Goal: Feedback & Contribution: Leave review/rating

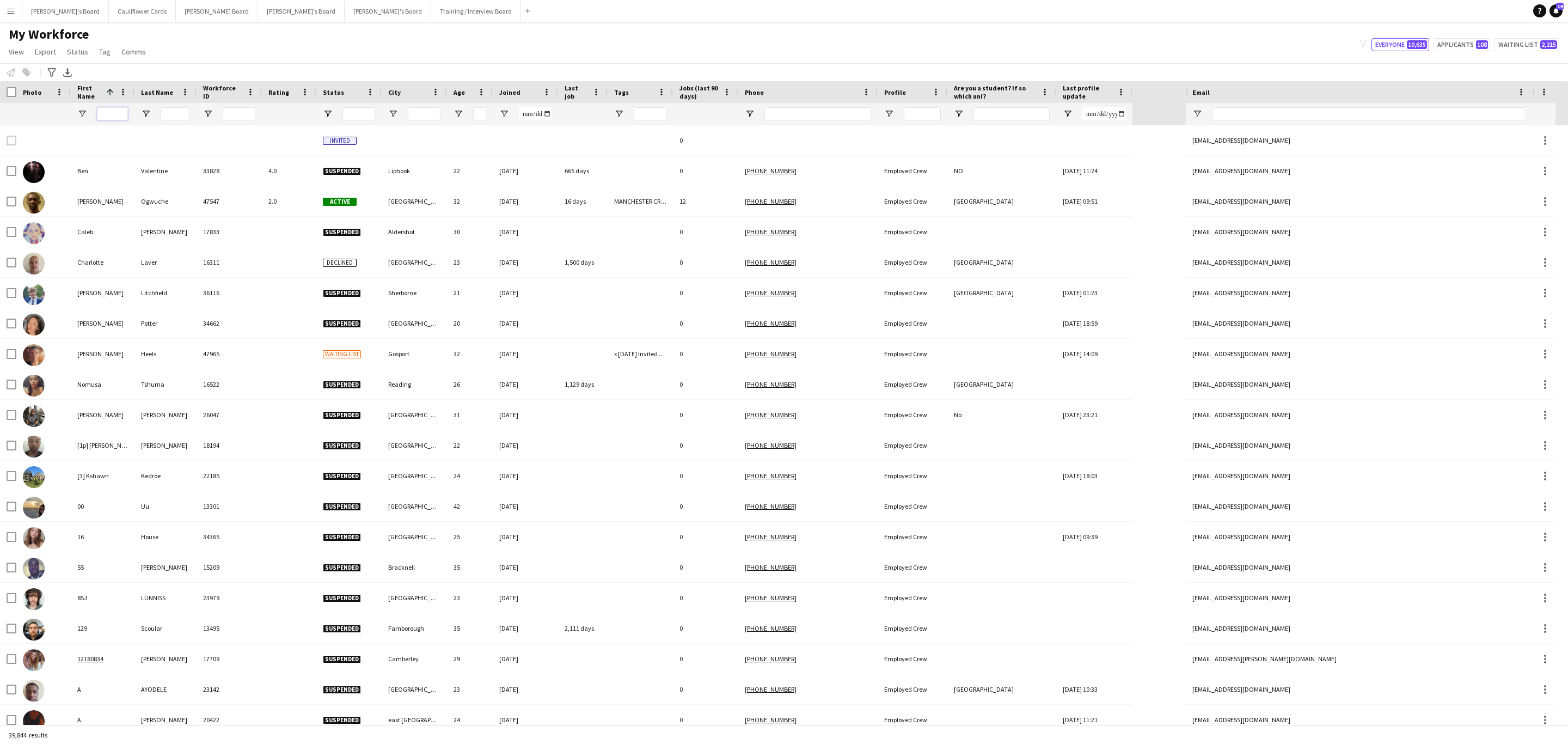
click at [121, 113] on input "First Name Filter Input" at bounding box center [112, 114] width 31 height 13
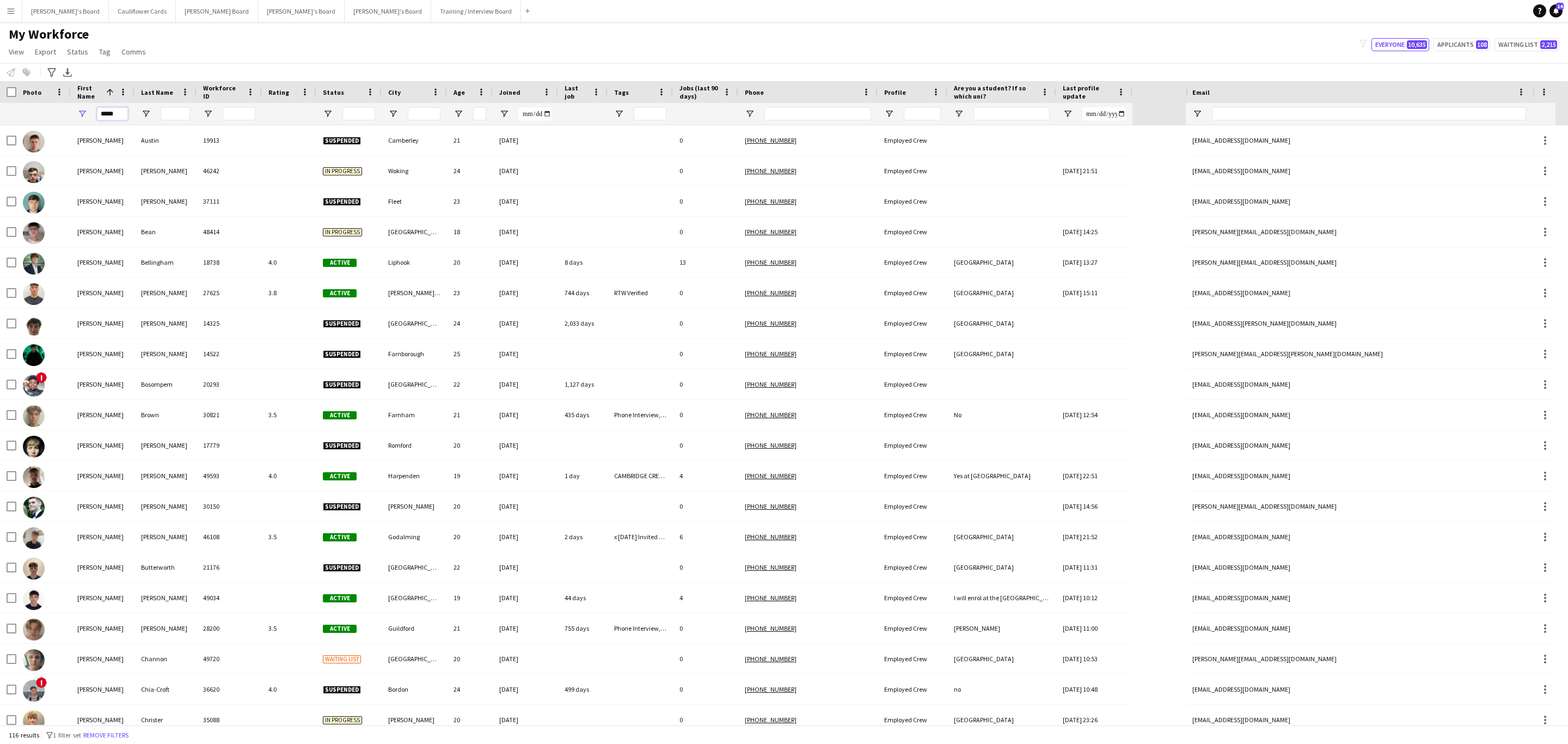
type input "*****"
click at [180, 110] on input "Last Name Filter Input" at bounding box center [175, 114] width 29 height 13
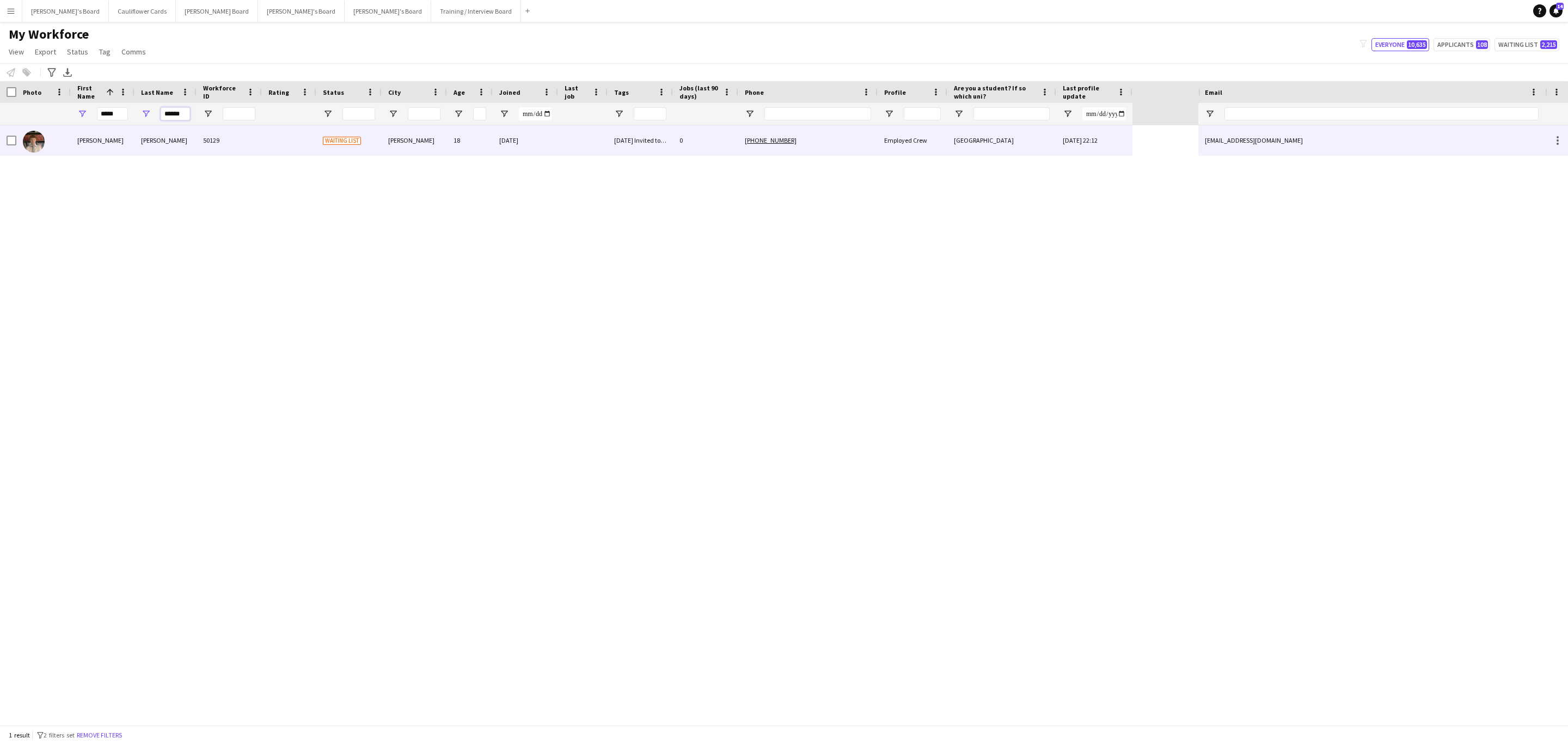
type input "******"
click at [215, 147] on div "50129" at bounding box center [229, 140] width 66 height 30
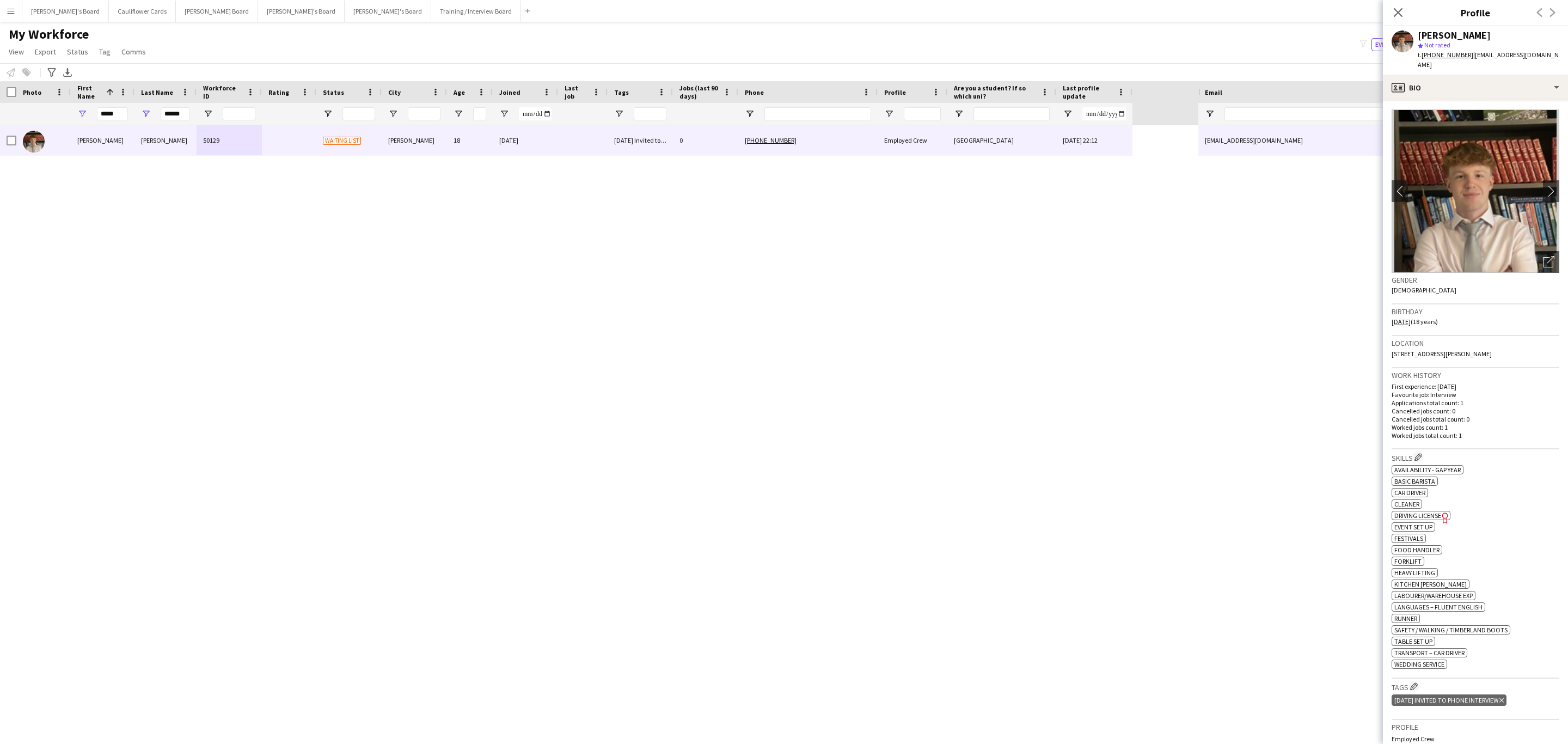
click at [1438, 55] on tcxspan "[PHONE_NUMBER]" at bounding box center [1447, 55] width 52 height 8
click at [1543, 185] on app-icon "chevron-right" at bounding box center [1551, 191] width 17 height 12
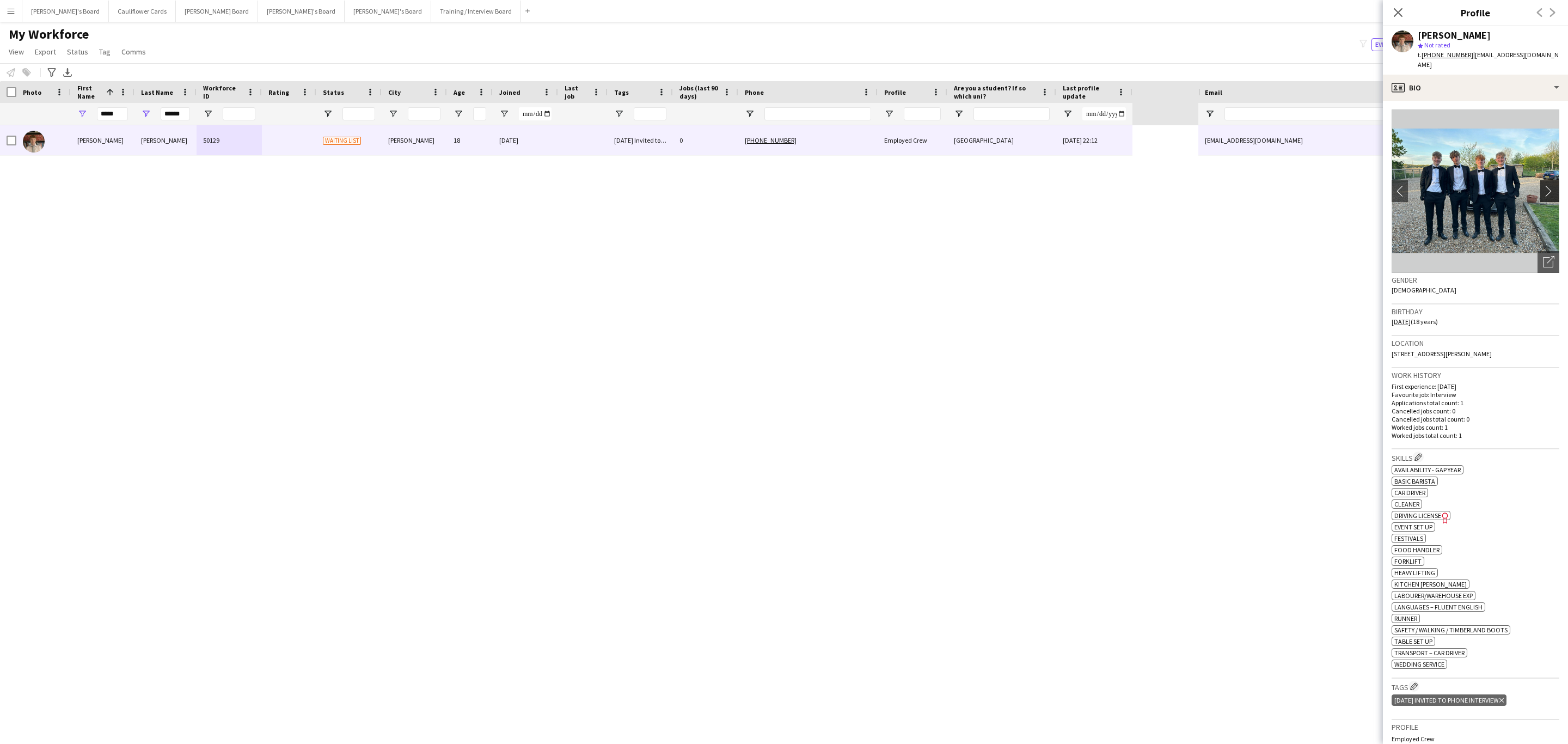
click at [1543, 185] on app-icon "chevron-right" at bounding box center [1551, 191] width 17 height 12
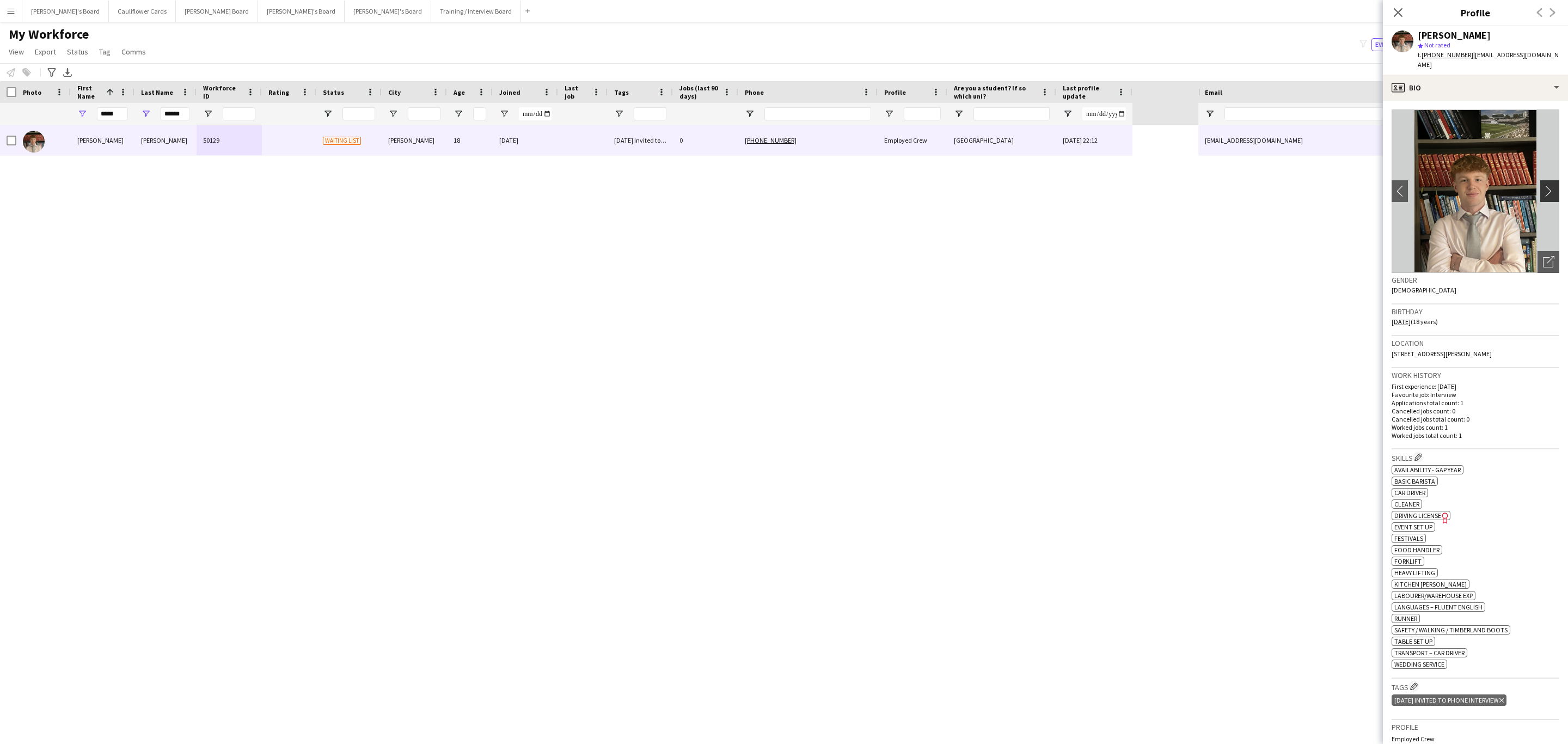
click at [1540, 180] on button "chevron-right" at bounding box center [1551, 191] width 22 height 22
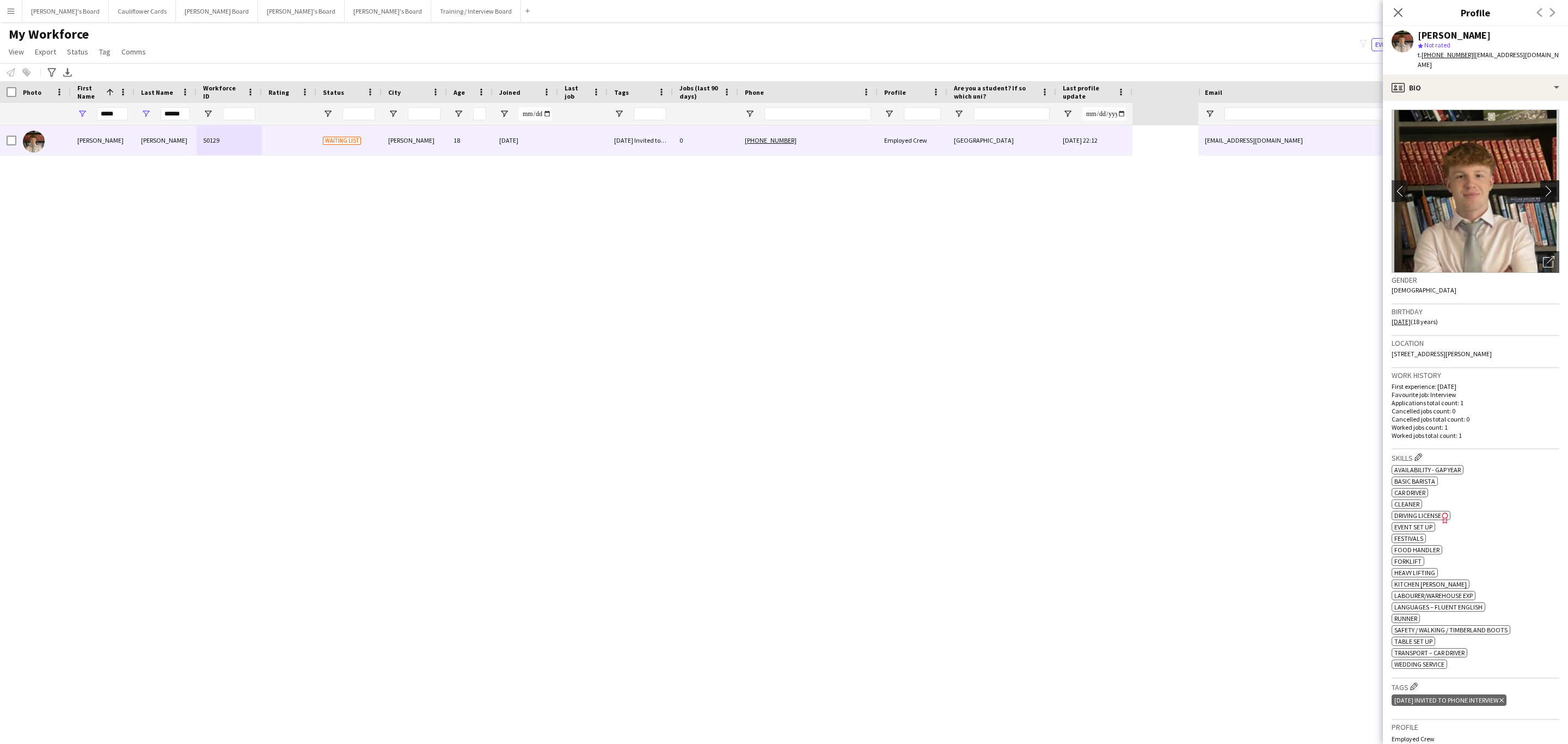
click at [1540, 180] on button "chevron-right" at bounding box center [1551, 191] width 22 height 22
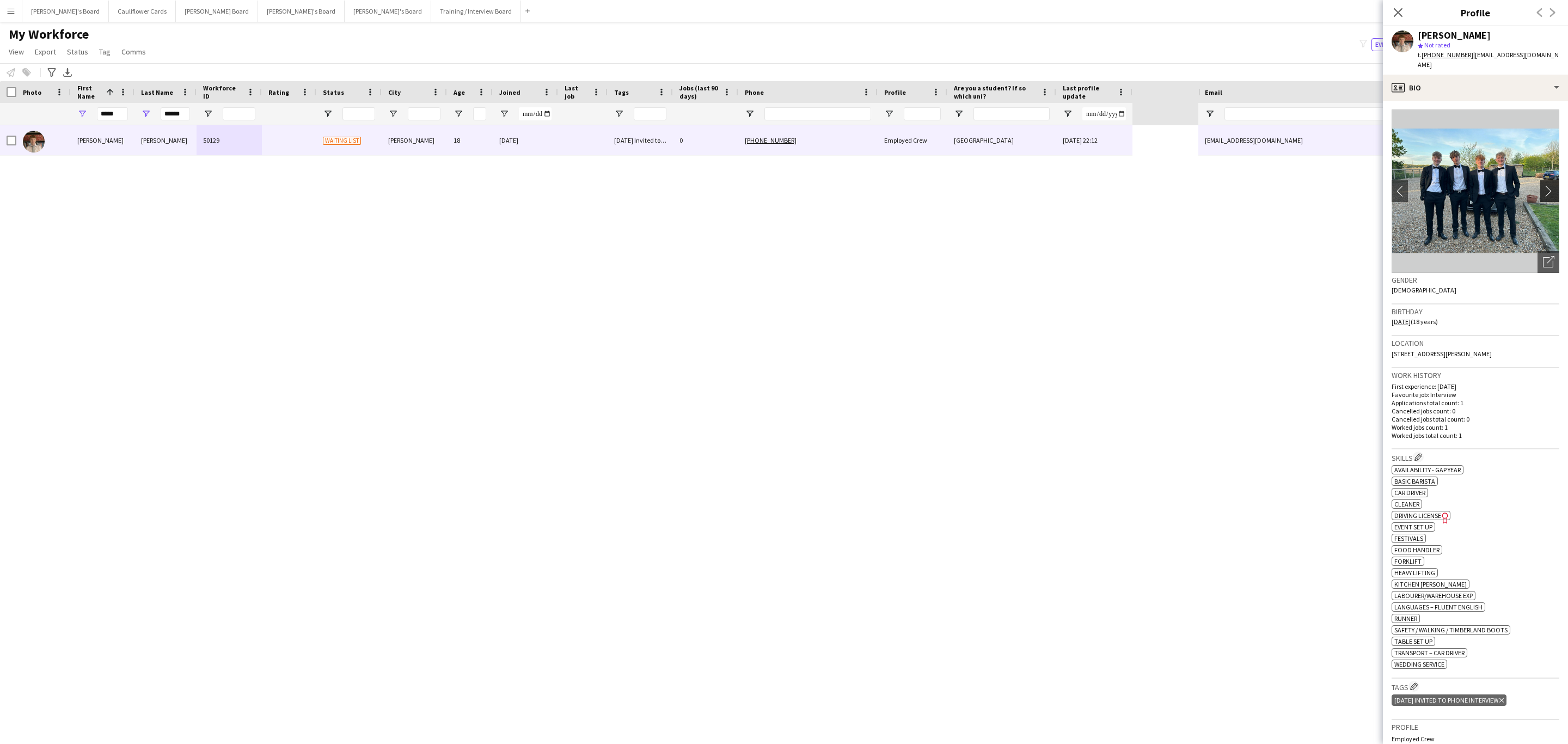
click at [1540, 180] on button "chevron-right" at bounding box center [1551, 191] width 22 height 22
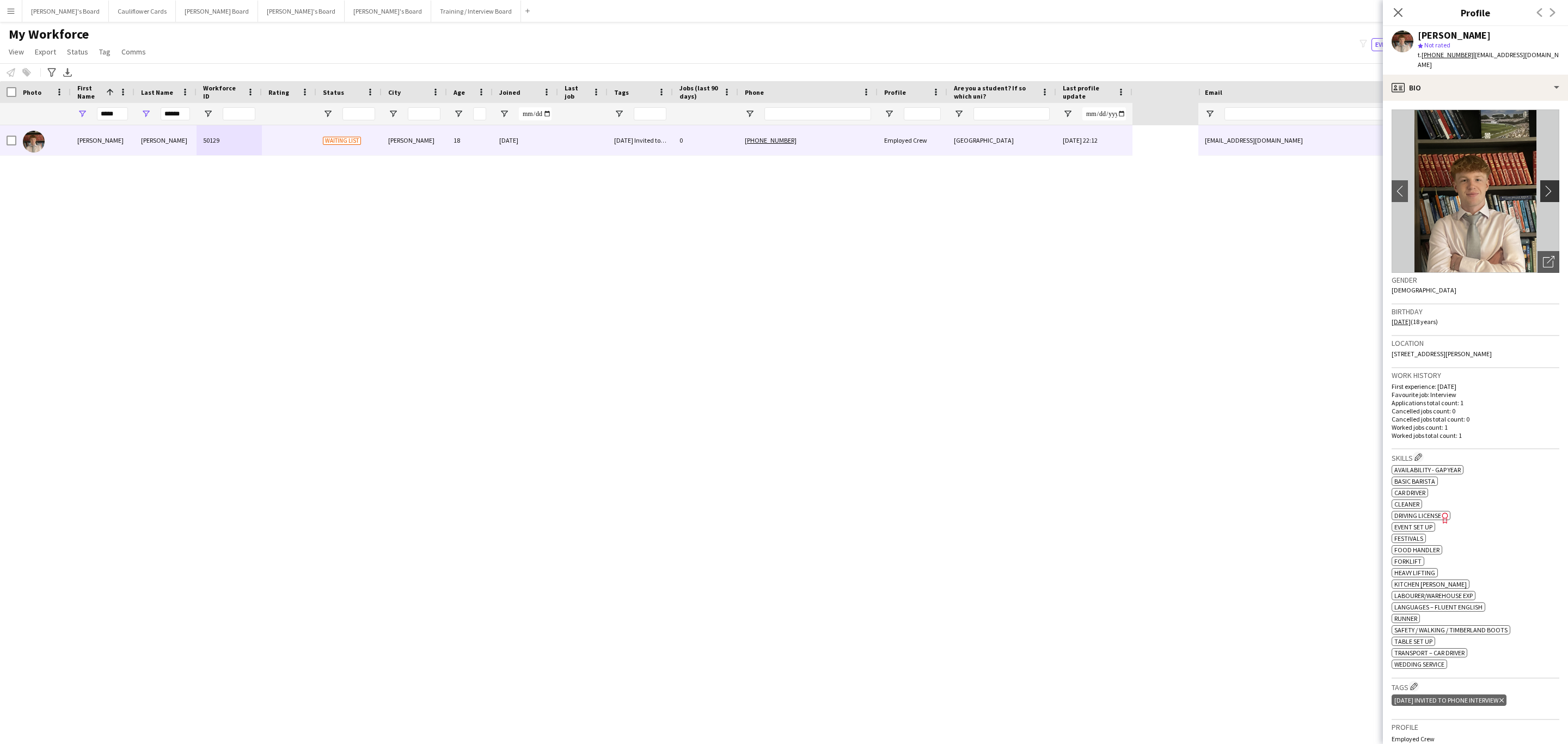
click at [1540, 180] on button "chevron-right" at bounding box center [1551, 191] width 22 height 22
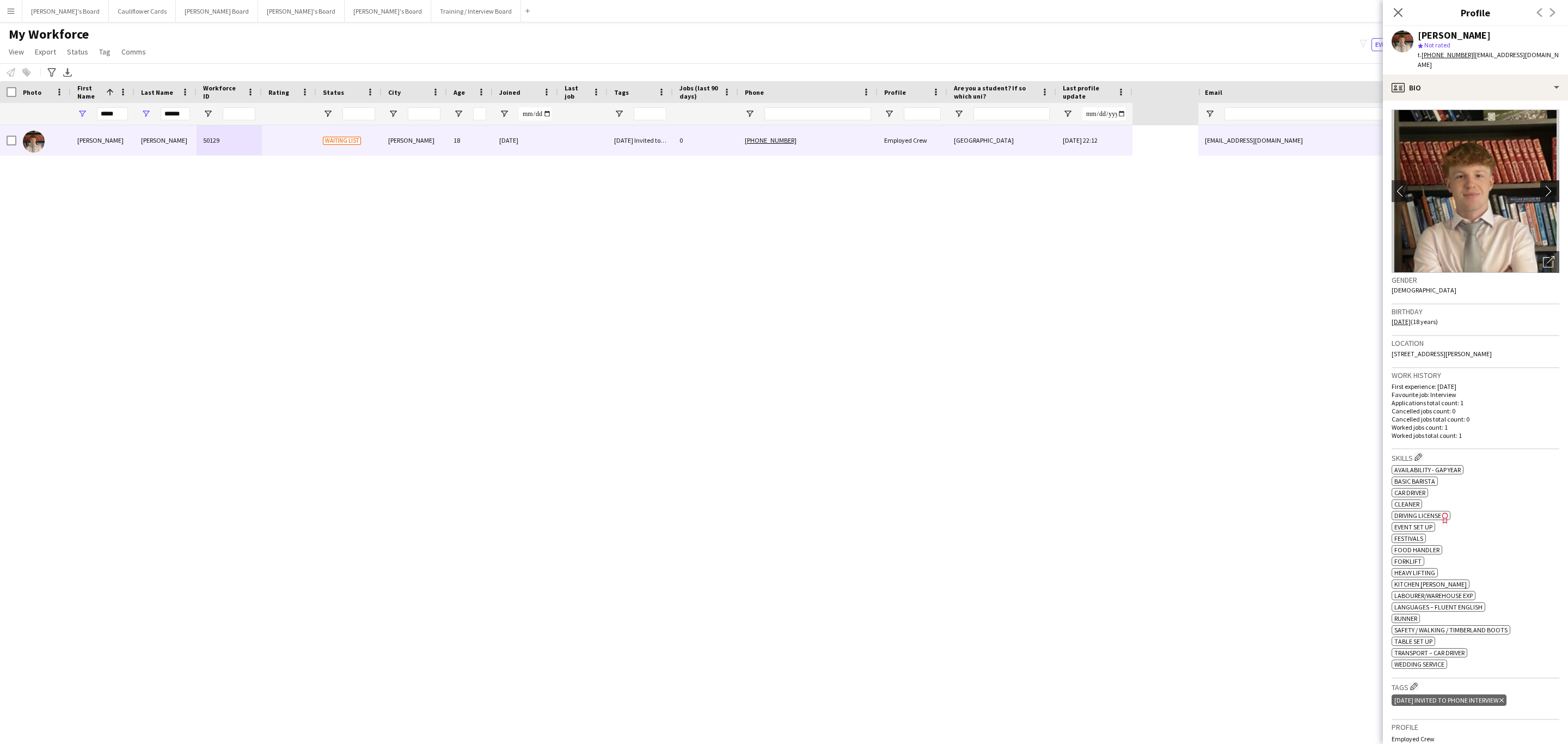
click at [1543, 187] on app-icon "chevron-right" at bounding box center [1551, 191] width 17 height 12
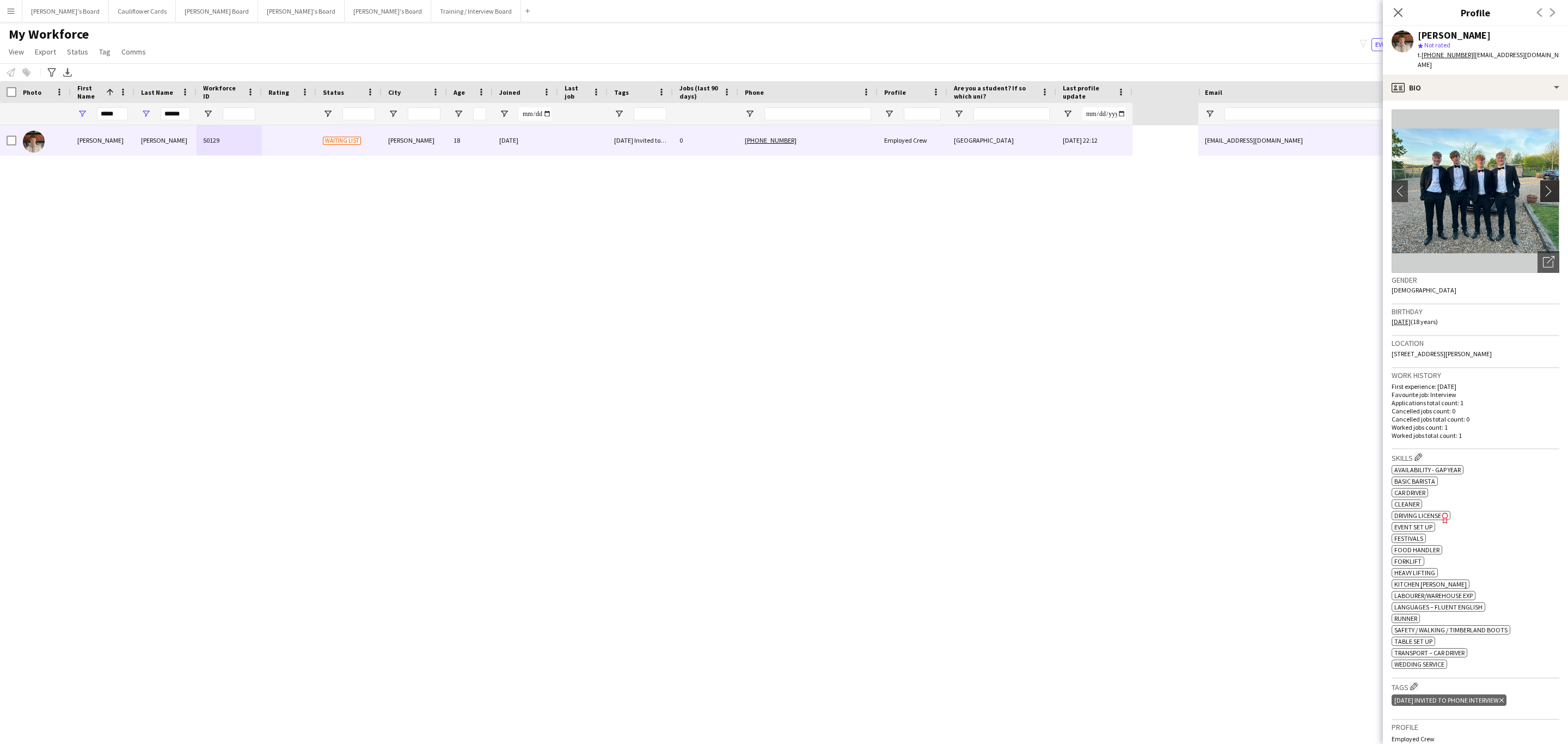
click at [1543, 187] on app-icon "chevron-right" at bounding box center [1551, 191] width 17 height 12
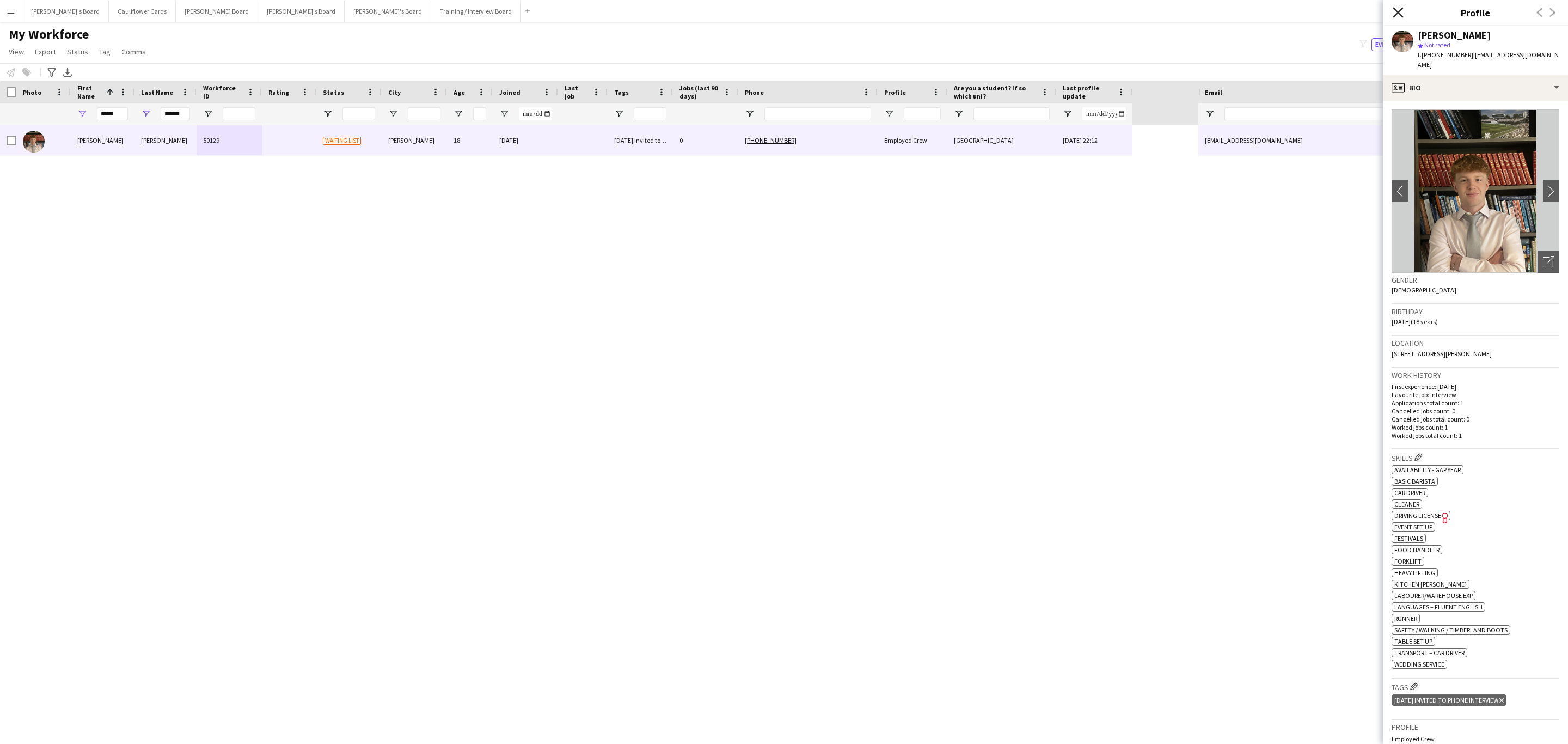
click at [1396, 7] on icon "Close pop-in" at bounding box center [1398, 13] width 10 height 10
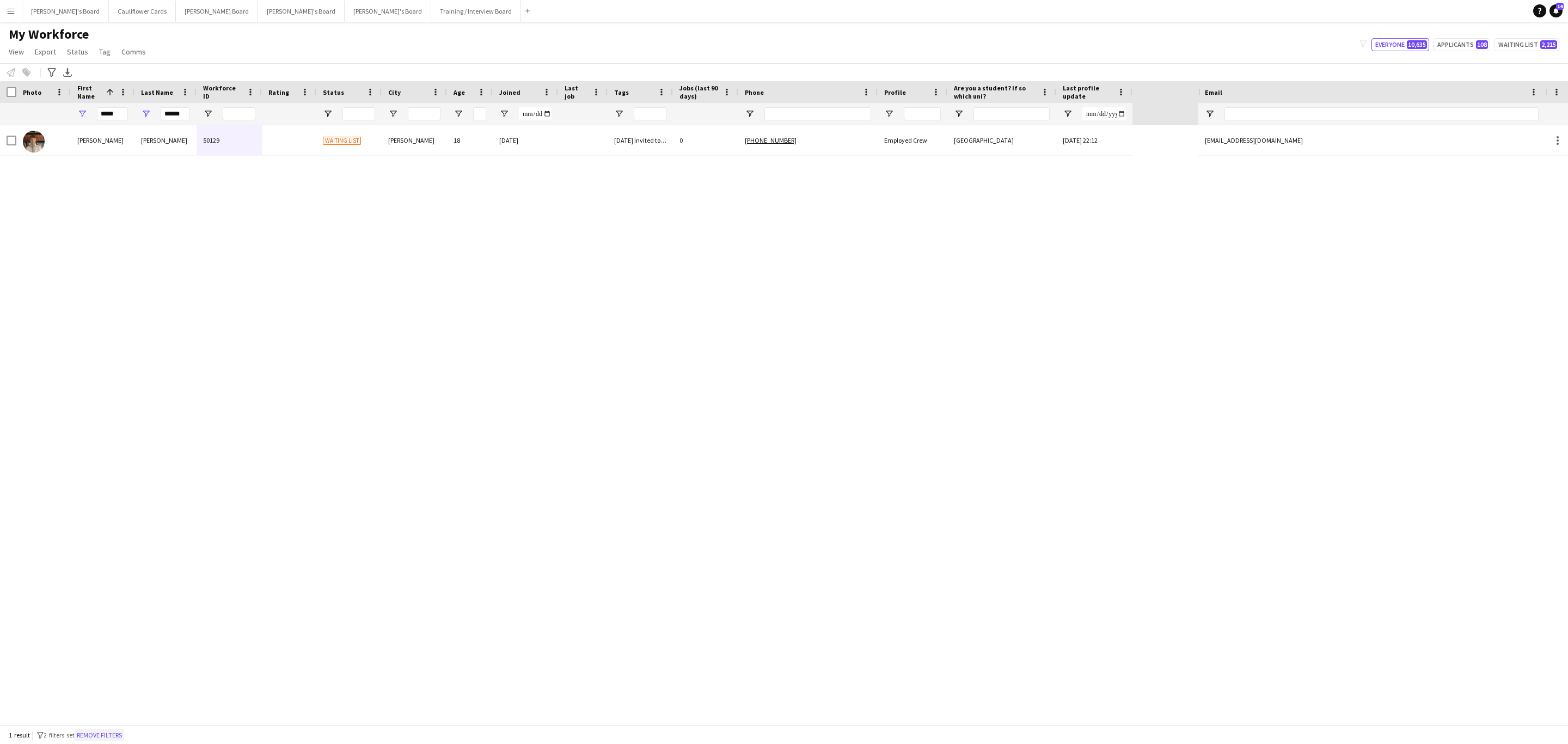
click at [109, 739] on button "Remove filters" at bounding box center [99, 735] width 49 height 12
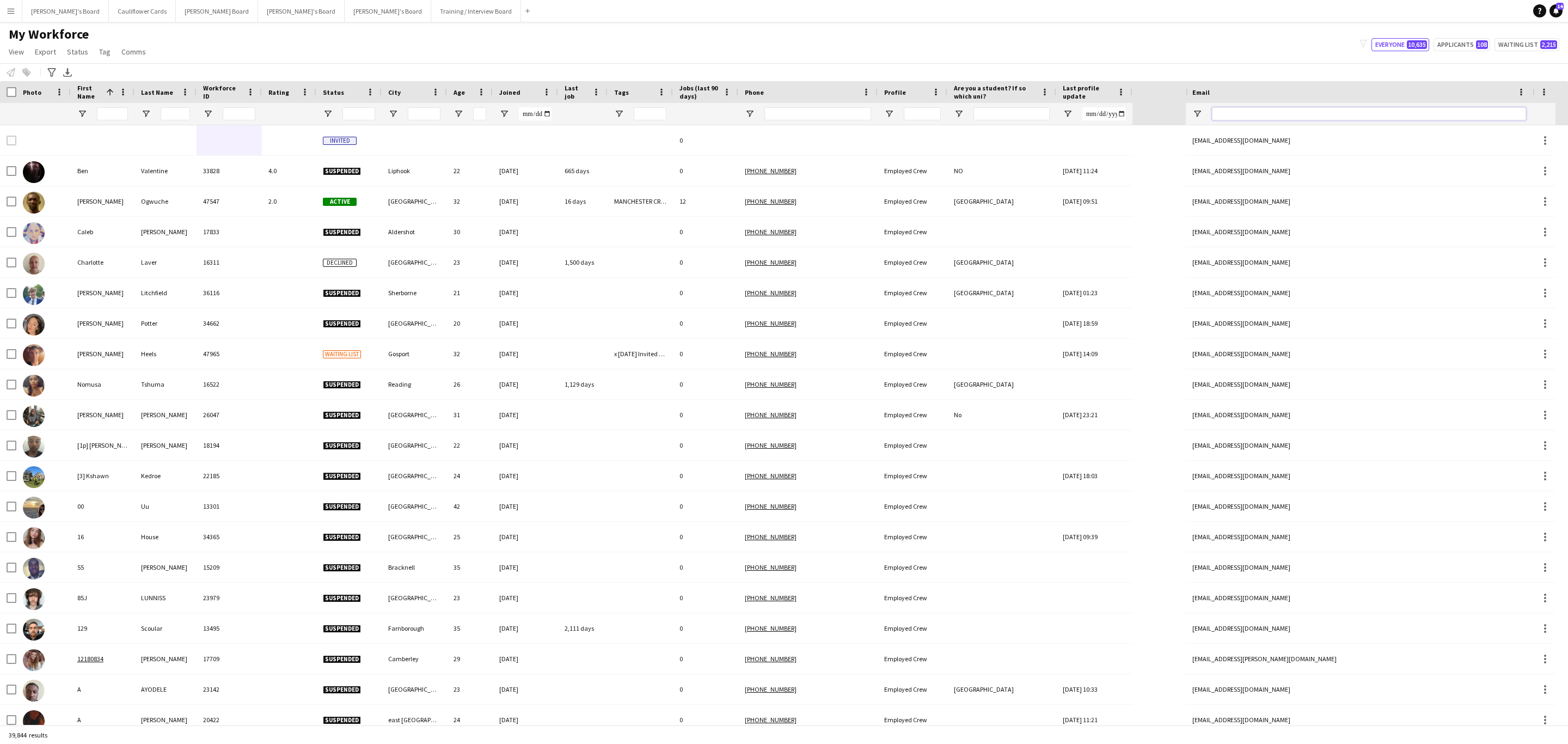
click at [1258, 113] on input "Email Filter Input" at bounding box center [1369, 114] width 314 height 13
paste input "**********"
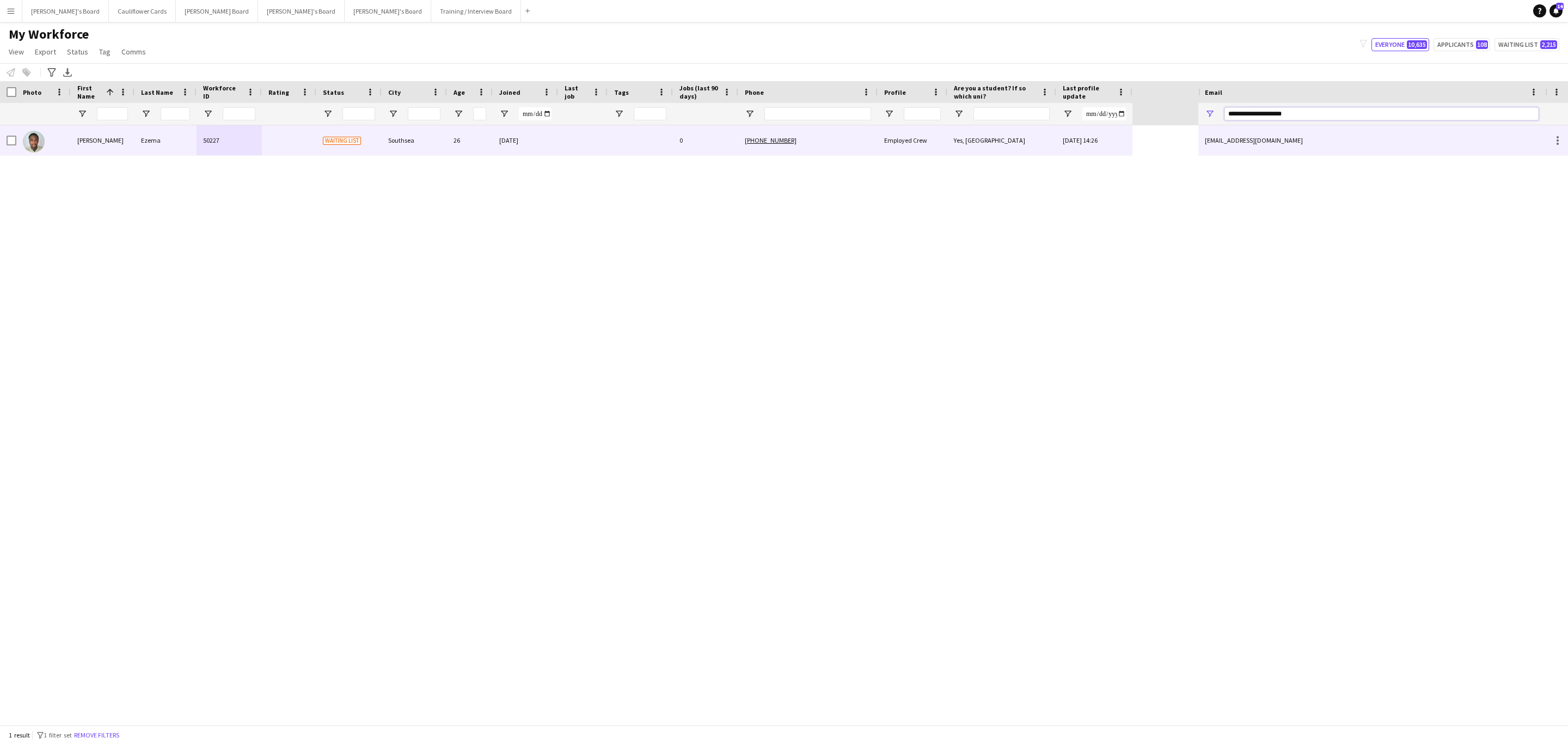
type input "**********"
click at [598, 145] on div at bounding box center [582, 140] width 49 height 30
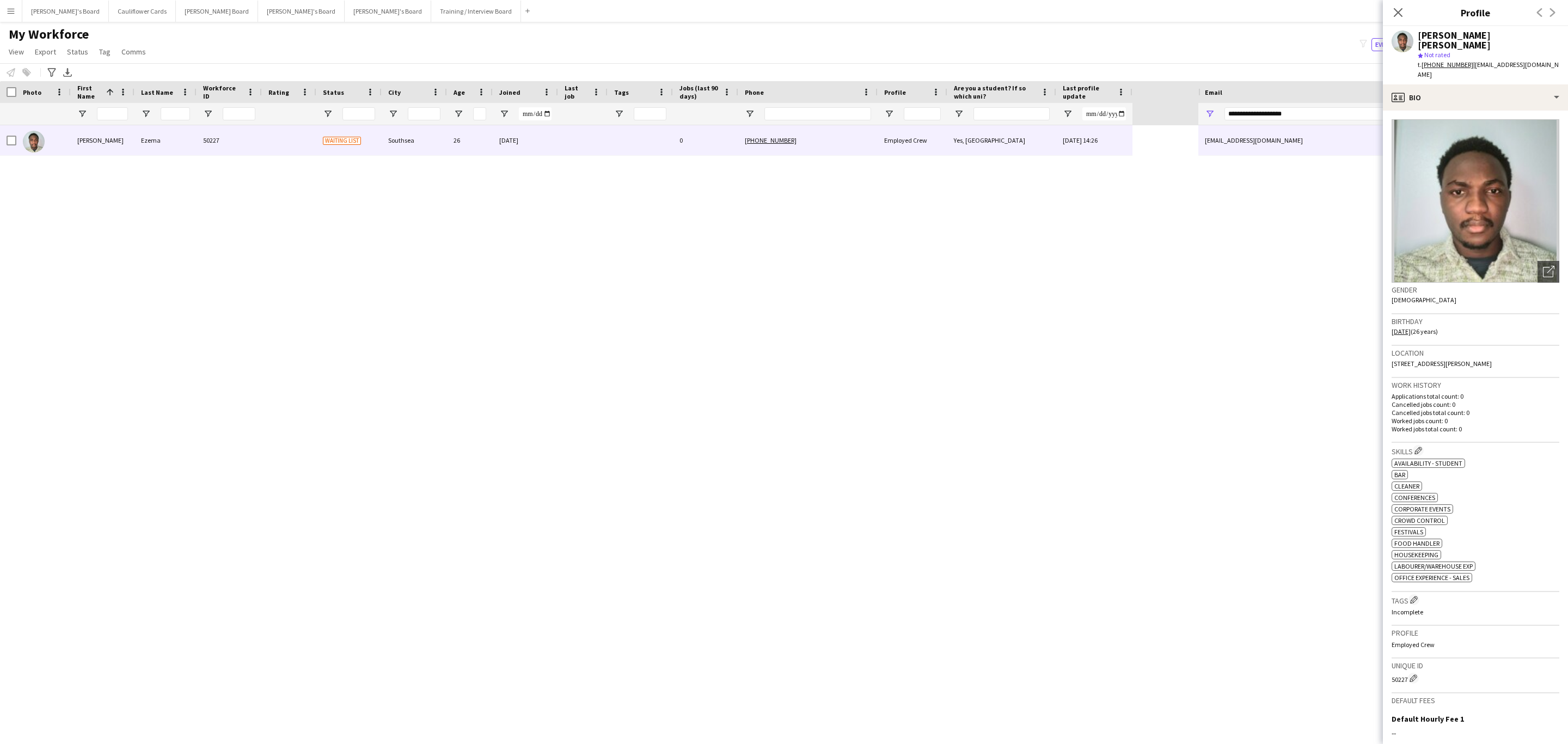
click at [1447, 60] on tcxspan "+447741454284" at bounding box center [1447, 64] width 52 height 8
click at [1516, 84] on div "profile Bio" at bounding box center [1474, 97] width 185 height 26
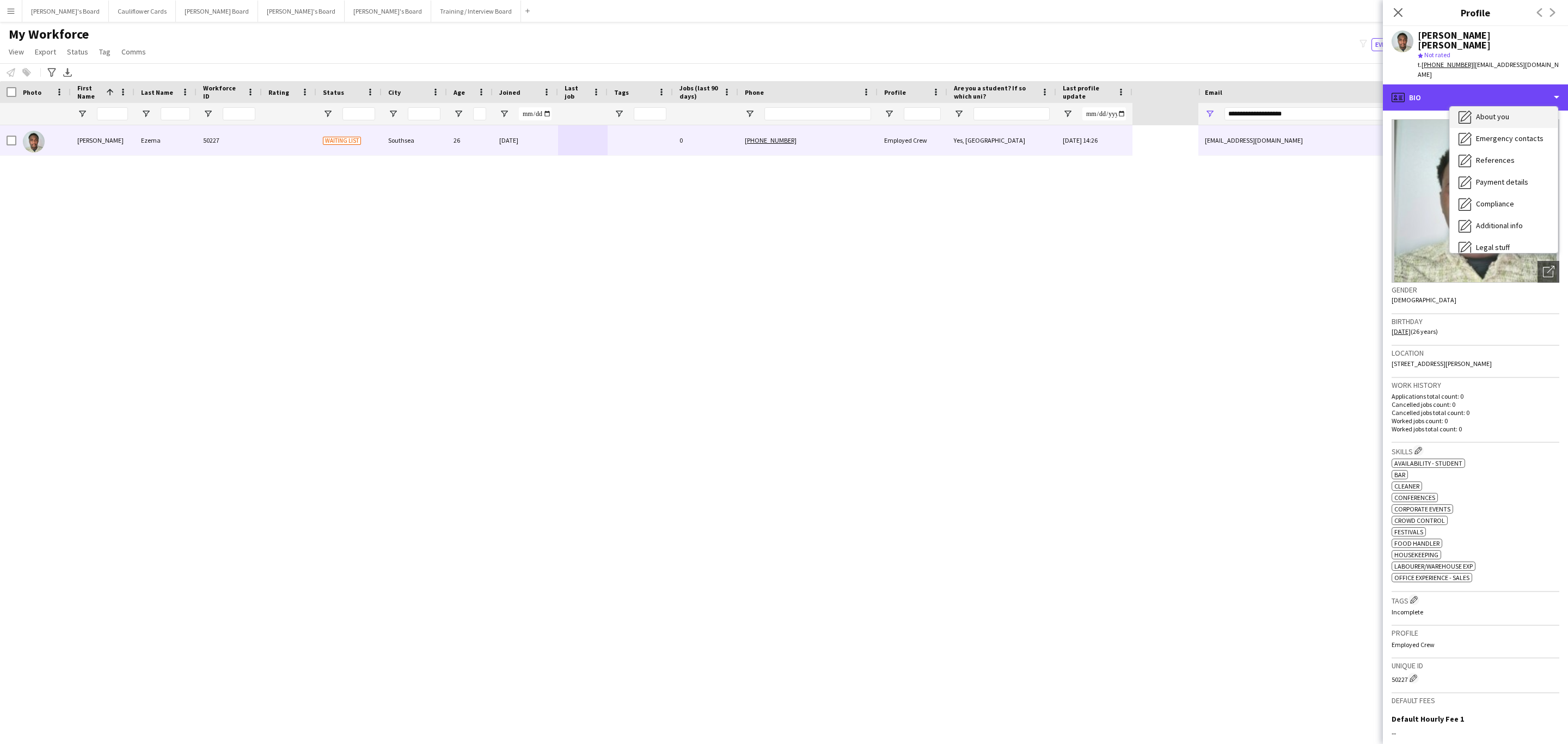
scroll to position [145, 0]
click at [1526, 140] on div "Additional info Additional info" at bounding box center [1503, 151] width 108 height 22
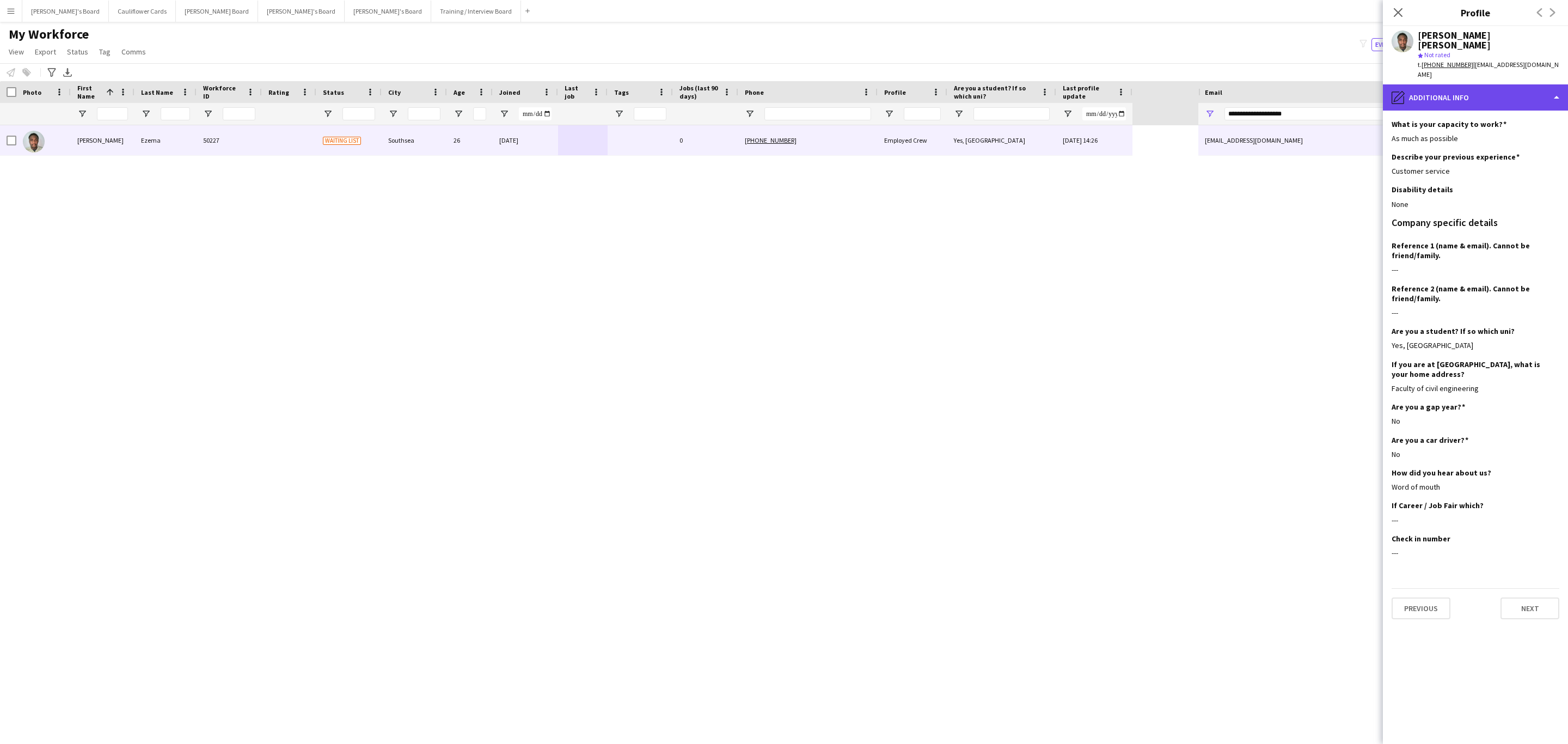
click at [1488, 84] on div "pencil4 Additional info" at bounding box center [1474, 97] width 185 height 26
click at [1504, 118] on span "About you" at bounding box center [1492, 122] width 33 height 10
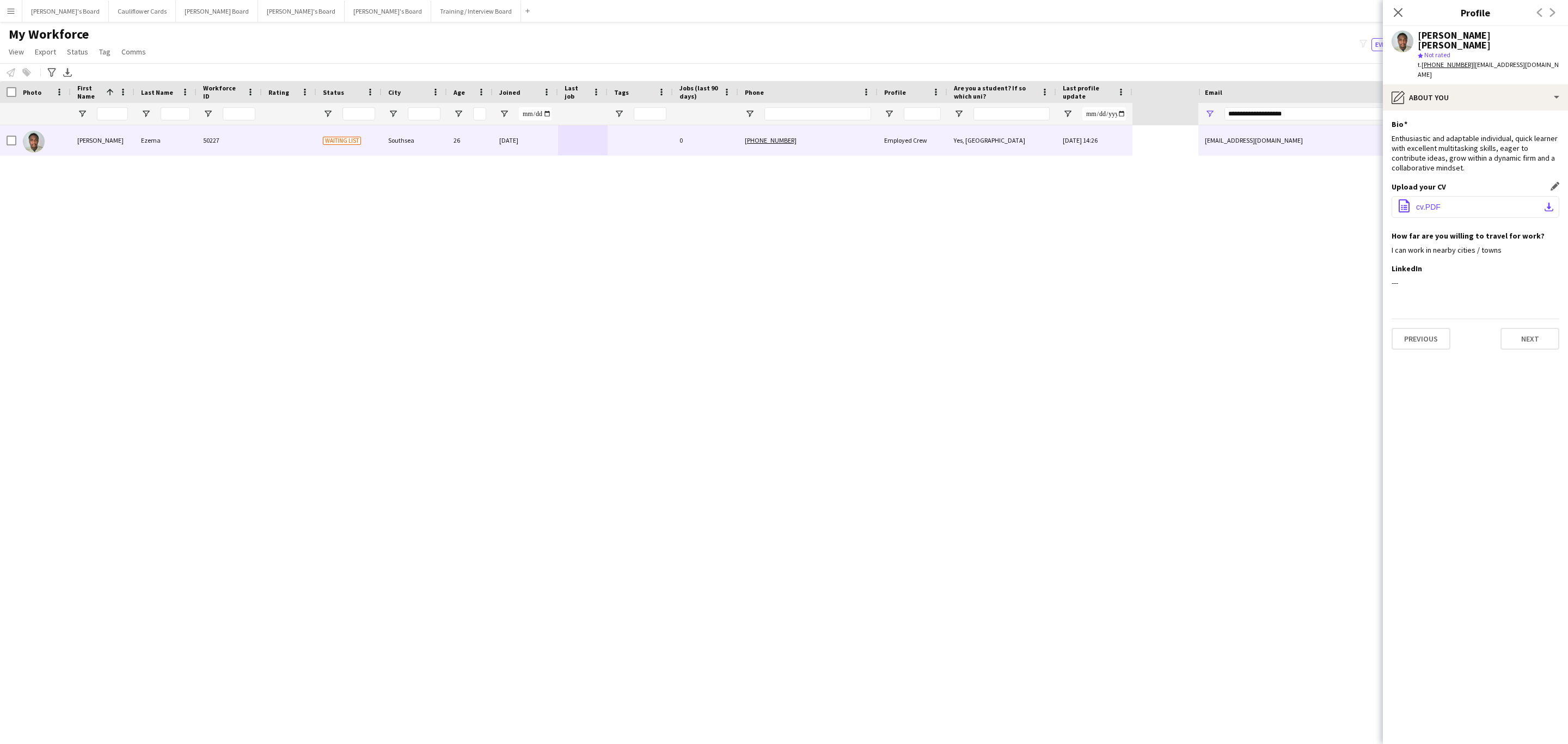
click at [1457, 196] on button "office-file-sheet cv.PDF download-bottom" at bounding box center [1474, 207] width 167 height 22
drag, startPoint x: 1399, startPoint y: 8, endPoint x: 1181, endPoint y: 108, distance: 239.8
click at [1398, 8] on icon "Close pop-in" at bounding box center [1398, 13] width 9 height 9
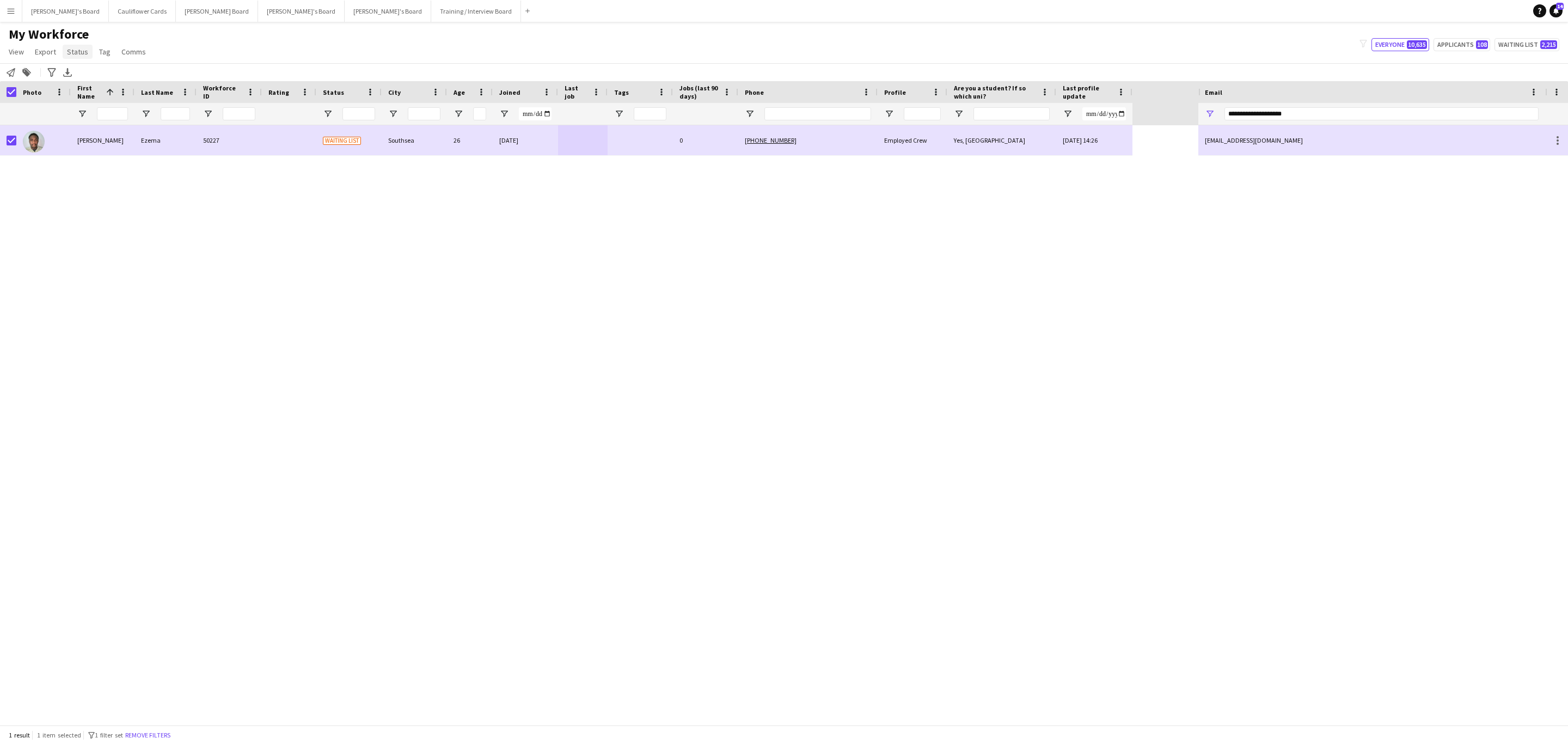
click at [83, 49] on span "Status" at bounding box center [77, 52] width 21 height 10
click at [93, 72] on link "Edit" at bounding box center [100, 74] width 76 height 23
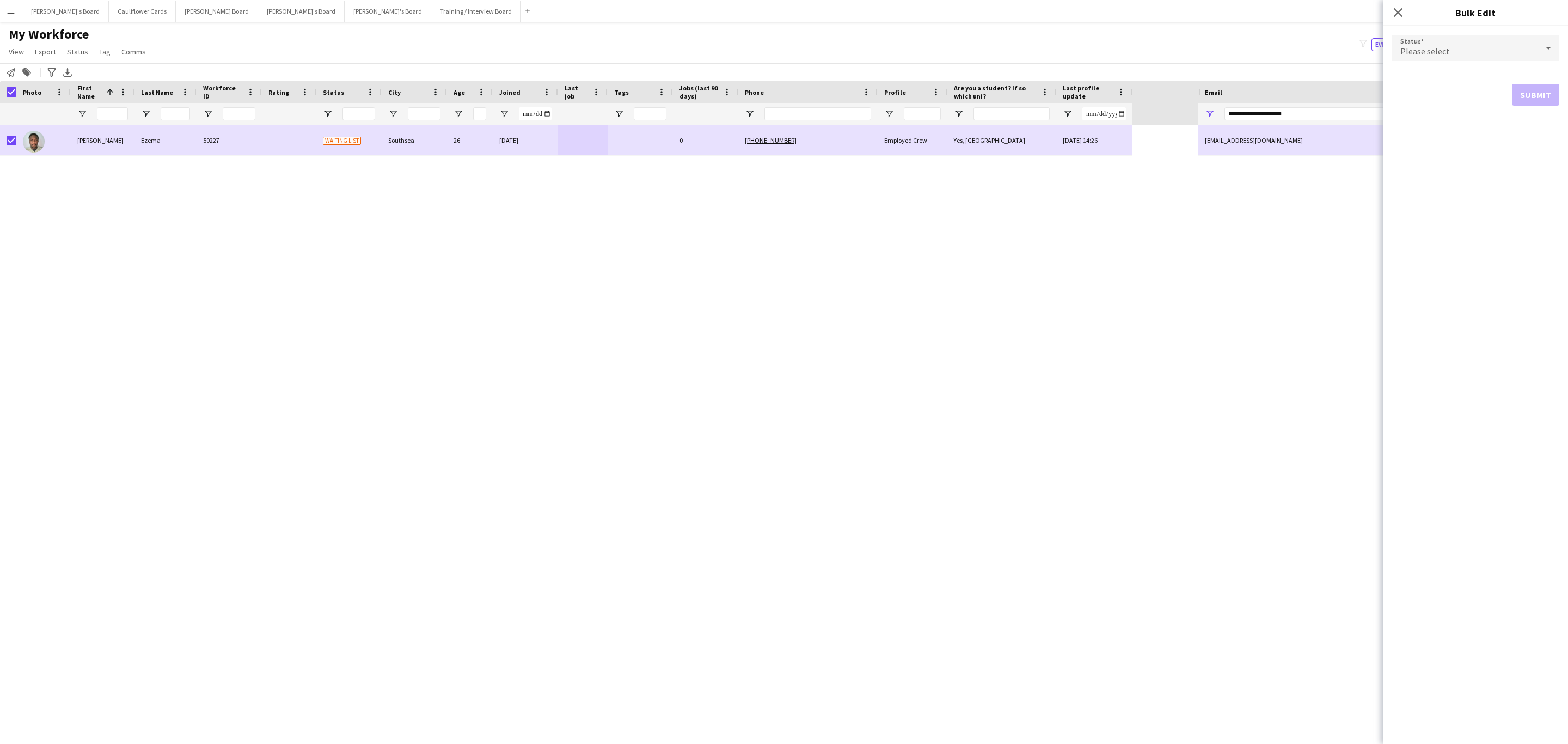
click at [1494, 58] on div "Please select" at bounding box center [1464, 47] width 146 height 26
click at [1419, 79] on span "Active" at bounding box center [1475, 79] width 150 height 10
click at [1549, 136] on button "Submit" at bounding box center [1535, 132] width 47 height 22
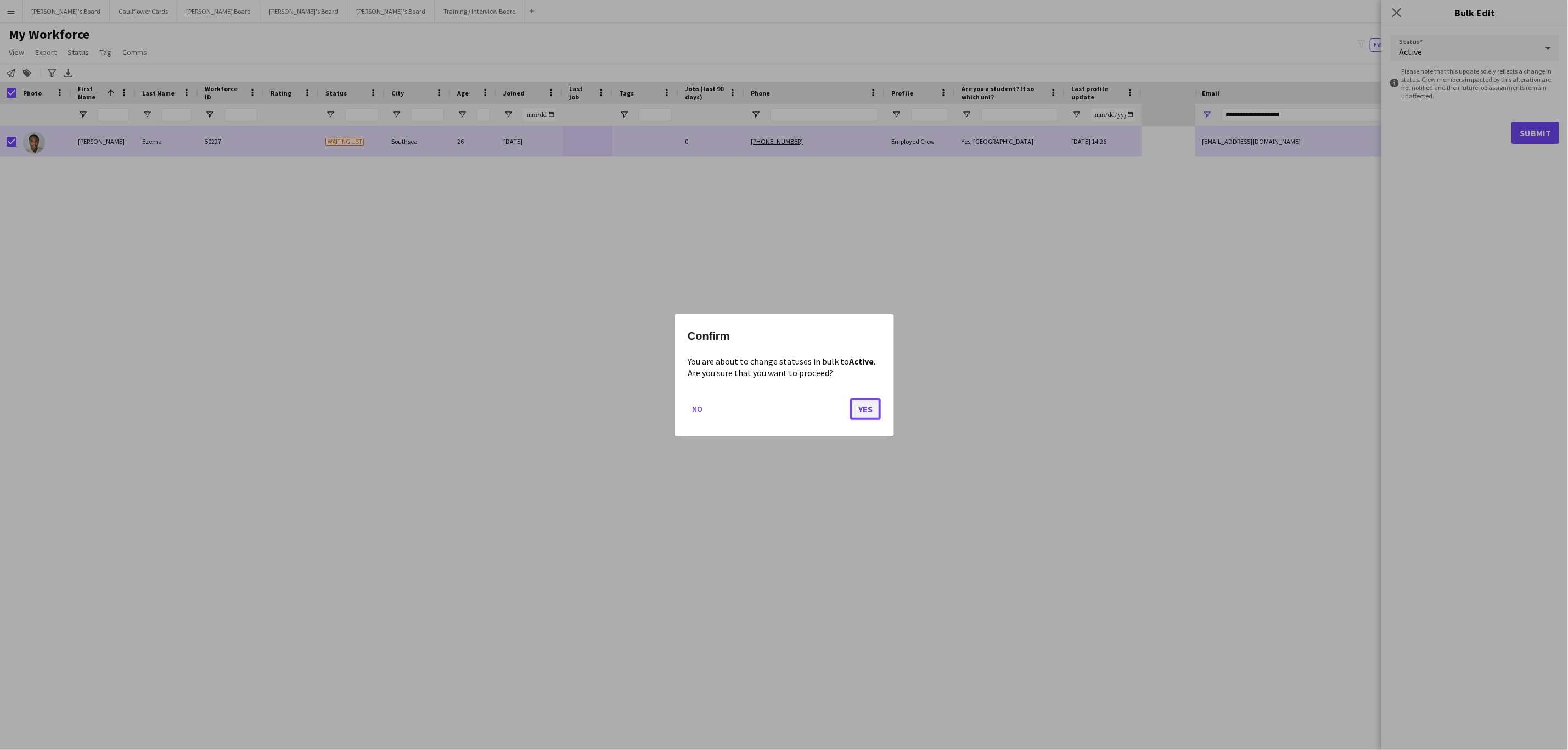
drag, startPoint x: 873, startPoint y: 413, endPoint x: 768, endPoint y: 405, distance: 105.3
click at [872, 410] on button "Yes" at bounding box center [865, 409] width 30 height 22
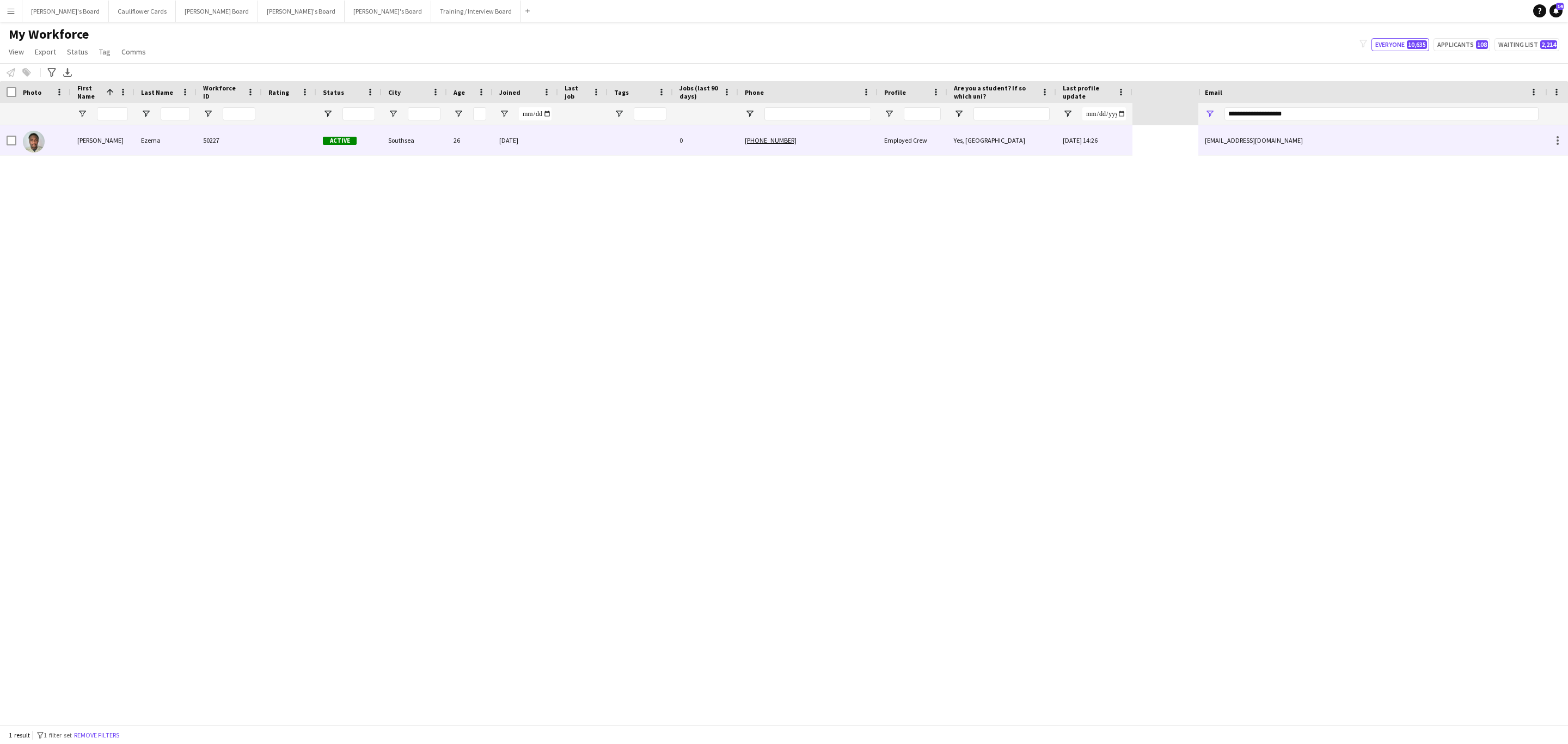
click at [172, 145] on div "Ezema" at bounding box center [165, 140] width 62 height 30
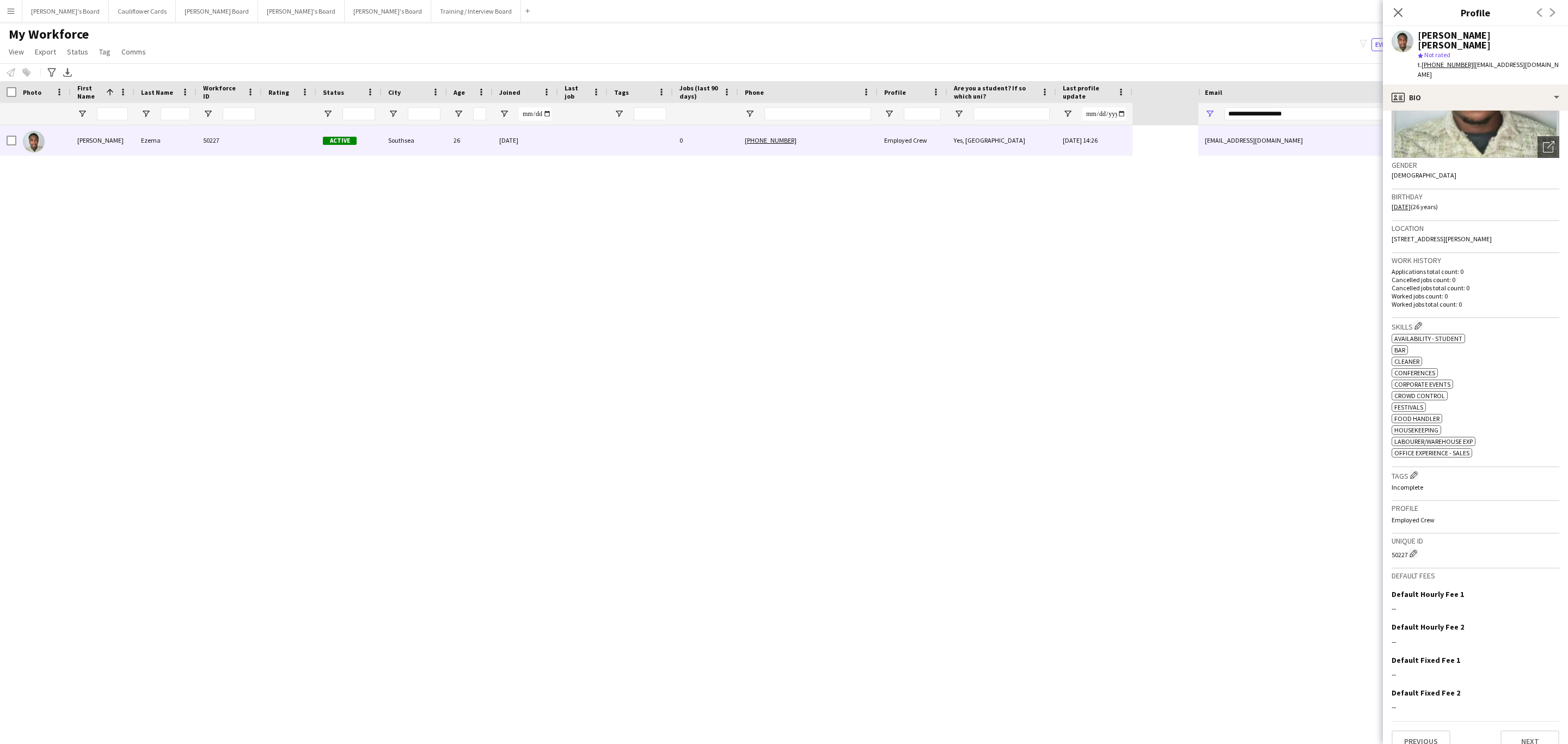
scroll to position [0, 0]
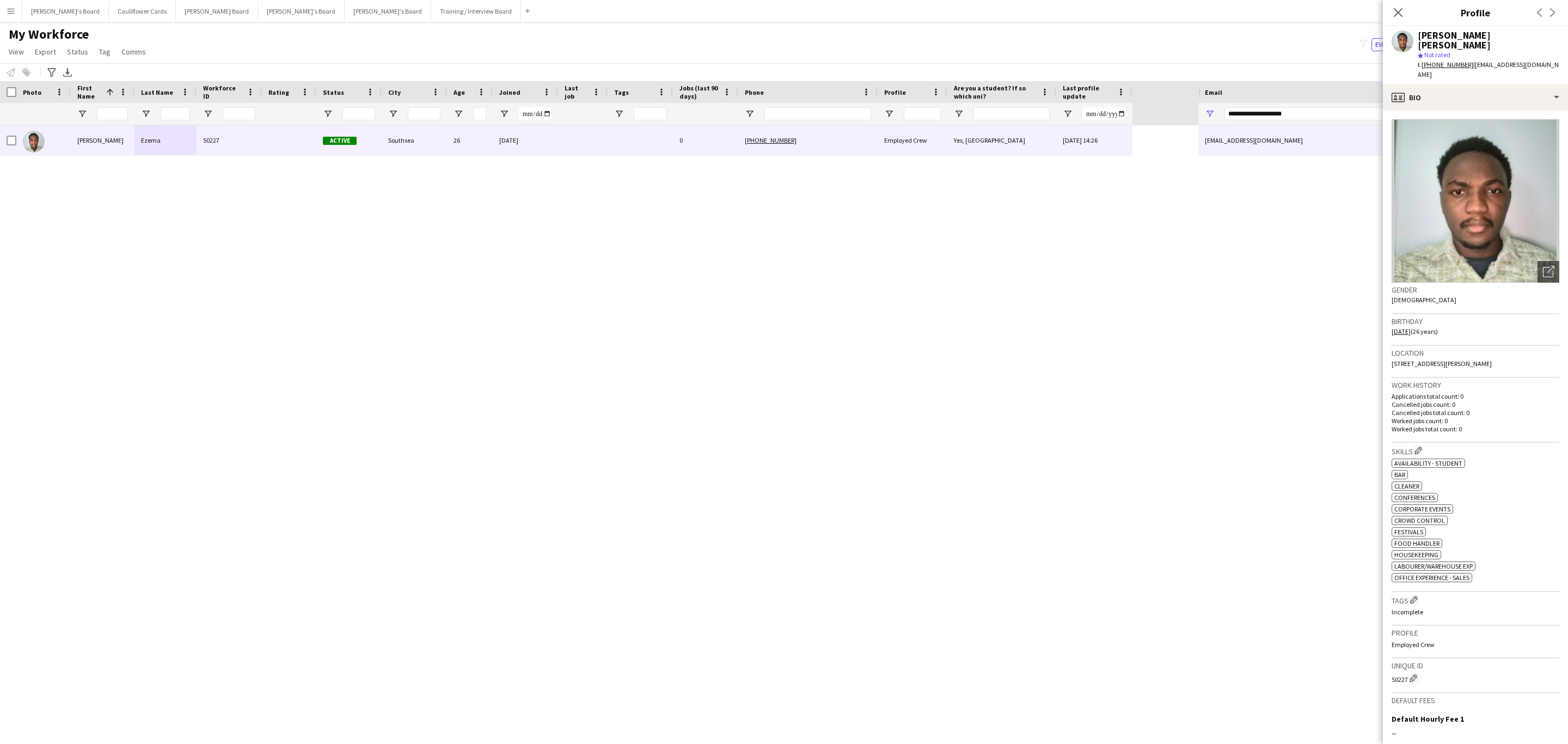
drag, startPoint x: 1398, startPoint y: 10, endPoint x: 1283, endPoint y: 258, distance: 273.4
click at [1398, 10] on icon "Close pop-in" at bounding box center [1398, 13] width 9 height 9
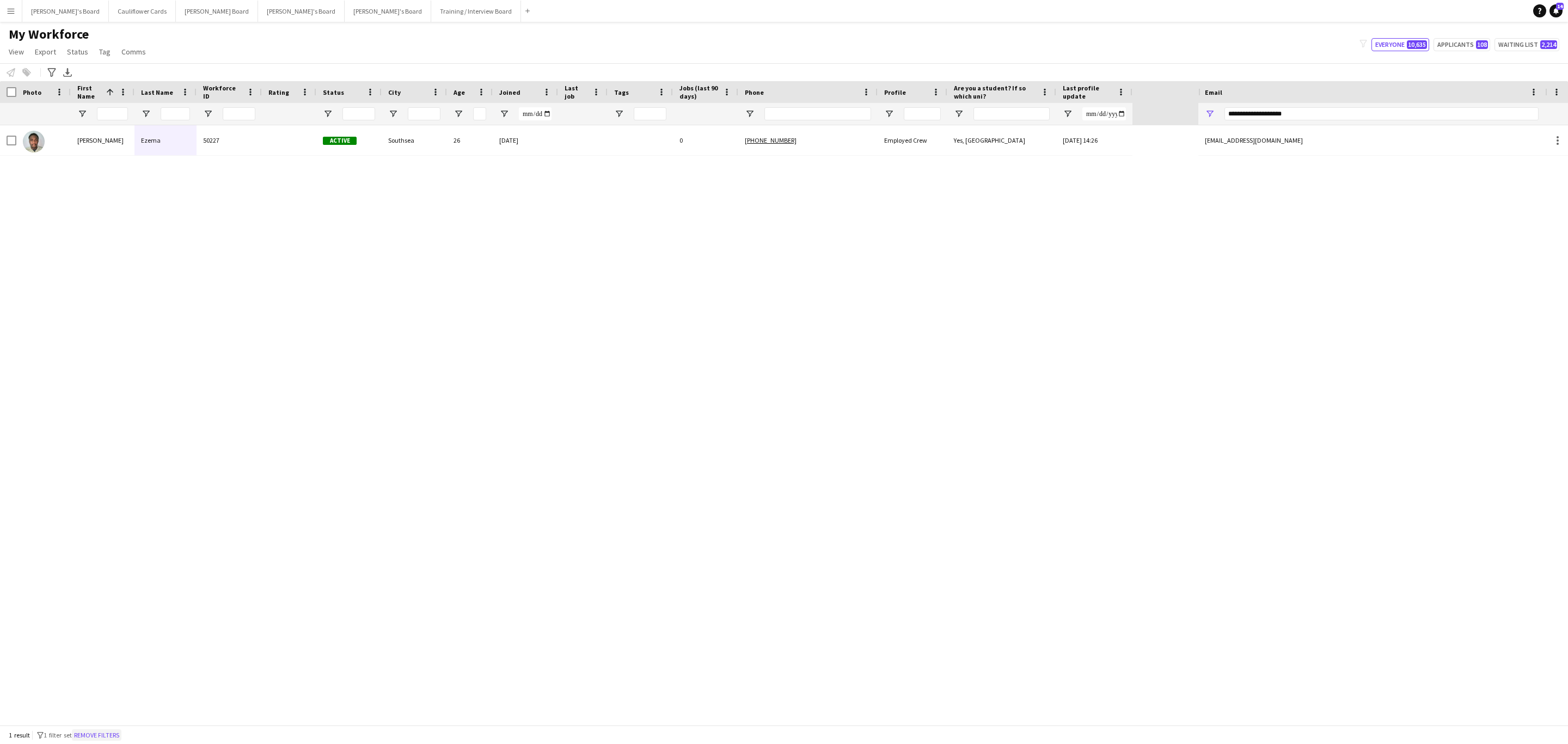
click at [100, 734] on button "Remove filters" at bounding box center [96, 735] width 49 height 12
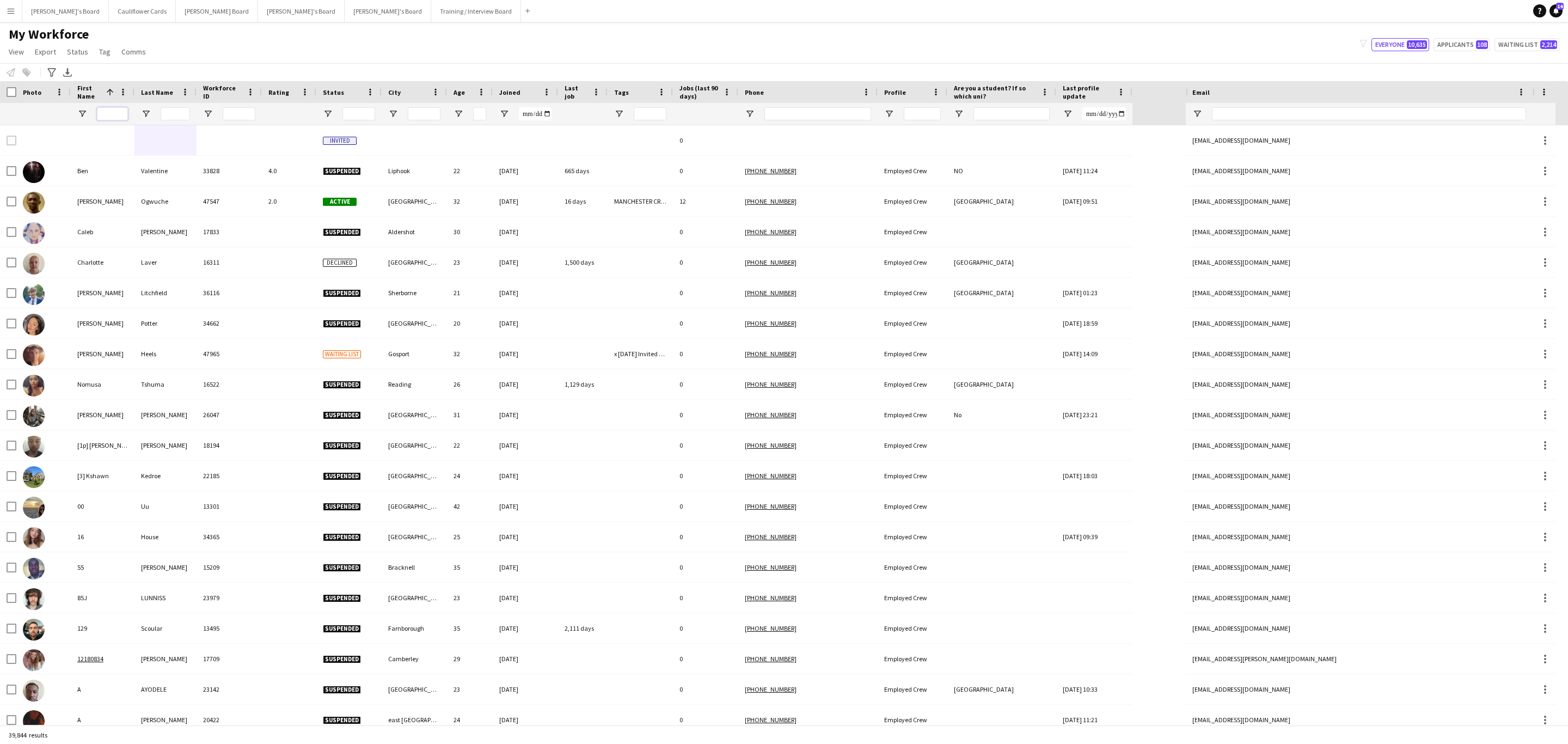
click at [119, 113] on input "First Name Filter Input" at bounding box center [112, 114] width 31 height 13
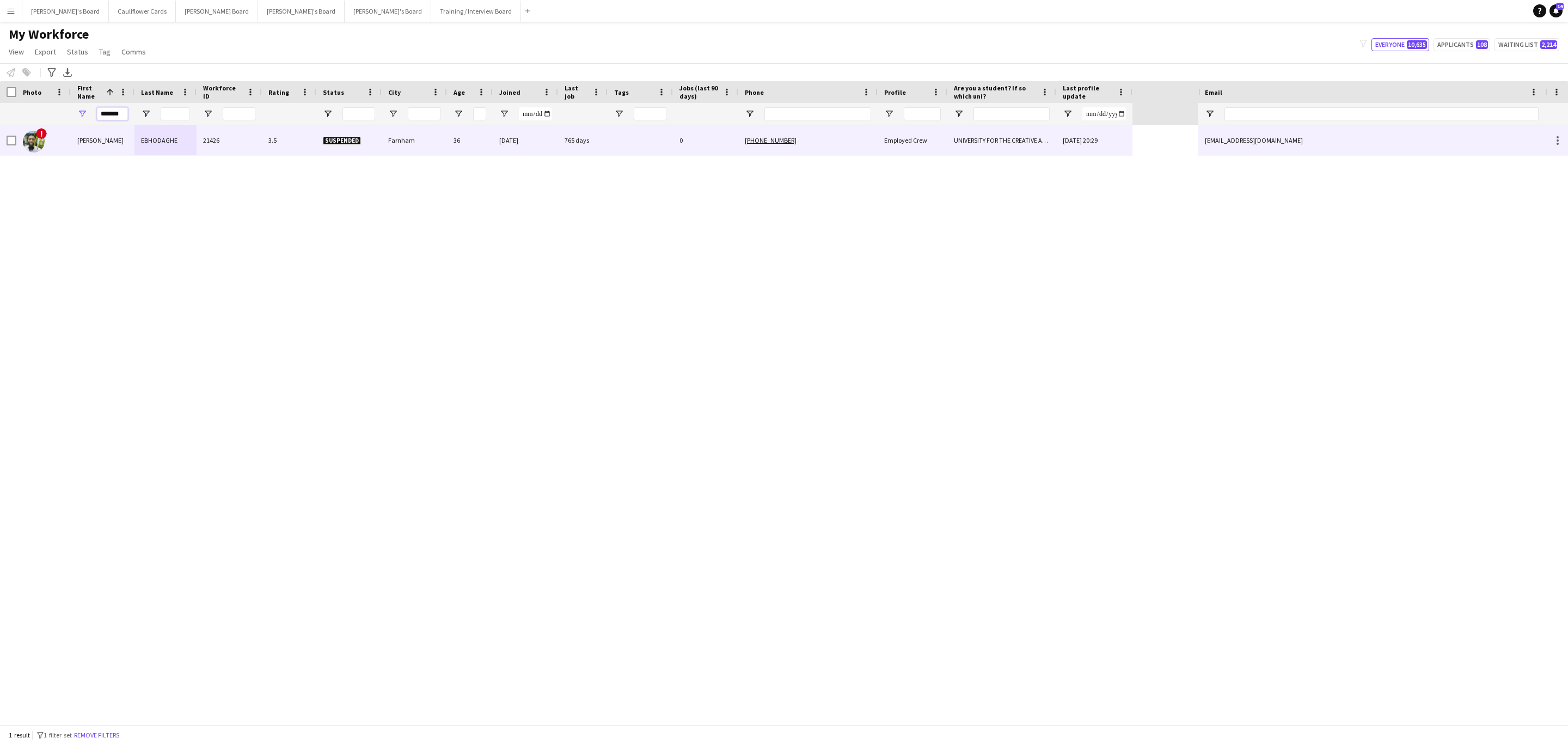
type input "*******"
click at [230, 145] on div "21426" at bounding box center [229, 140] width 66 height 30
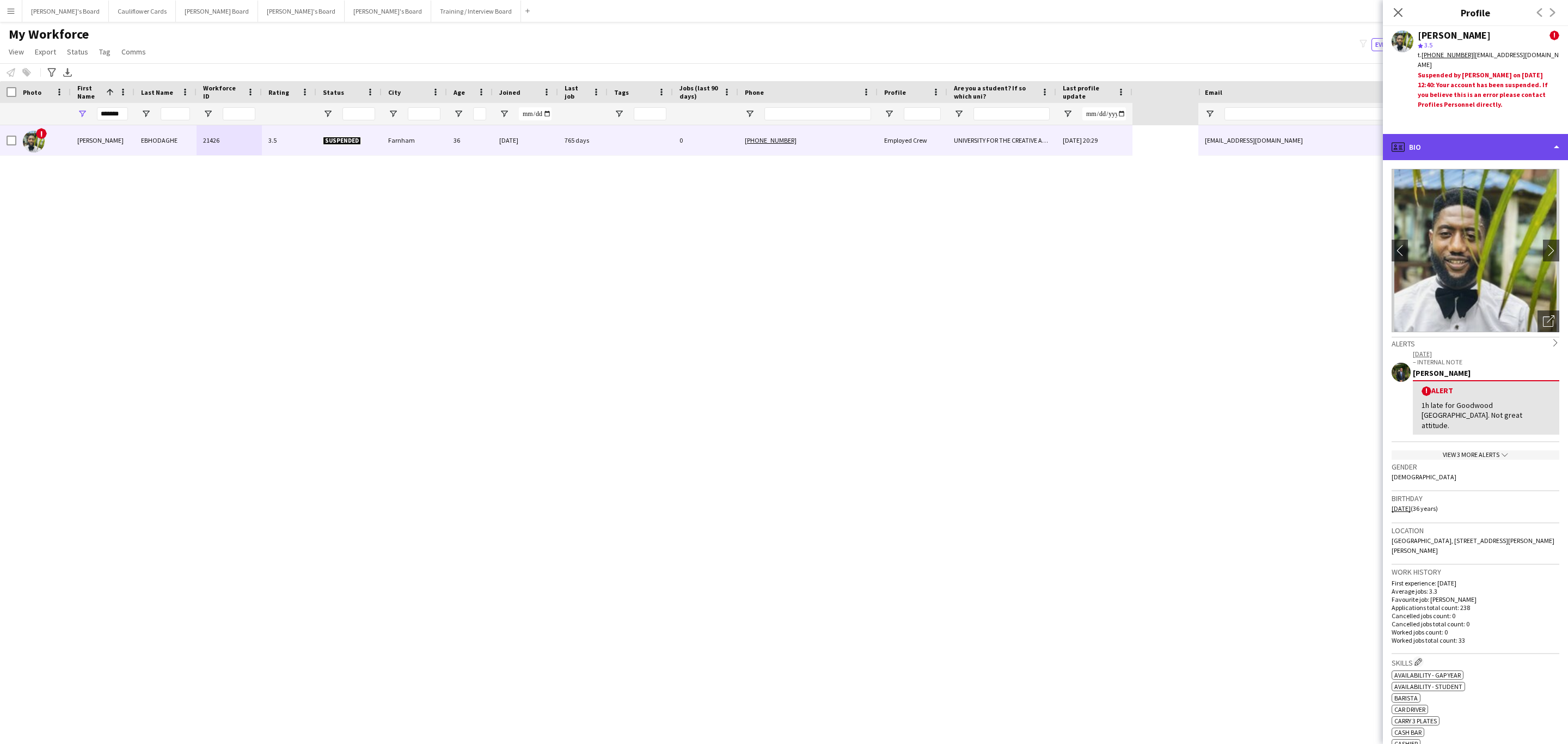
click at [1490, 141] on div "profile Bio" at bounding box center [1474, 147] width 185 height 26
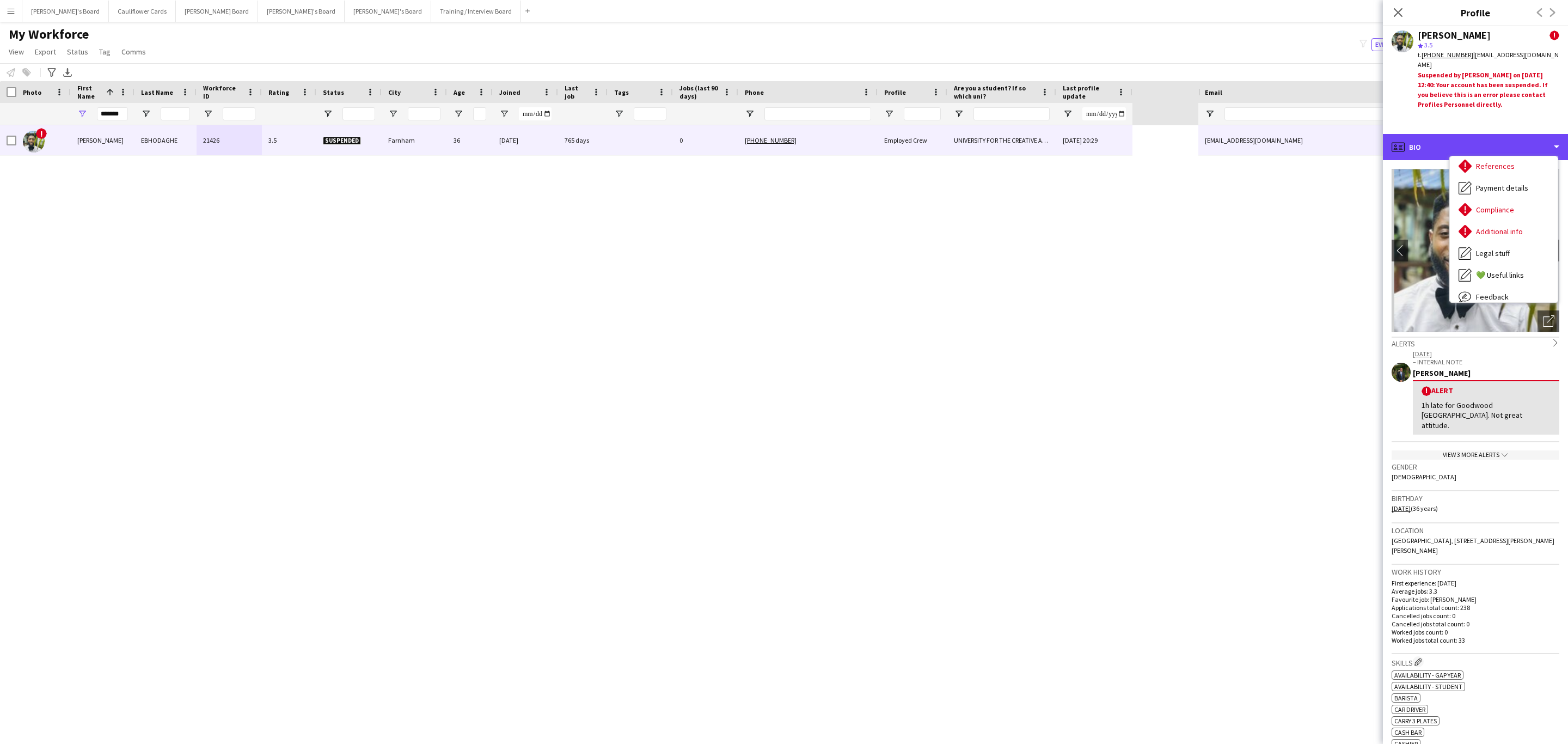
scroll to position [145, 0]
drag, startPoint x: 1393, startPoint y: 7, endPoint x: 1370, endPoint y: 97, distance: 92.9
click at [1393, 8] on icon "Close pop-in" at bounding box center [1398, 13] width 9 height 9
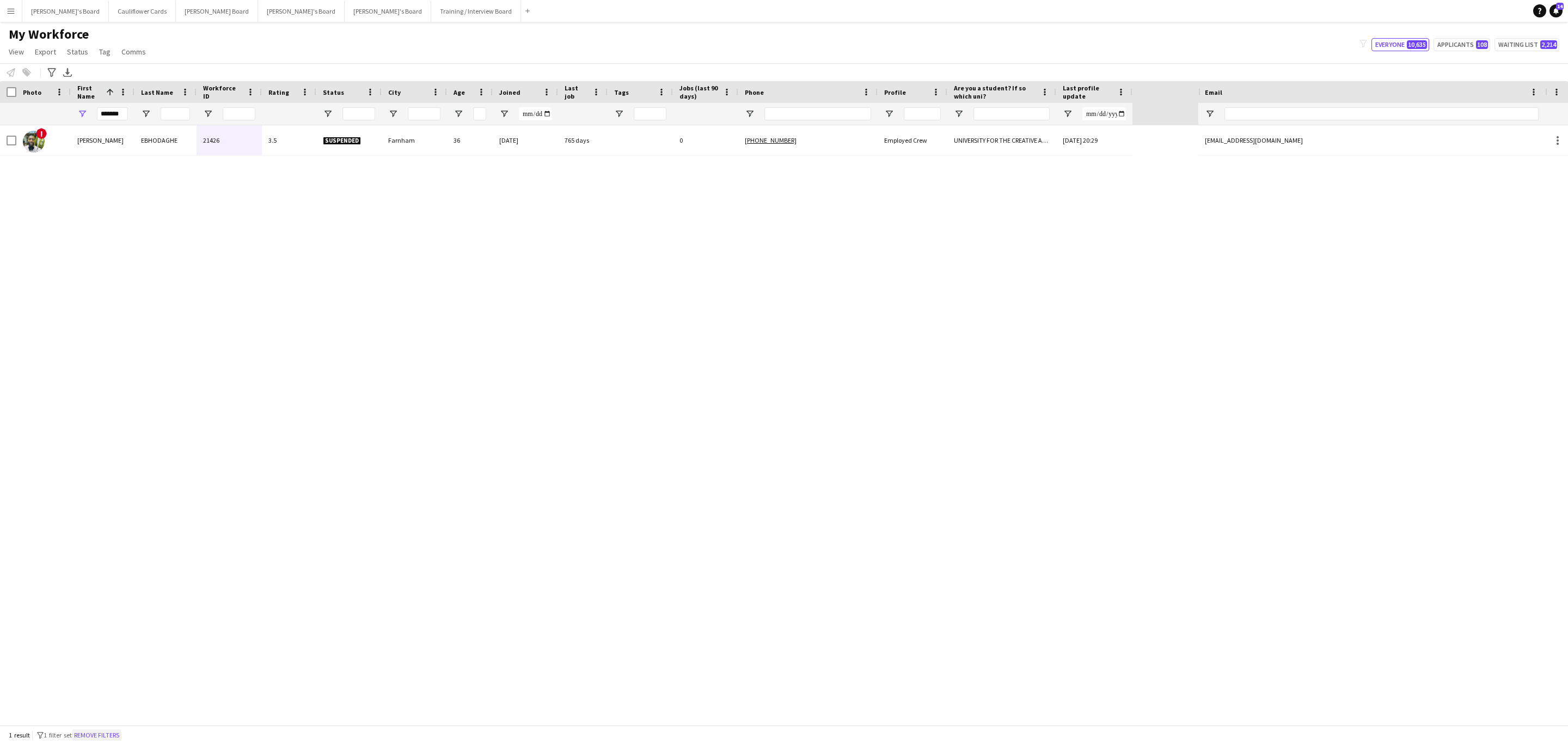
click at [109, 731] on button "Remove filters" at bounding box center [96, 735] width 49 height 12
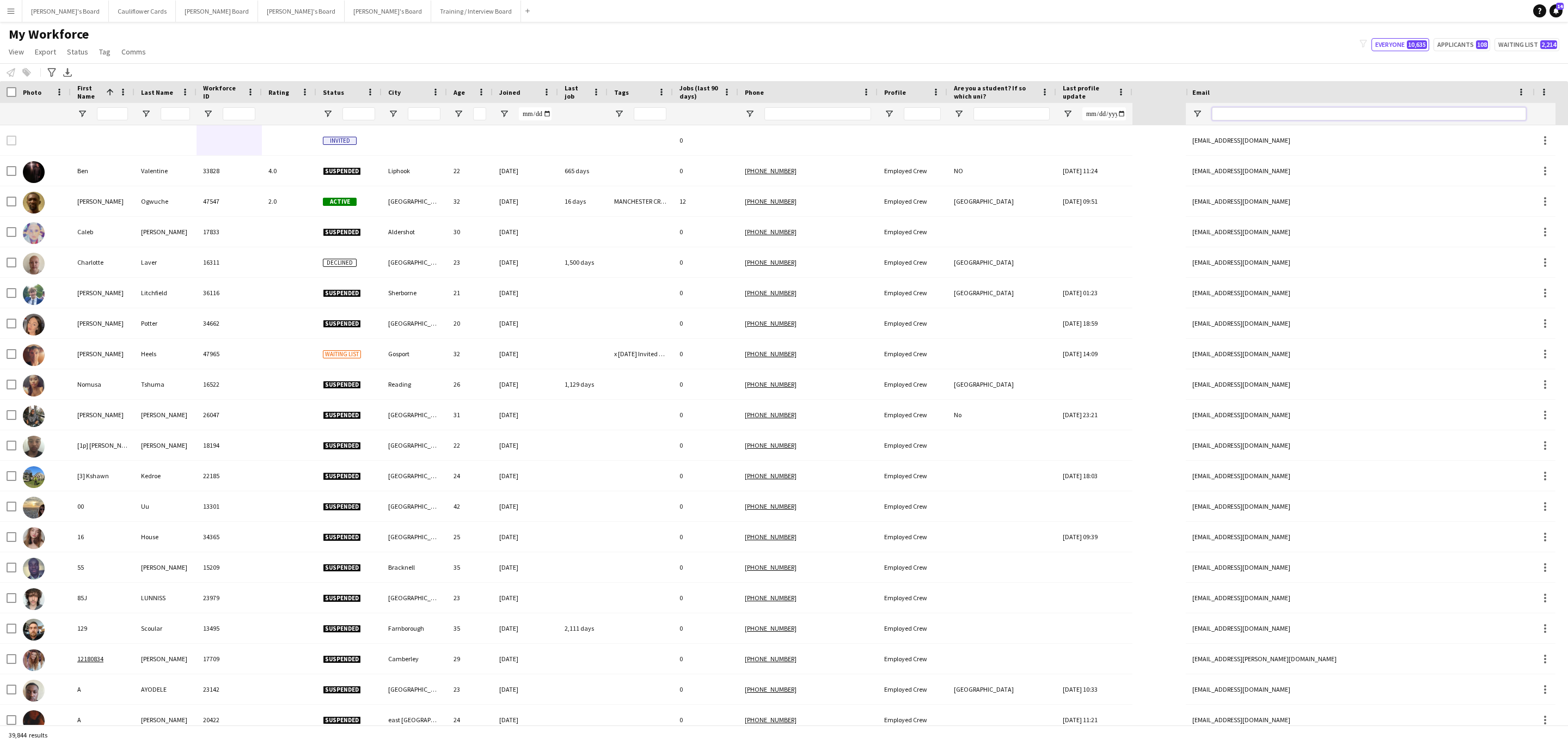
click at [1416, 115] on input "Email Filter Input" at bounding box center [1369, 114] width 314 height 13
paste input "**********"
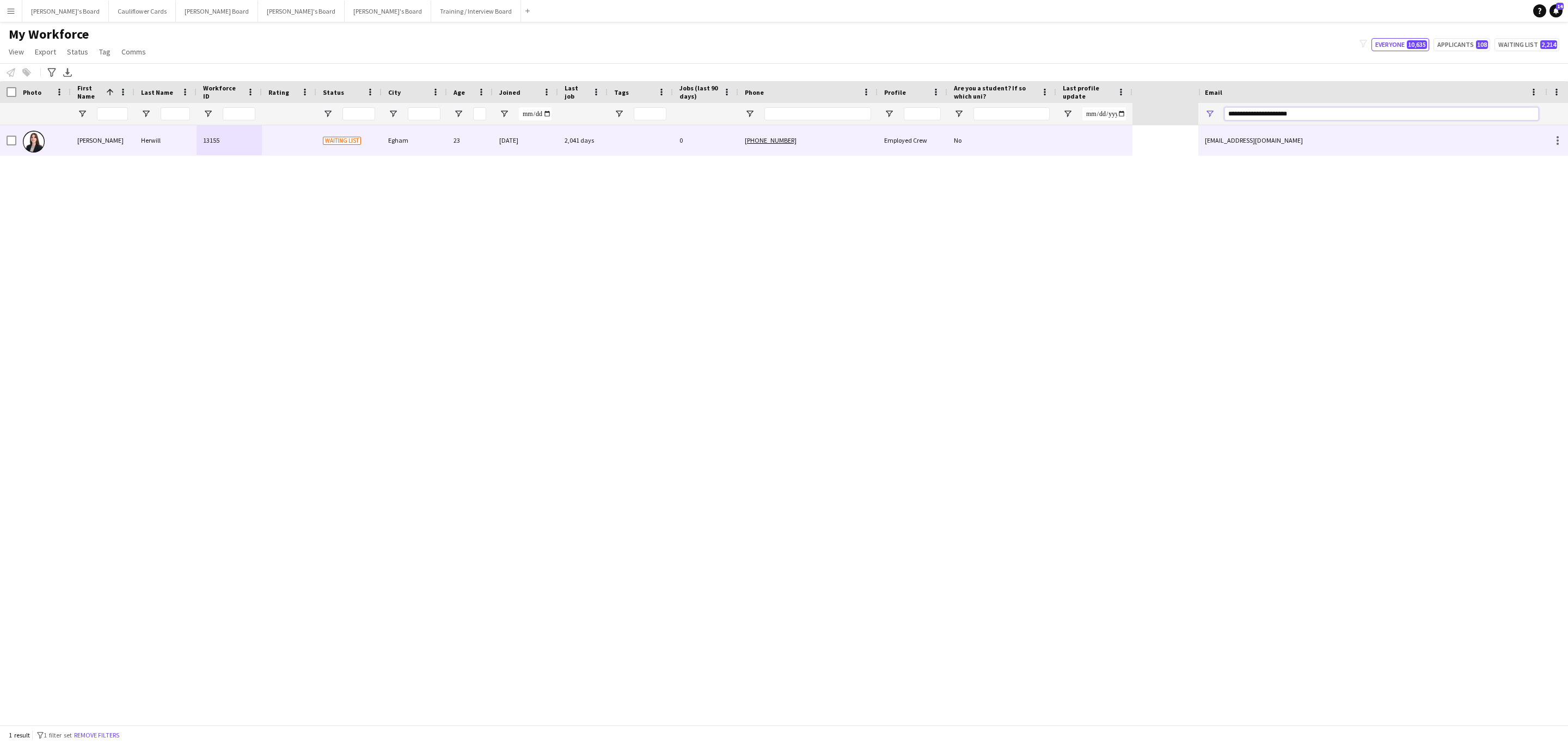
type input "**********"
click at [606, 153] on div "2,041 days" at bounding box center [582, 140] width 49 height 30
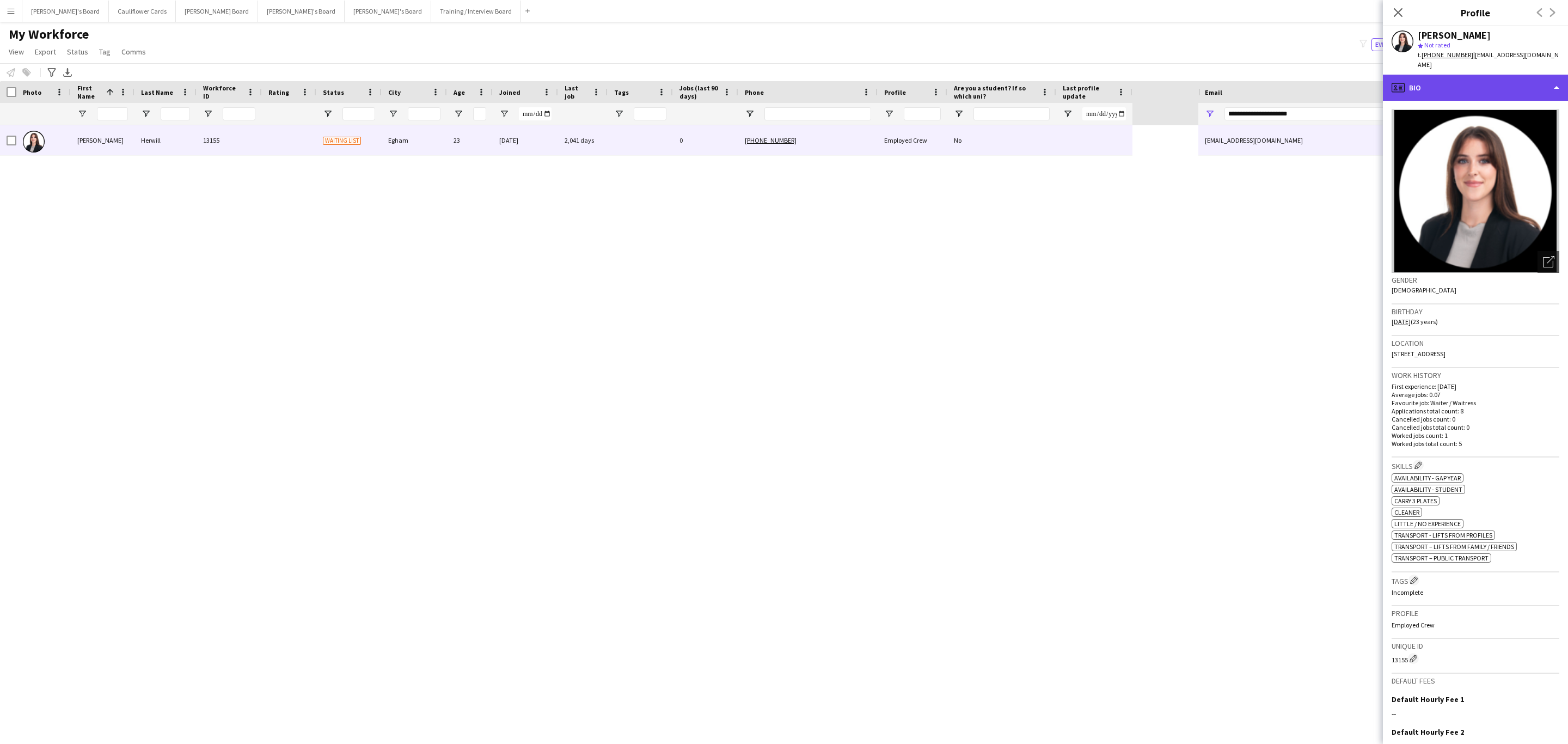
click at [1491, 87] on div "profile Bio" at bounding box center [1474, 87] width 185 height 26
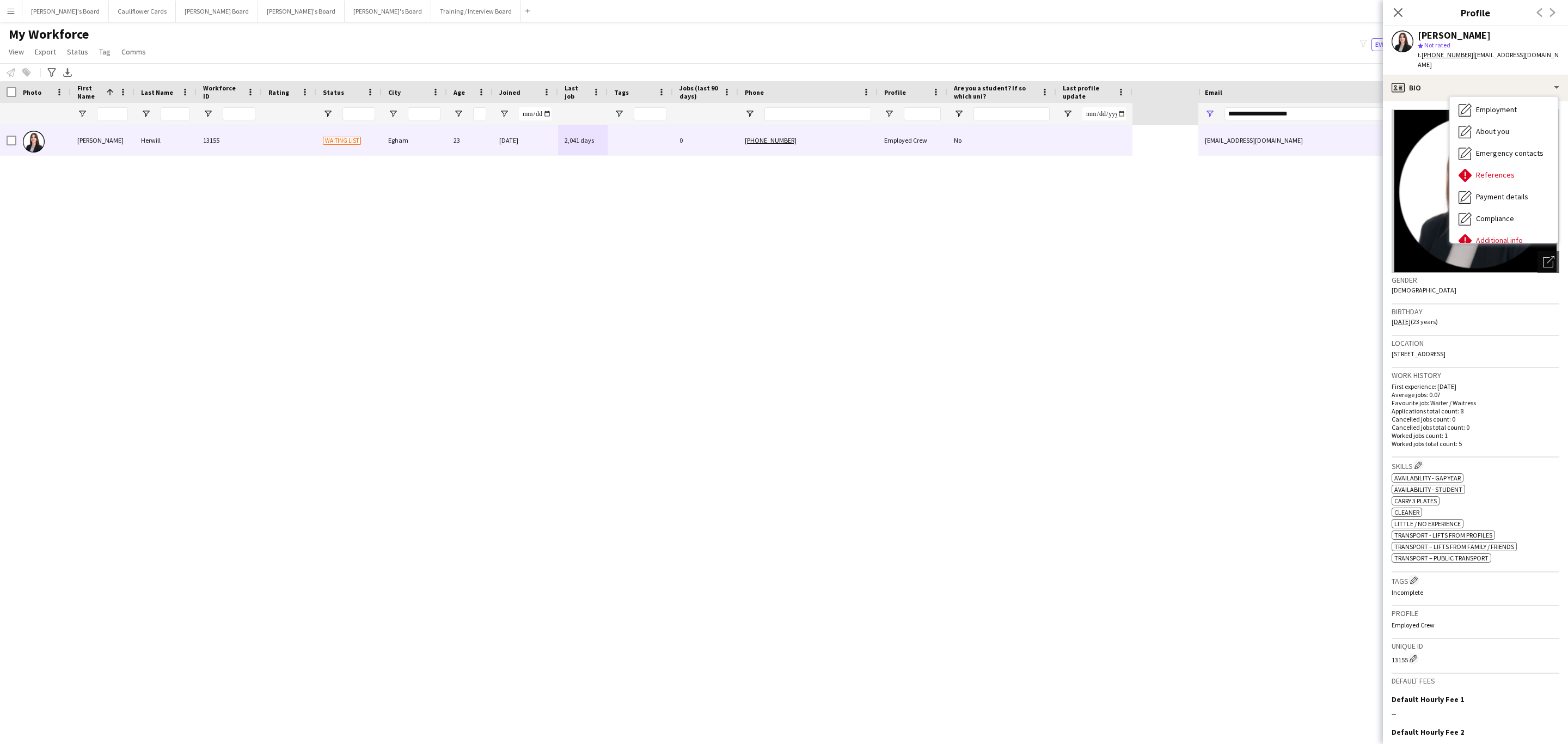
scroll to position [0, 0]
click at [1503, 199] on div "Emergency contacts Emergency contacts" at bounding box center [1503, 199] width 108 height 22
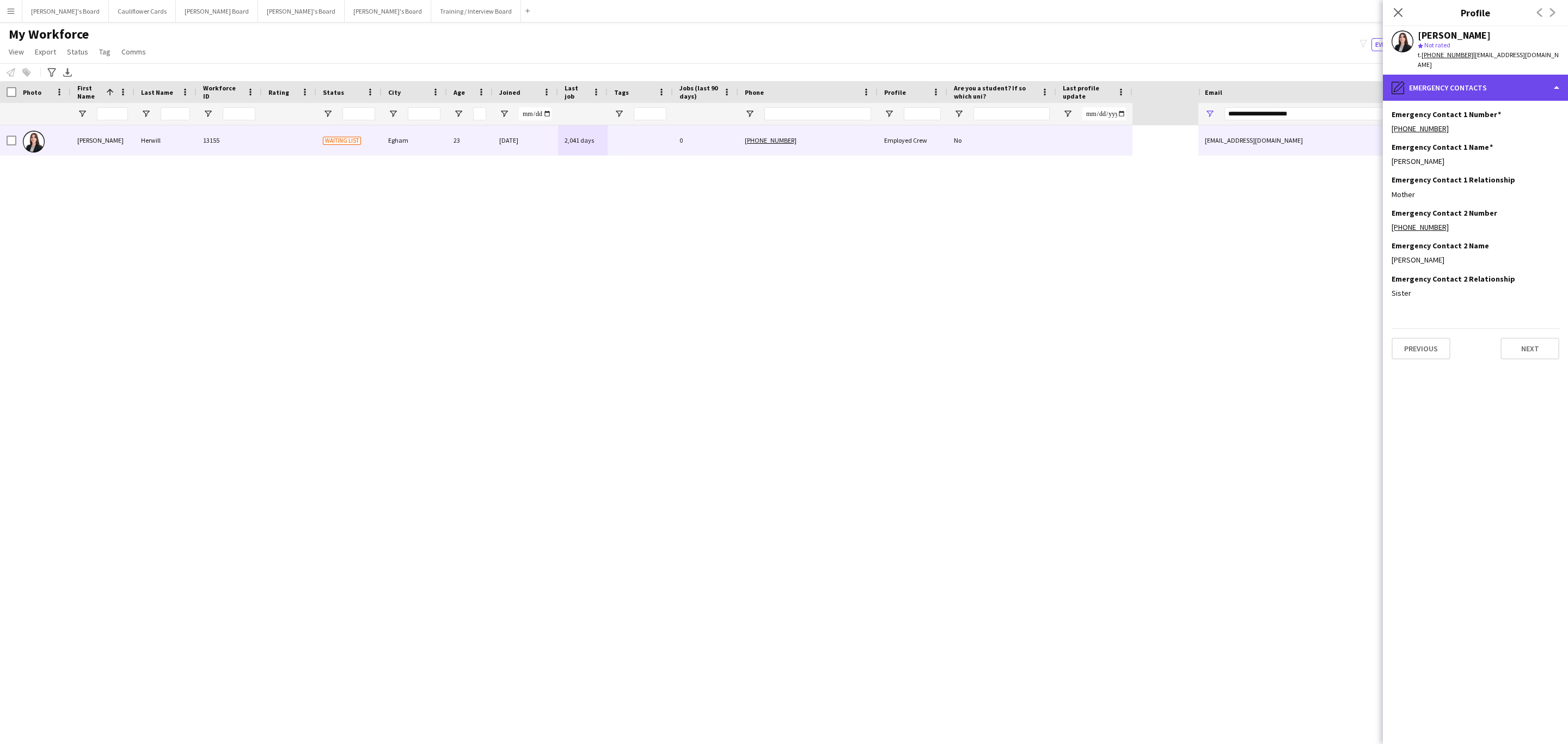
click at [1466, 88] on div "pencil4 Emergency contacts" at bounding box center [1474, 87] width 185 height 26
click at [1519, 210] on div "References References" at bounding box center [1503, 221] width 108 height 22
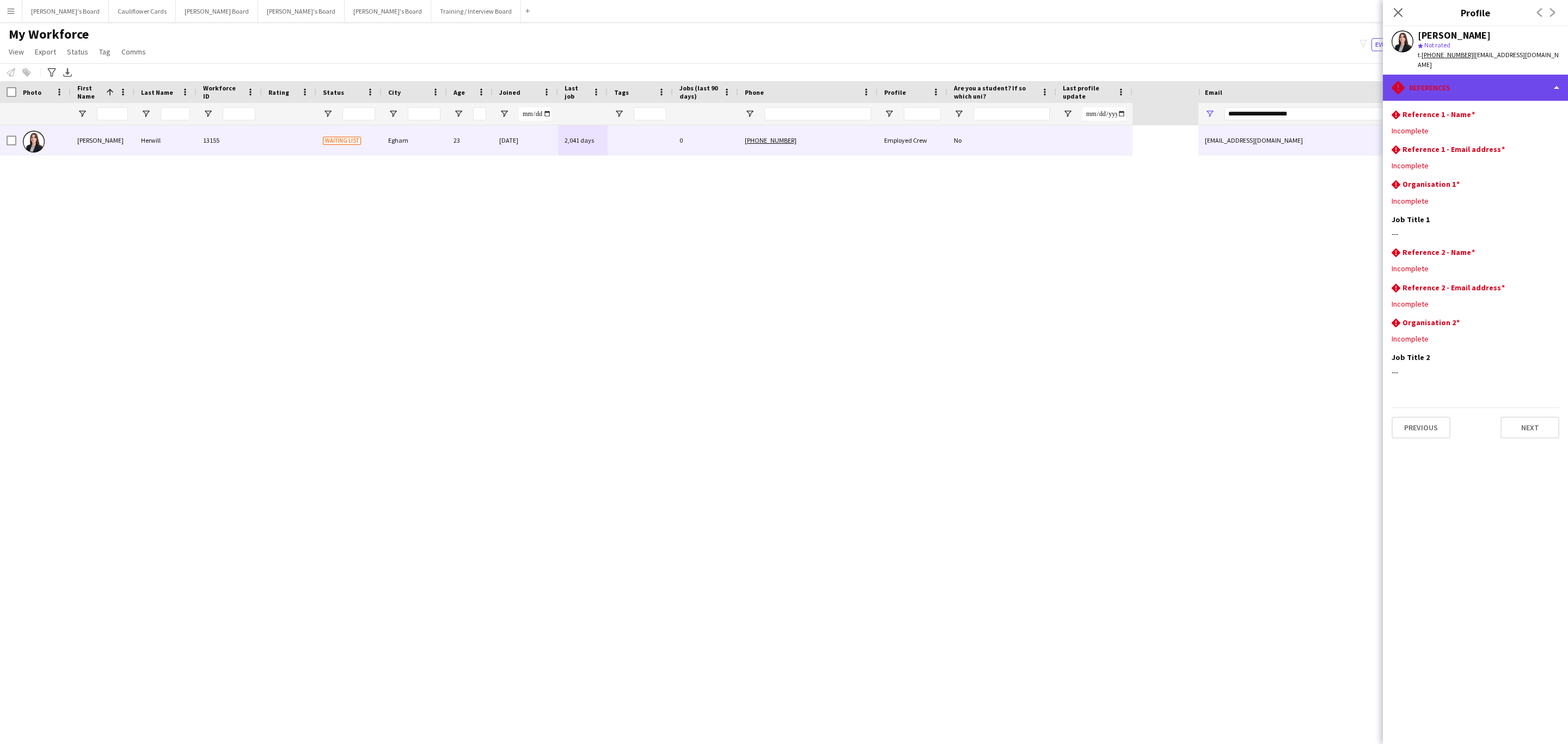
click at [1488, 78] on div "rhombus-alert References" at bounding box center [1474, 87] width 185 height 26
click at [1506, 136] on span "Additional info" at bounding box center [1499, 140] width 47 height 10
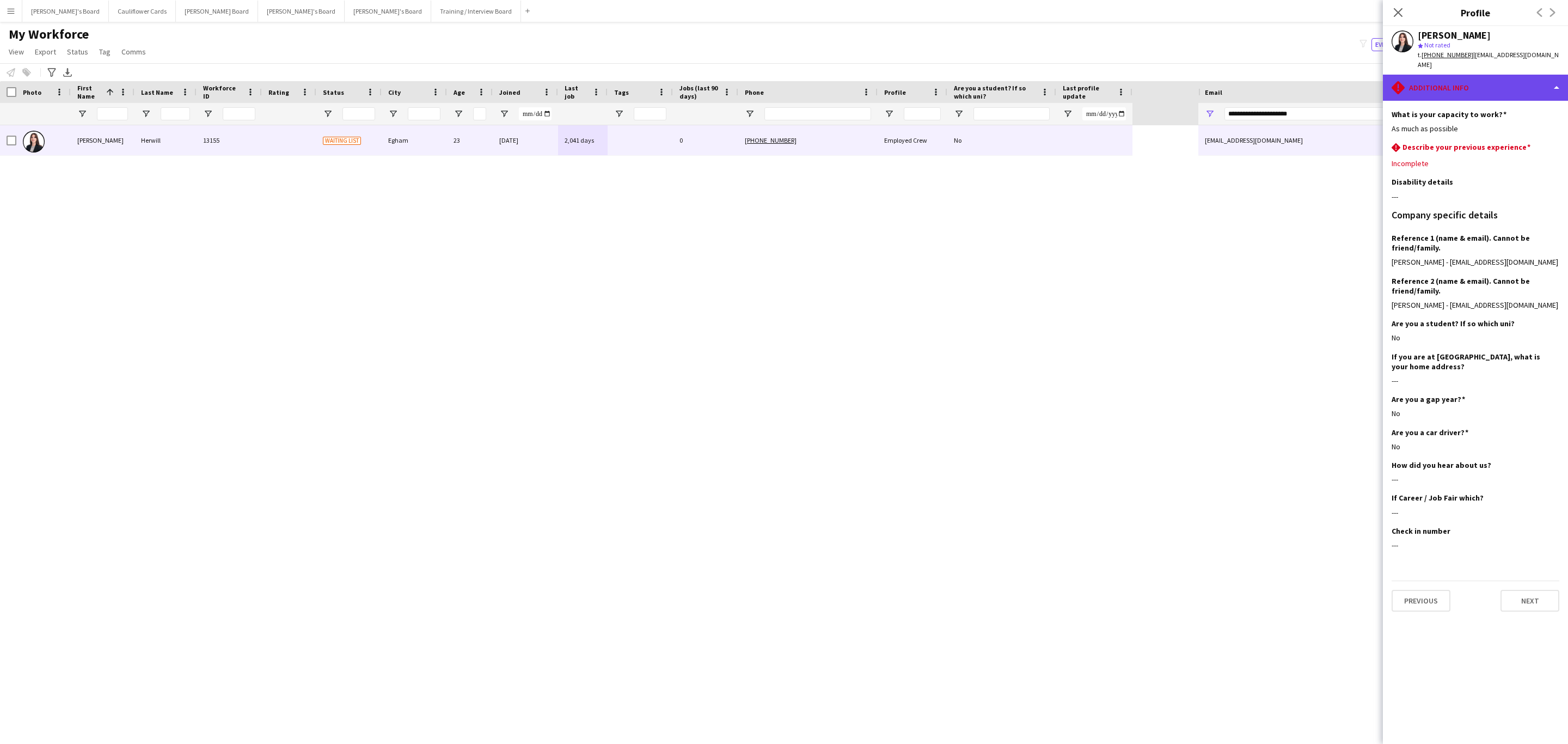
click at [1537, 80] on div "rhombus-alert Additional info" at bounding box center [1474, 87] width 185 height 26
click at [1489, 161] on div "Legal stuff Legal stuff" at bounding box center [1503, 163] width 108 height 22
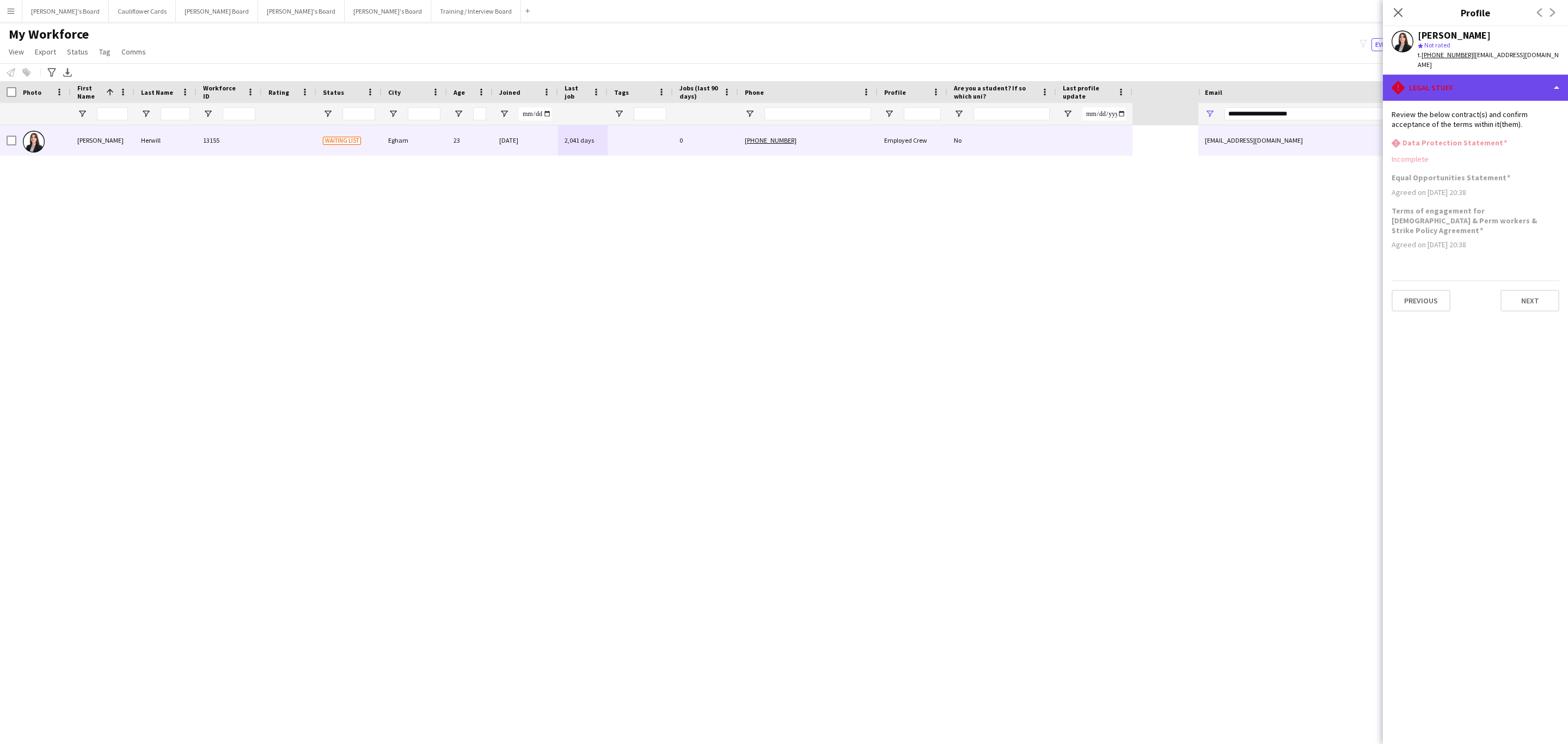
click at [1499, 75] on div "rhombus-alert Legal stuff" at bounding box center [1474, 87] width 185 height 26
click at [1519, 222] on div "Calendar Calendar" at bounding box center [1503, 229] width 108 height 22
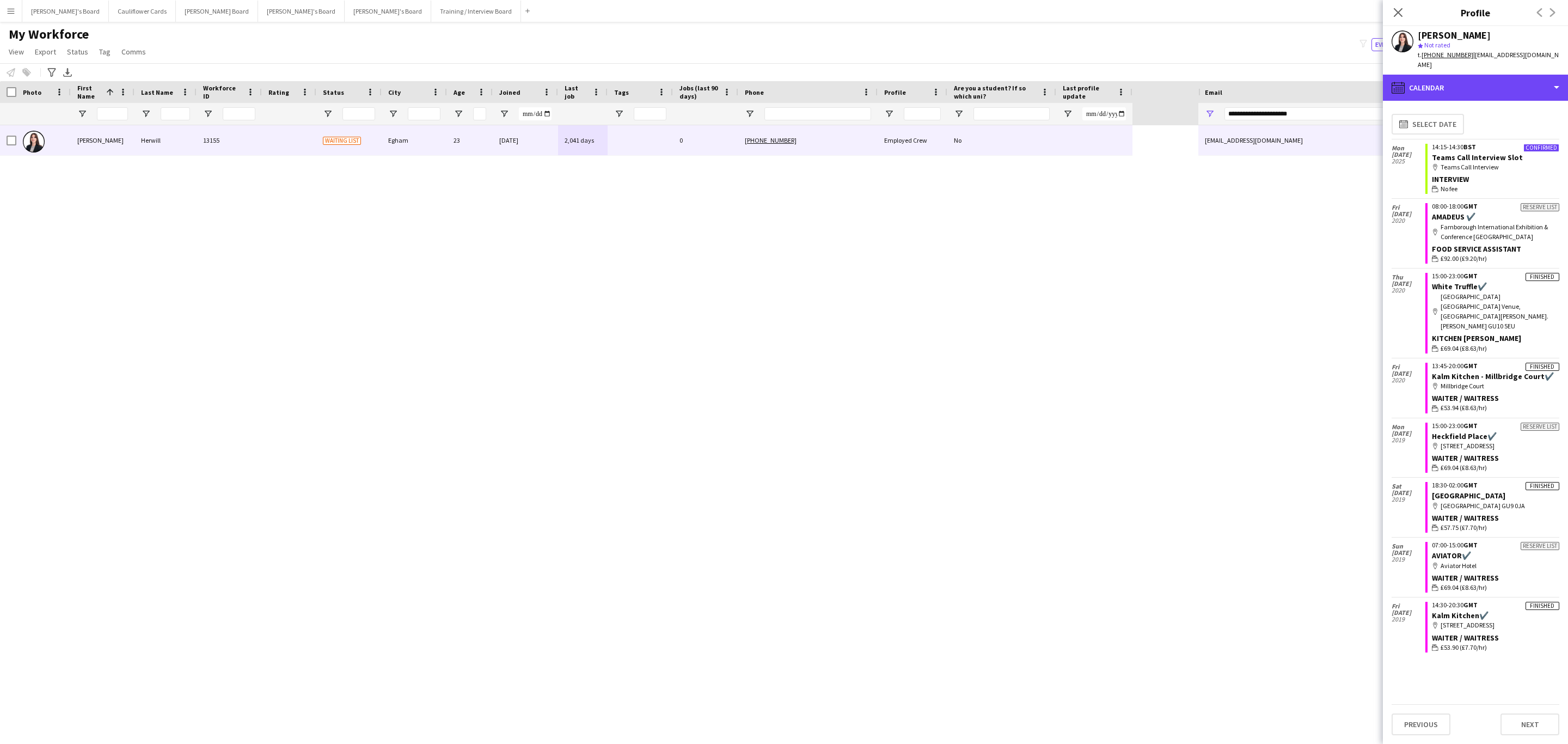
drag, startPoint x: 1467, startPoint y: 70, endPoint x: 1505, endPoint y: 159, distance: 96.8
click at [1467, 74] on div "calendar-full Calendar" at bounding box center [1474, 87] width 185 height 26
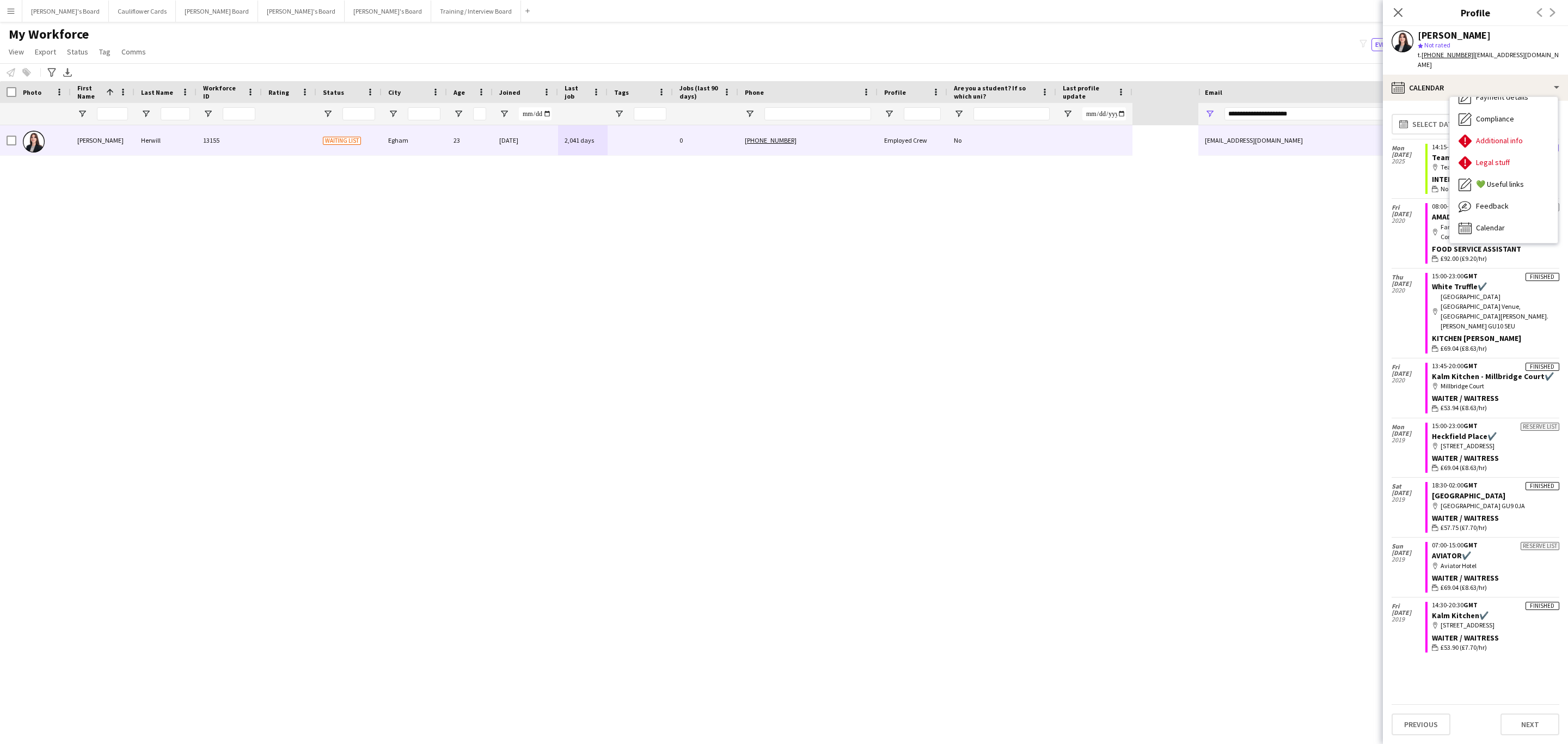
drag, startPoint x: 1235, startPoint y: 350, endPoint x: 1255, endPoint y: 335, distance: 25.0
click at [1238, 350] on div "Zoe Herwill 13155 Waiting list Egham 23 27-11-2019 2,041 days 0 +4407720826825 …" at bounding box center [784, 425] width 1568 height 599
click at [1399, 12] on icon at bounding box center [1398, 13] width 10 height 10
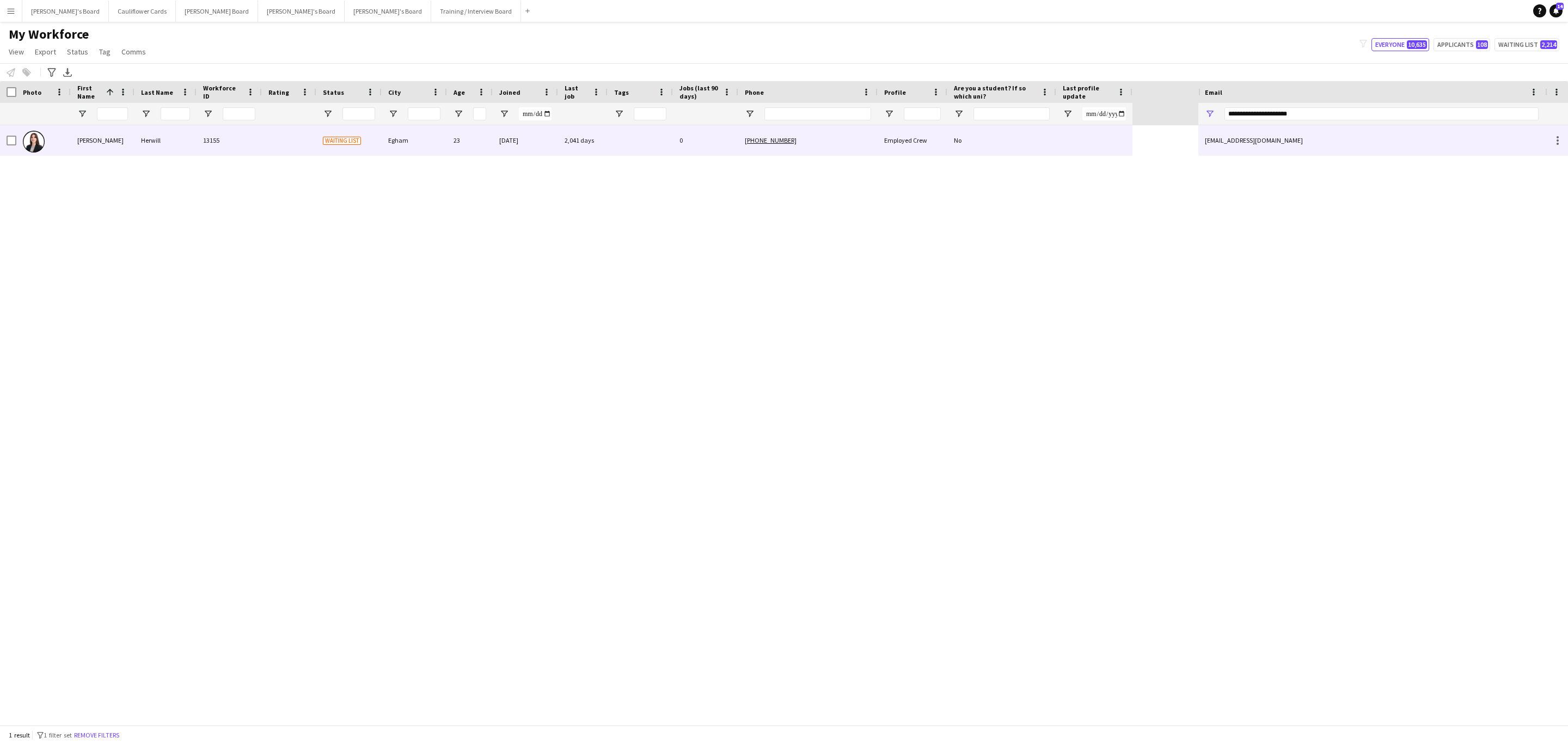
drag, startPoint x: 989, startPoint y: 142, endPoint x: 1460, endPoint y: 91, distance: 473.8
click at [987, 142] on div "No" at bounding box center [1002, 140] width 109 height 30
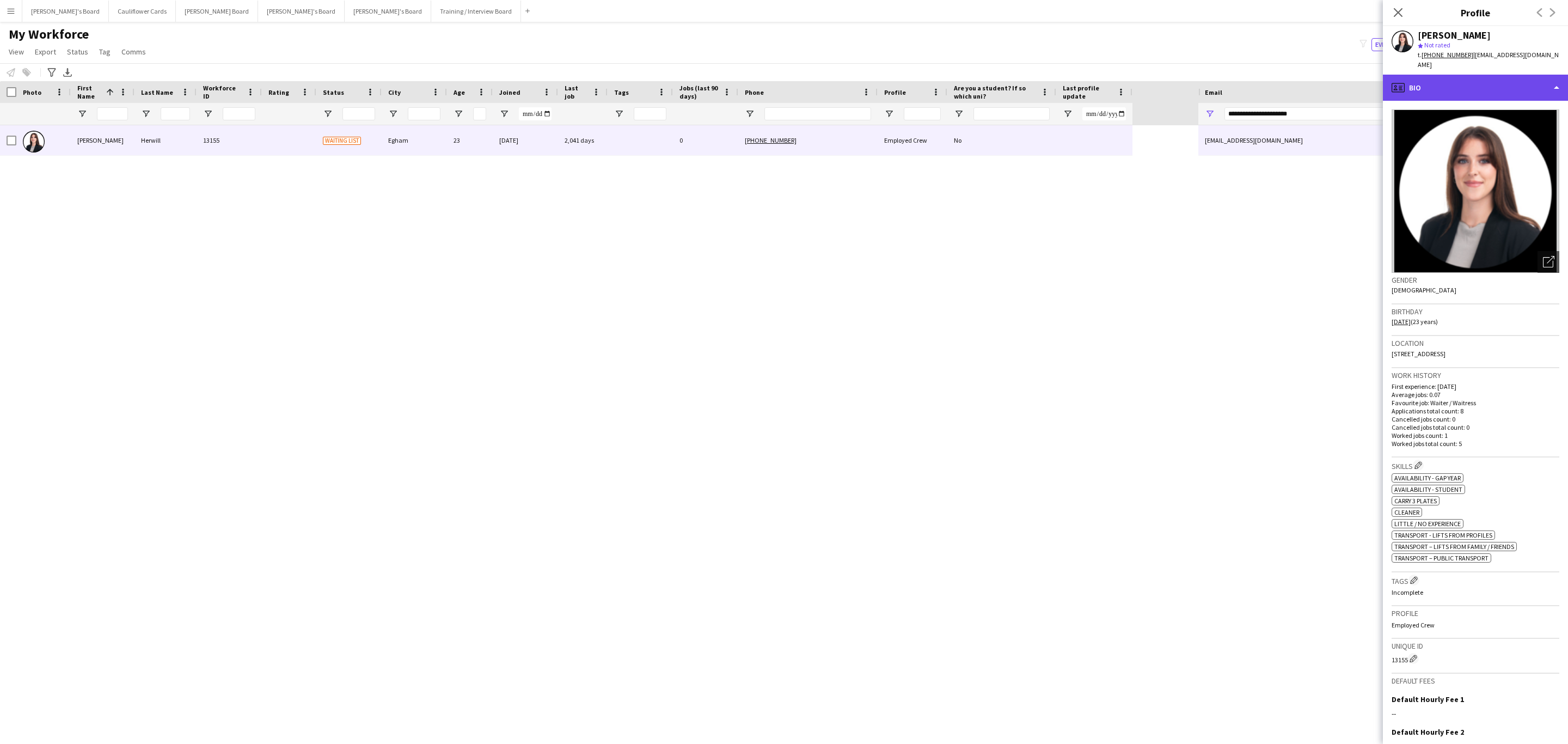
click at [1488, 84] on div "profile Bio" at bounding box center [1474, 87] width 185 height 26
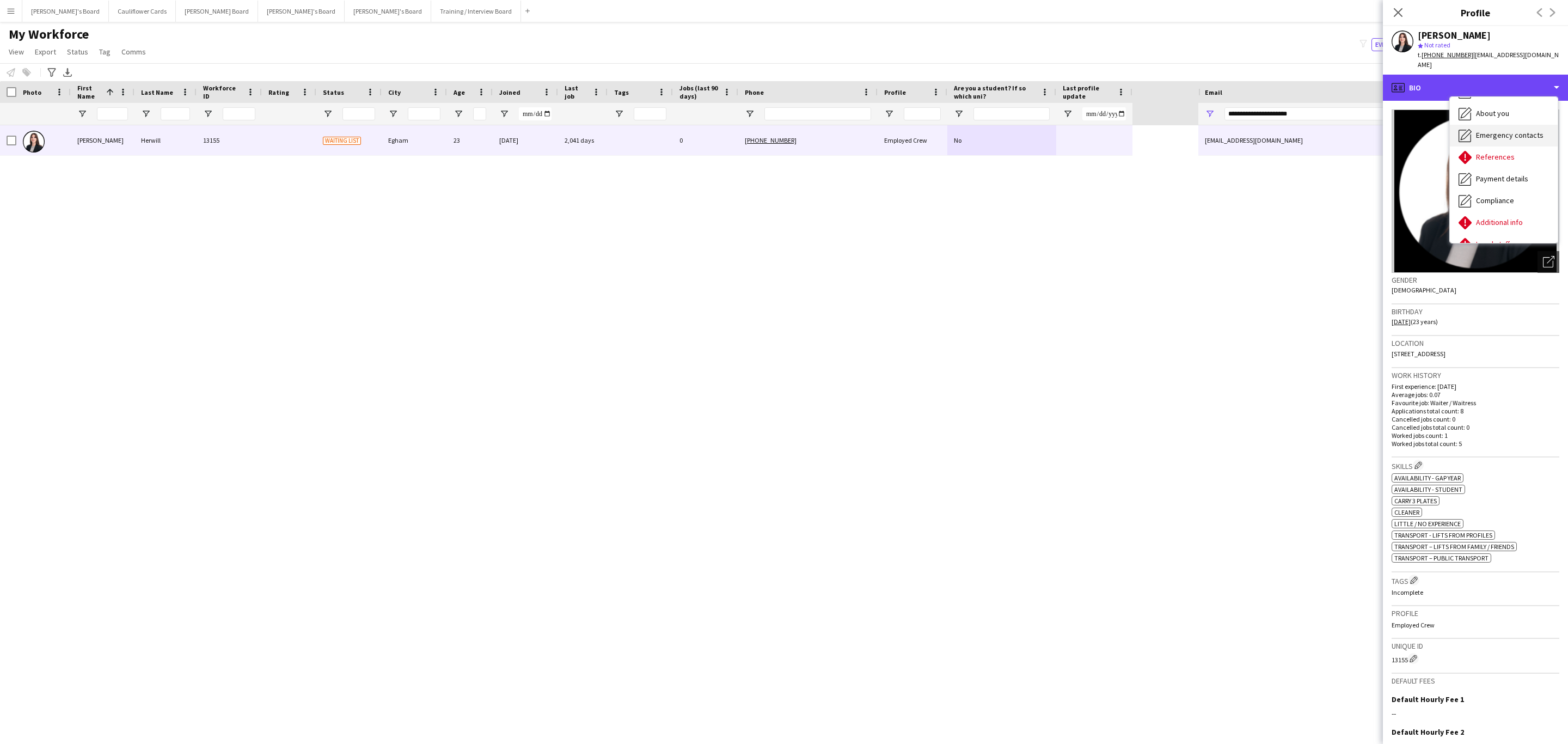
scroll to position [82, 0]
click at [1511, 194] on div "Additional info Additional info" at bounding box center [1503, 205] width 108 height 22
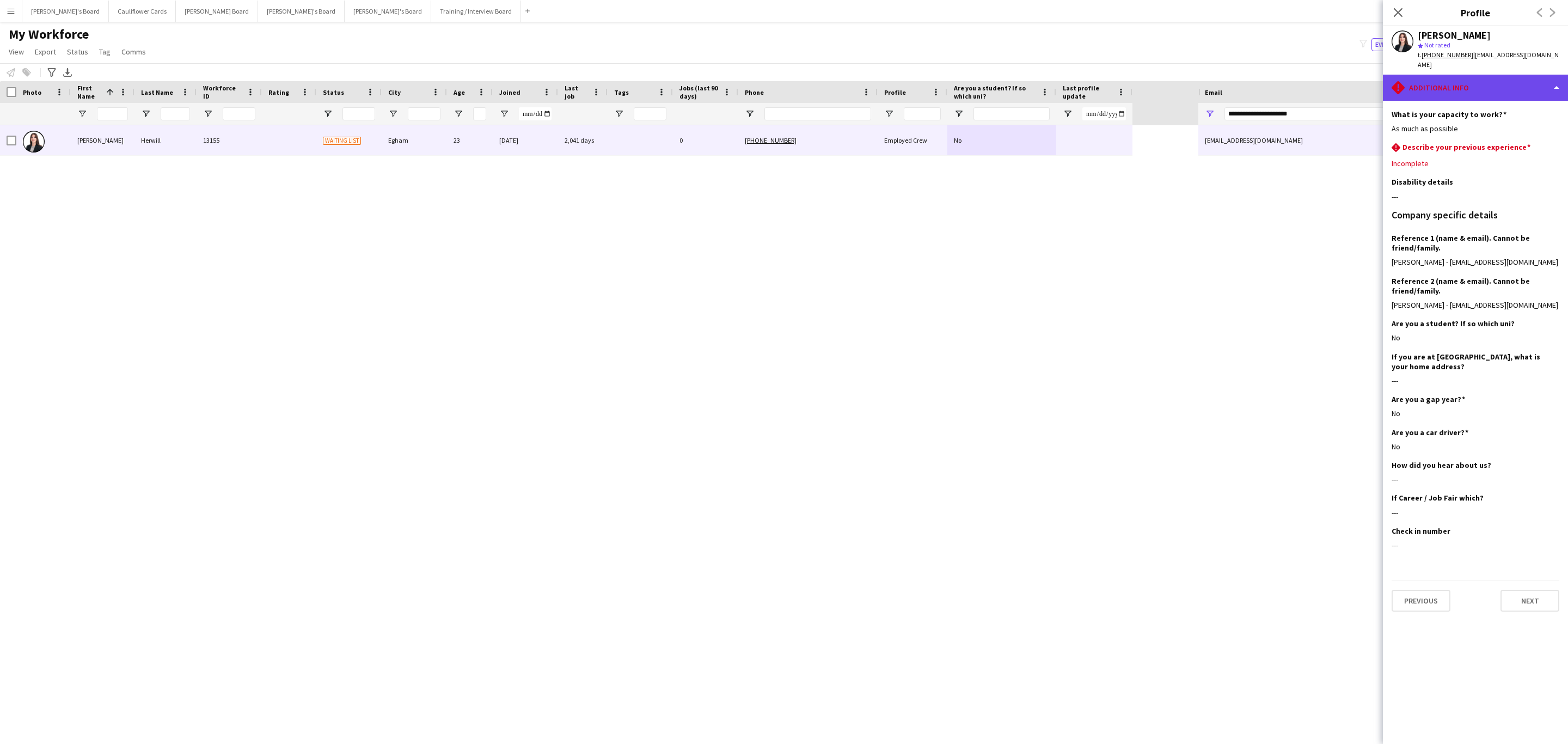
click at [1525, 74] on div "rhombus-alert Additional info" at bounding box center [1474, 87] width 185 height 26
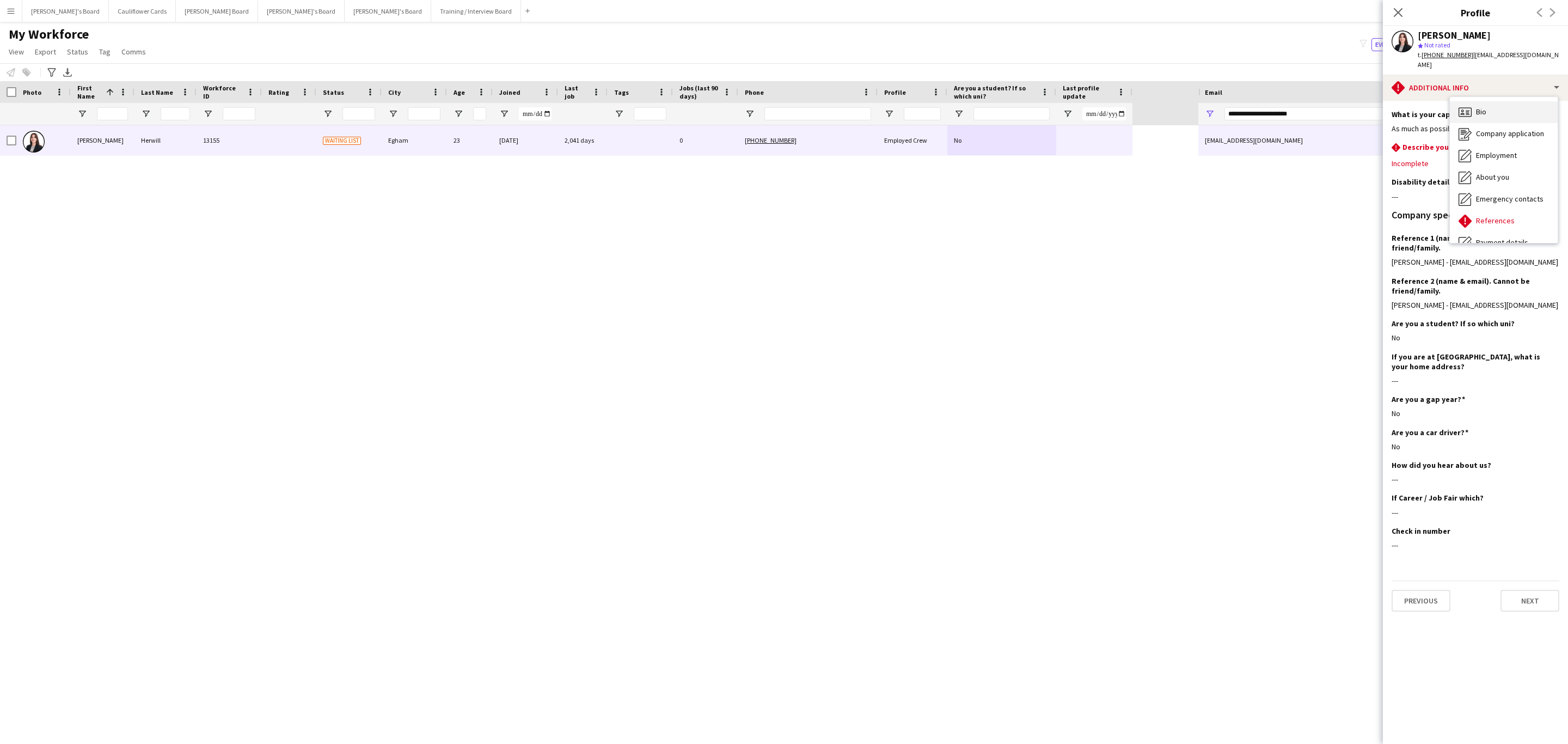
click at [1486, 101] on div "Bio Bio" at bounding box center [1503, 112] width 108 height 22
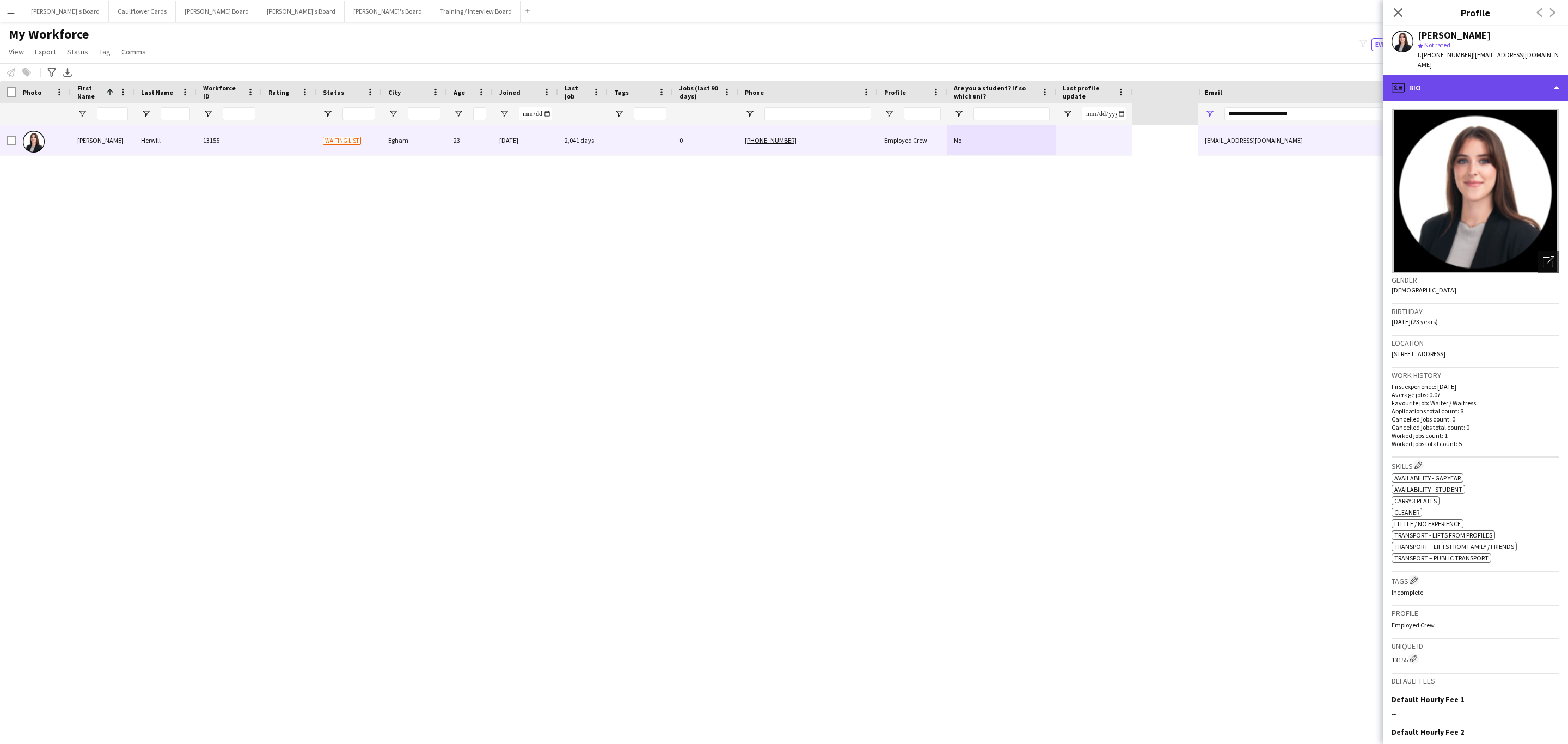
click at [1539, 80] on div "profile Bio" at bounding box center [1474, 87] width 185 height 26
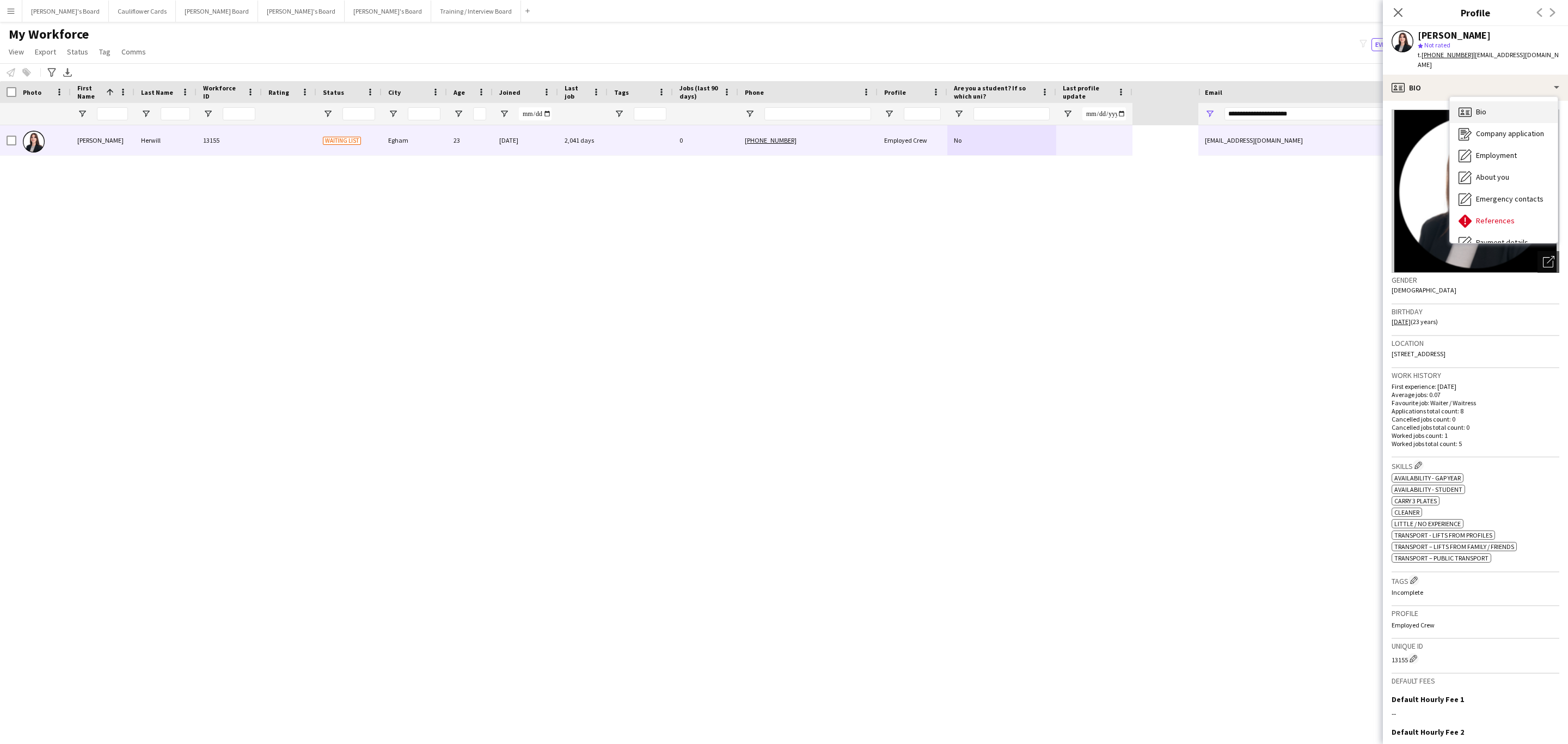
click at [1503, 101] on div "Bio Bio" at bounding box center [1503, 112] width 108 height 22
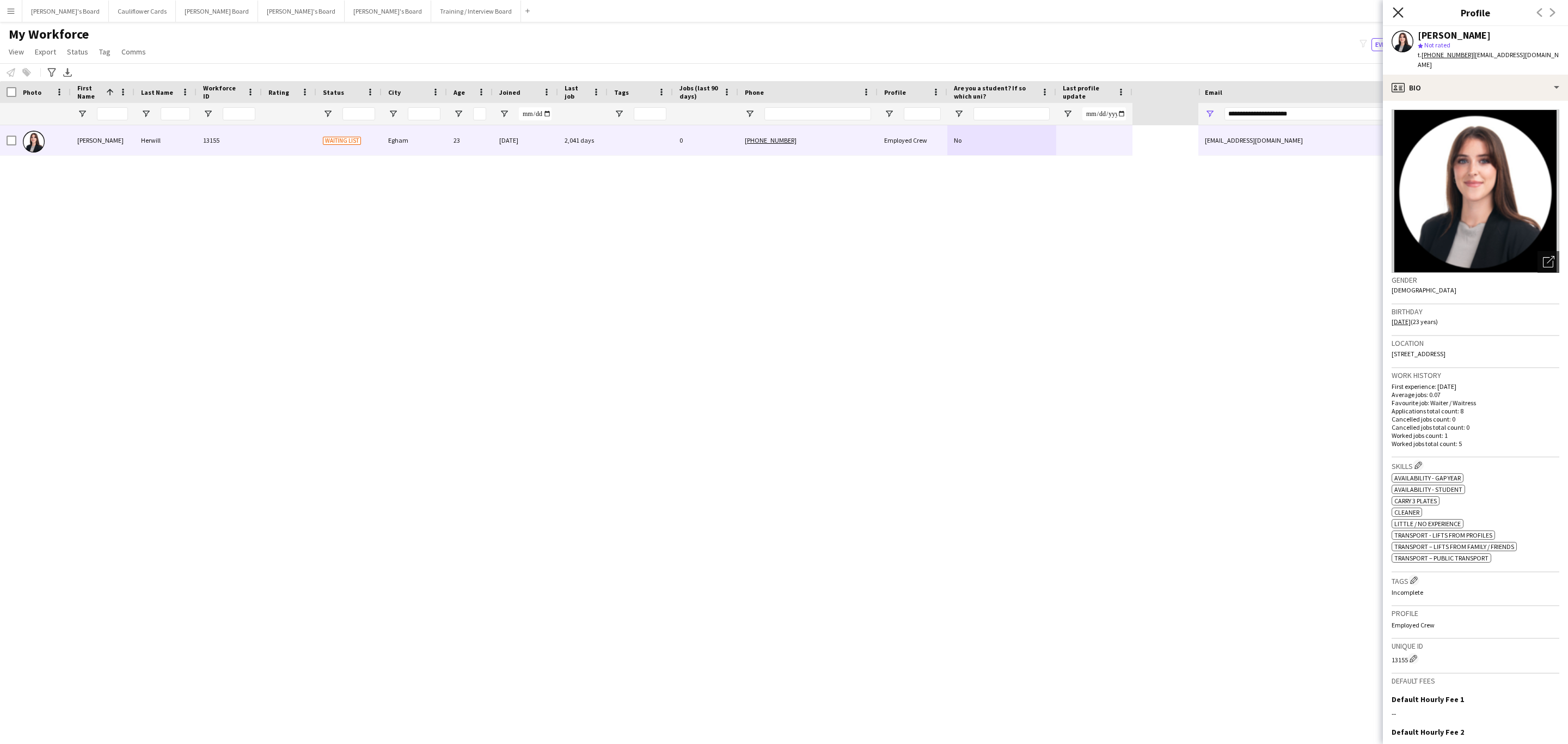
click at [1396, 15] on icon at bounding box center [1398, 13] width 10 height 10
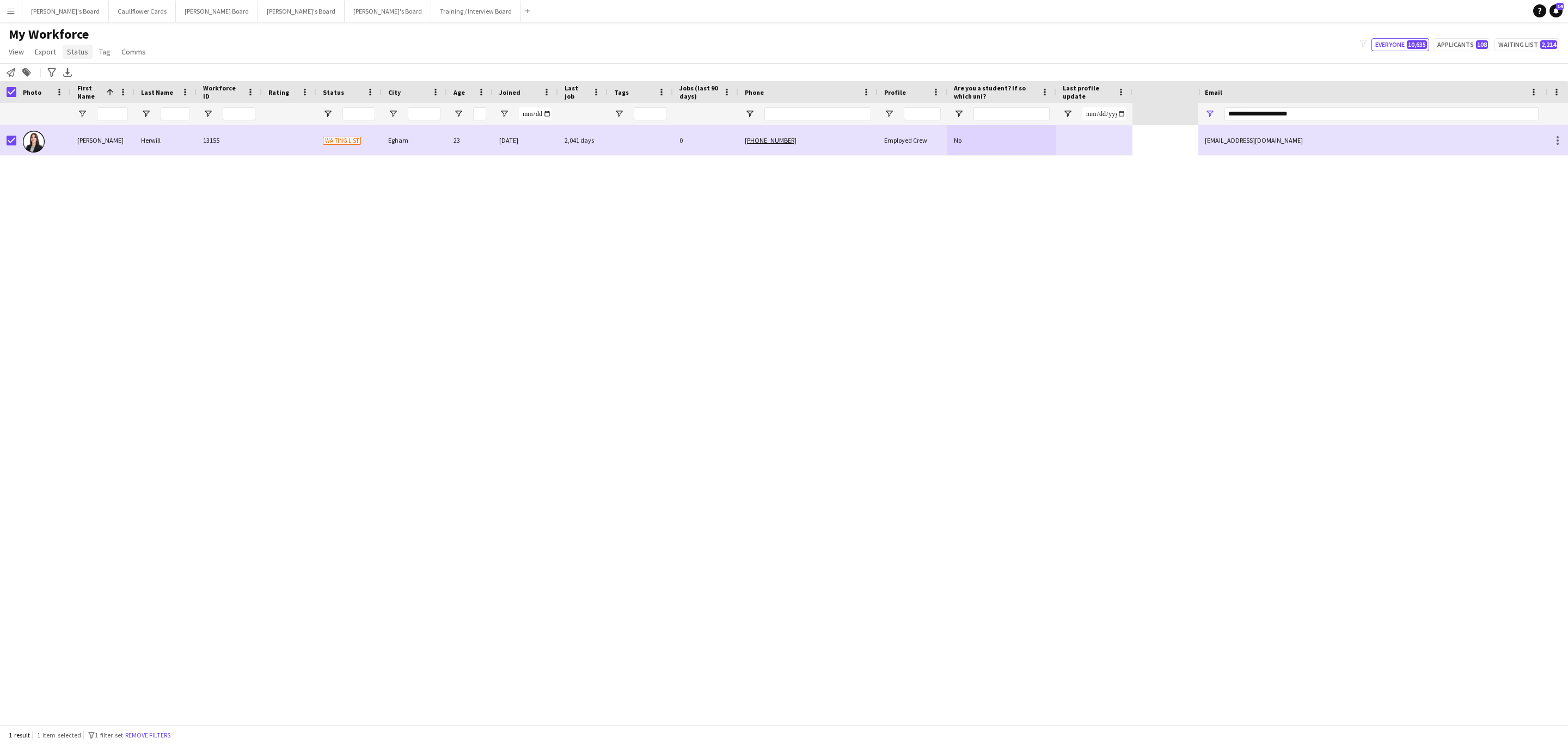
click at [71, 51] on span "Status" at bounding box center [77, 52] width 21 height 10
click at [108, 80] on link "Edit" at bounding box center [100, 74] width 76 height 23
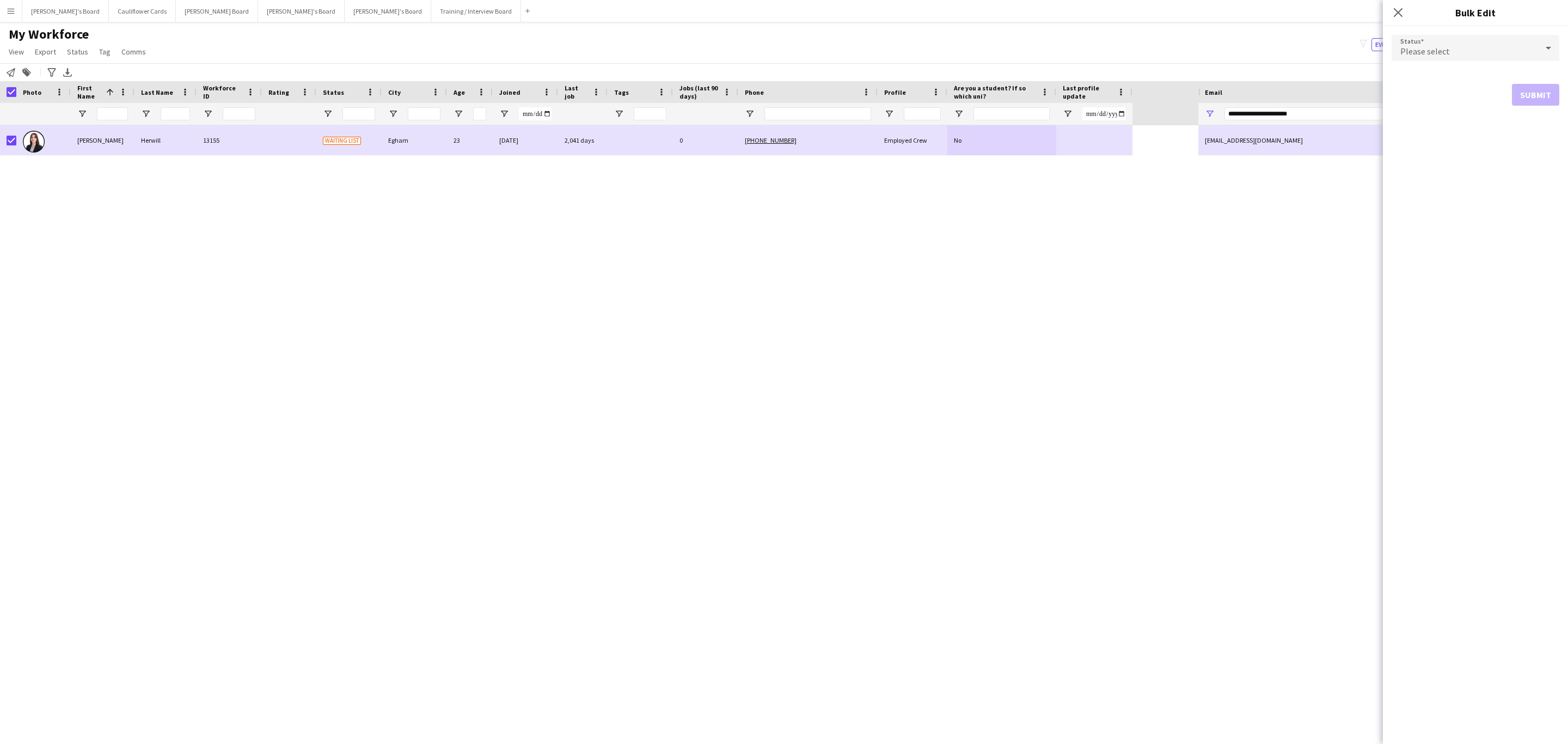
click at [1549, 48] on icon at bounding box center [1547, 49] width 5 height 3
drag, startPoint x: 1444, startPoint y: 83, endPoint x: 1452, endPoint y: 92, distance: 12.0
click at [1444, 82] on span "Active" at bounding box center [1475, 79] width 150 height 10
click at [1542, 130] on button "Submit" at bounding box center [1535, 132] width 47 height 22
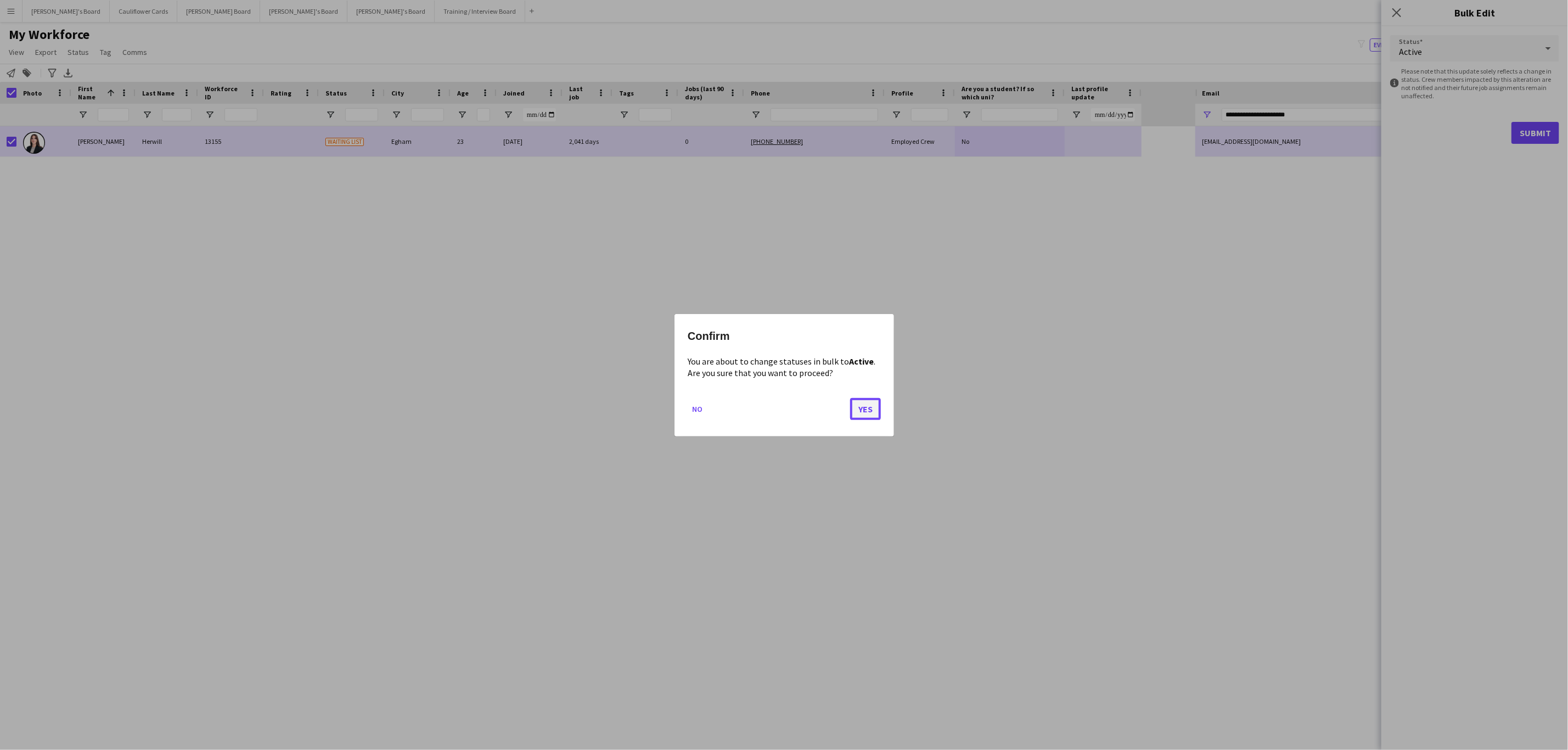
click at [872, 410] on button "Yes" at bounding box center [865, 409] width 30 height 22
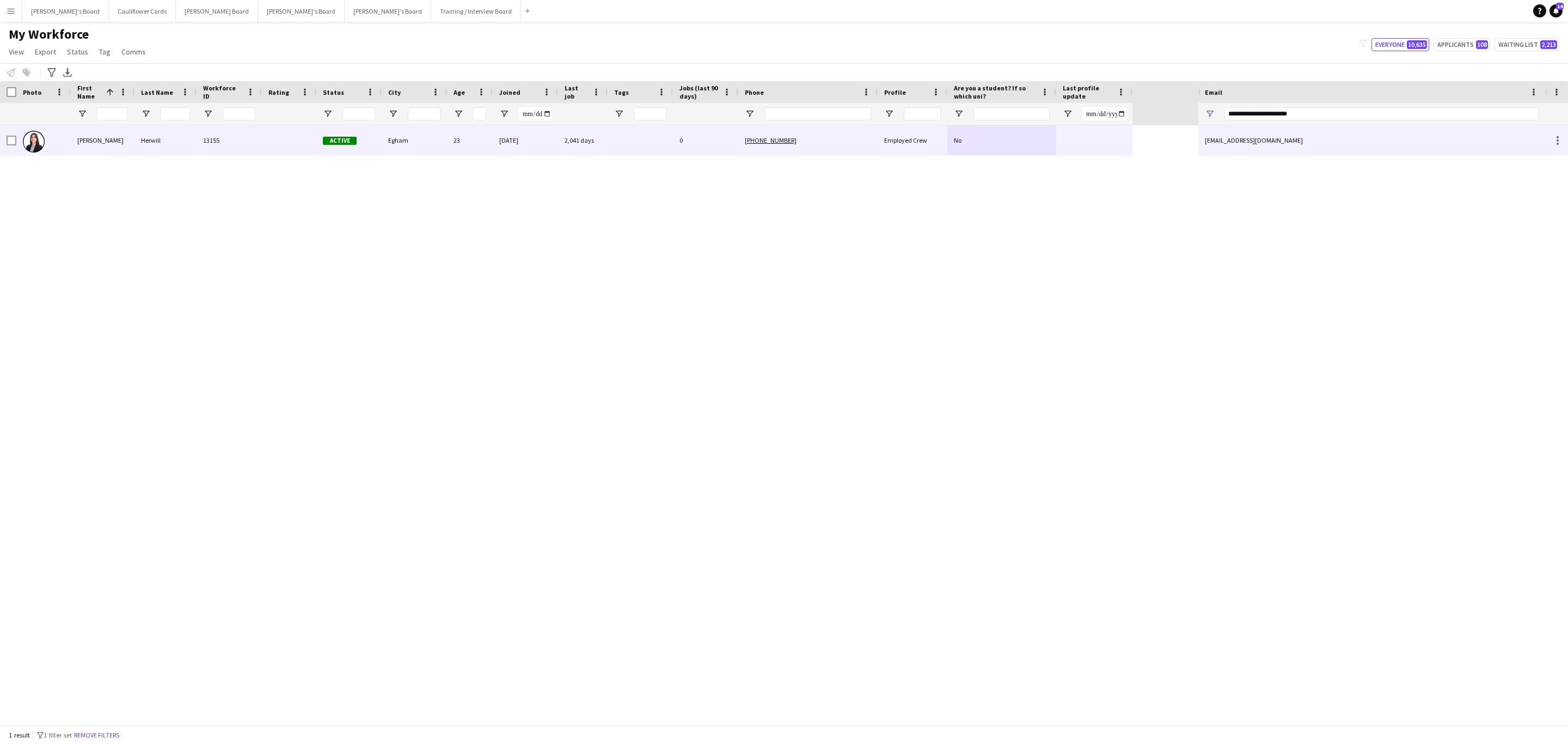
click at [187, 146] on div "Herwill" at bounding box center [165, 140] width 62 height 30
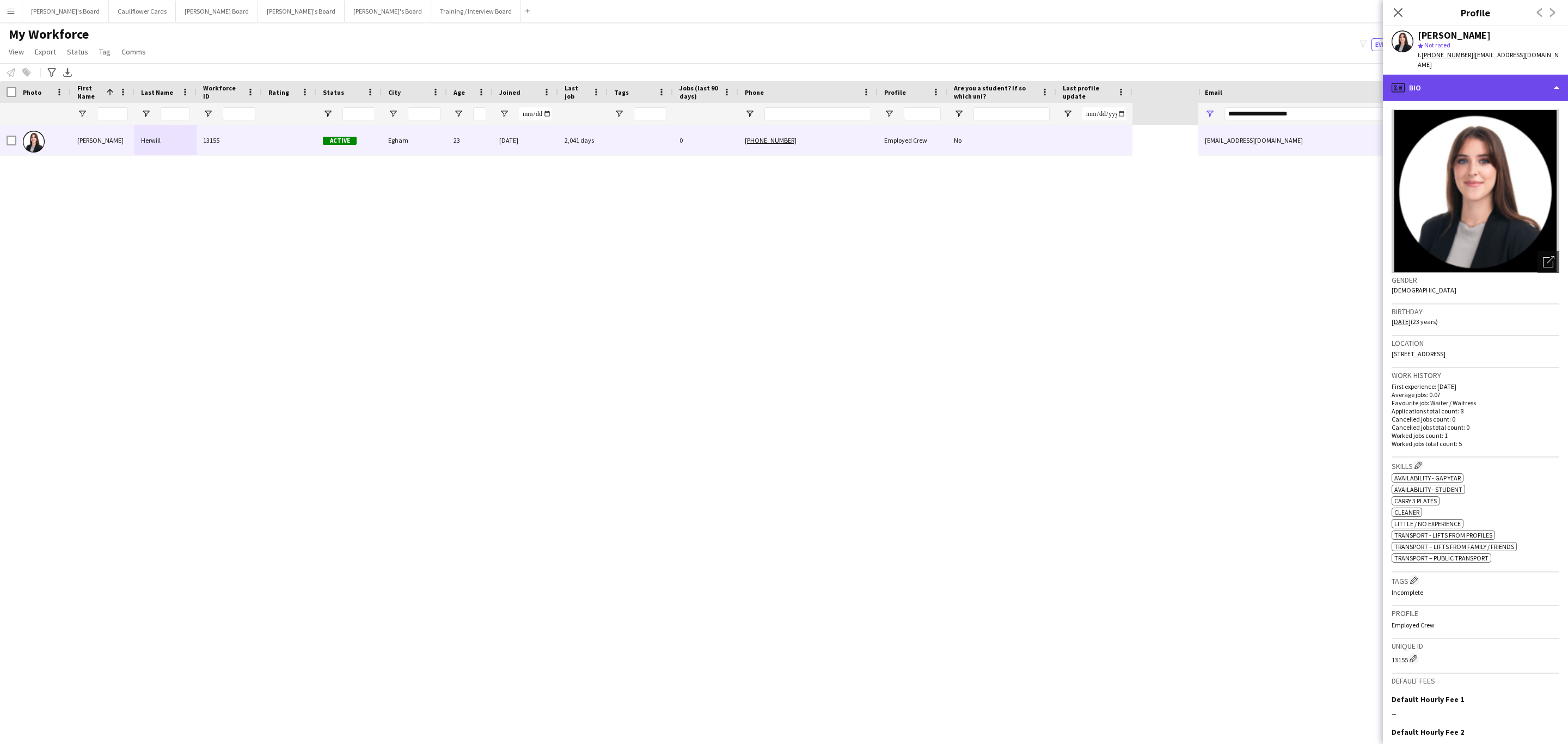
click at [1505, 74] on div "profile Bio" at bounding box center [1474, 87] width 185 height 26
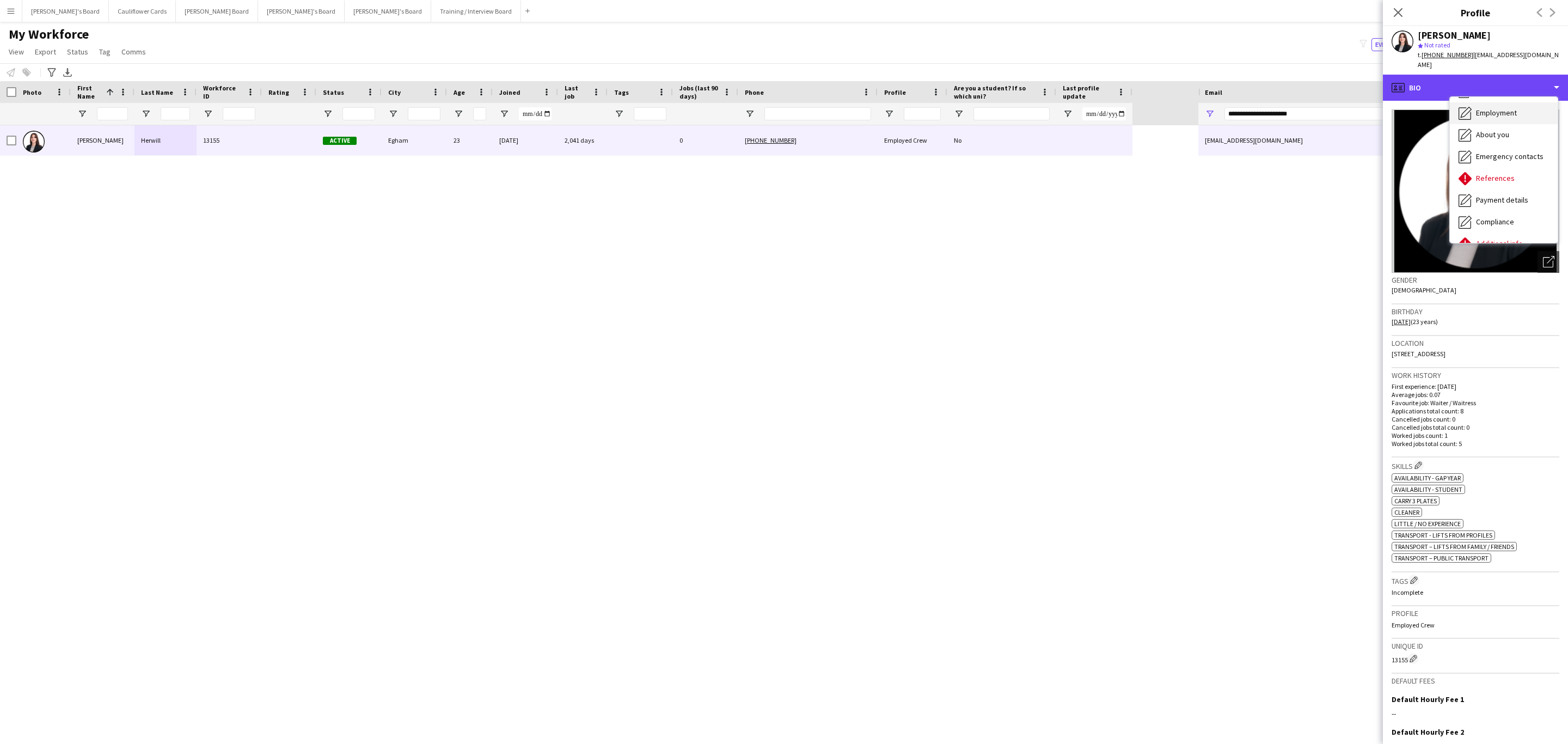
scroll to position [82, 0]
click at [1498, 134] on span "References" at bounding box center [1495, 139] width 38 height 10
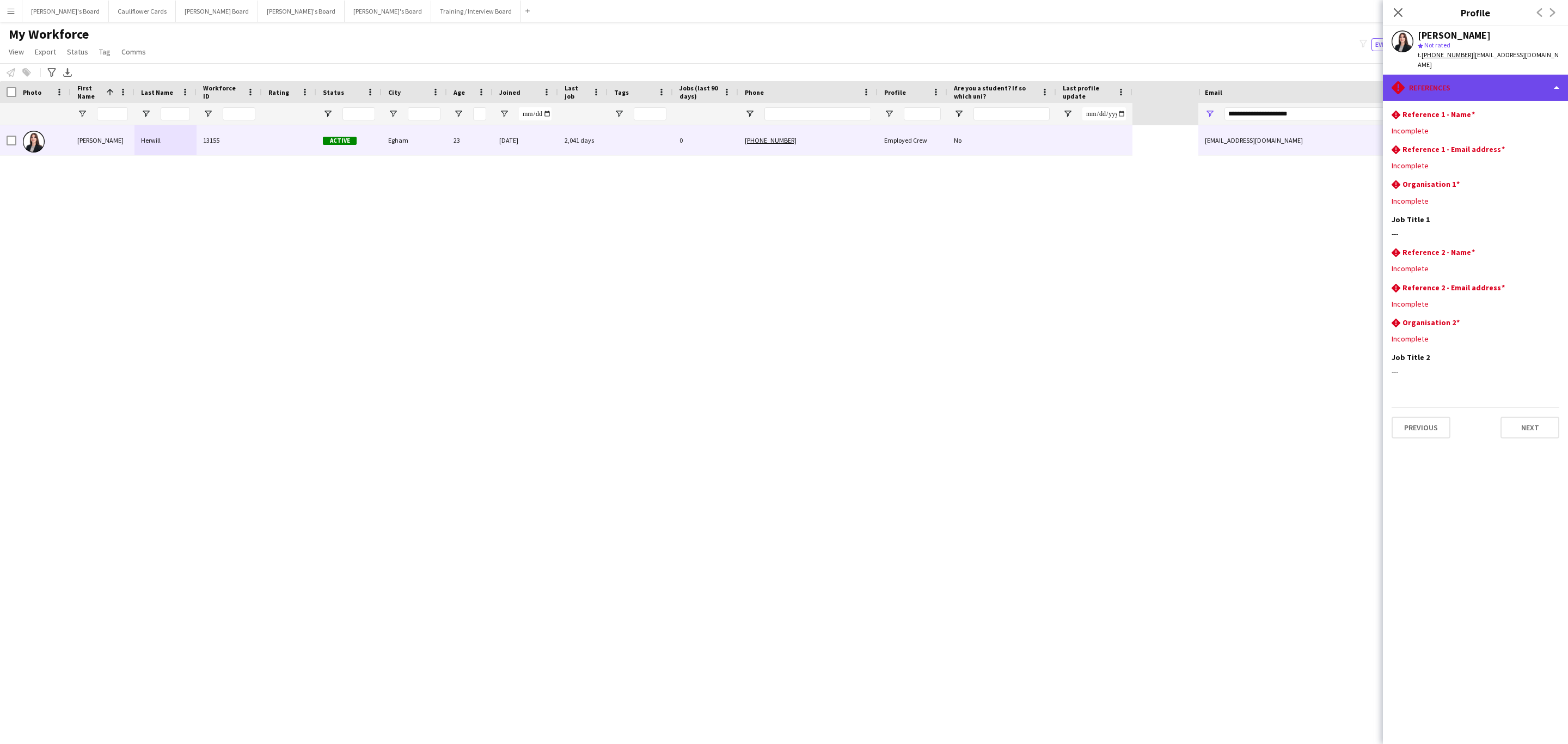
click at [1466, 86] on div "rhombus-alert References" at bounding box center [1474, 87] width 185 height 26
click at [1482, 136] on div "Additional info Additional info" at bounding box center [1503, 141] width 108 height 22
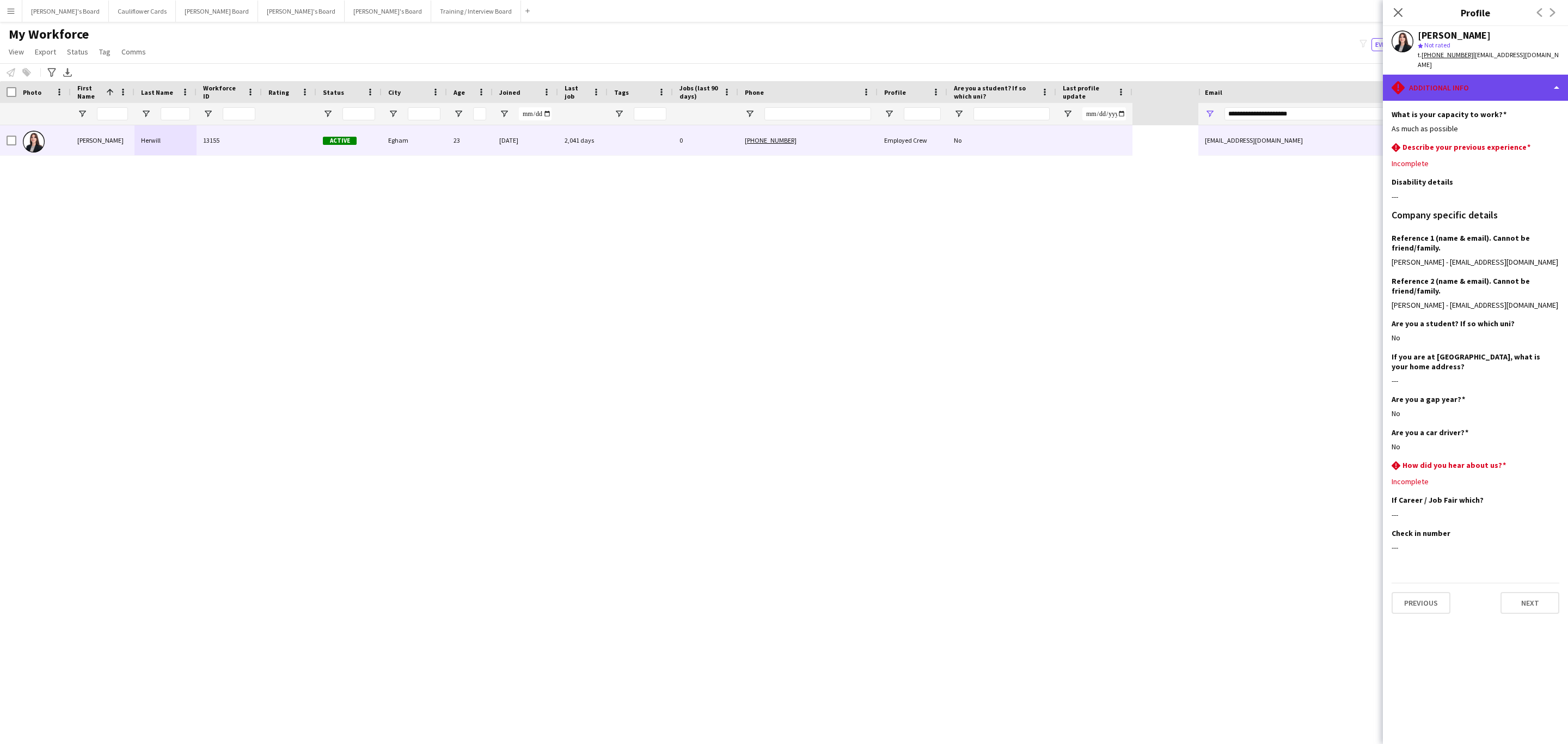
click at [1499, 79] on div "rhombus-alert Additional info" at bounding box center [1474, 87] width 185 height 26
click at [1513, 152] on div "Legal stuff Legal stuff" at bounding box center [1503, 163] width 108 height 22
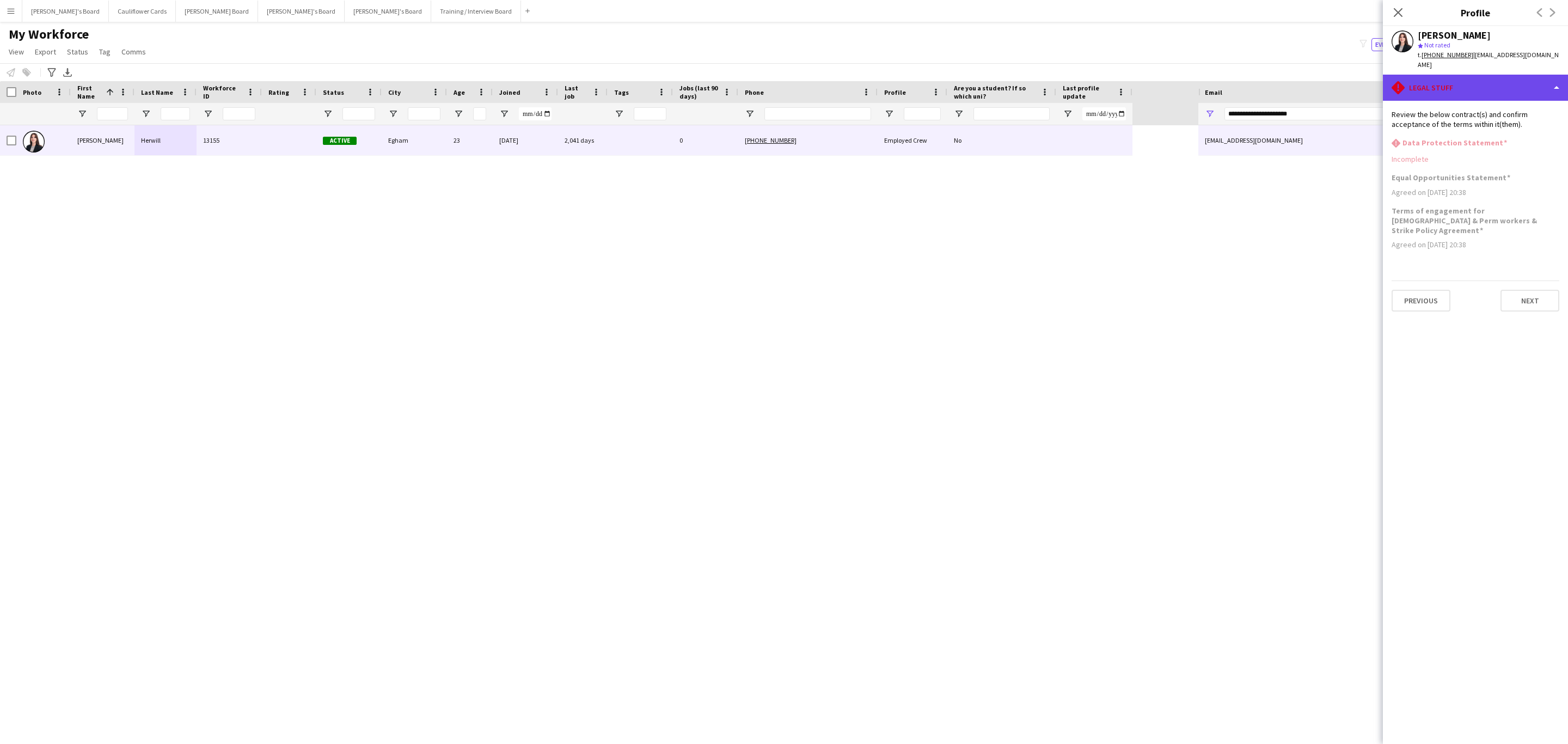
click at [1514, 82] on div "rhombus-alert Legal stuff" at bounding box center [1474, 87] width 185 height 26
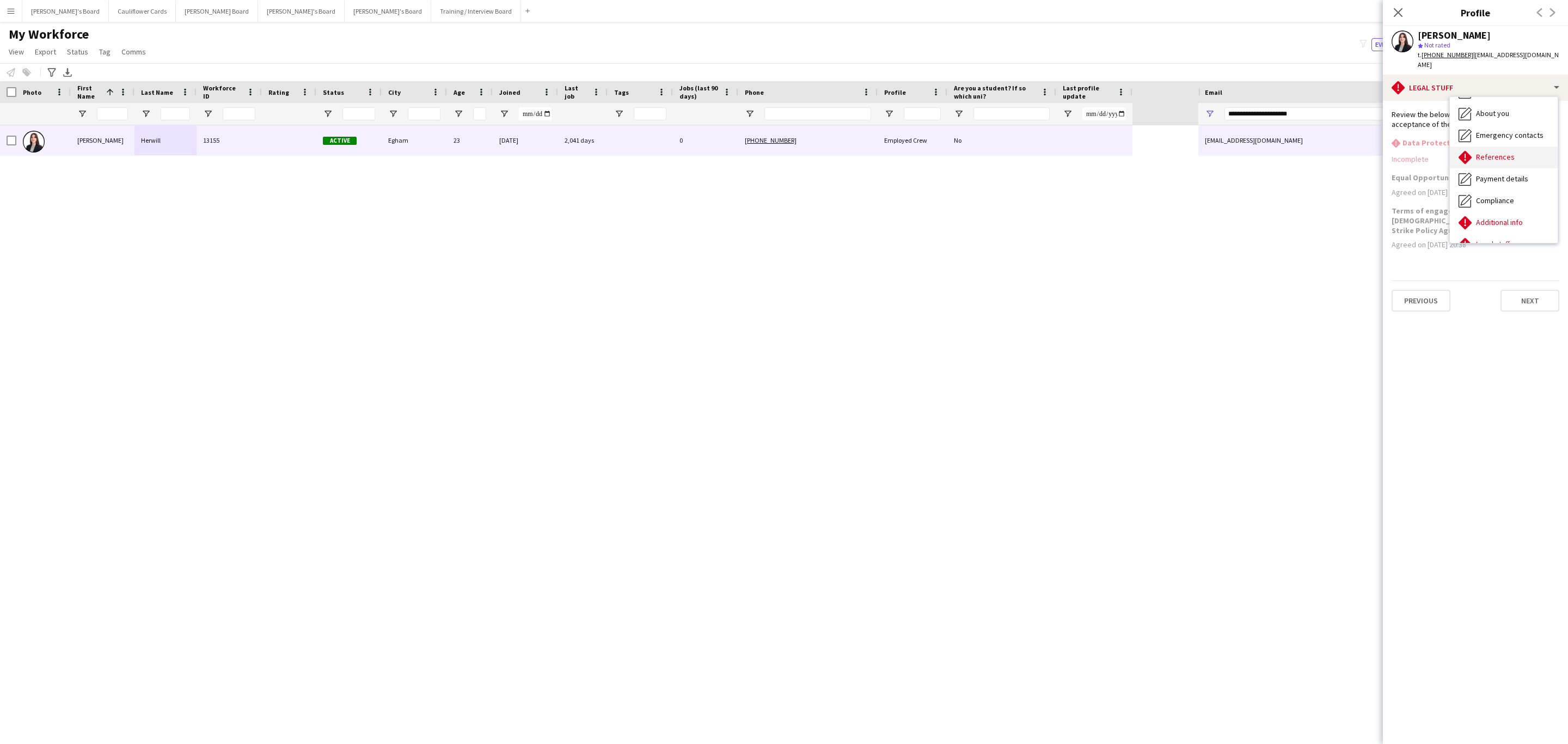
click at [1508, 152] on span "References" at bounding box center [1495, 156] width 38 height 10
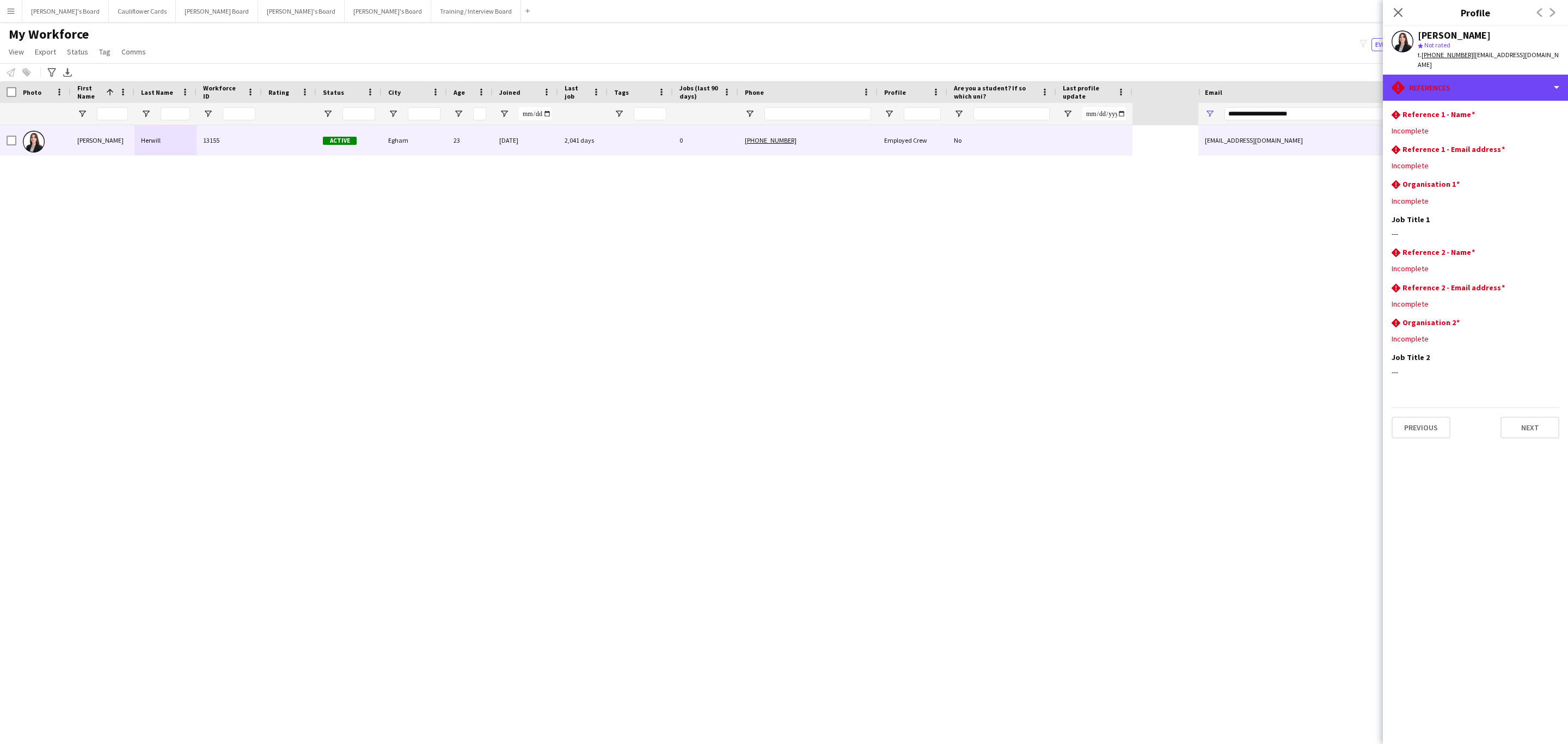
drag, startPoint x: 1478, startPoint y: 85, endPoint x: 1505, endPoint y: 131, distance: 53.3
click at [1478, 84] on div "rhombus-alert References" at bounding box center [1474, 87] width 185 height 26
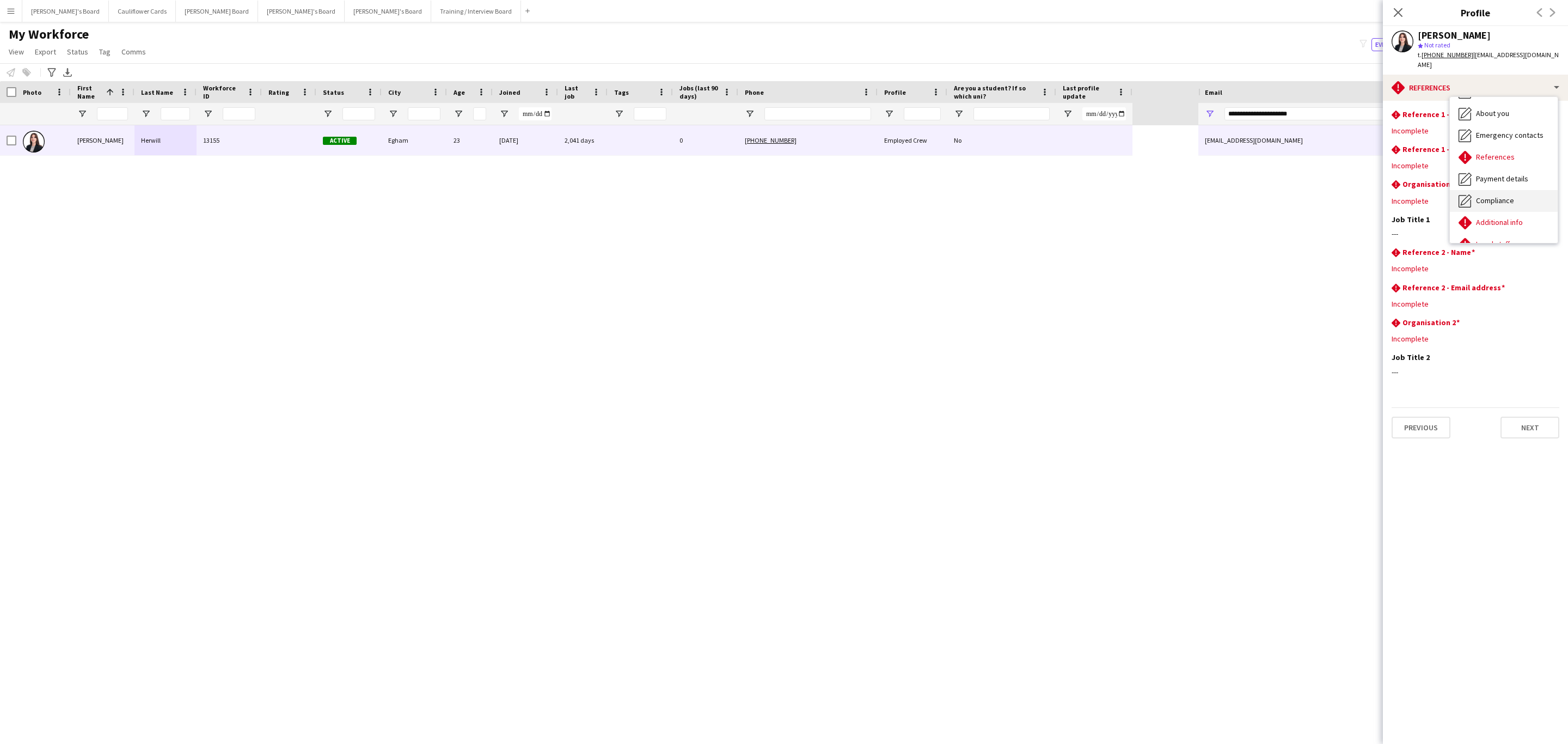
click at [1513, 201] on div "Compliance Compliance" at bounding box center [1503, 201] width 108 height 22
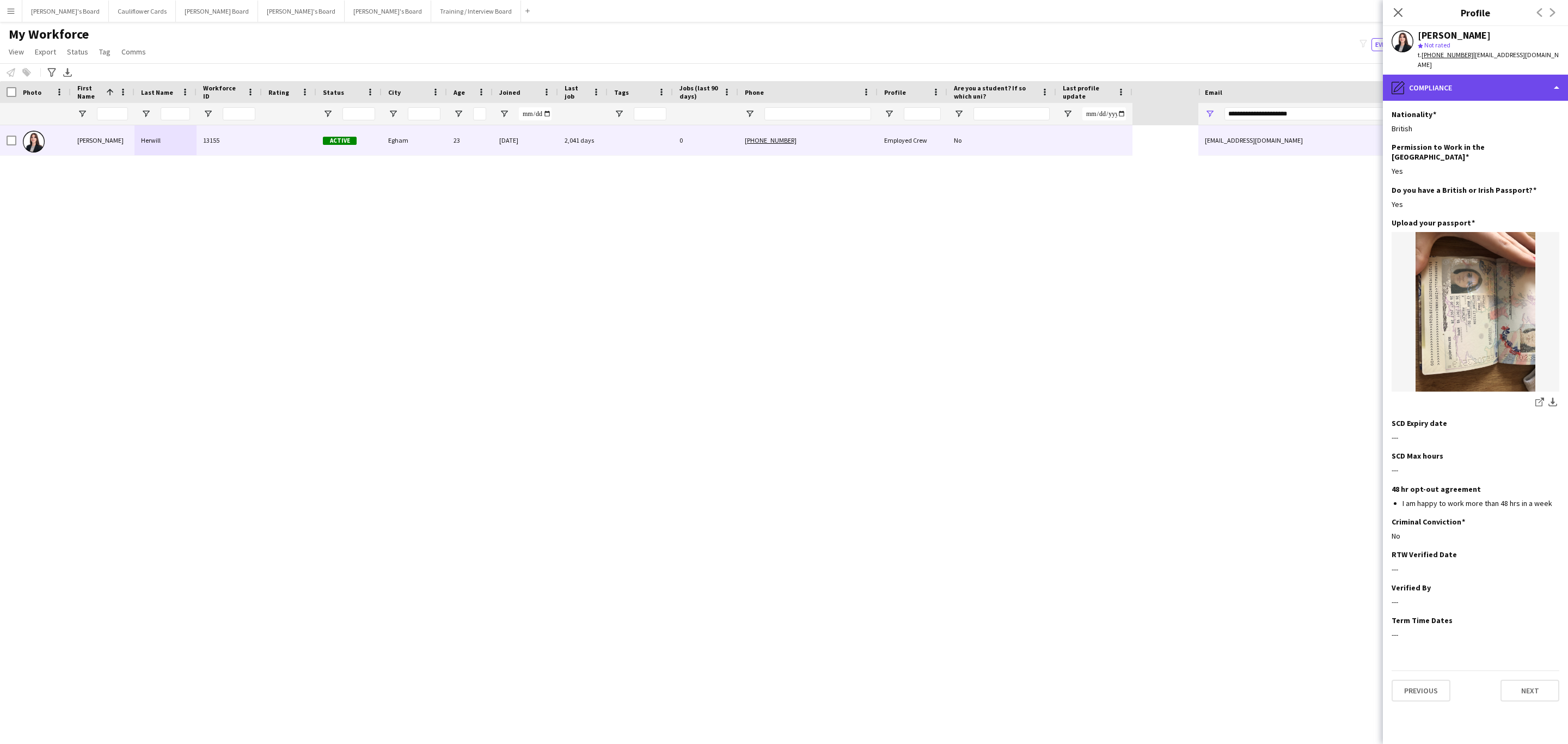
click at [1480, 78] on div "pencil4 Compliance" at bounding box center [1474, 87] width 185 height 26
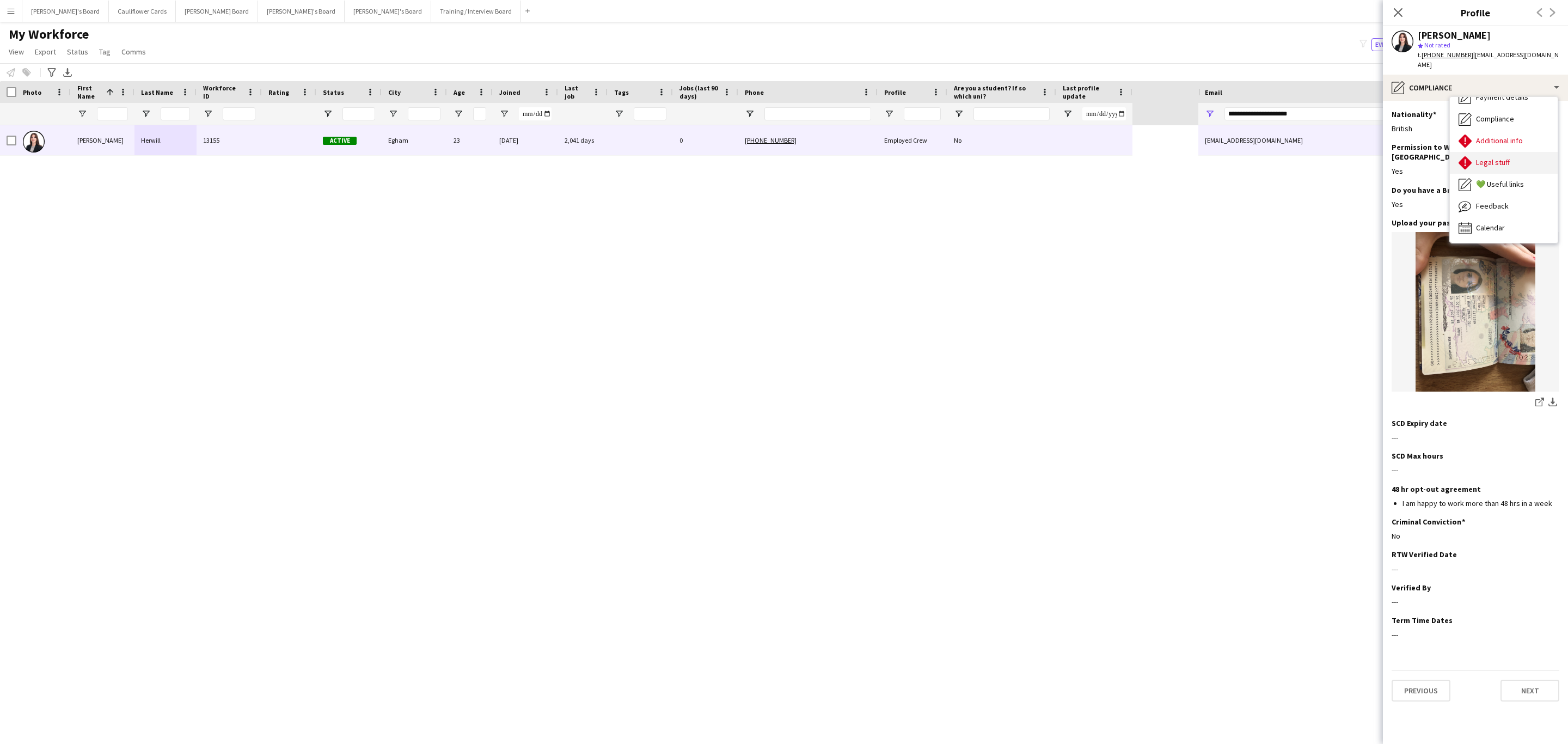
click at [1497, 157] on span "Legal stuff" at bounding box center [1493, 161] width 34 height 10
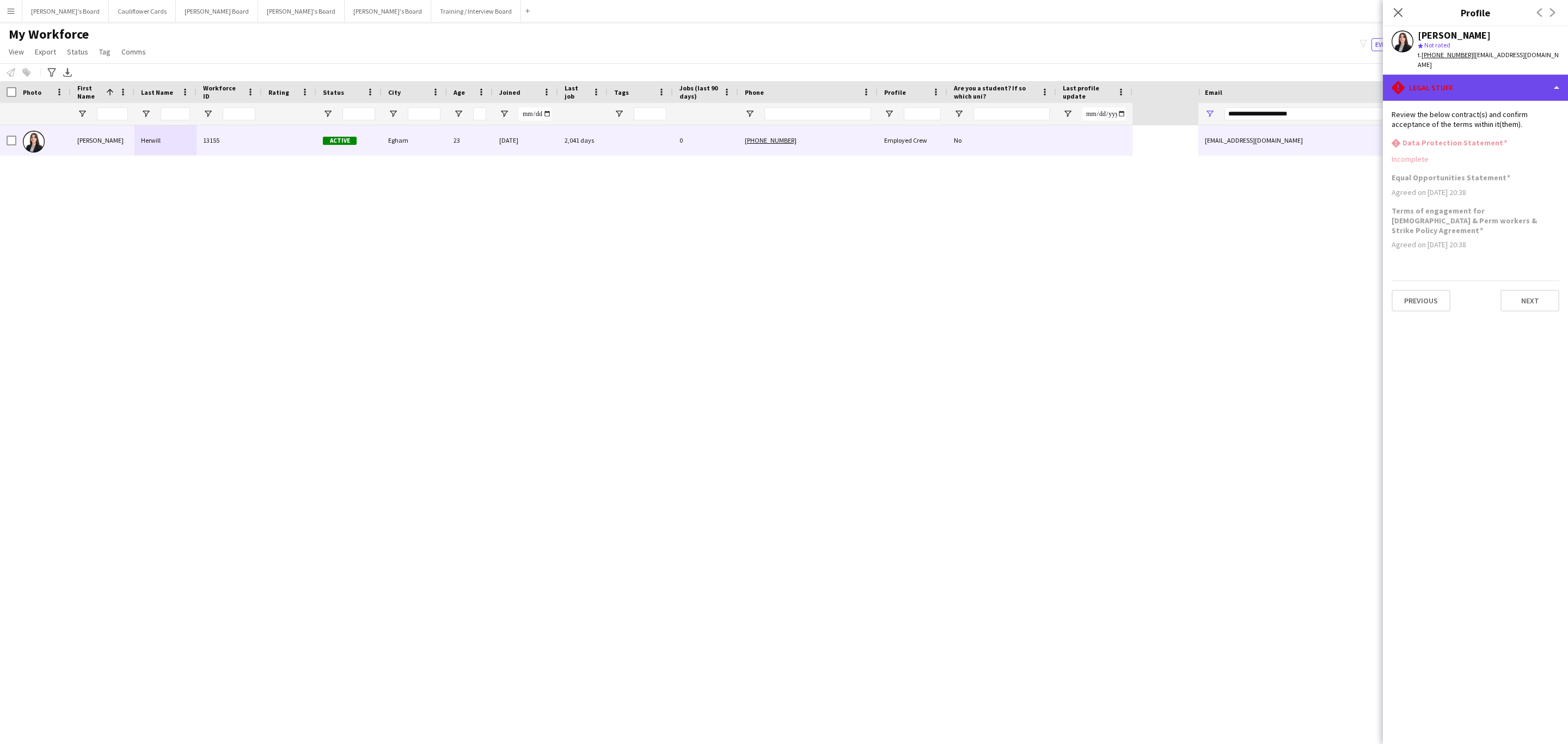
click at [1505, 82] on div "rhombus-alert Legal stuff" at bounding box center [1474, 87] width 185 height 26
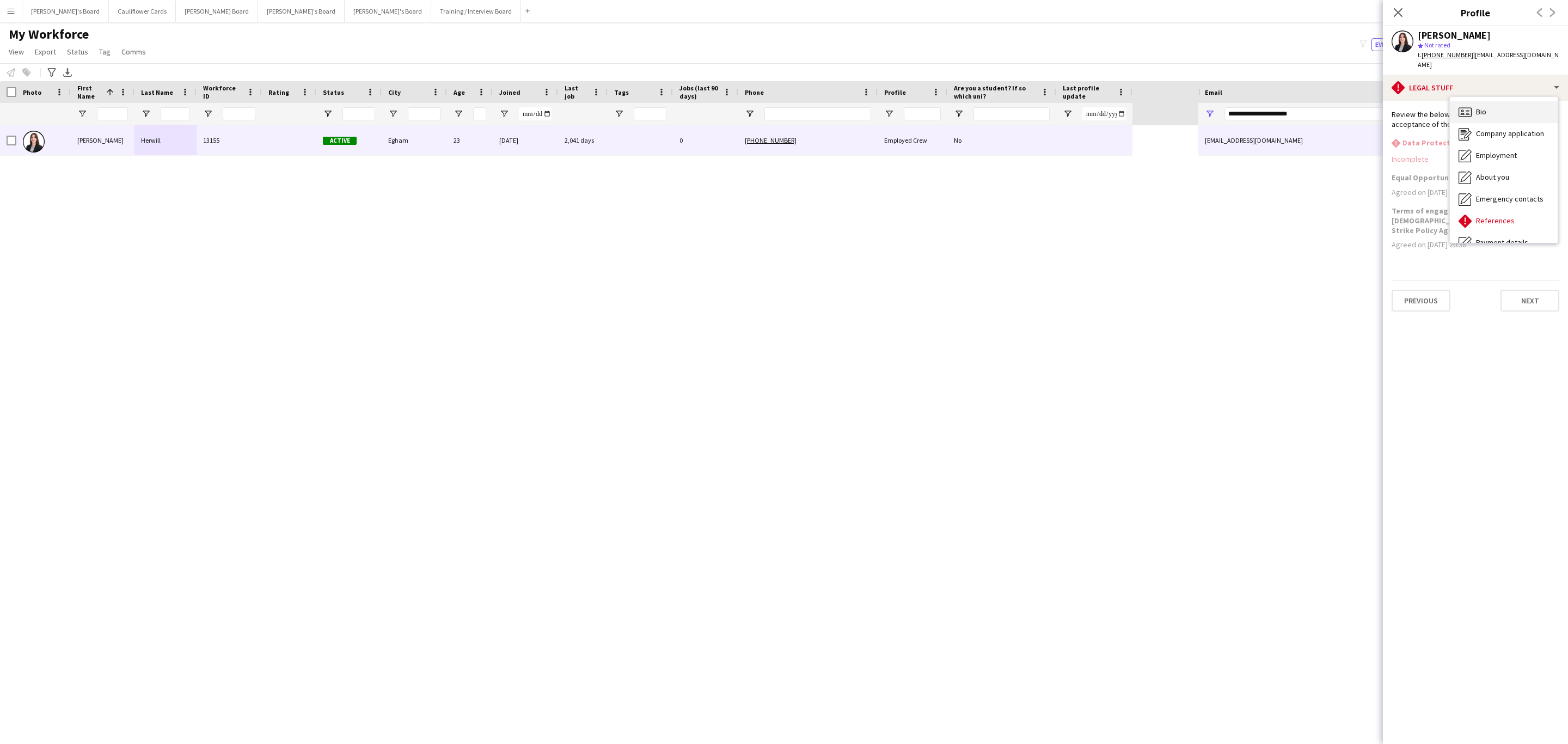
click at [1510, 109] on div "Bio Bio" at bounding box center [1503, 112] width 108 height 22
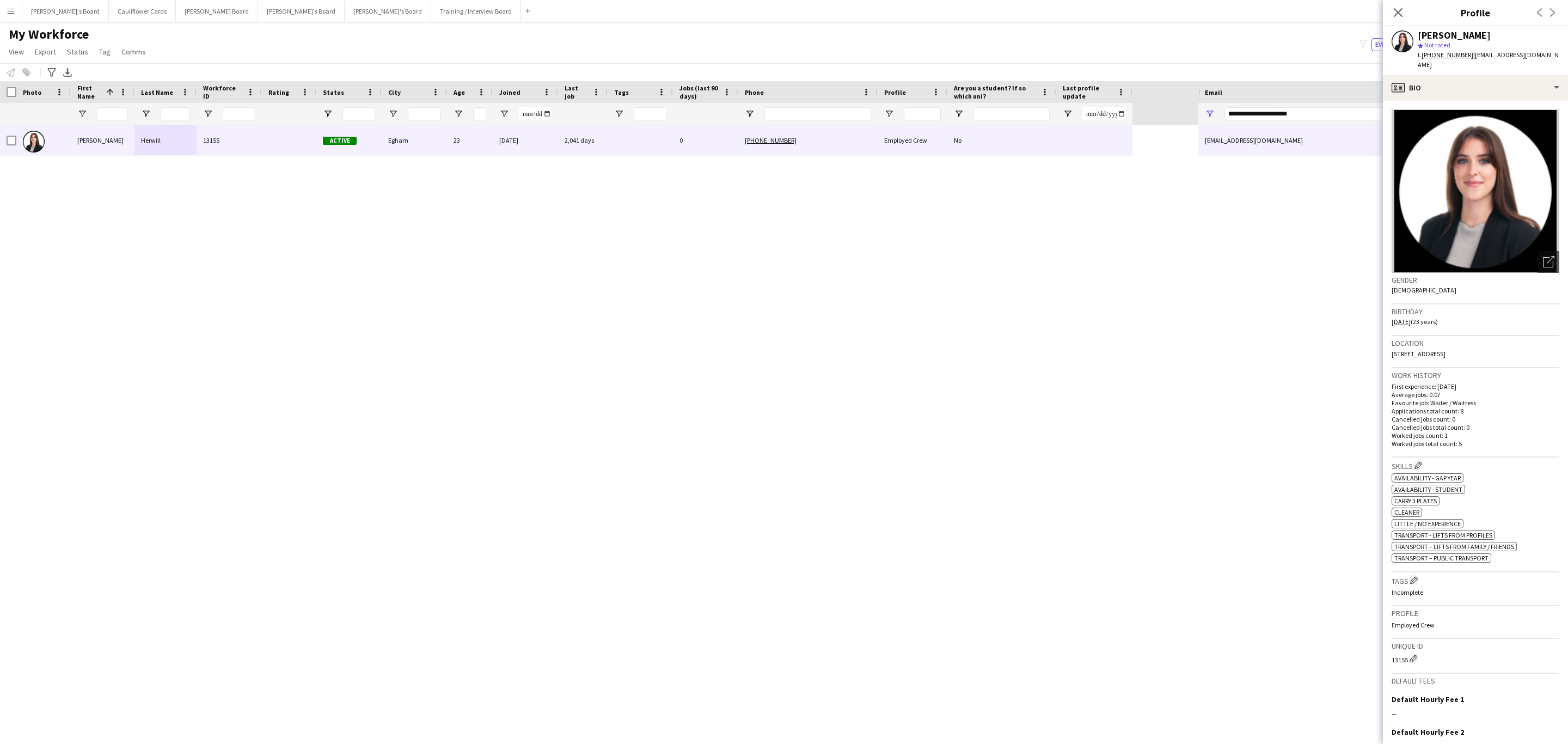
drag, startPoint x: 1480, startPoint y: 428, endPoint x: 1380, endPoint y: 380, distance: 110.9
click at [1380, 380] on body "Menu Boards Boards Boards All jobs Status Workforce Workforce My Workforce Recr…" at bounding box center [784, 372] width 1568 height 744
click at [1462, 415] on p "Cancelled jobs count: 0" at bounding box center [1474, 419] width 167 height 8
click at [1422, 461] on app-icon "Edit crew company skills" at bounding box center [1418, 465] width 7 height 7
click at [1331, 72] on icon "Remove" at bounding box center [1330, 71] width 7 height 7
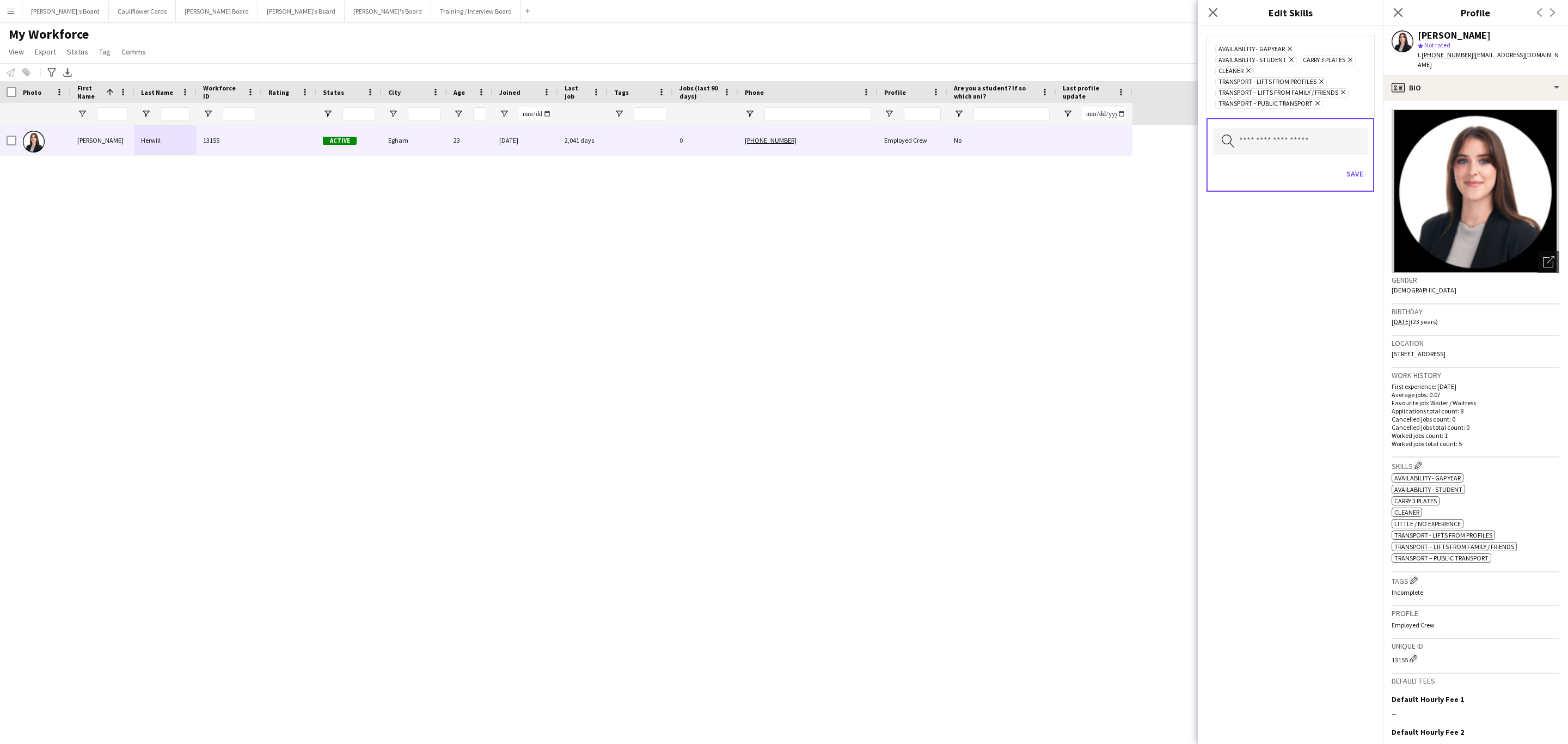
click at [1317, 107] on icon "Remove" at bounding box center [1316, 103] width 7 height 7
click at [1342, 93] on icon at bounding box center [1343, 93] width 4 height 4
drag, startPoint x: 1323, startPoint y: 84, endPoint x: 1317, endPoint y: 97, distance: 14.3
click at [1321, 85] on icon "Remove" at bounding box center [1320, 82] width 7 height 7
click at [1316, 105] on input "text" at bounding box center [1290, 108] width 155 height 27
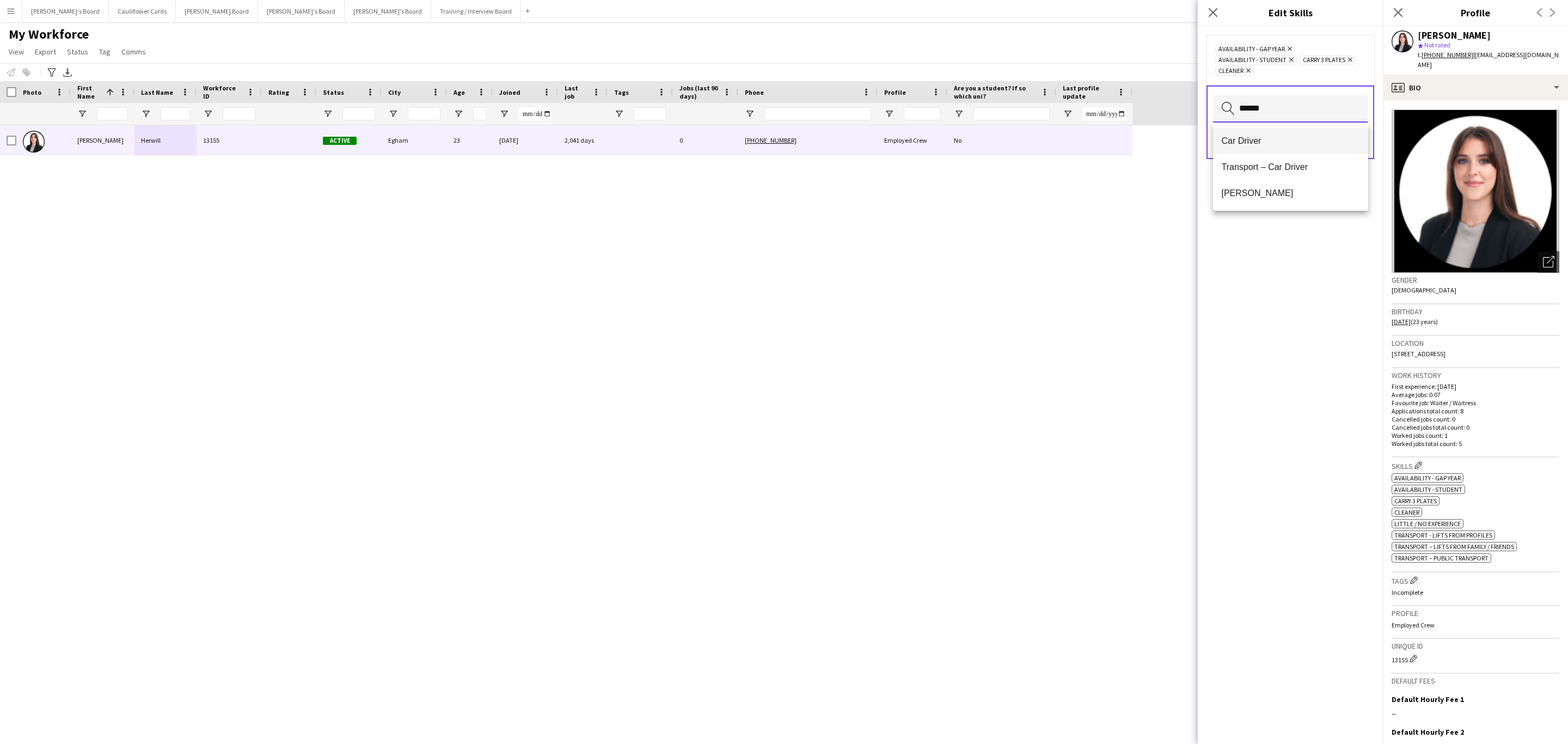
type input "******"
click at [1250, 142] on span "Car Driver" at bounding box center [1290, 141] width 138 height 10
drag, startPoint x: 1298, startPoint y: 363, endPoint x: 1326, endPoint y: 230, distance: 135.9
click at [1299, 363] on div "Availability - Gap Year Remove Availability - Student Remove Car Driver Remove …" at bounding box center [1289, 384] width 185 height 717
click at [1358, 146] on button "Save" at bounding box center [1354, 141] width 26 height 18
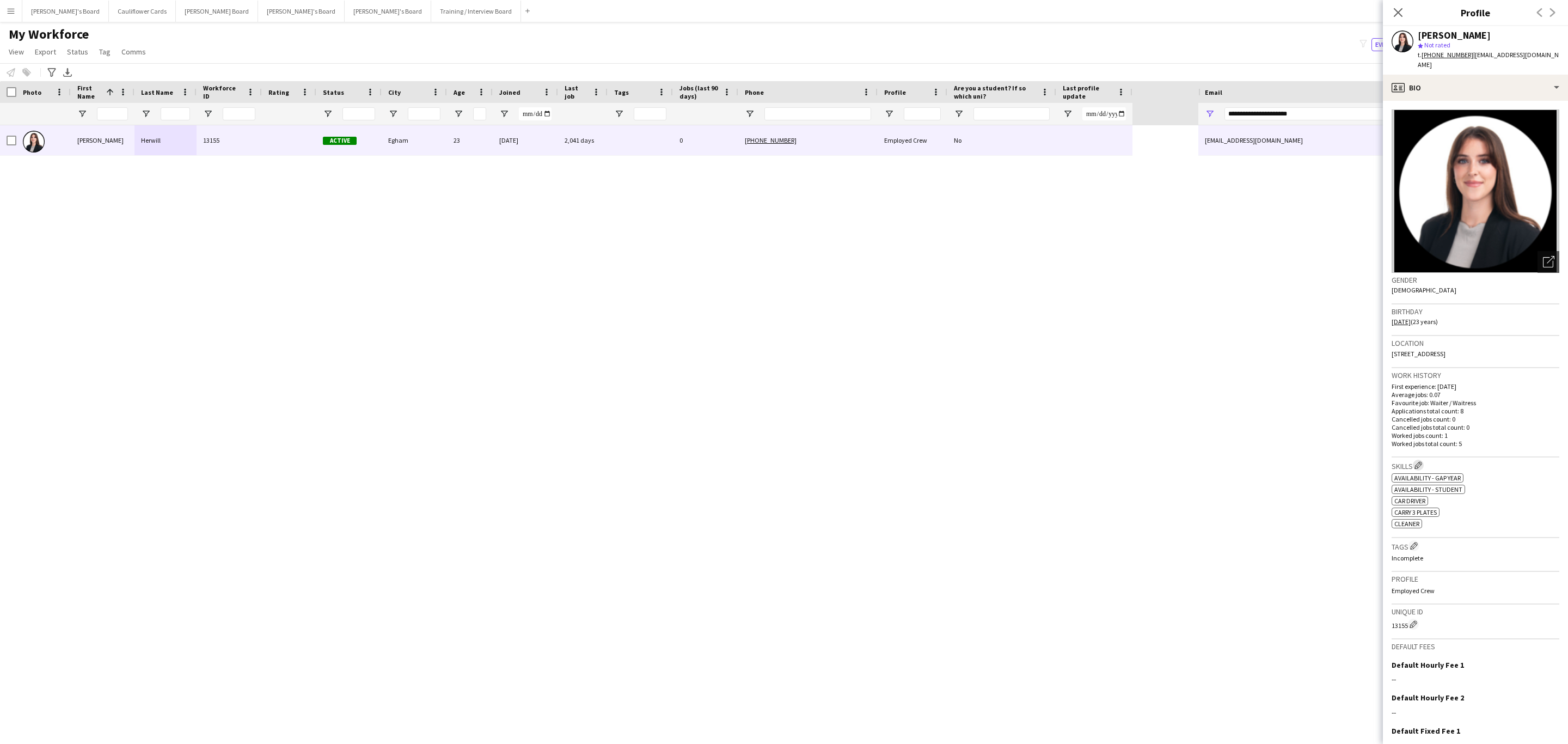
click at [1421, 461] on app-icon "Edit crew company skills" at bounding box center [1418, 465] width 7 height 7
click at [1283, 117] on input "text" at bounding box center [1290, 108] width 155 height 27
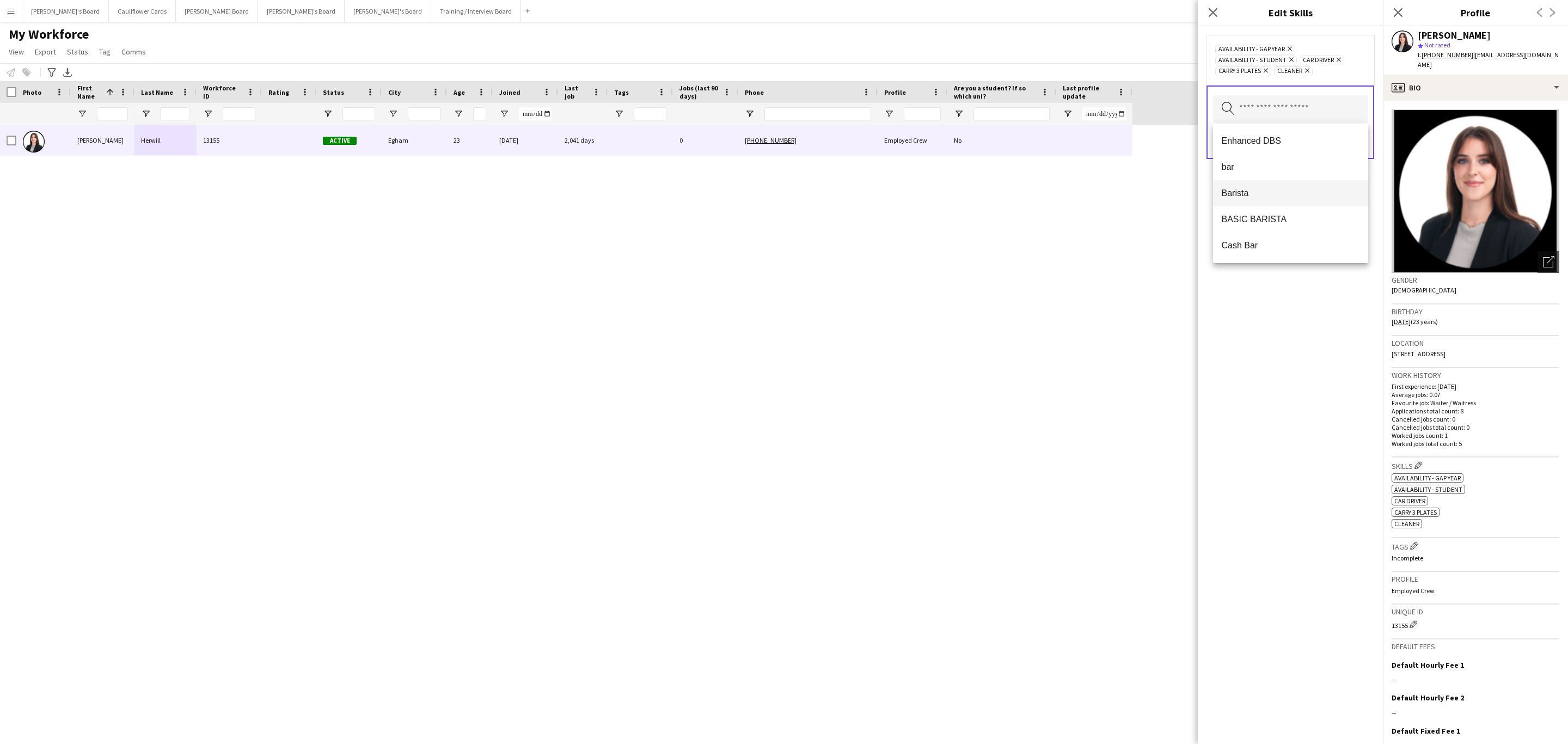
click at [1297, 195] on span "Barista" at bounding box center [1290, 193] width 138 height 10
type input "***"
click at [1312, 139] on span "Office Experience - General Admin" at bounding box center [1290, 141] width 138 height 10
click at [1262, 220] on span "Receptionist" at bounding box center [1290, 216] width 138 height 10
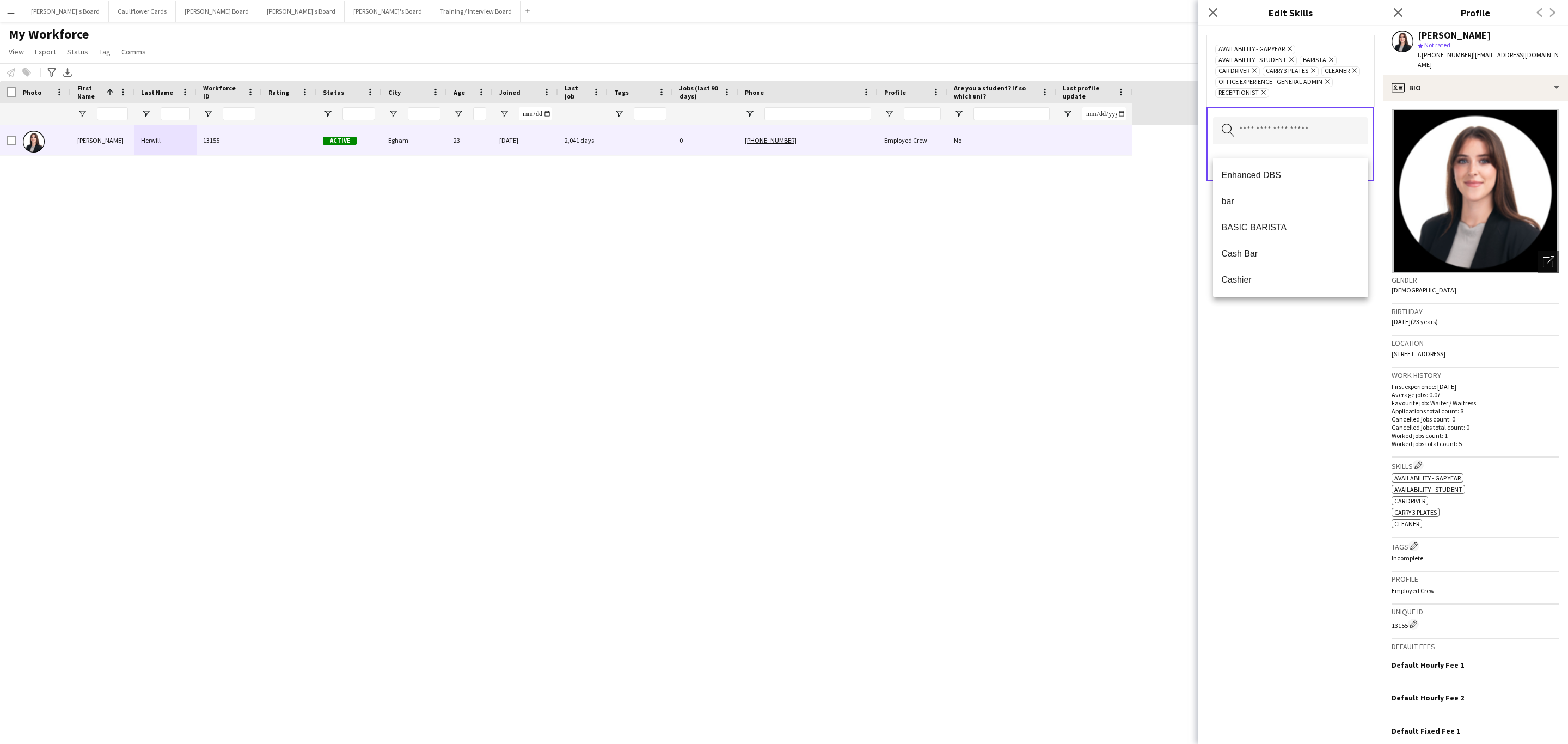
drag, startPoint x: 1353, startPoint y: 432, endPoint x: 1380, endPoint y: 383, distance: 55.9
click at [1360, 432] on div "Availability - Gap Year Remove Availability - Student Remove Barista Remove Car…" at bounding box center [1289, 384] width 185 height 717
click at [1351, 172] on button "Save" at bounding box center [1354, 163] width 26 height 18
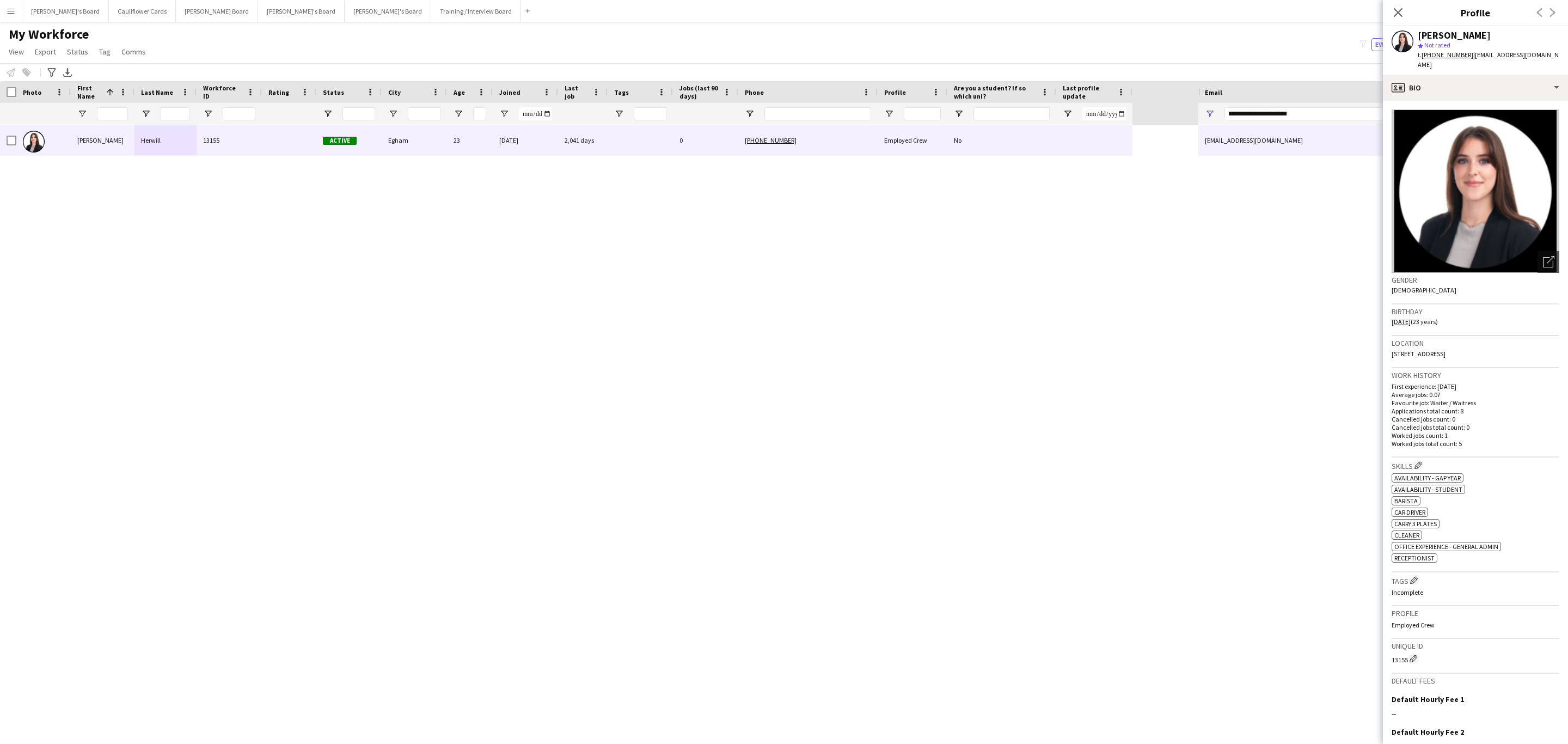
drag, startPoint x: 1398, startPoint y: 12, endPoint x: 720, endPoint y: 169, distance: 695.9
click at [1397, 12] on icon at bounding box center [1398, 13] width 9 height 9
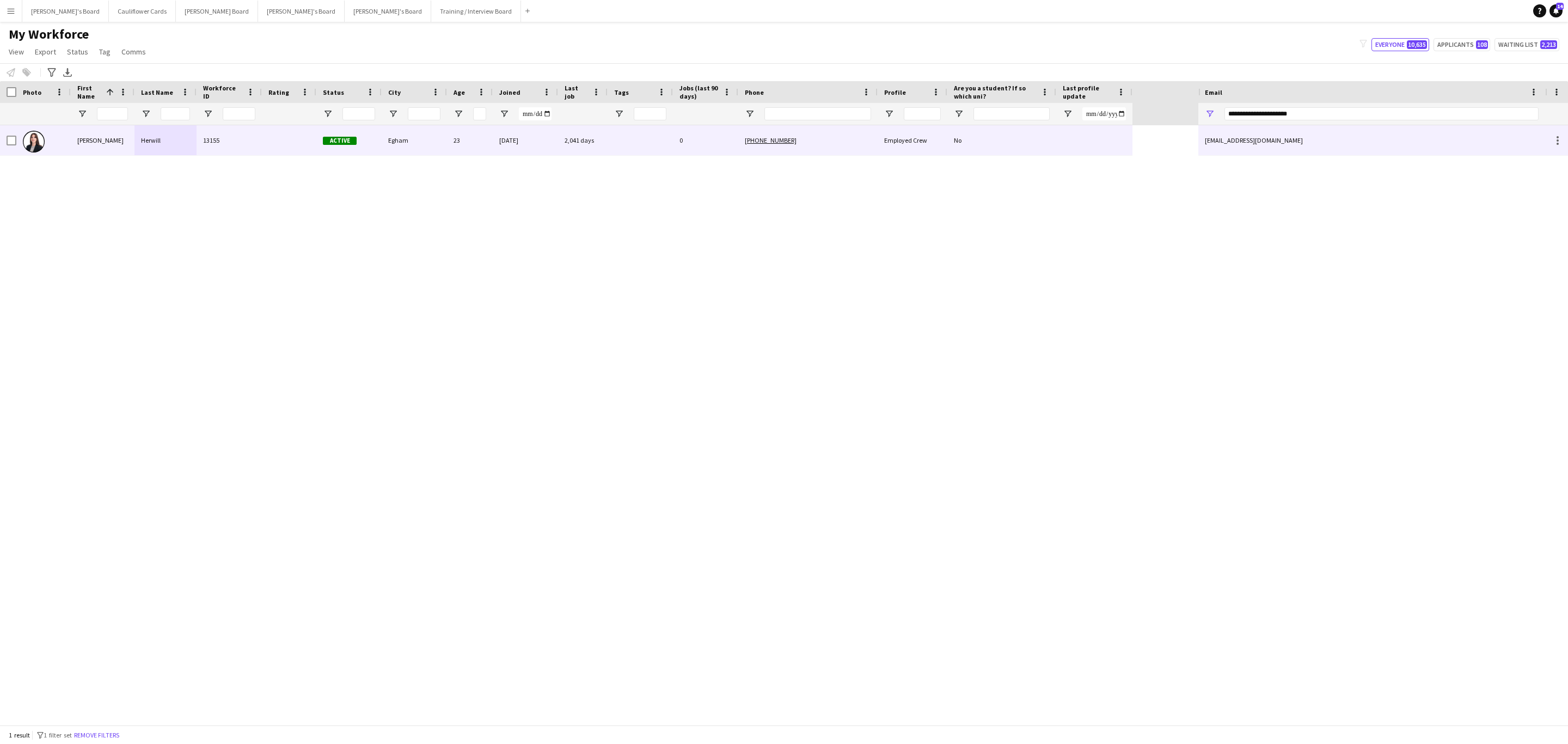
click at [678, 132] on div "0" at bounding box center [705, 140] width 66 height 30
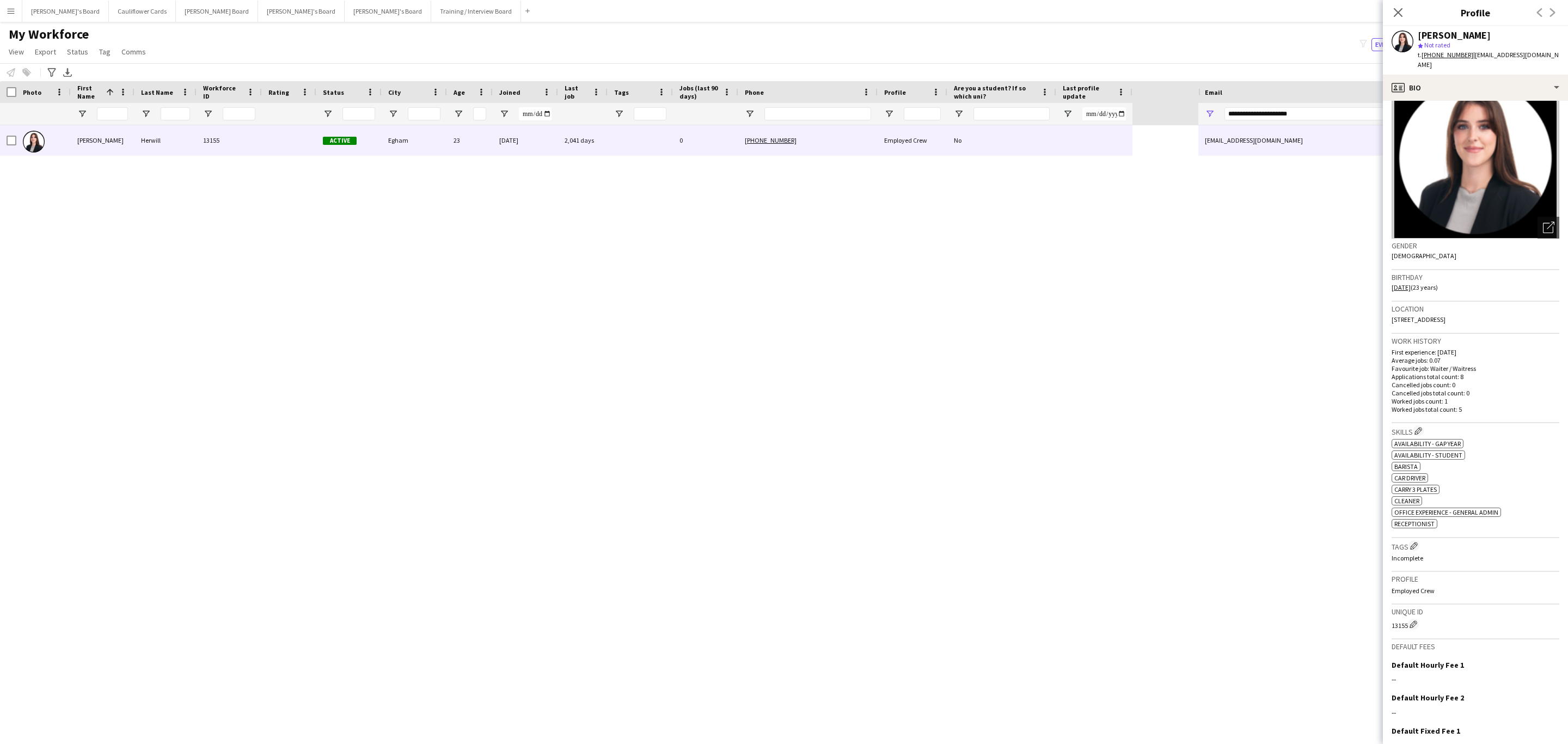
scroll to position [0, 0]
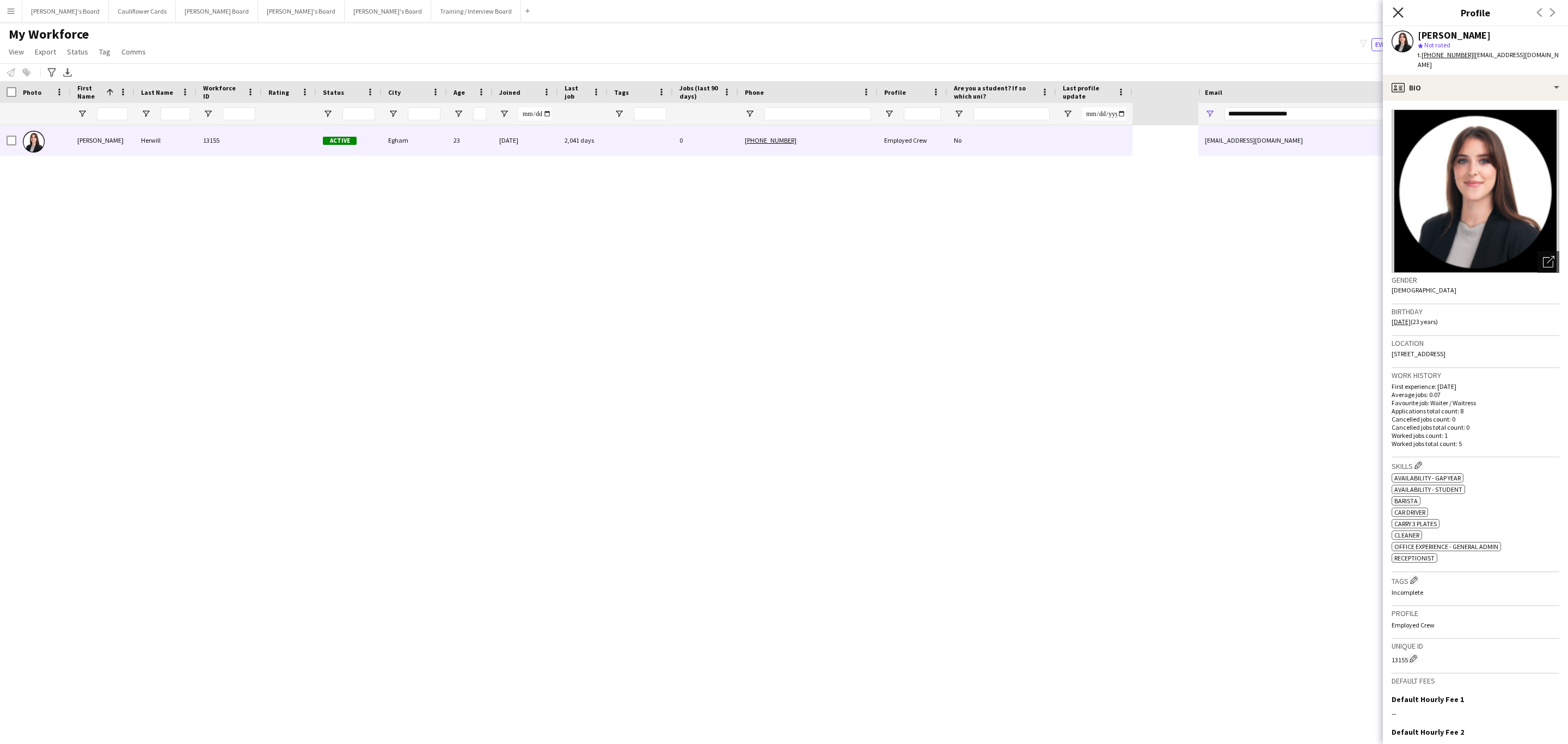
click at [1397, 9] on icon "Close pop-in" at bounding box center [1398, 13] width 10 height 10
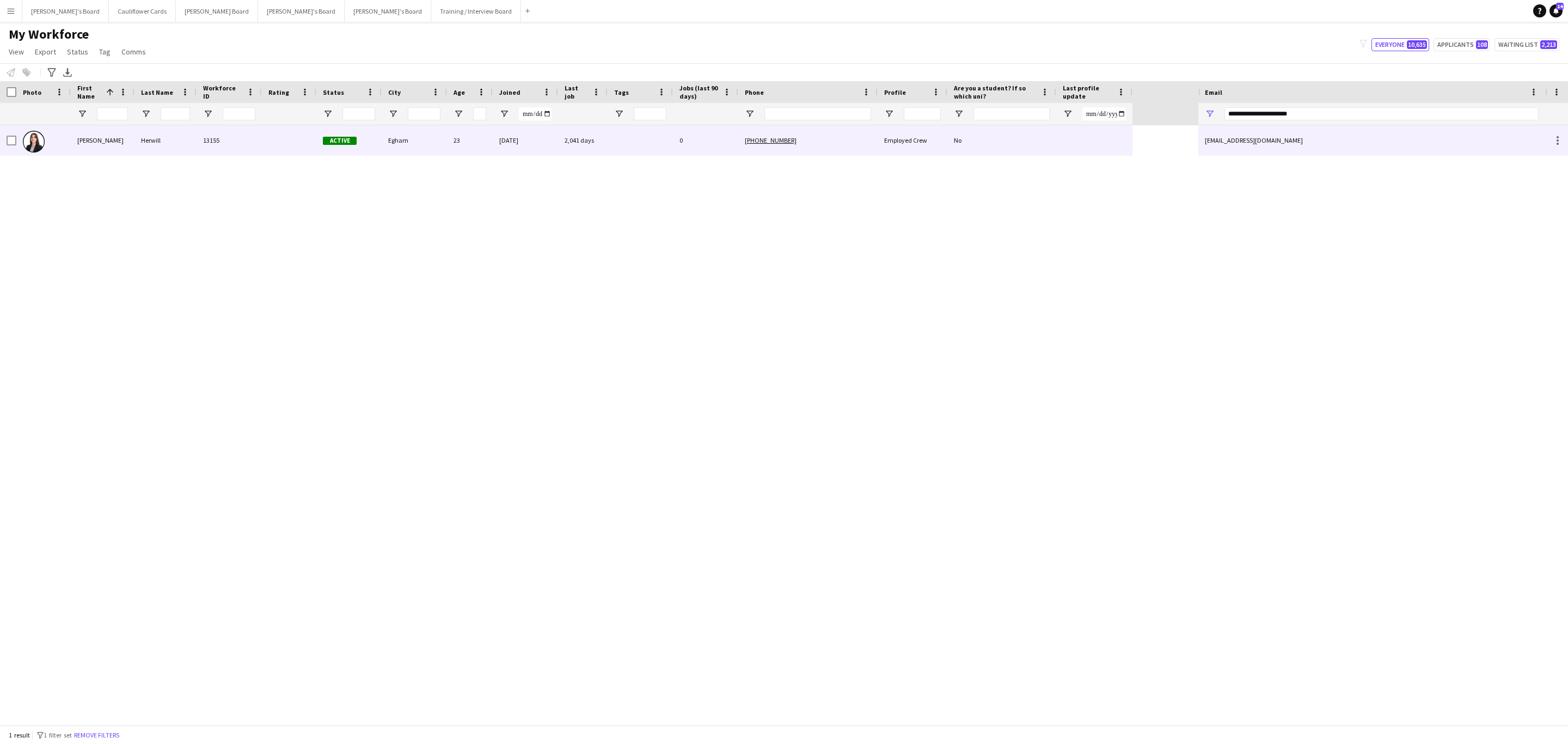
click at [1052, 144] on div "No" at bounding box center [1002, 140] width 109 height 30
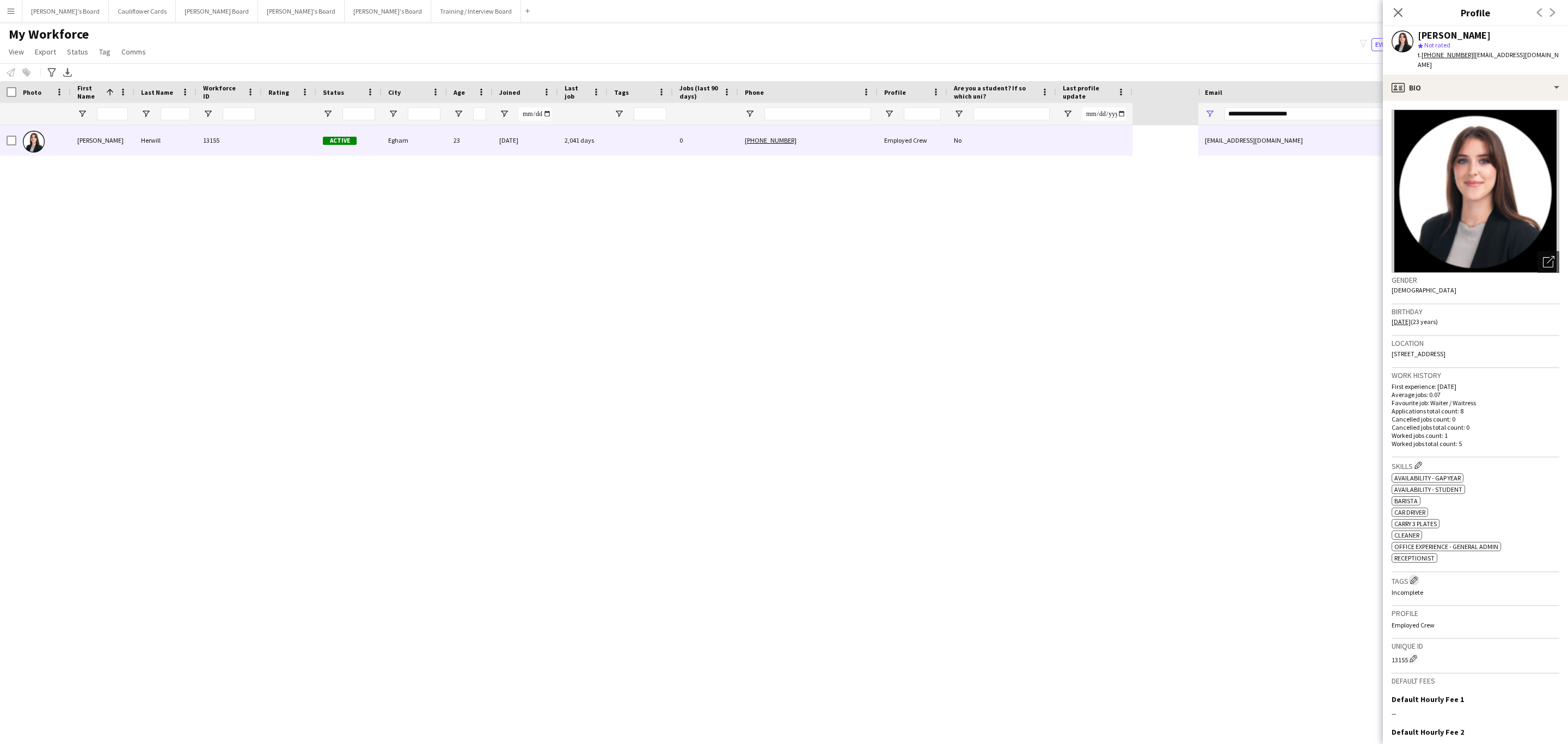
click at [1414, 576] on app-icon "Edit crew company tags" at bounding box center [1413, 580] width 7 height 7
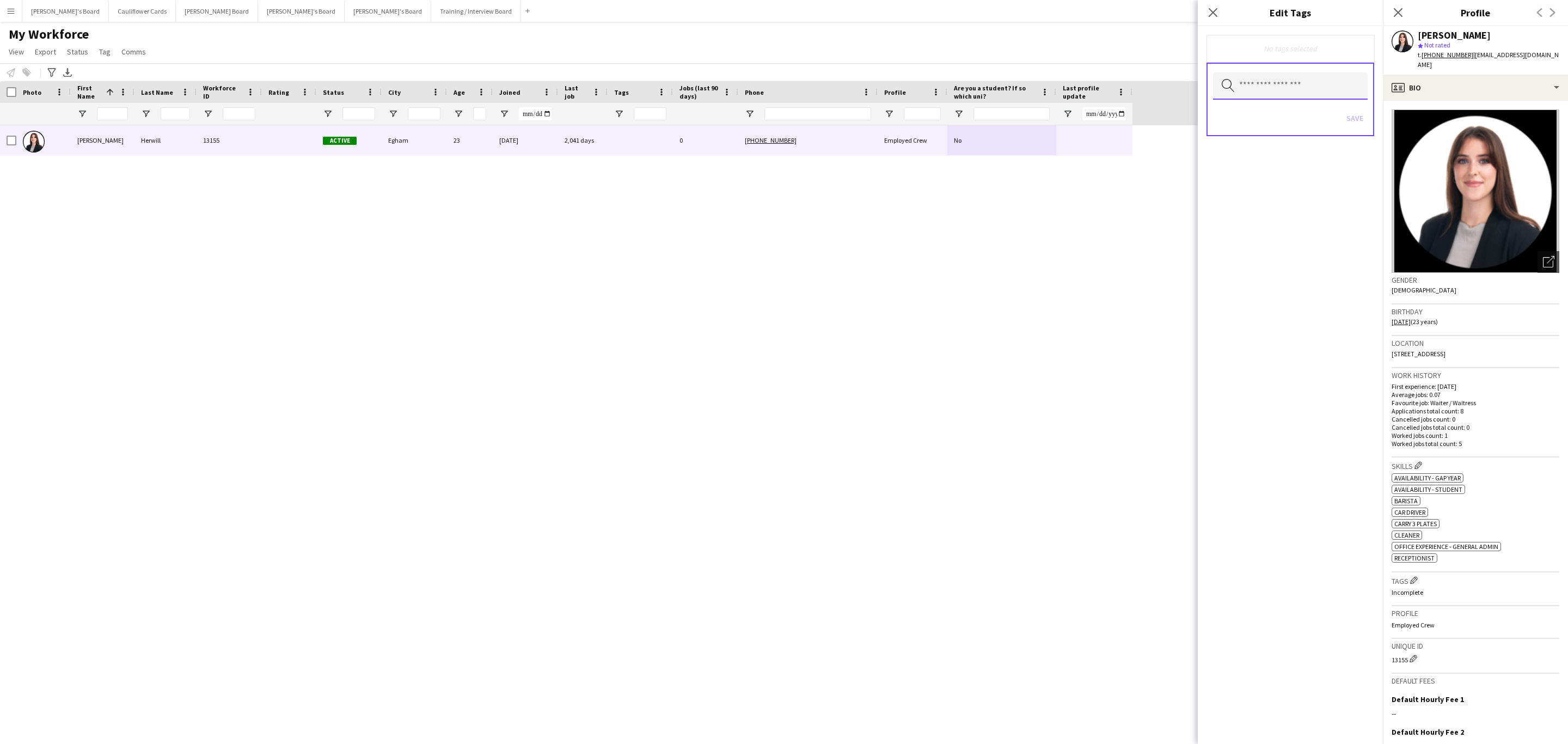
click at [1258, 82] on input "text" at bounding box center [1290, 86] width 155 height 27
type input "***"
click at [1267, 175] on mat-option "Drivers" at bounding box center [1290, 168] width 155 height 26
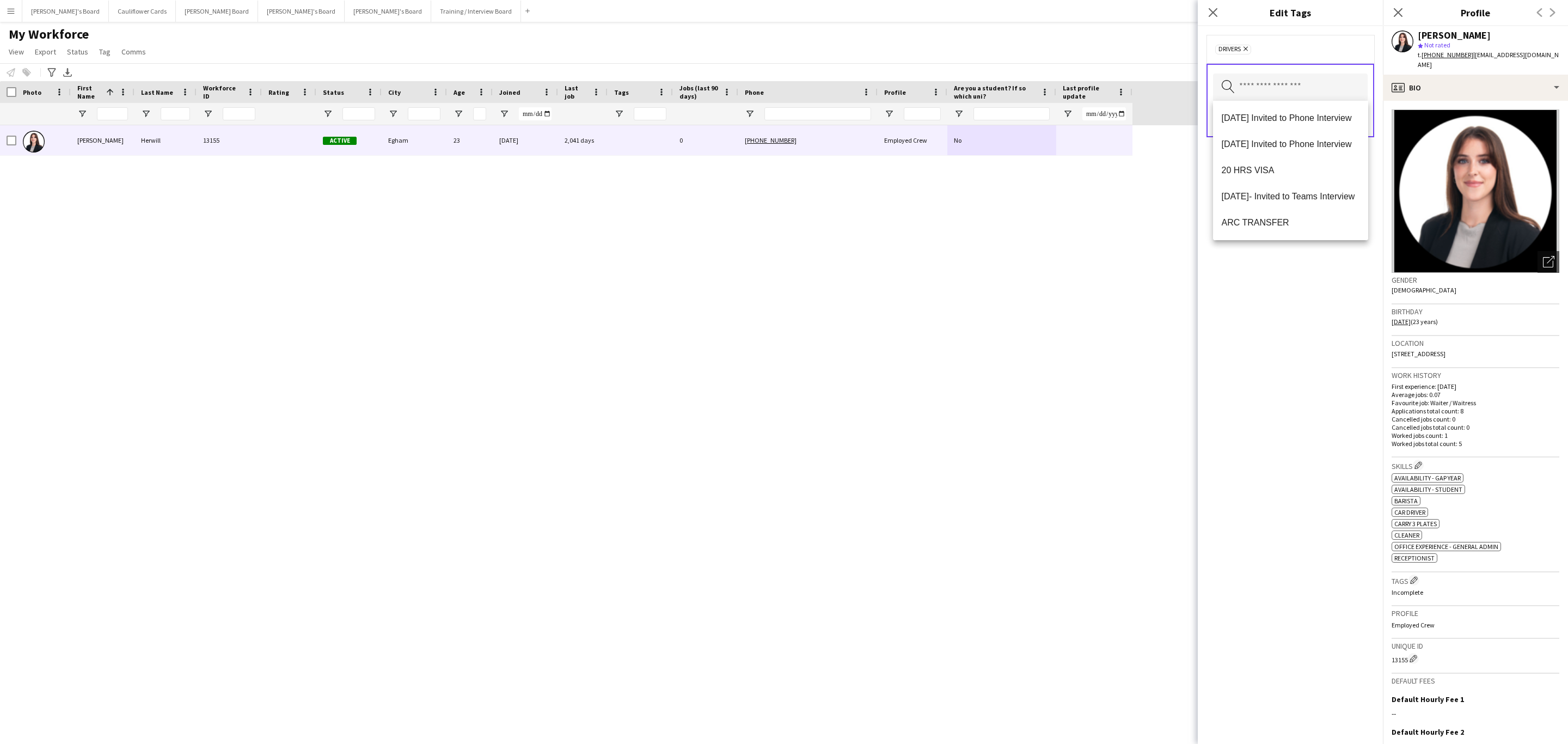
drag, startPoint x: 1333, startPoint y: 304, endPoint x: 1370, endPoint y: 206, distance: 104.8
click at [1333, 303] on div "Drivers Remove Search by tag name Save" at bounding box center [1289, 384] width 185 height 717
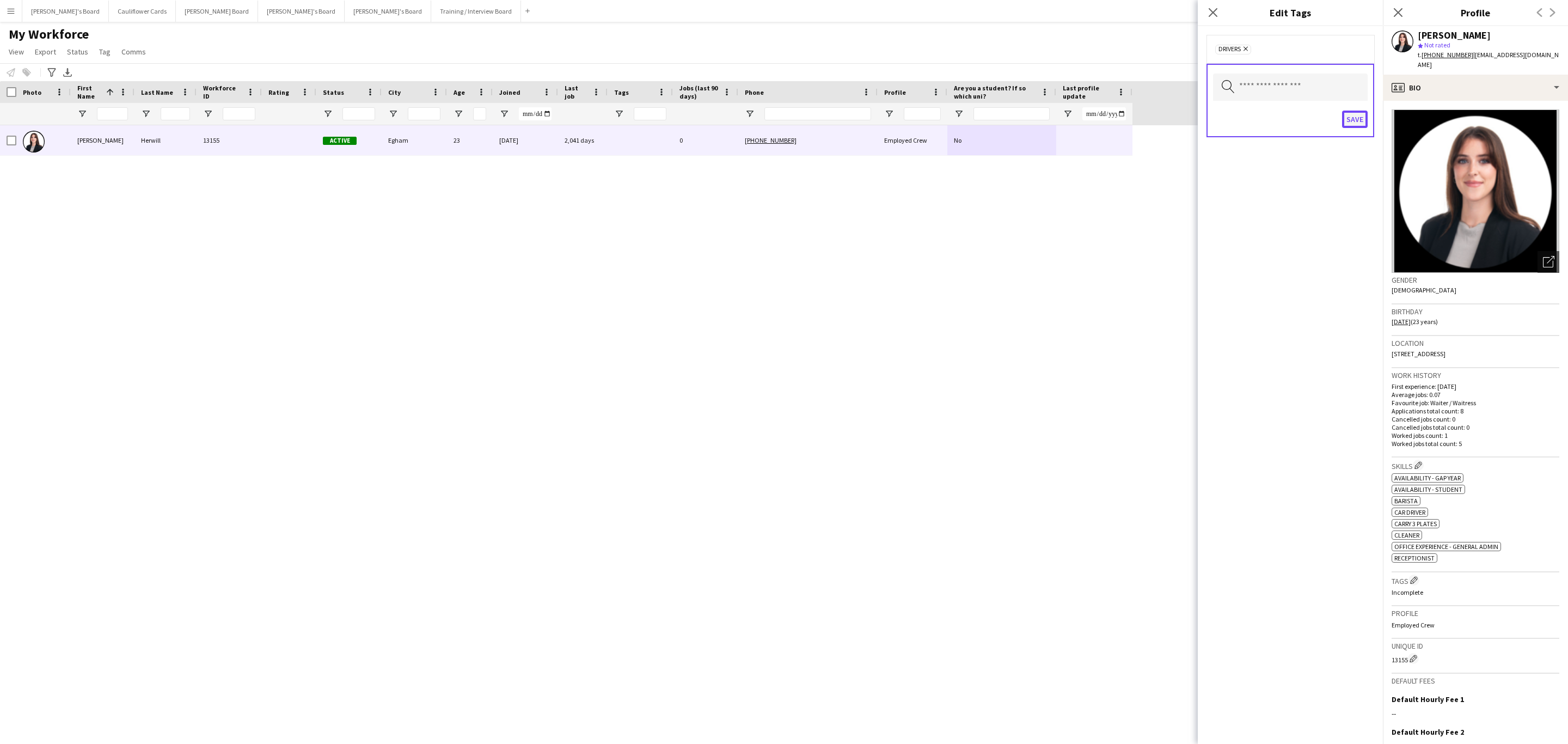
click at [1353, 119] on button "Save" at bounding box center [1354, 119] width 26 height 18
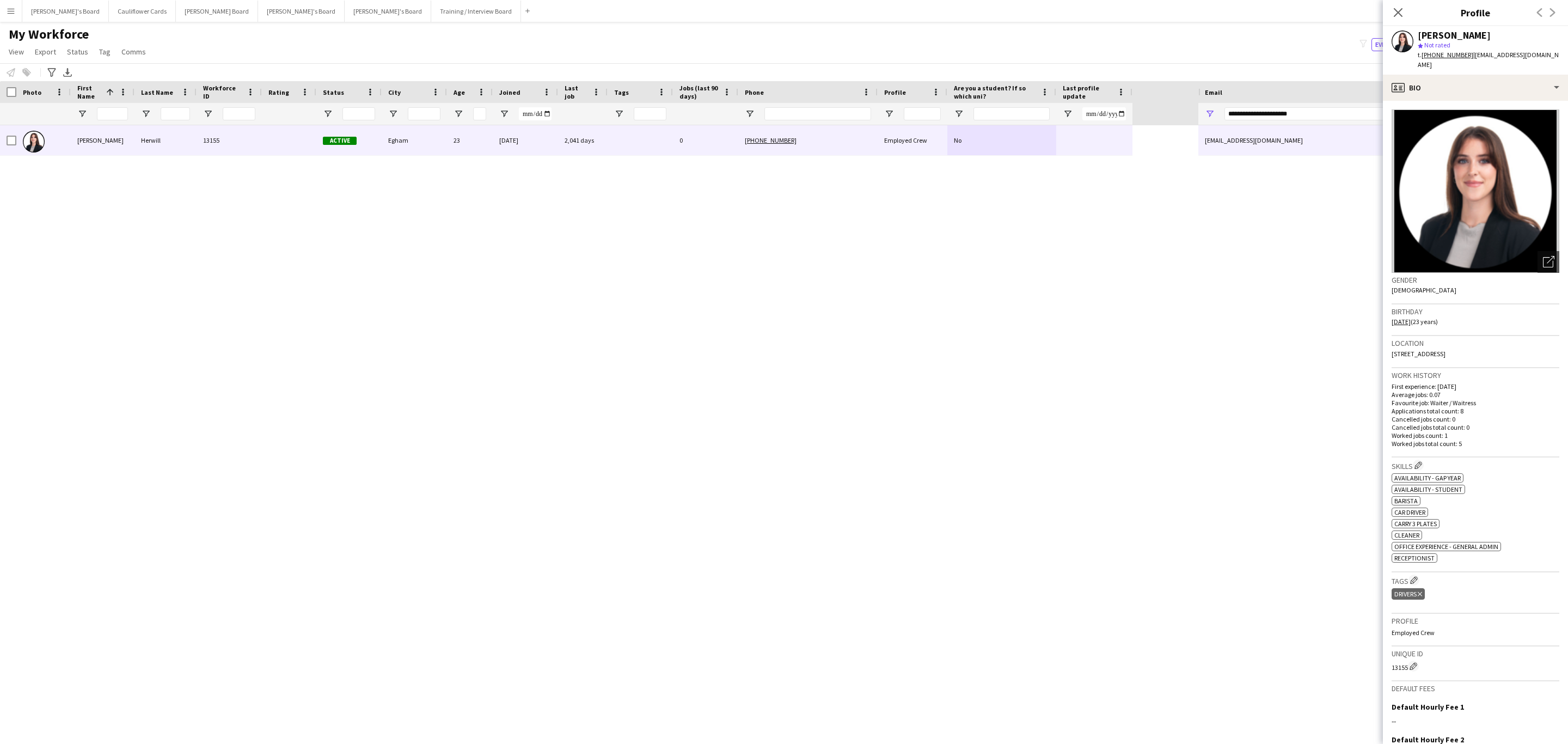
drag, startPoint x: 1414, startPoint y: 574, endPoint x: 1397, endPoint y: 565, distance: 19.2
click at [1412, 576] on app-icon "Edit crew company tags" at bounding box center [1413, 580] width 7 height 7
click at [1272, 92] on input "text" at bounding box center [1290, 87] width 155 height 27
type input "*****"
drag, startPoint x: 1283, startPoint y: 114, endPoint x: 1282, endPoint y: 123, distance: 9.1
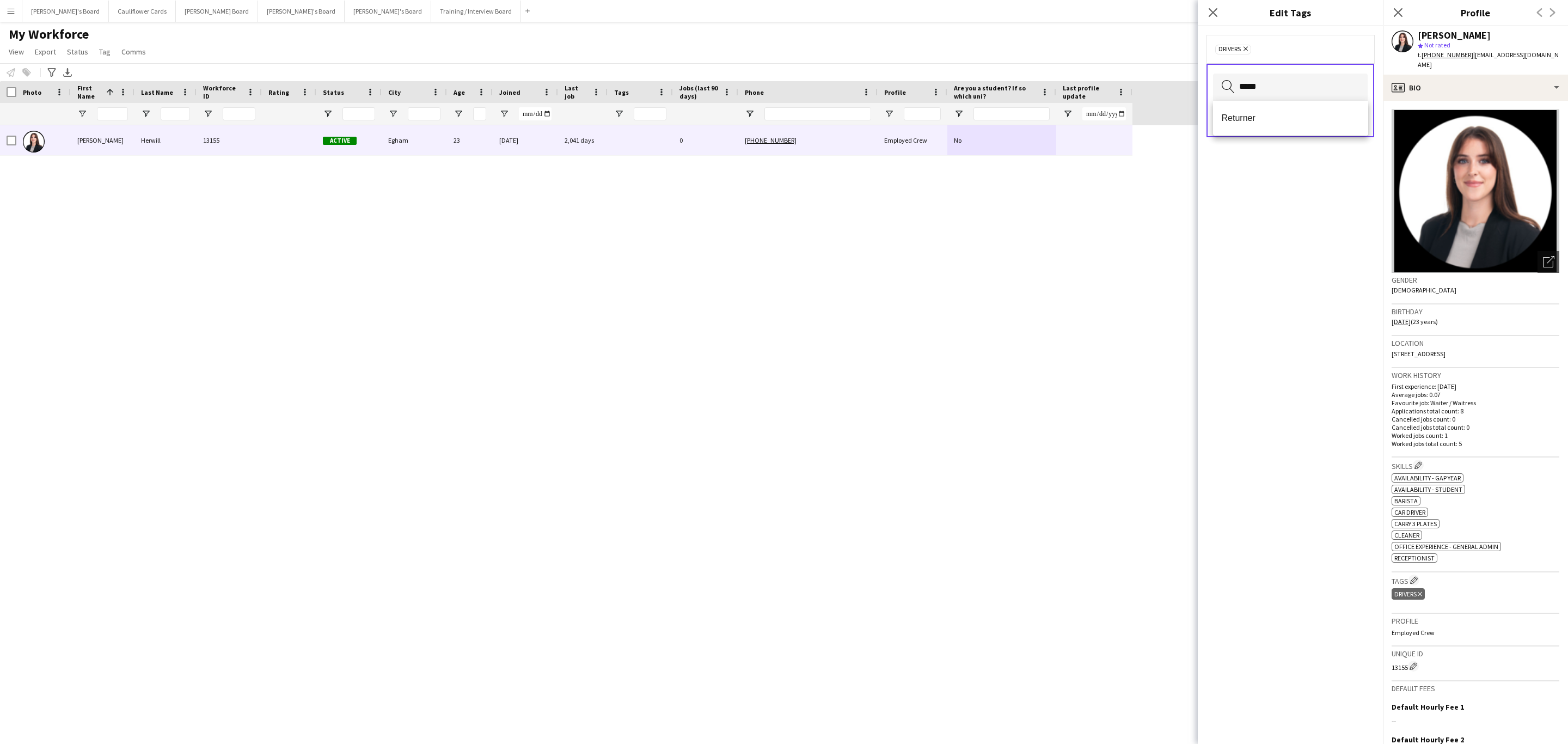
click at [1283, 115] on span "Returner" at bounding box center [1290, 118] width 138 height 10
click at [1330, 409] on div "Drivers Remove Returner Remove Search by tag name Save" at bounding box center [1289, 384] width 185 height 717
click at [1354, 122] on button "Save" at bounding box center [1354, 119] width 26 height 18
click at [1398, 10] on icon "Close pop-in" at bounding box center [1398, 13] width 10 height 10
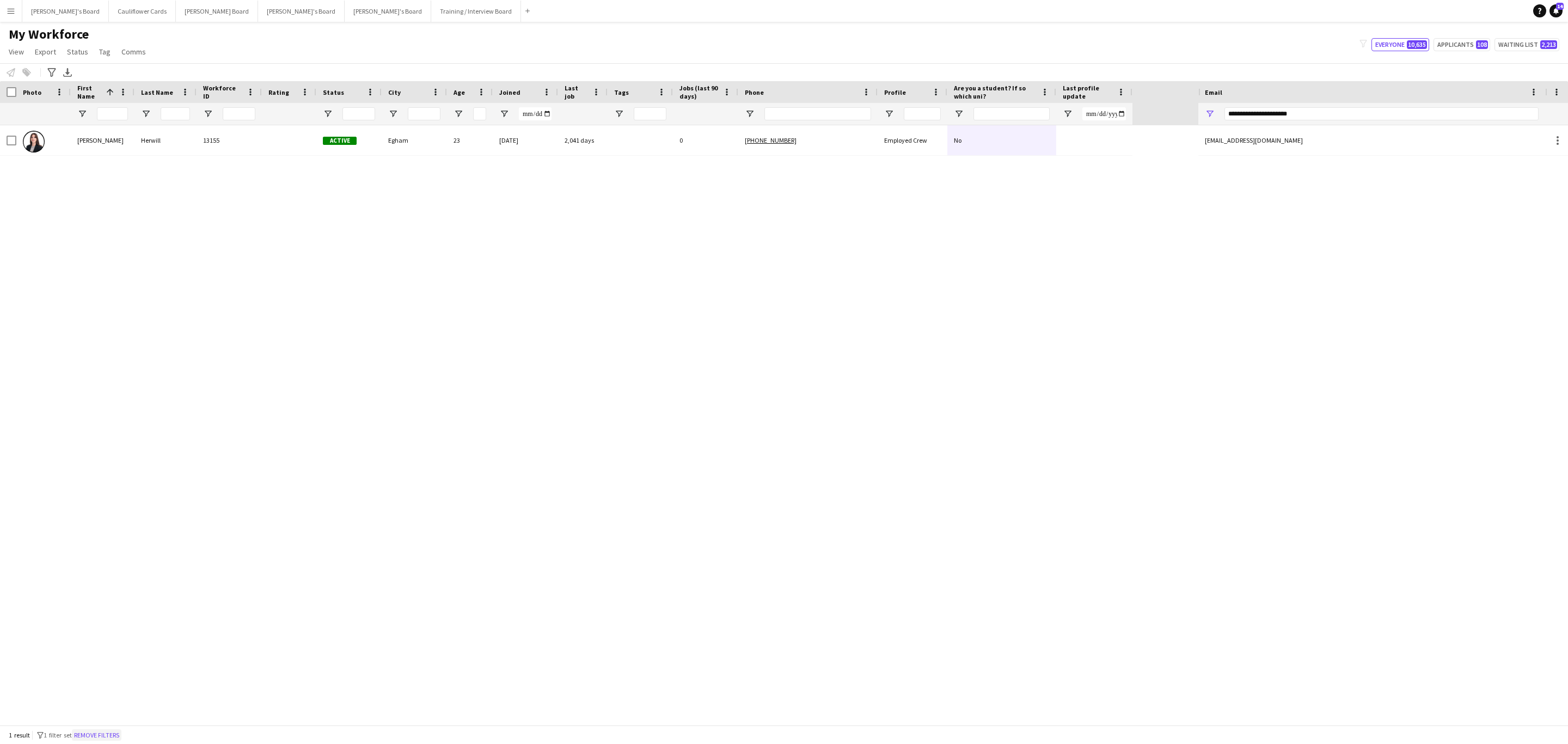
click at [111, 734] on button "Remove filters" at bounding box center [96, 735] width 49 height 12
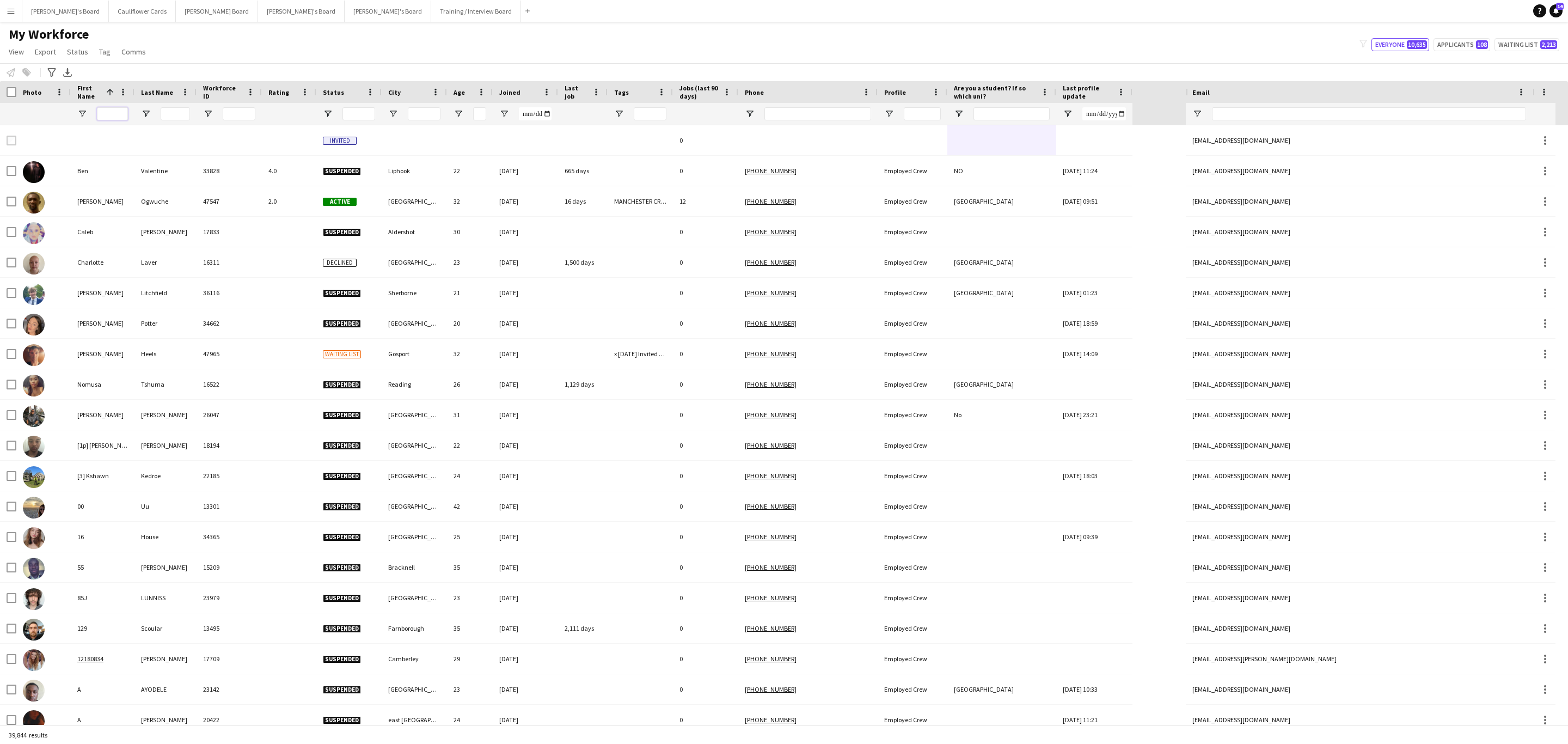
click at [108, 108] on input "First Name Filter Input" at bounding box center [112, 114] width 31 height 13
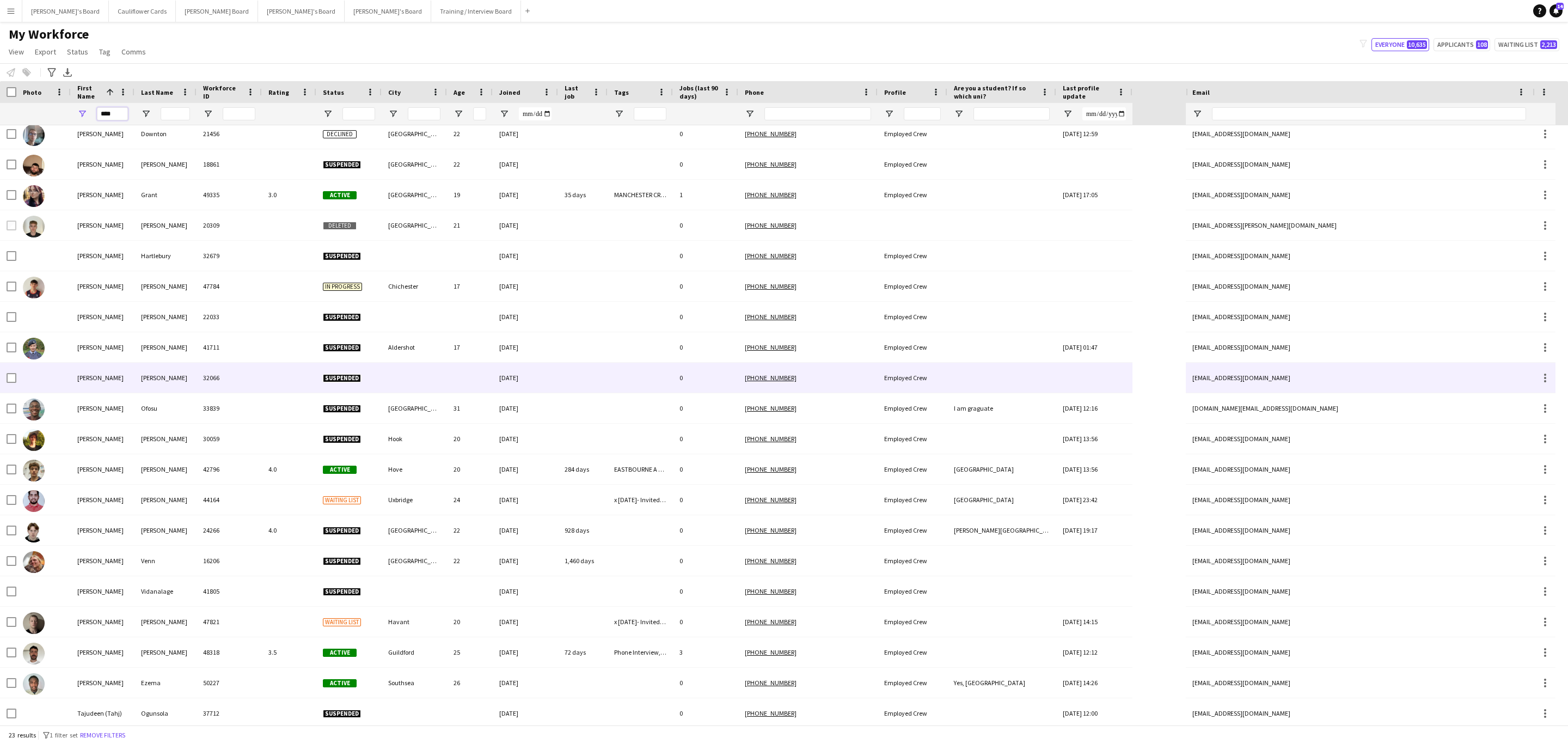
scroll to position [101, 0]
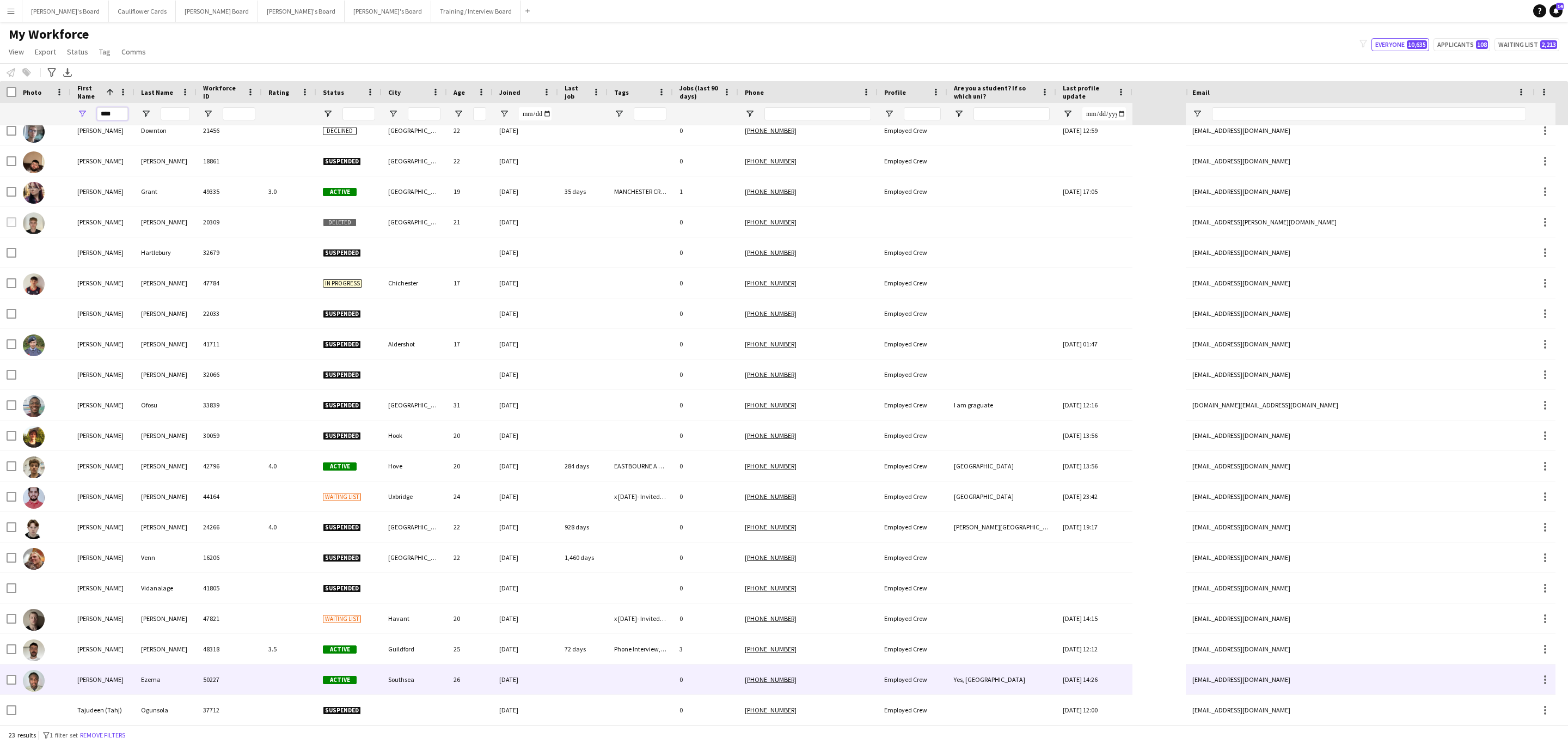
type input "****"
click at [250, 684] on div "50227" at bounding box center [229, 679] width 66 height 30
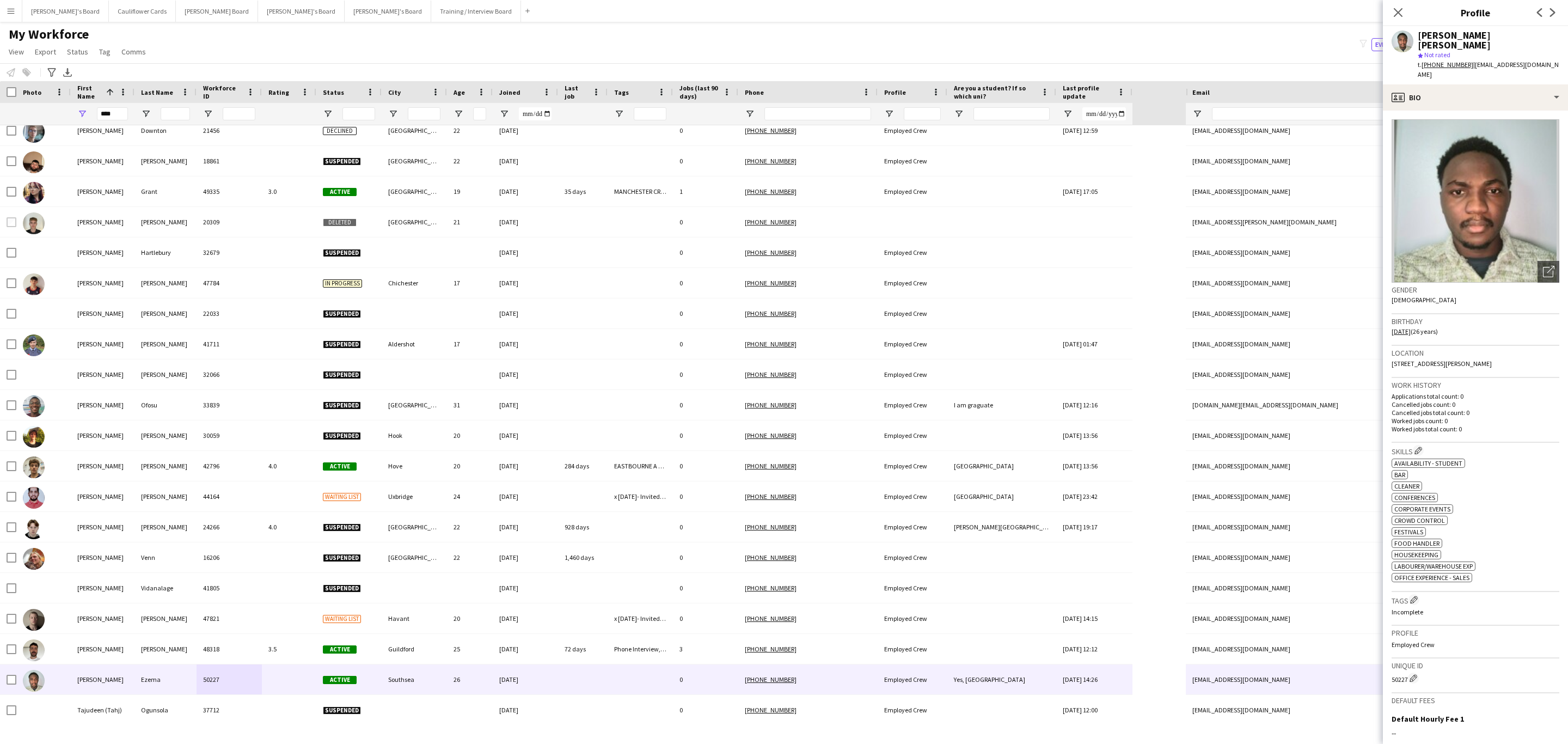
drag, startPoint x: 1541, startPoint y: 59, endPoint x: 1468, endPoint y: 63, distance: 73.1
click at [1468, 63] on app-profile-header "Jude Kelechi Ezema star Not rated t. +447741454284 | linesm.e.k@gmail.com" at bounding box center [1474, 55] width 185 height 58
copy span "linesm.e.k@gmail.com"
click at [1397, 13] on icon at bounding box center [1398, 13] width 10 height 10
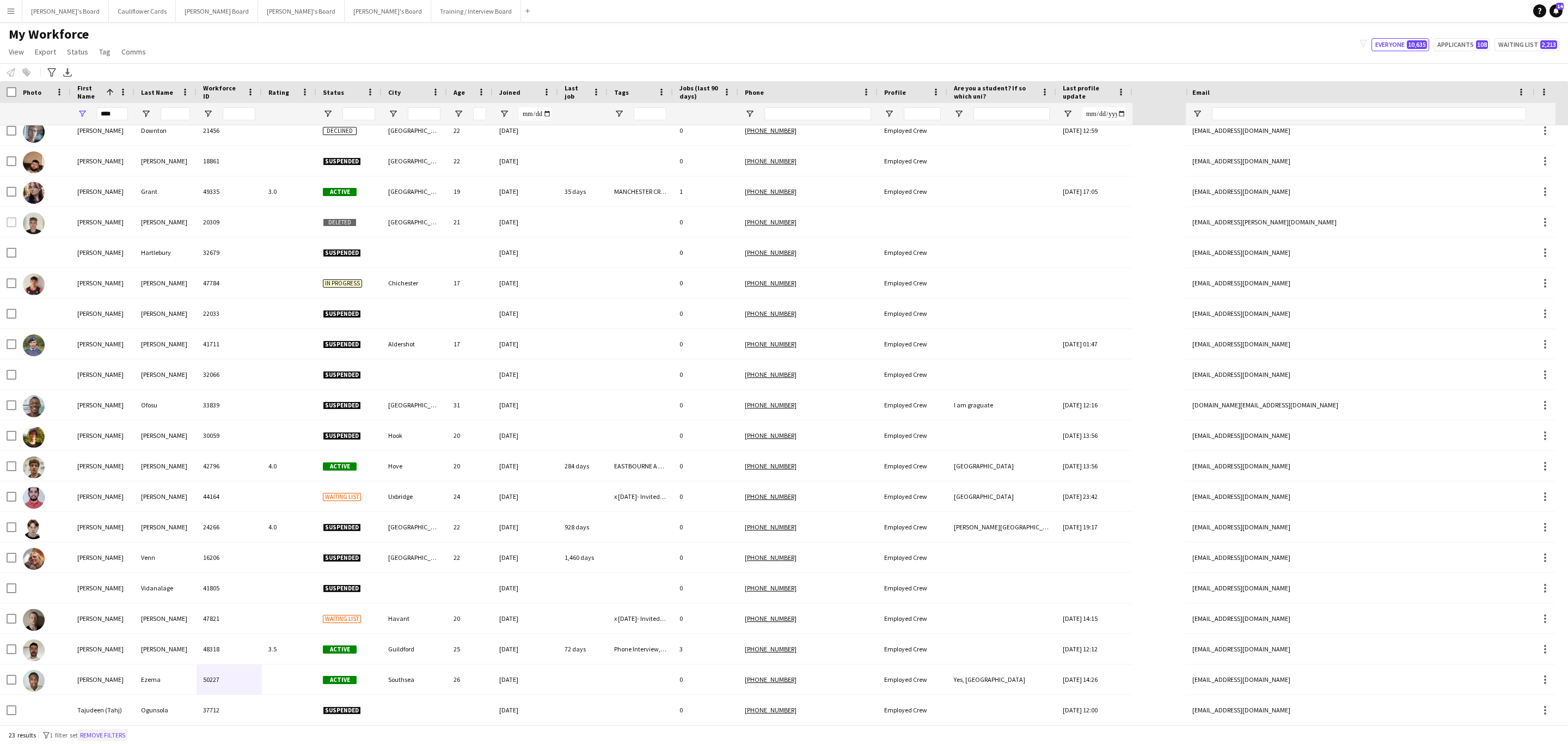
click at [117, 737] on button "Remove filters" at bounding box center [102, 735] width 49 height 12
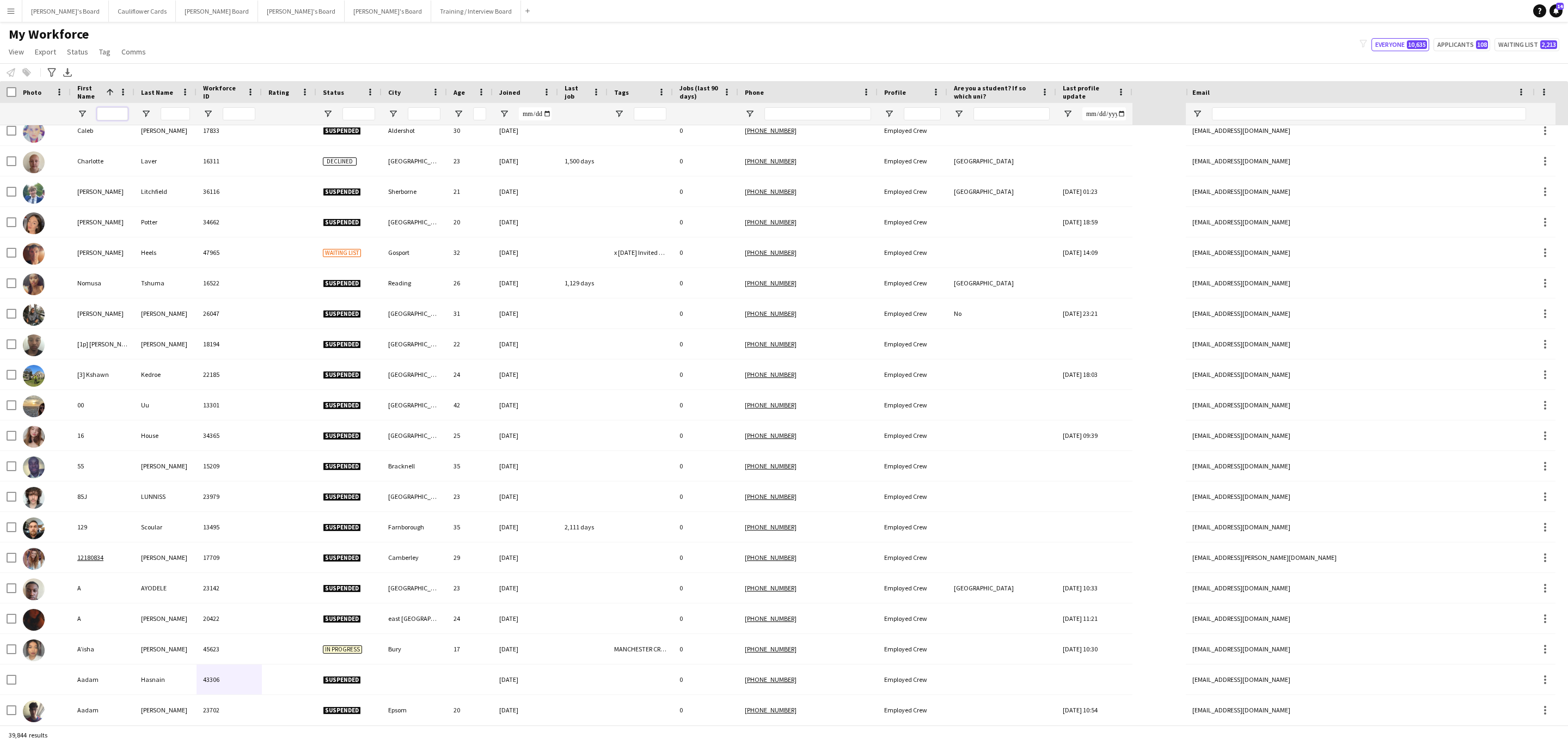
click at [119, 113] on input "First Name Filter Input" at bounding box center [112, 114] width 31 height 13
click at [806, 111] on input "Phone Filter Input" at bounding box center [818, 114] width 107 height 13
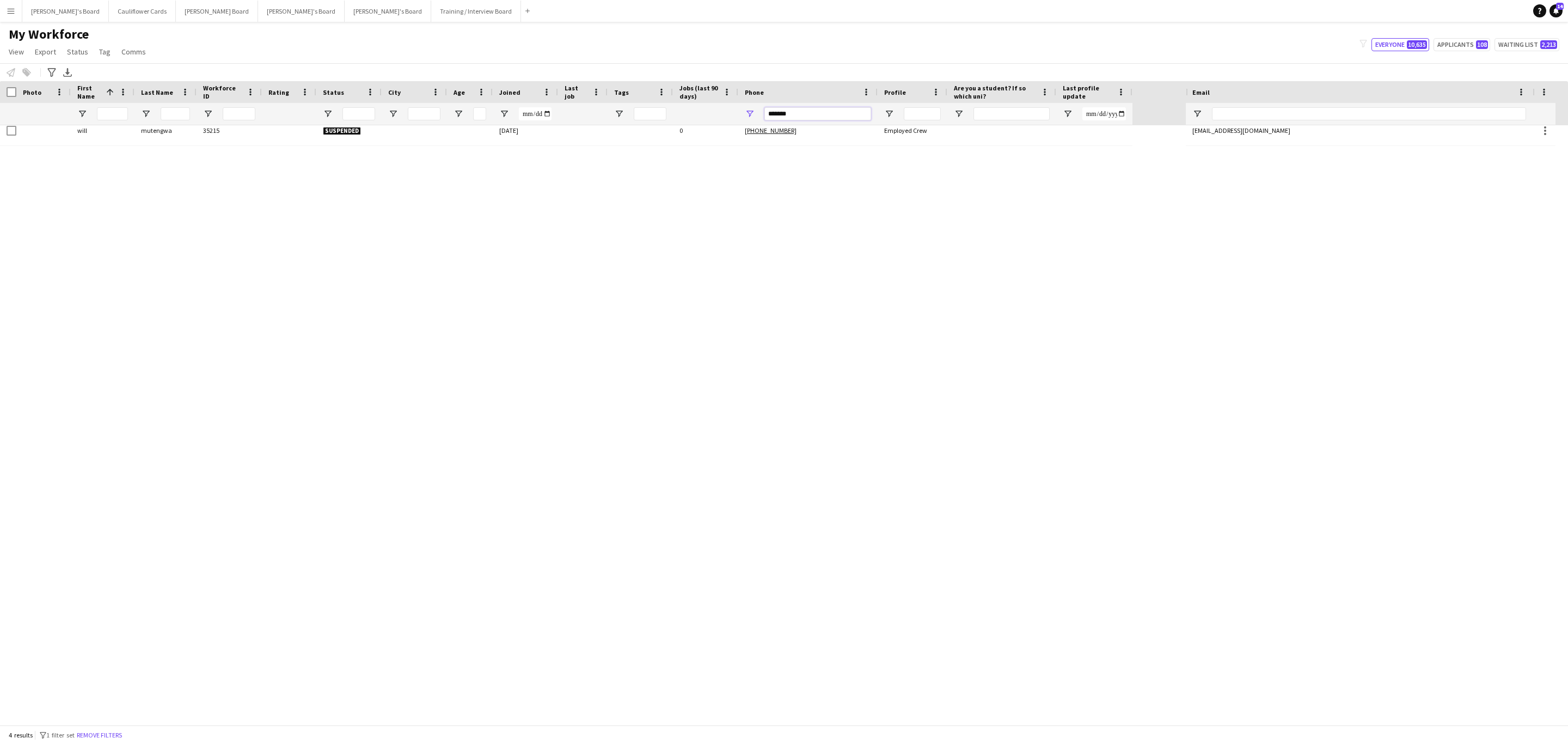
scroll to position [0, 0]
type input "*"
click at [114, 118] on input "First Name Filter Input" at bounding box center [112, 114] width 31 height 13
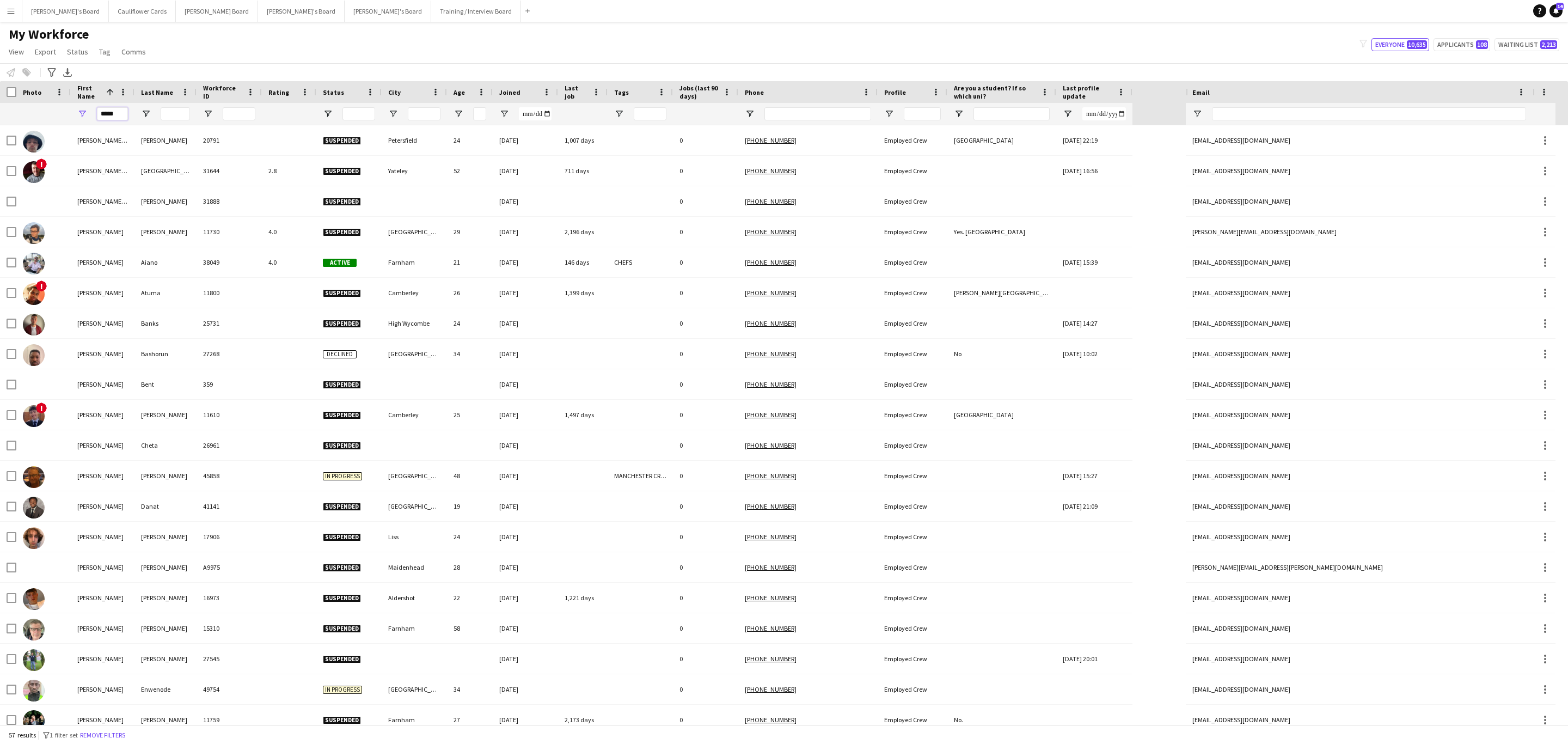
type input "*****"
click at [170, 114] on input "Last Name Filter Input" at bounding box center [175, 114] width 29 height 13
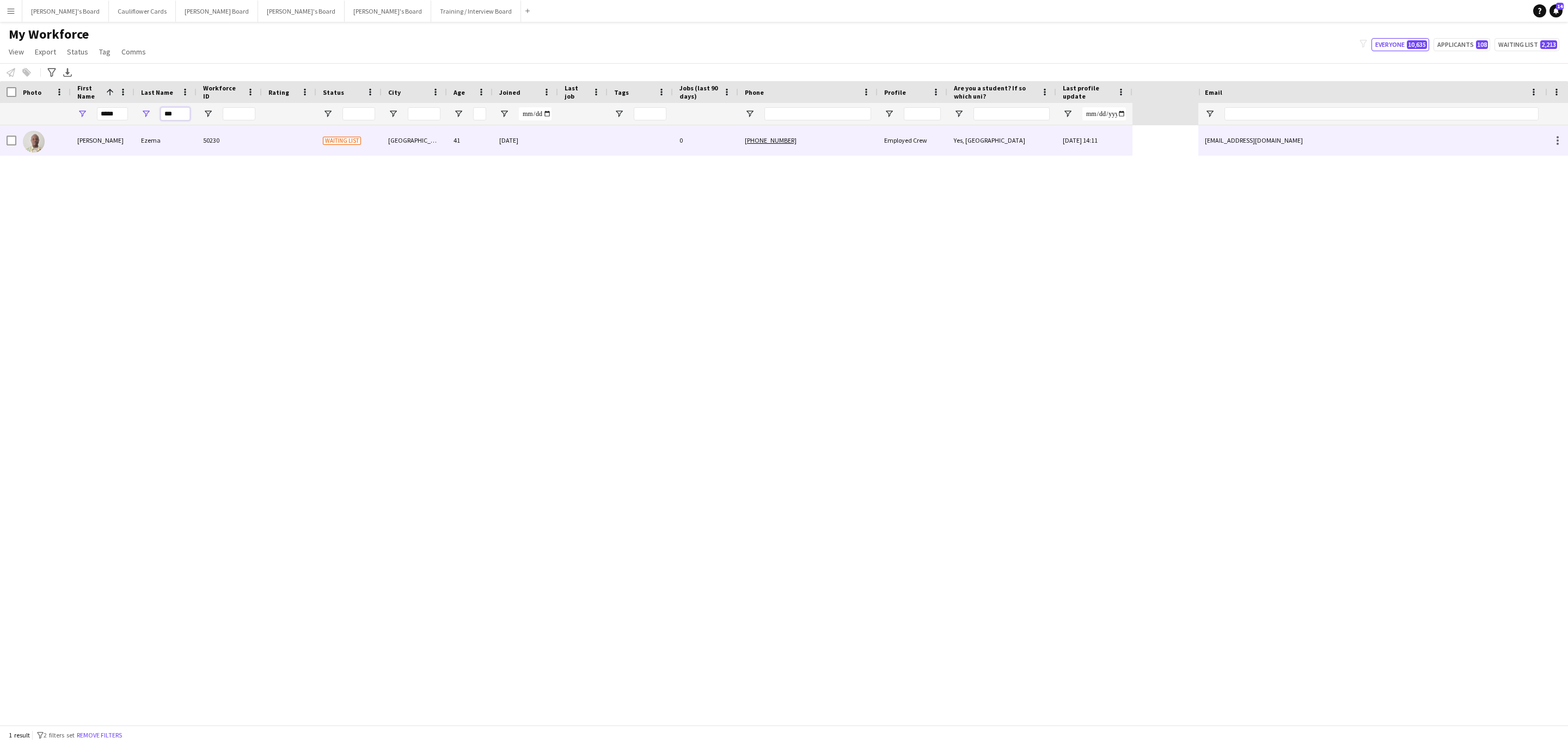
type input "***"
click at [216, 151] on div "50230" at bounding box center [229, 140] width 66 height 30
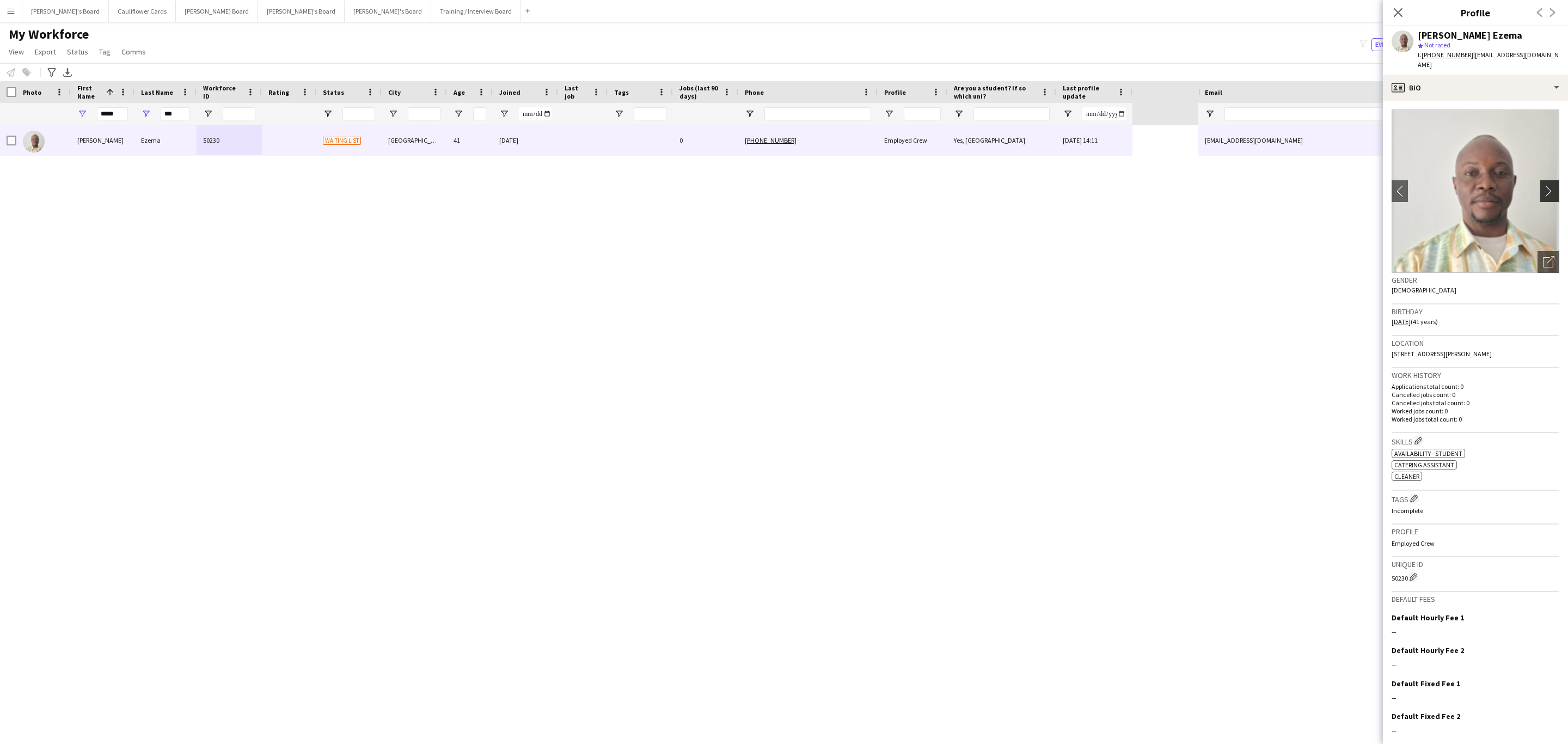
click at [1543, 185] on app-icon "chevron-right" at bounding box center [1551, 191] width 17 height 12
click at [1485, 74] on div "profile Bio" at bounding box center [1474, 87] width 185 height 26
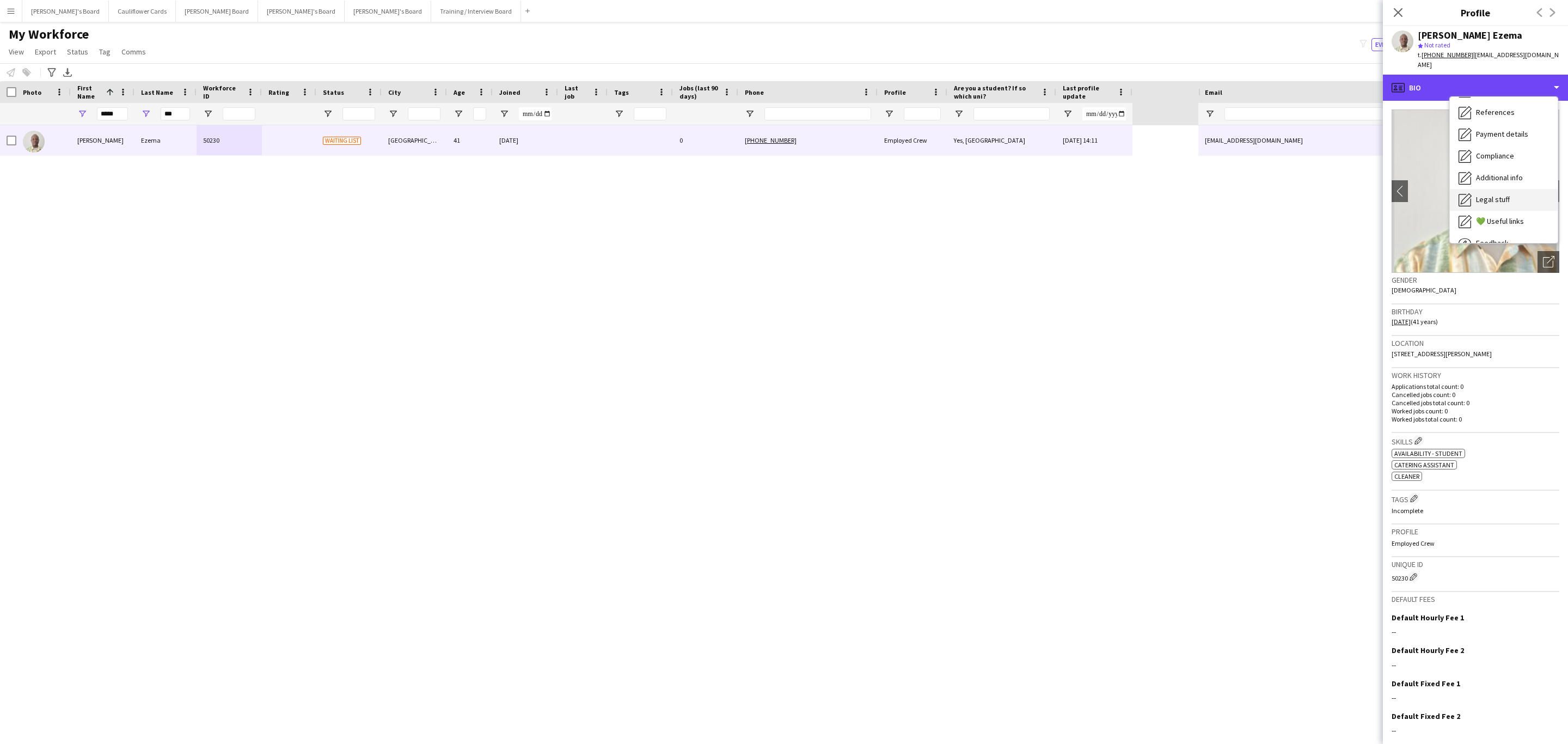
scroll to position [145, 0]
click at [1497, 136] on span "Additional info" at bounding box center [1499, 140] width 47 height 10
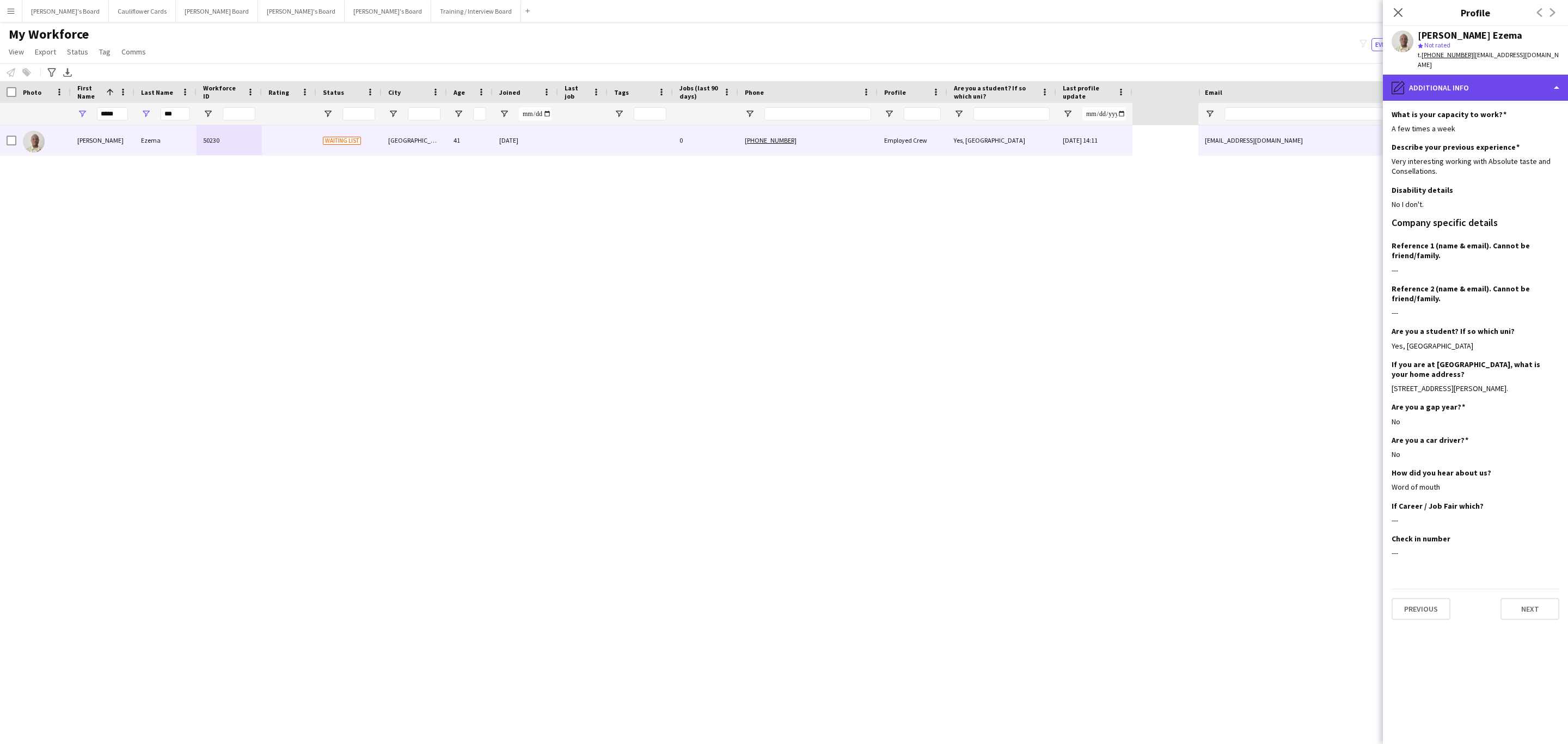
click at [1474, 75] on div "pencil4 Additional info" at bounding box center [1474, 87] width 185 height 26
click at [1488, 101] on div "Bio Bio" at bounding box center [1503, 112] width 108 height 22
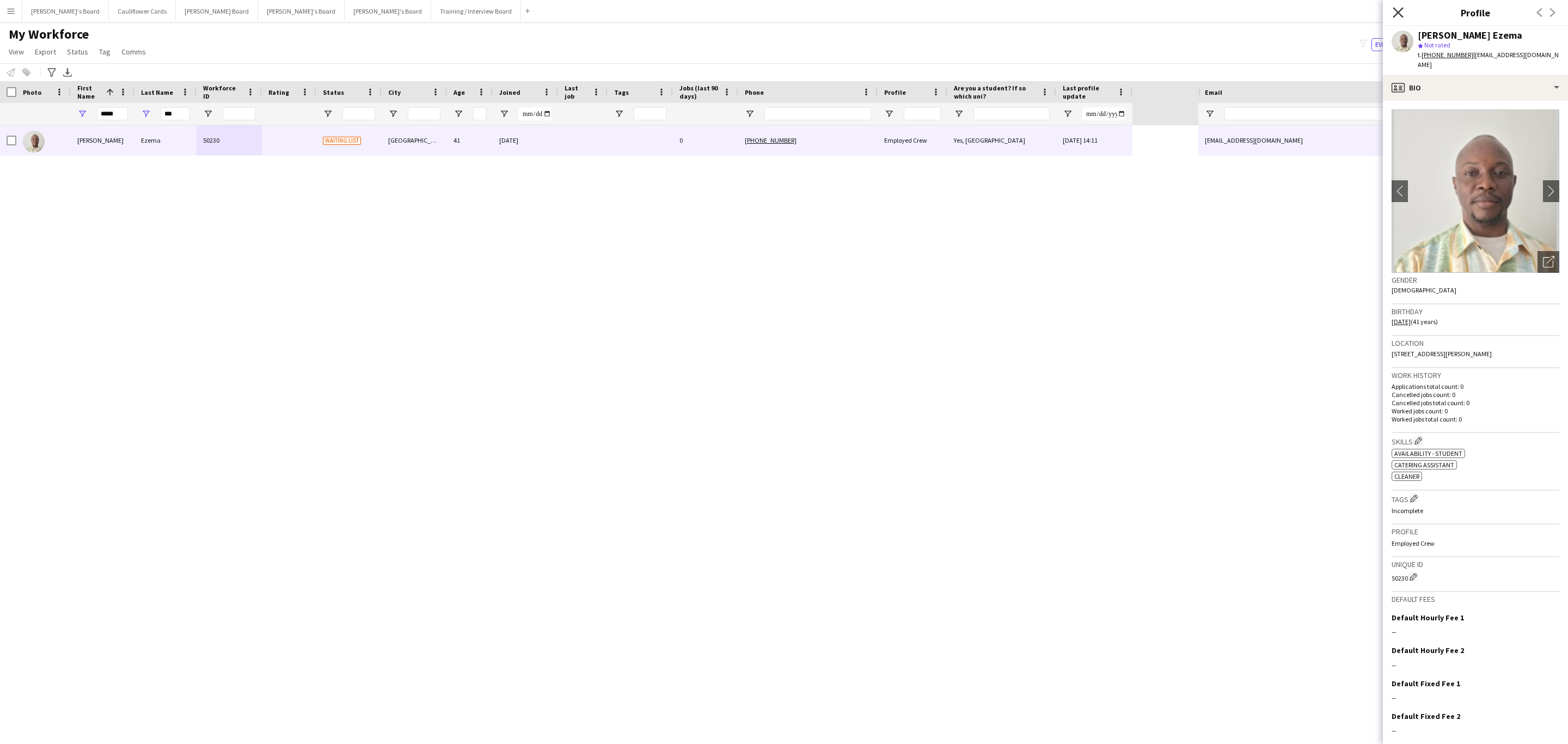
click at [1398, 10] on icon "Close pop-in" at bounding box center [1398, 13] width 10 height 10
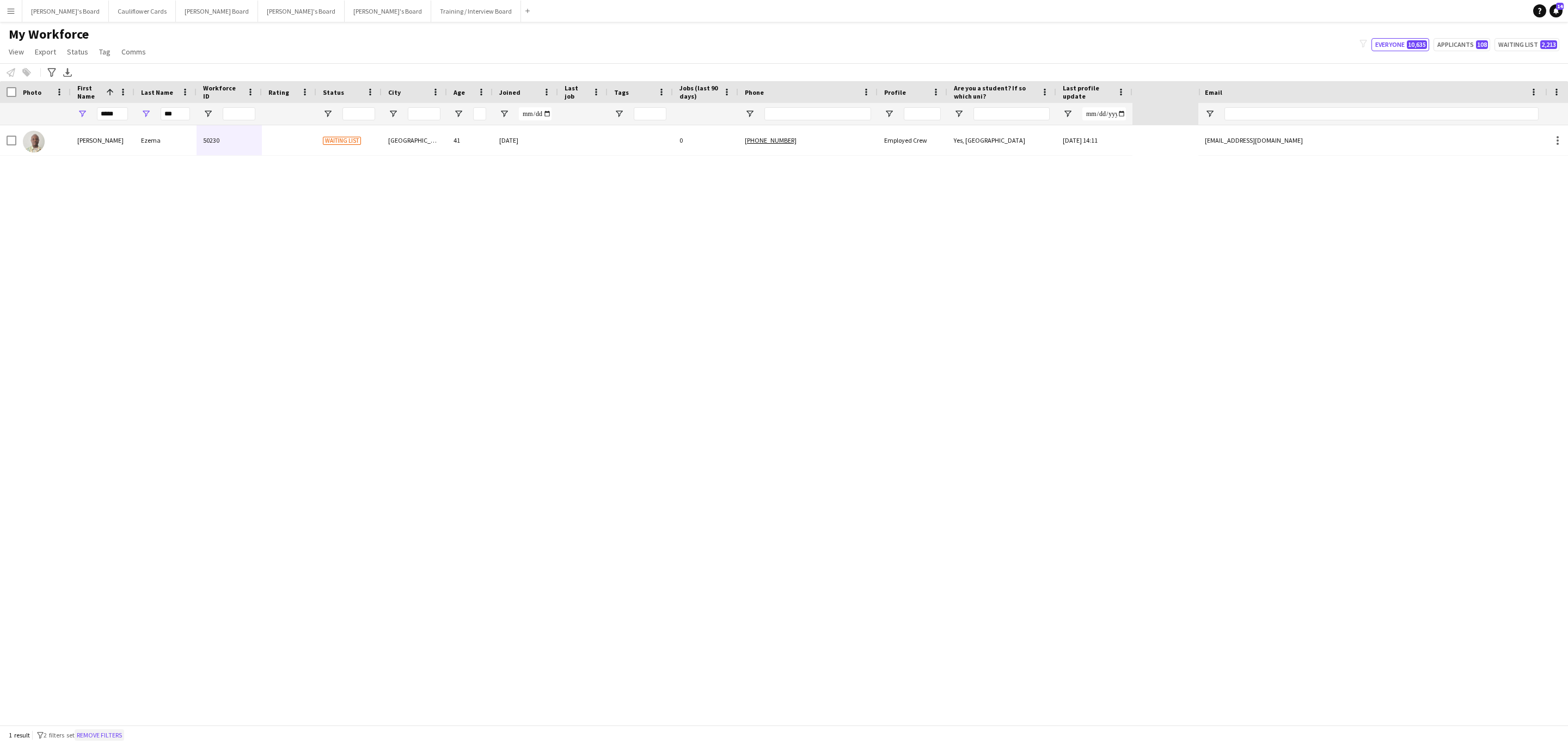
click at [114, 732] on button "Remove filters" at bounding box center [99, 735] width 49 height 12
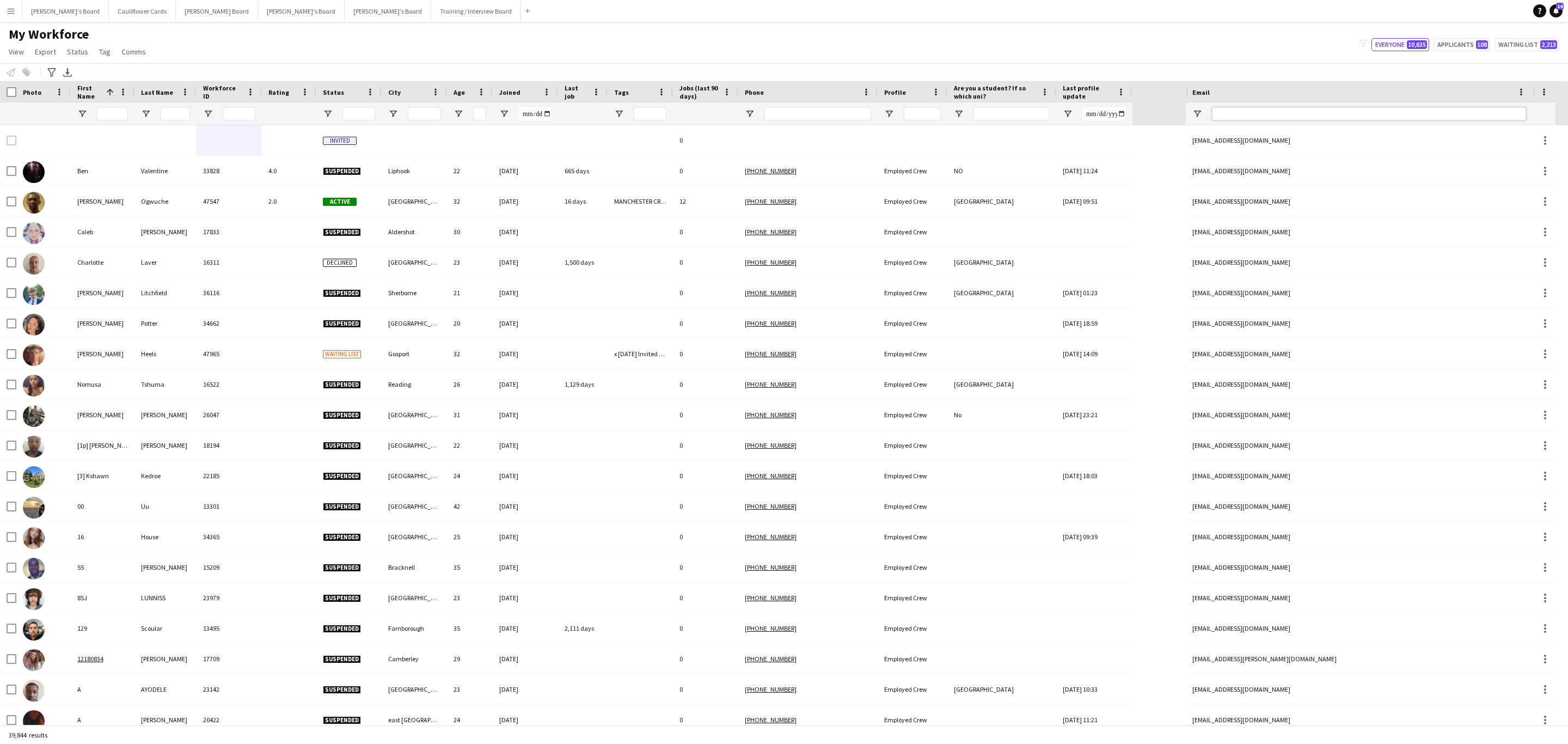
click at [1254, 111] on input "Email Filter Input" at bounding box center [1369, 114] width 314 height 13
paste input "**********"
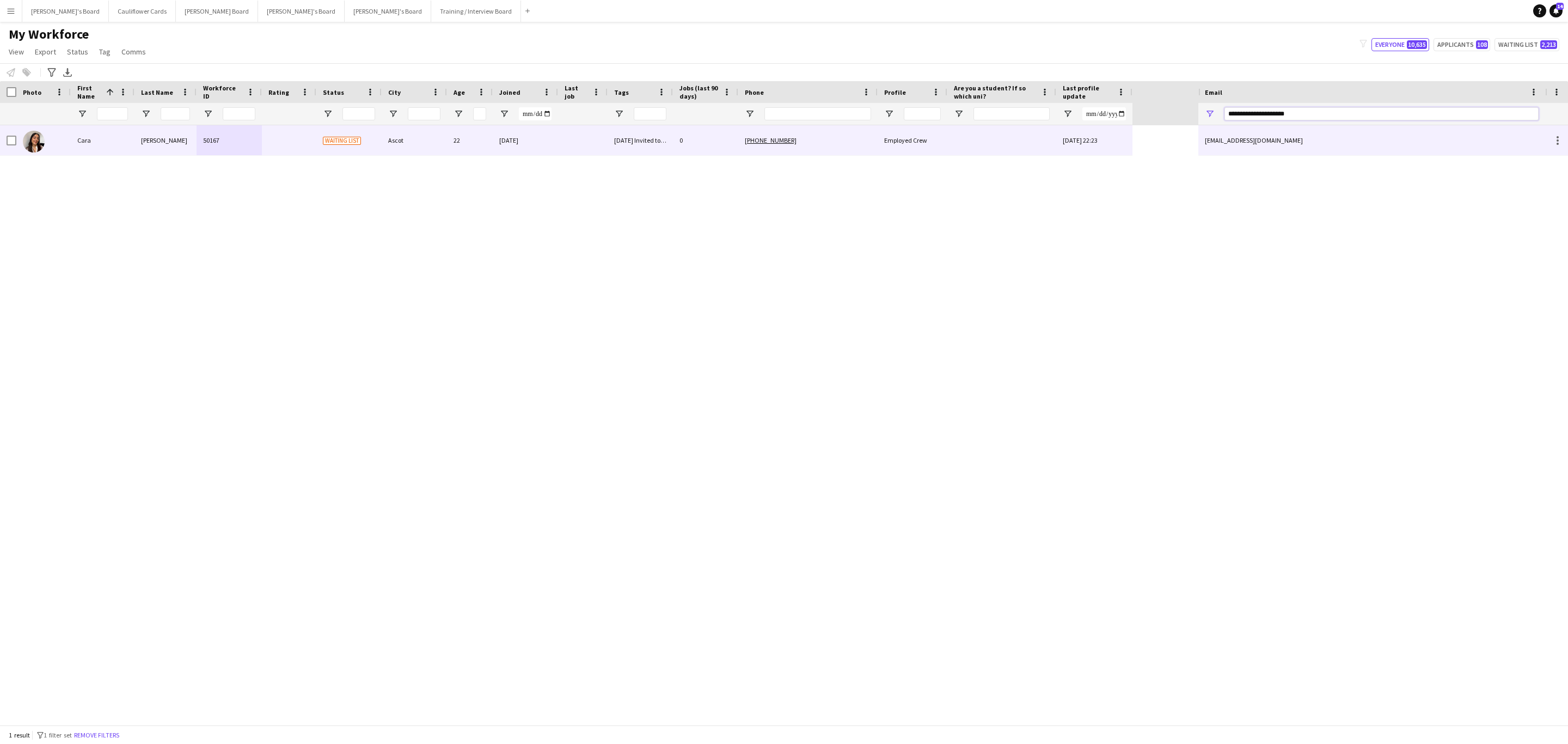
type input "**********"
click at [879, 147] on div "Employed Crew" at bounding box center [912, 140] width 70 height 30
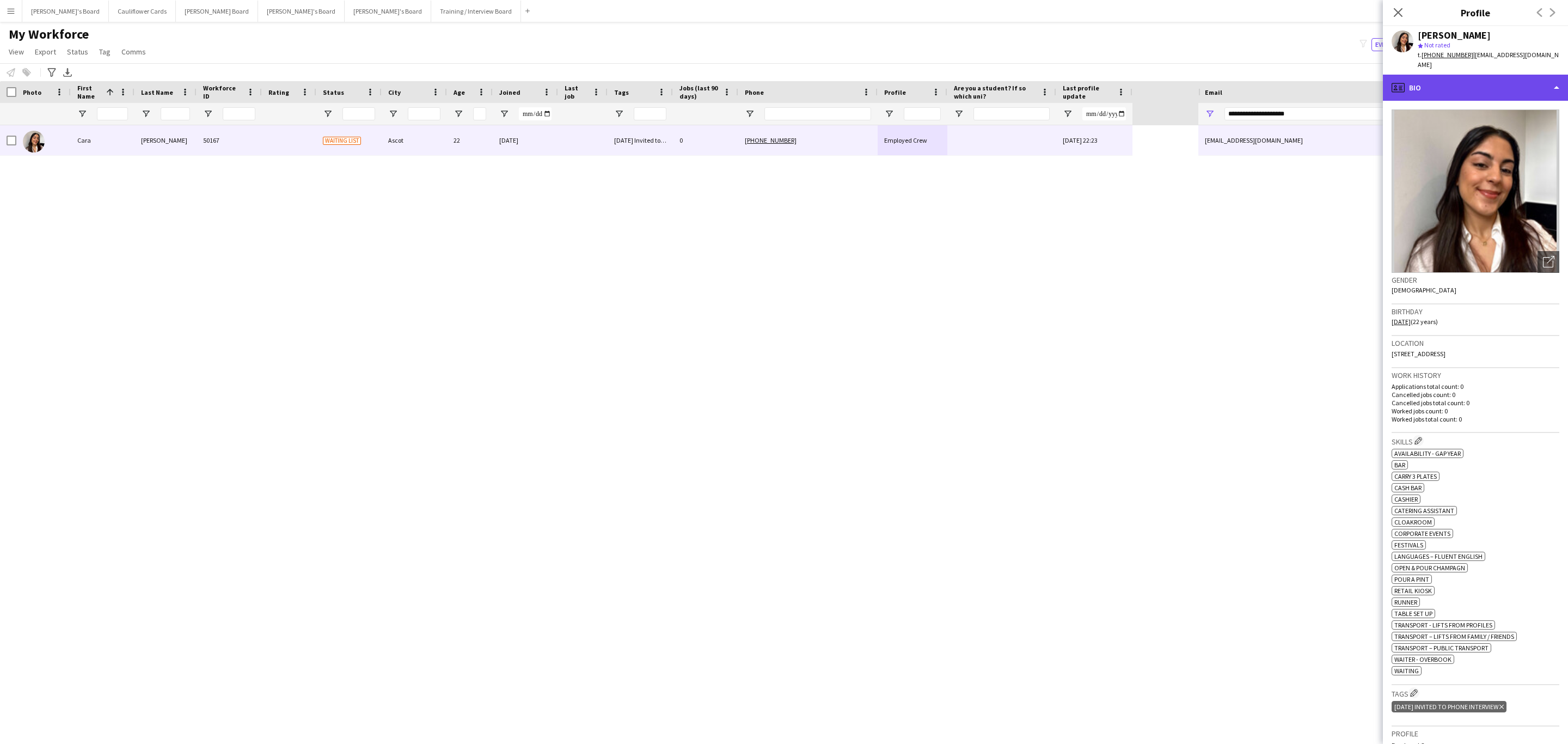
click at [1542, 82] on div "profile Bio" at bounding box center [1474, 87] width 185 height 26
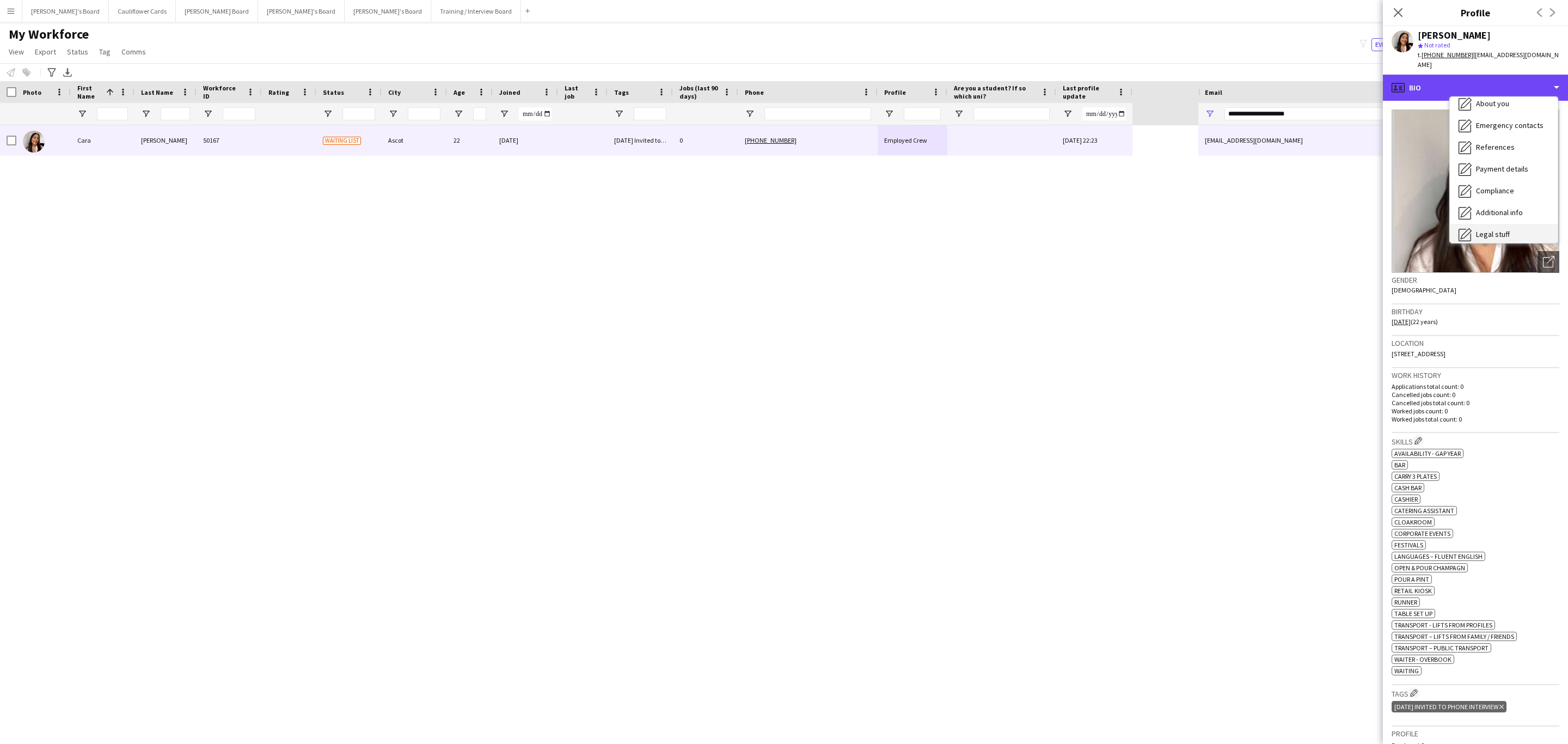
scroll to position [145, 0]
click at [1508, 136] on span "Additional info" at bounding box center [1499, 140] width 47 height 10
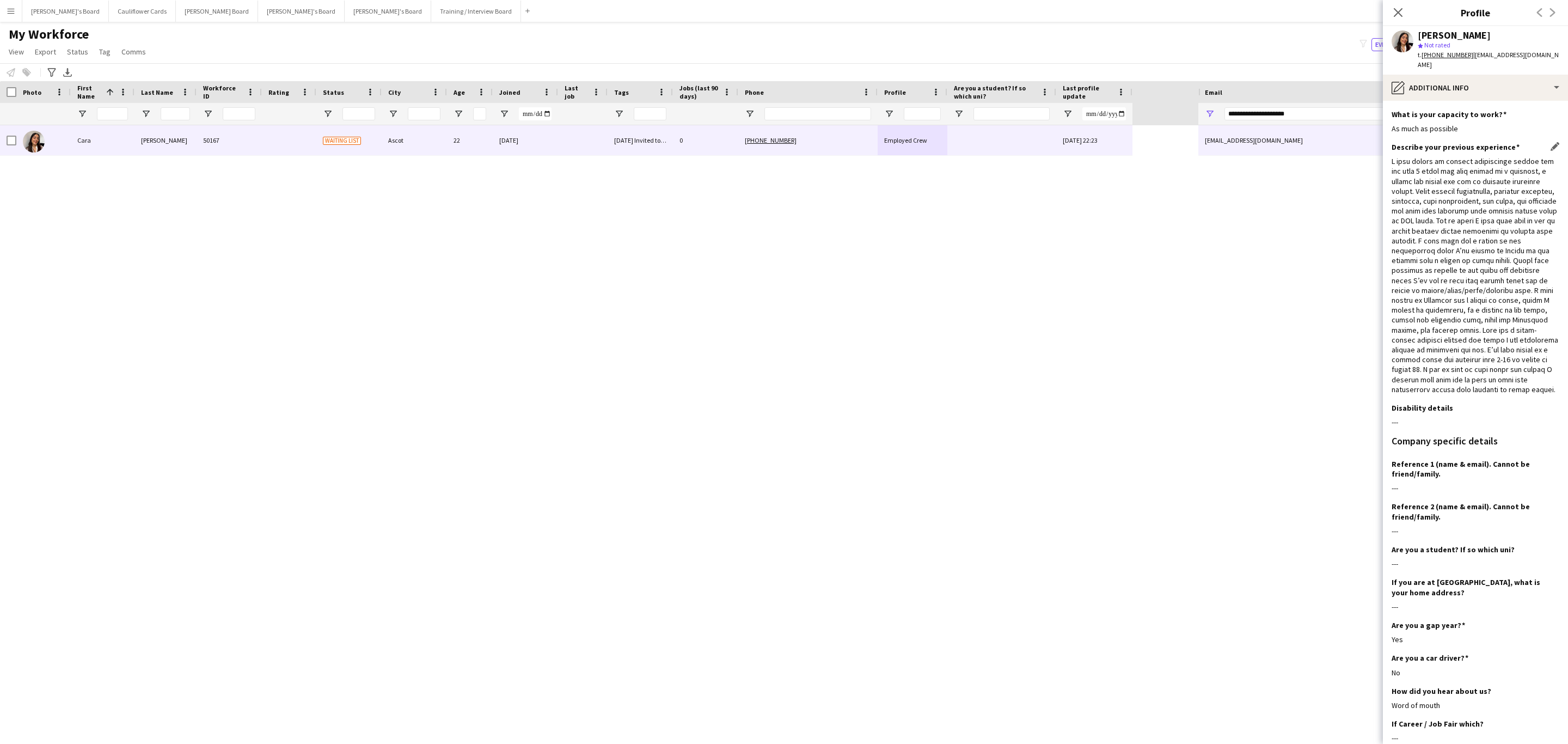
click at [1498, 271] on div at bounding box center [1474, 275] width 167 height 238
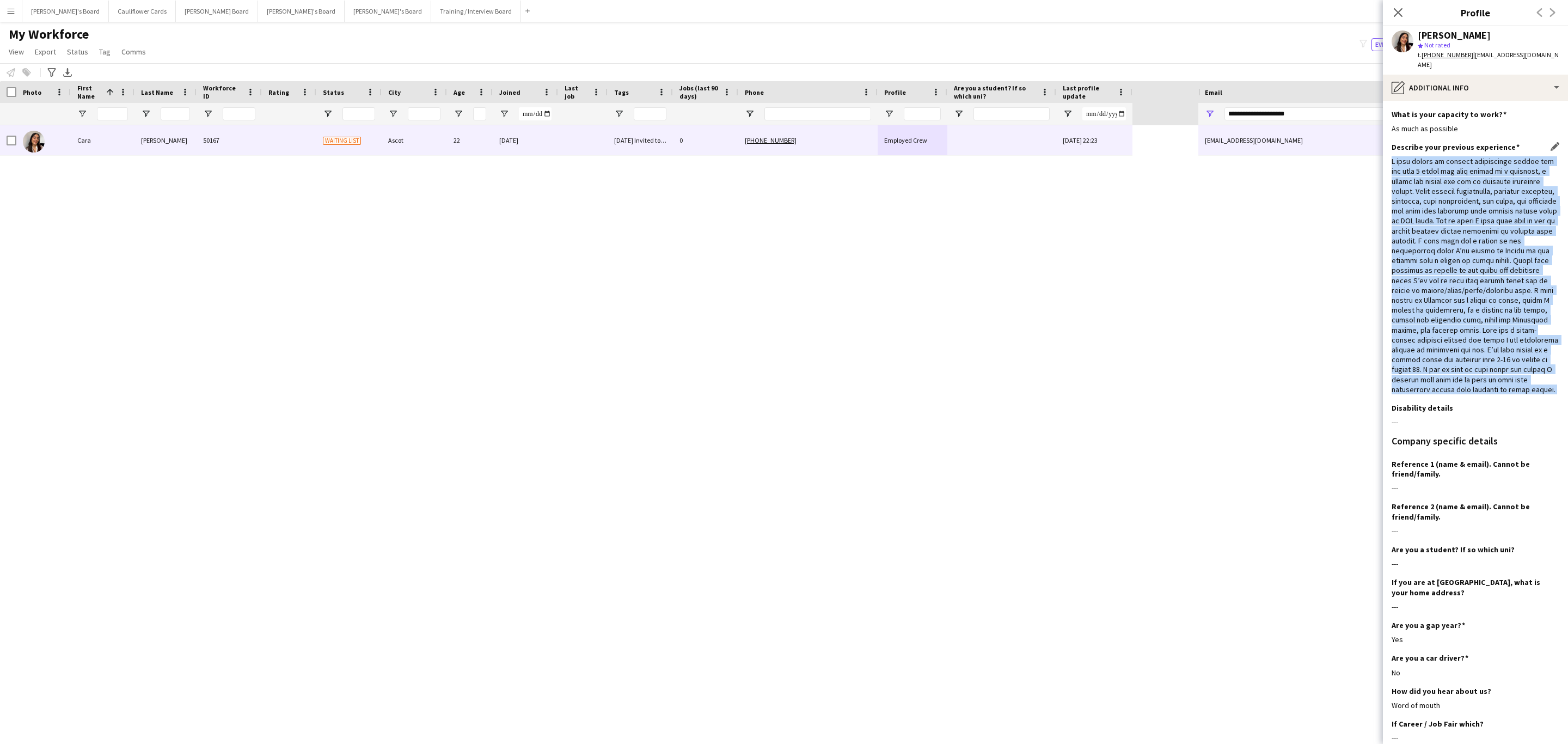
click at [1499, 271] on div at bounding box center [1474, 275] width 167 height 238
click at [1498, 348] on div at bounding box center [1474, 275] width 167 height 238
click at [1475, 75] on div "pencil4 Additional info" at bounding box center [1474, 87] width 185 height 26
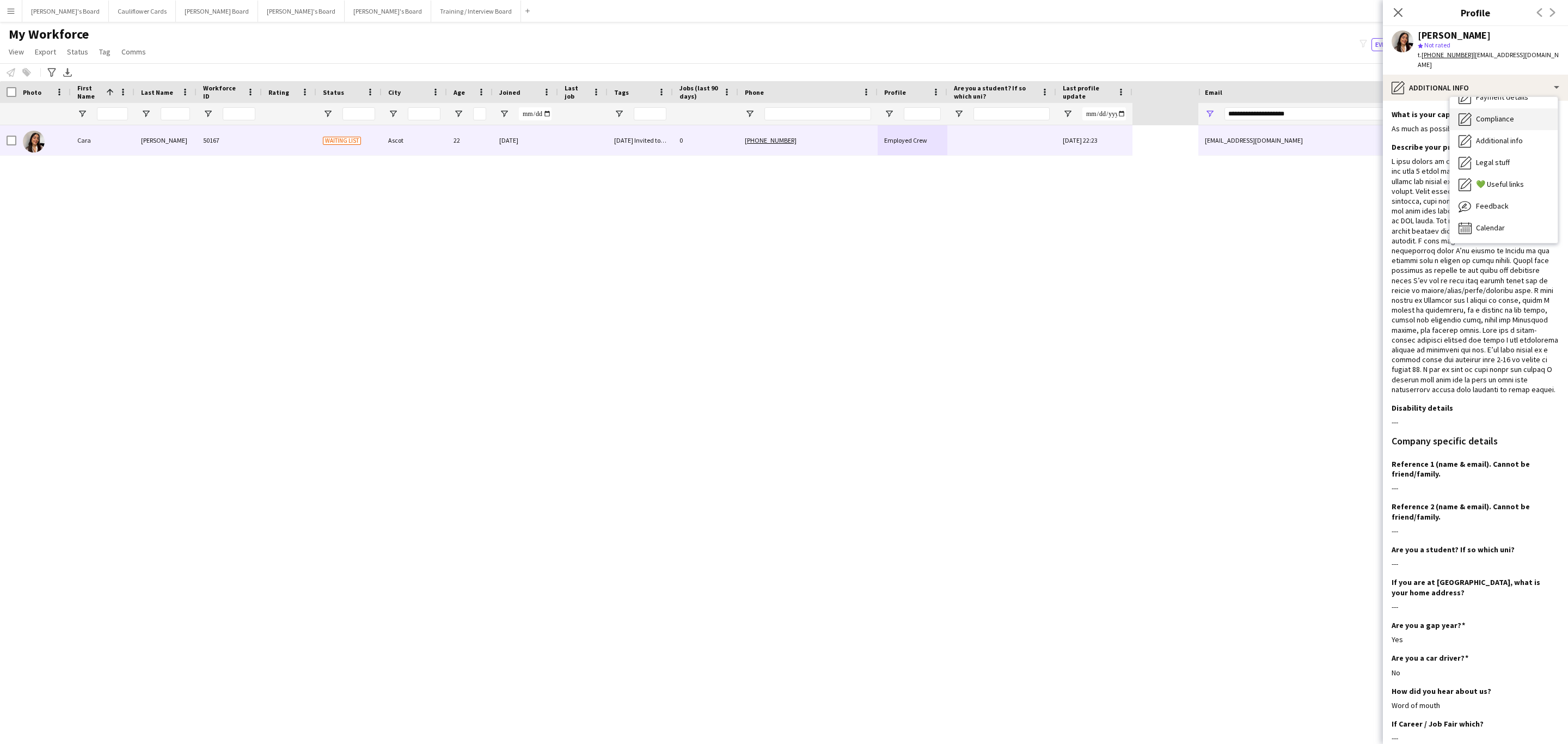
click at [1501, 114] on span "Compliance" at bounding box center [1495, 118] width 38 height 10
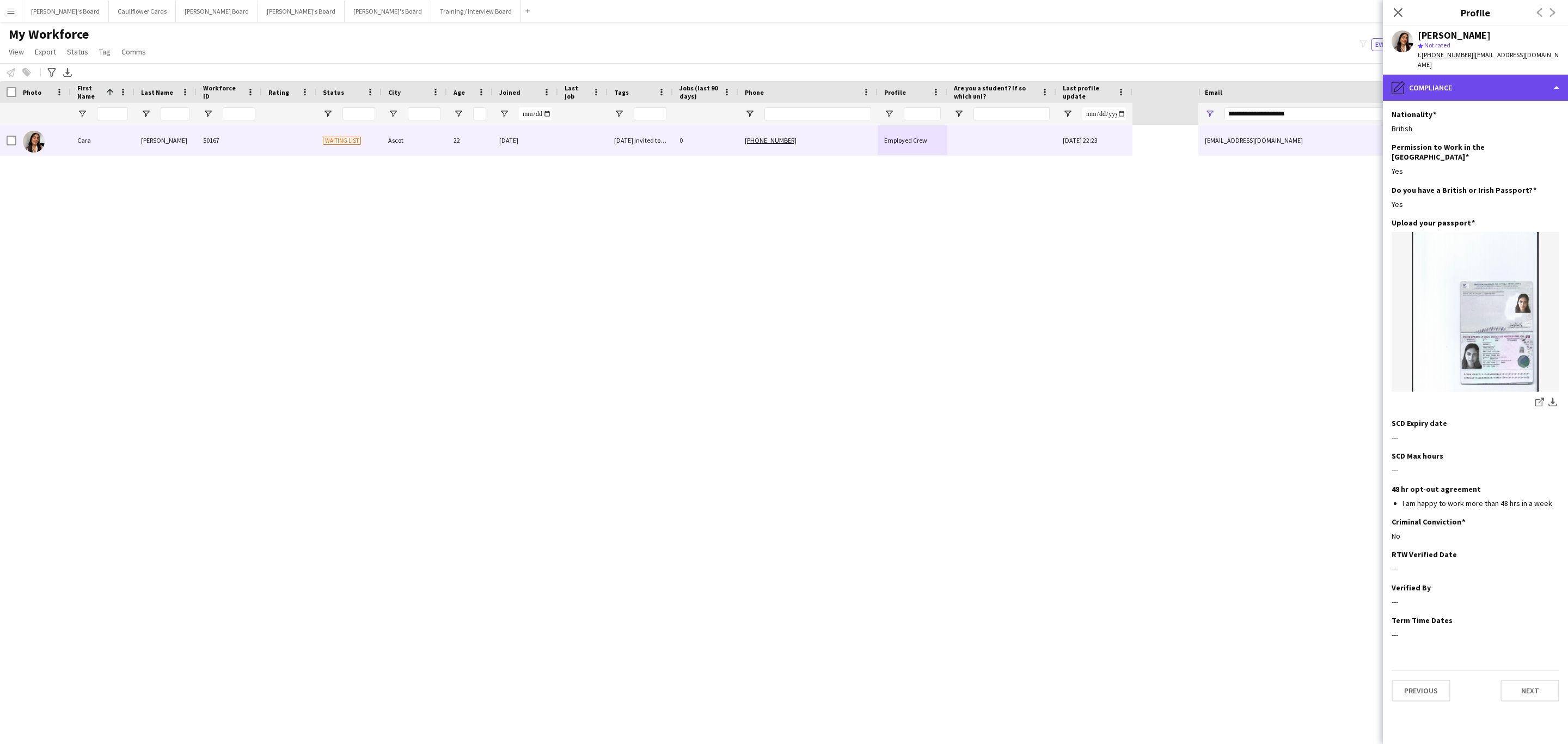
click at [1476, 74] on div "pencil4 Compliance" at bounding box center [1474, 87] width 185 height 26
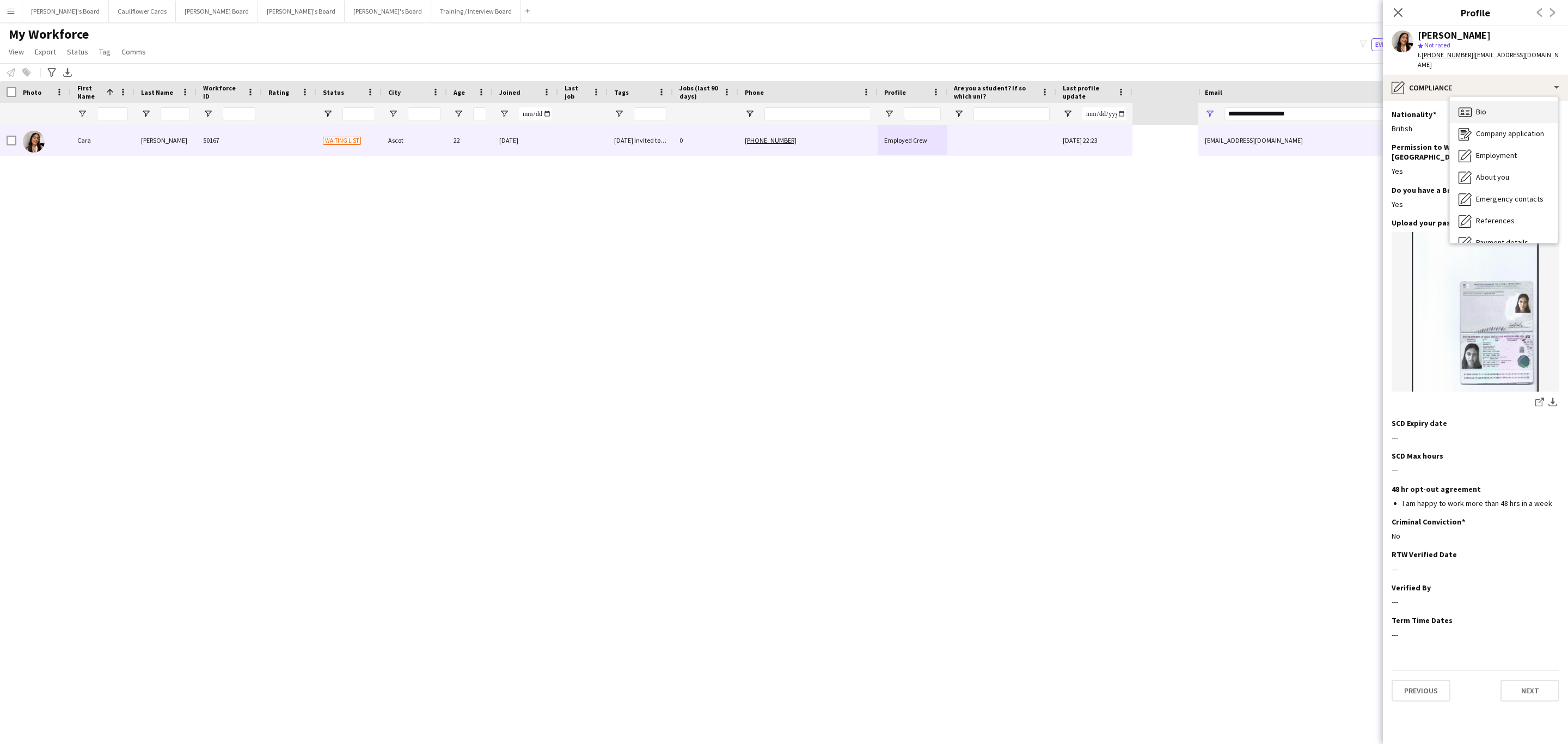
click at [1498, 101] on div "Bio Bio" at bounding box center [1503, 112] width 108 height 22
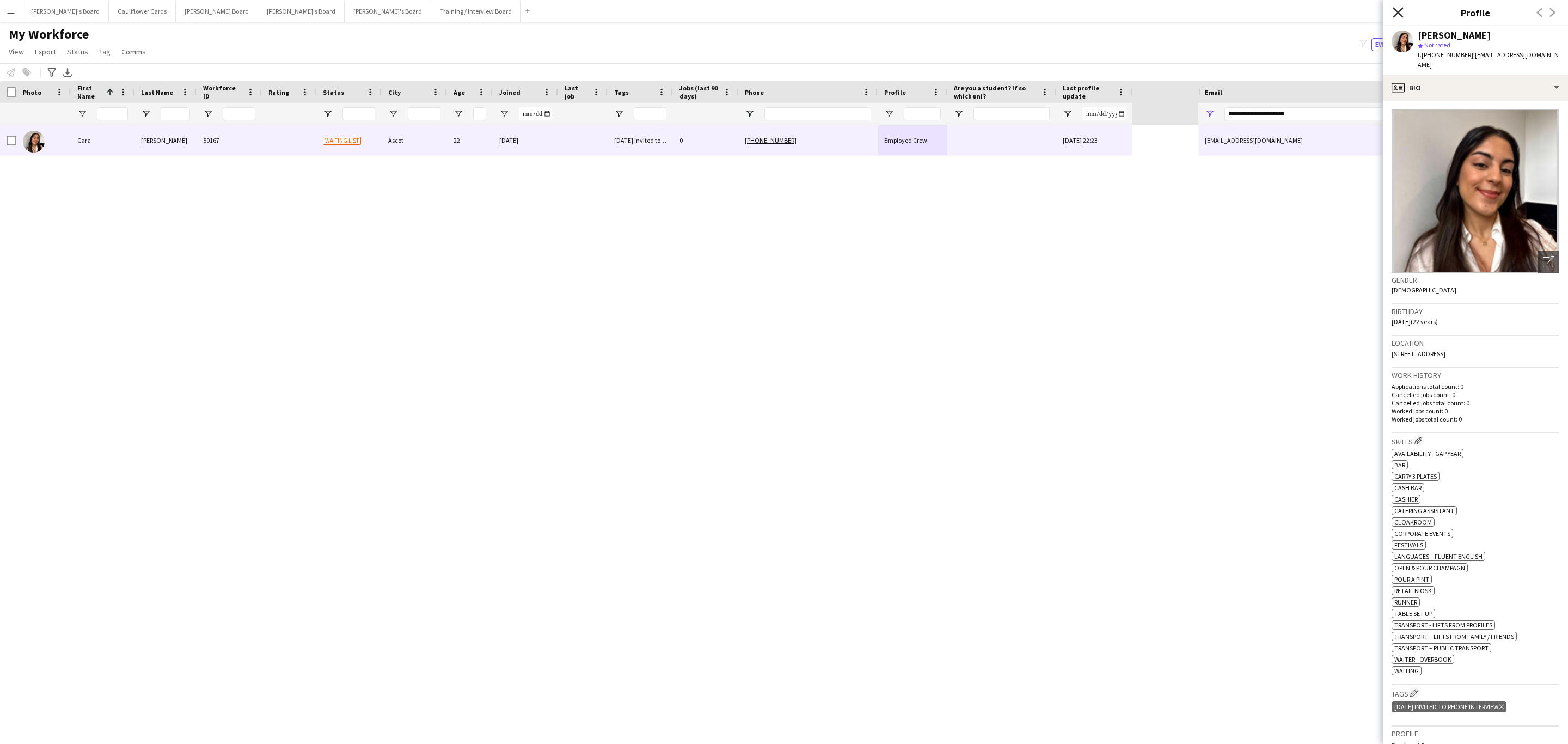
drag, startPoint x: 1395, startPoint y: 12, endPoint x: 1347, endPoint y: 72, distance: 76.8
click at [1393, 10] on icon "Close pop-in" at bounding box center [1398, 13] width 10 height 10
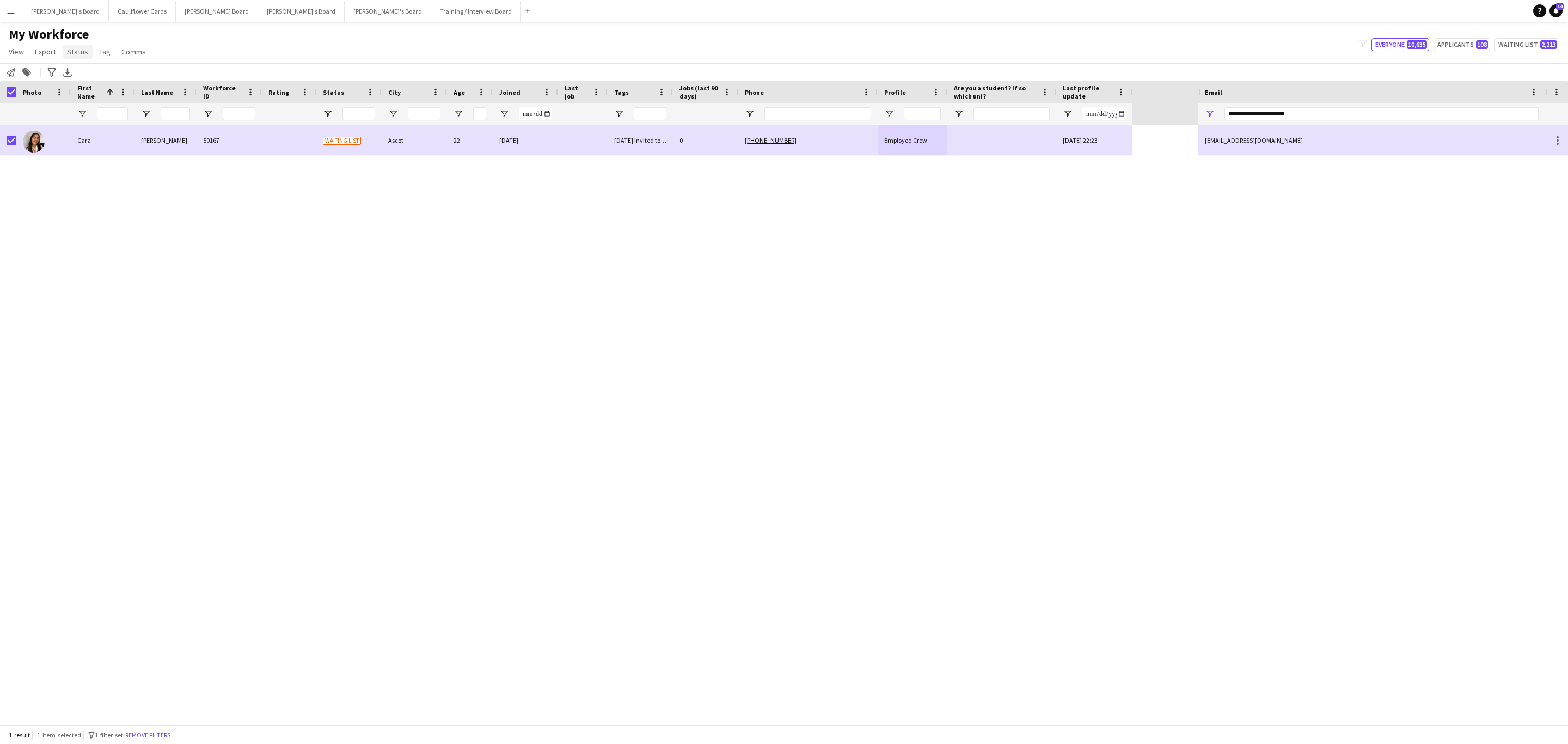
click at [63, 48] on link "Status" at bounding box center [77, 52] width 30 height 14
drag, startPoint x: 82, startPoint y: 68, endPoint x: 229, endPoint y: 74, distance: 147.1
click at [82, 69] on link "Edit" at bounding box center [100, 74] width 76 height 23
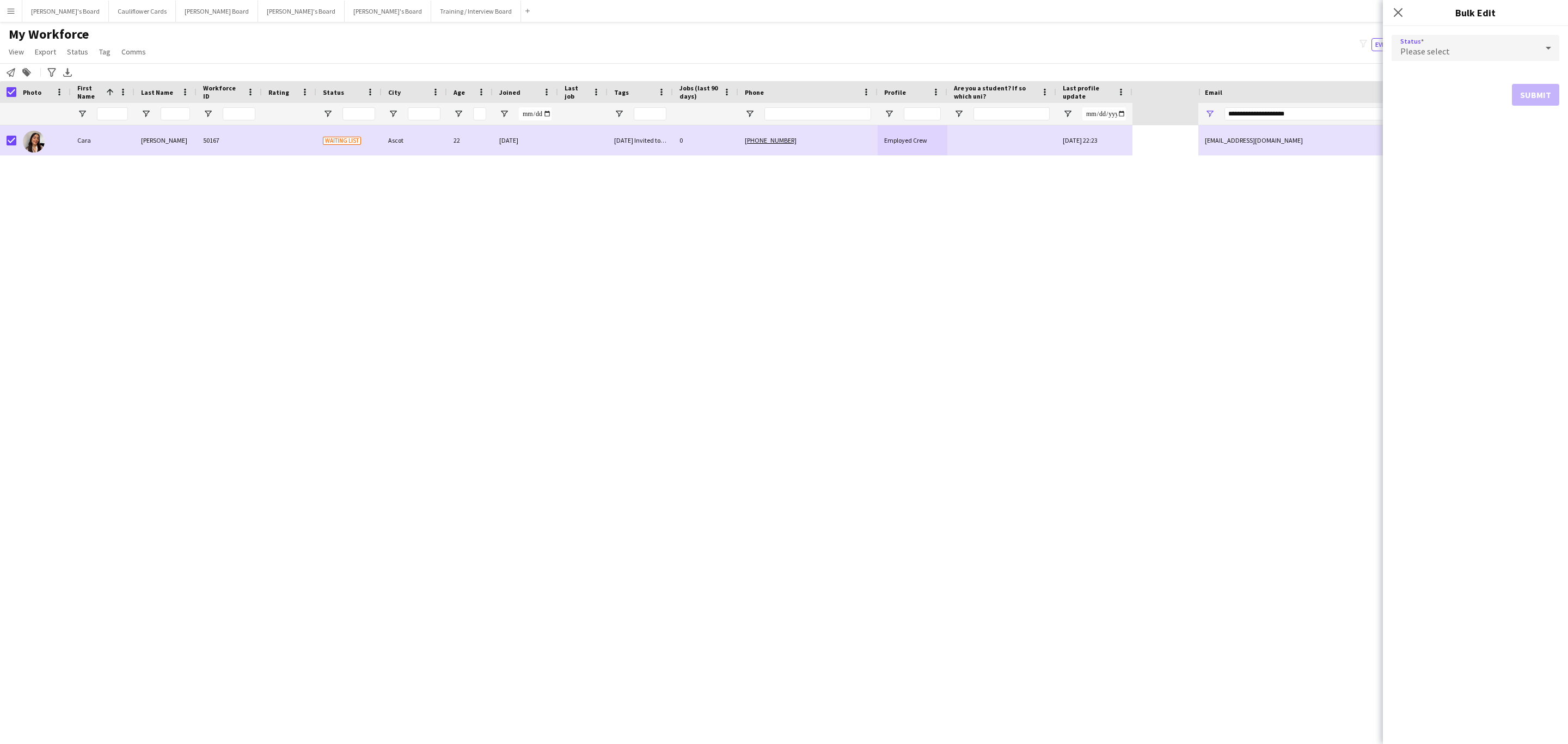
click at [1493, 48] on div "Please select" at bounding box center [1464, 47] width 146 height 26
click at [1415, 84] on span "Active" at bounding box center [1475, 79] width 150 height 10
click at [1525, 131] on button "Submit" at bounding box center [1535, 132] width 47 height 22
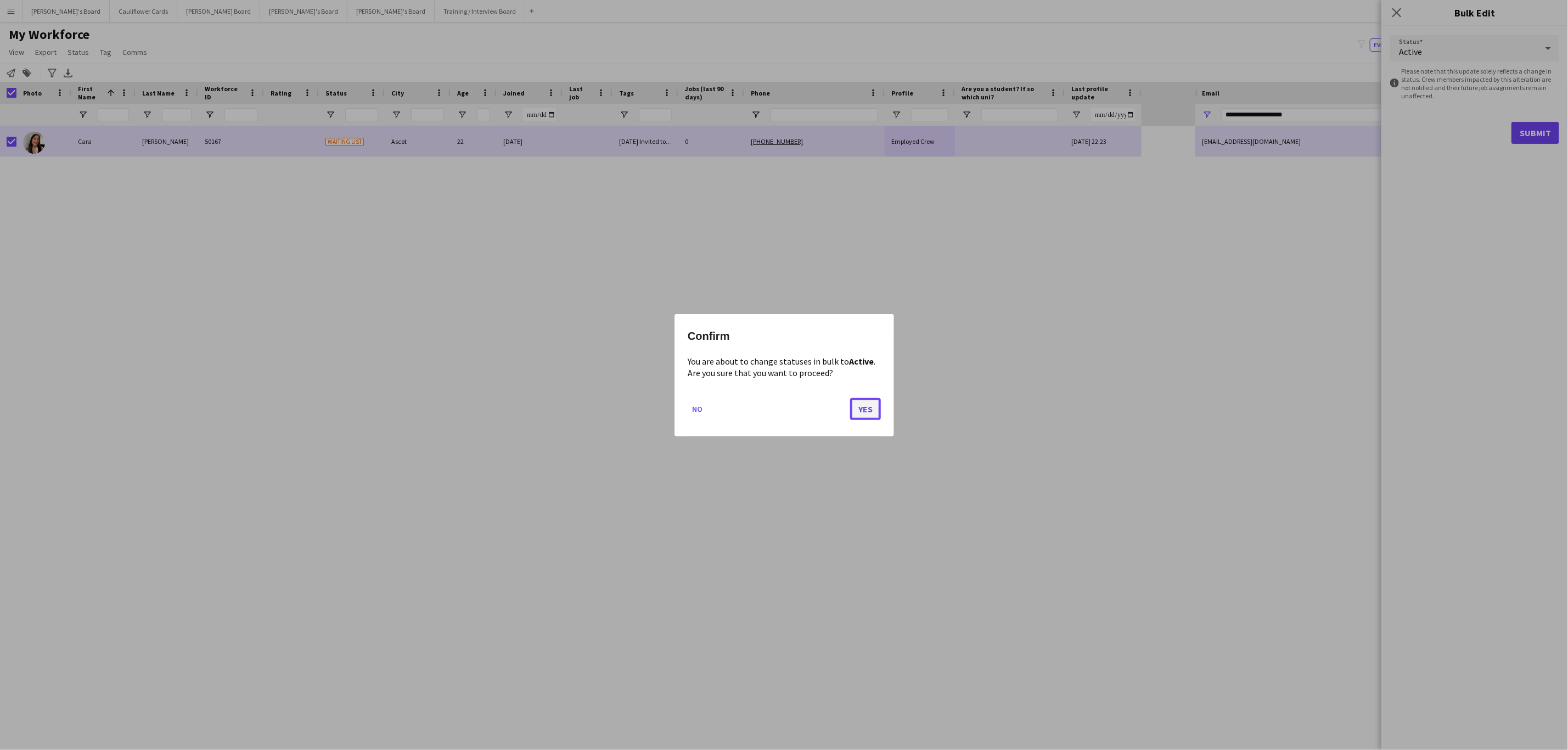
click at [858, 410] on button "Yes" at bounding box center [865, 409] width 30 height 22
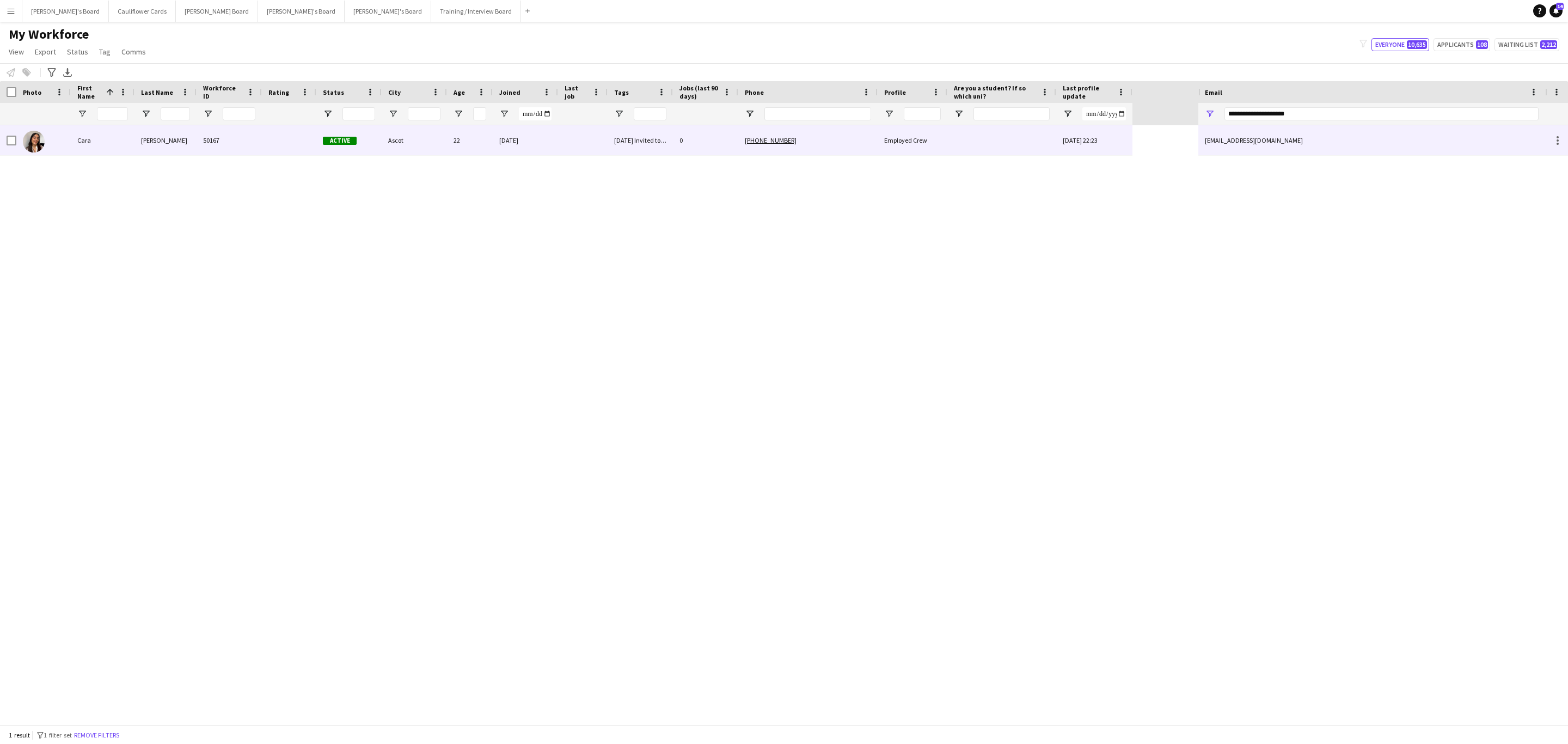
click at [212, 138] on div "50167" at bounding box center [229, 140] width 66 height 30
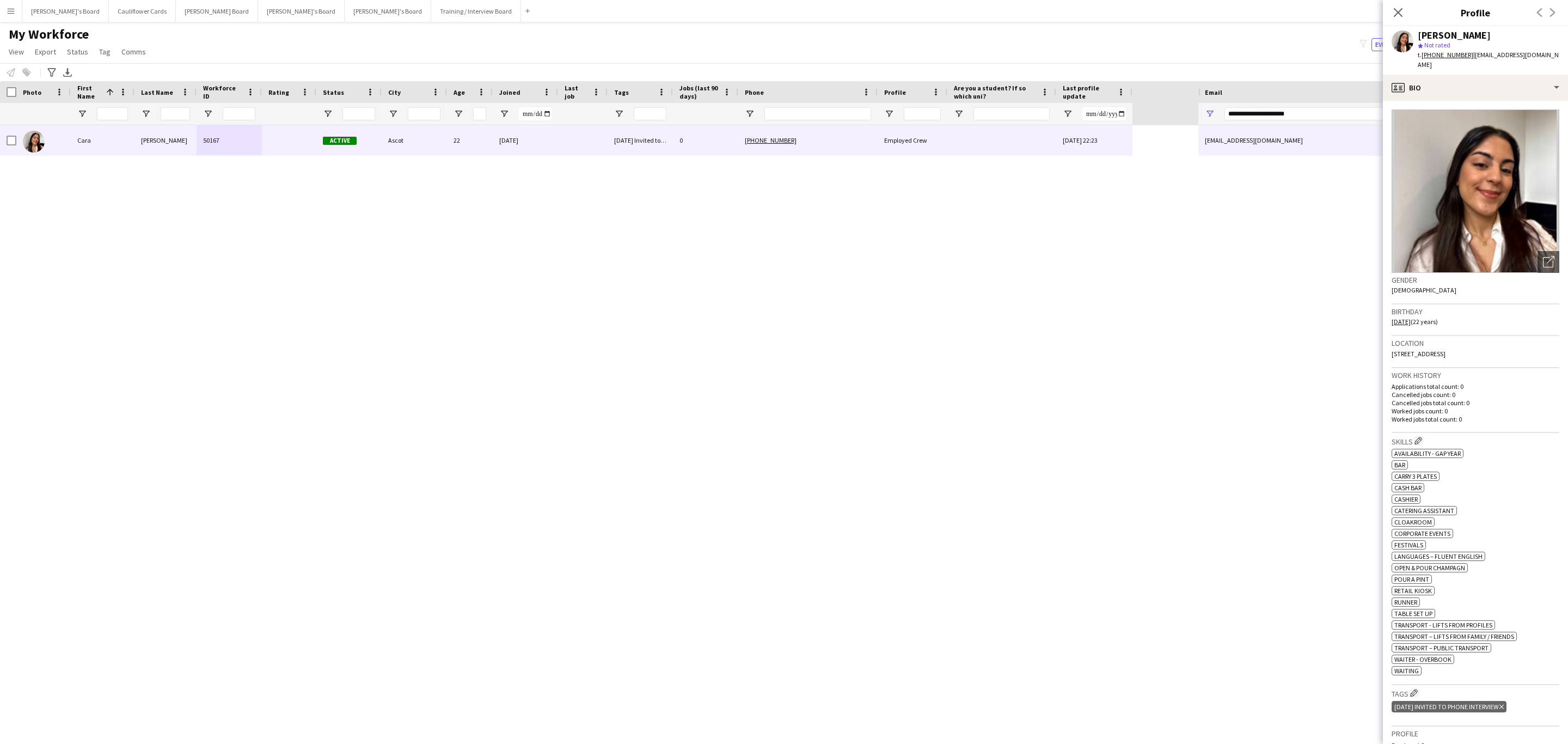
click at [1503, 707] on icon at bounding box center [1502, 706] width 4 height 4
click at [1416, 692] on app-icon "Edit crew company tags" at bounding box center [1413, 692] width 7 height 7
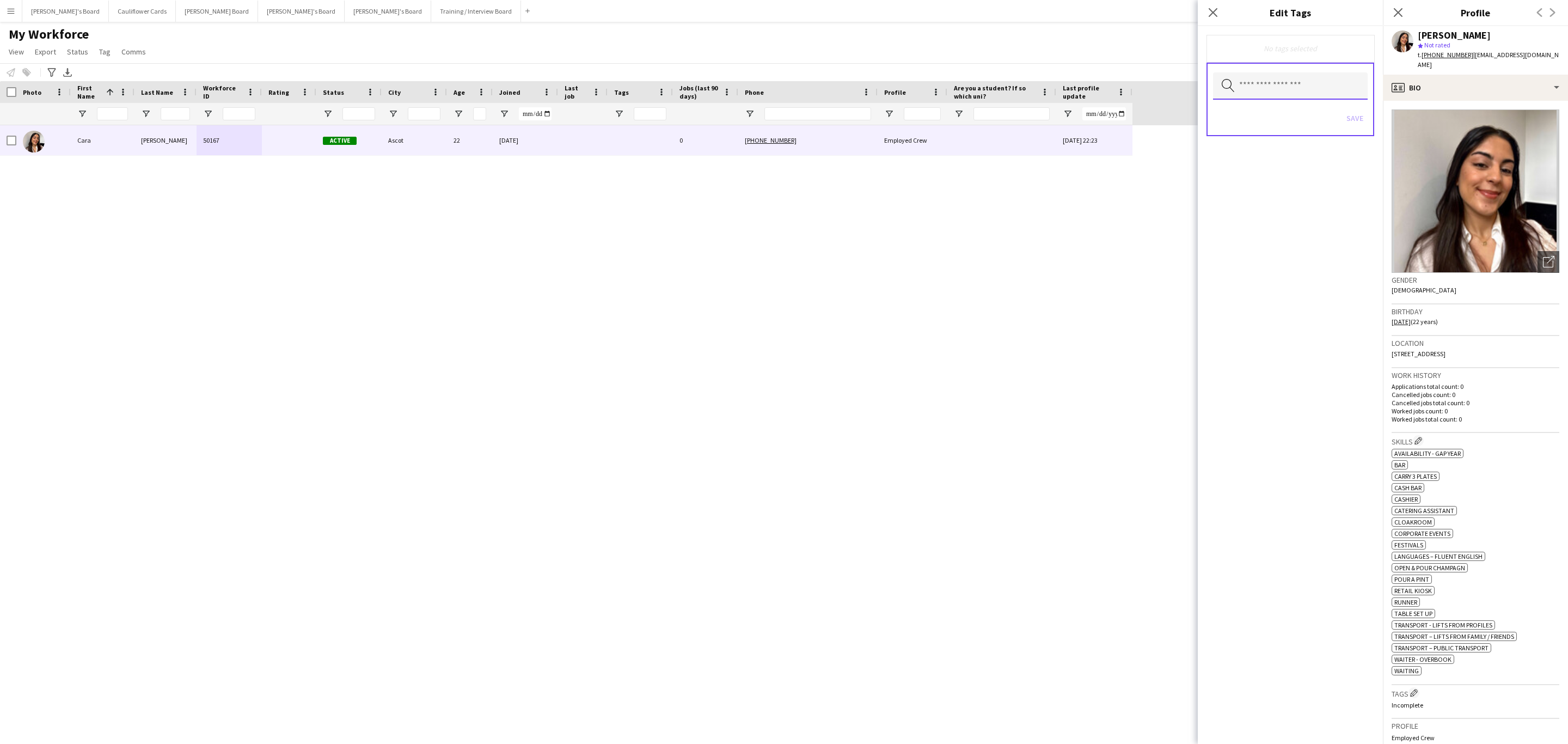
click at [1283, 91] on input "text" at bounding box center [1290, 86] width 155 height 27
type input "****"
click at [1287, 124] on mat-option "Carry 3 plates" at bounding box center [1290, 116] width 155 height 26
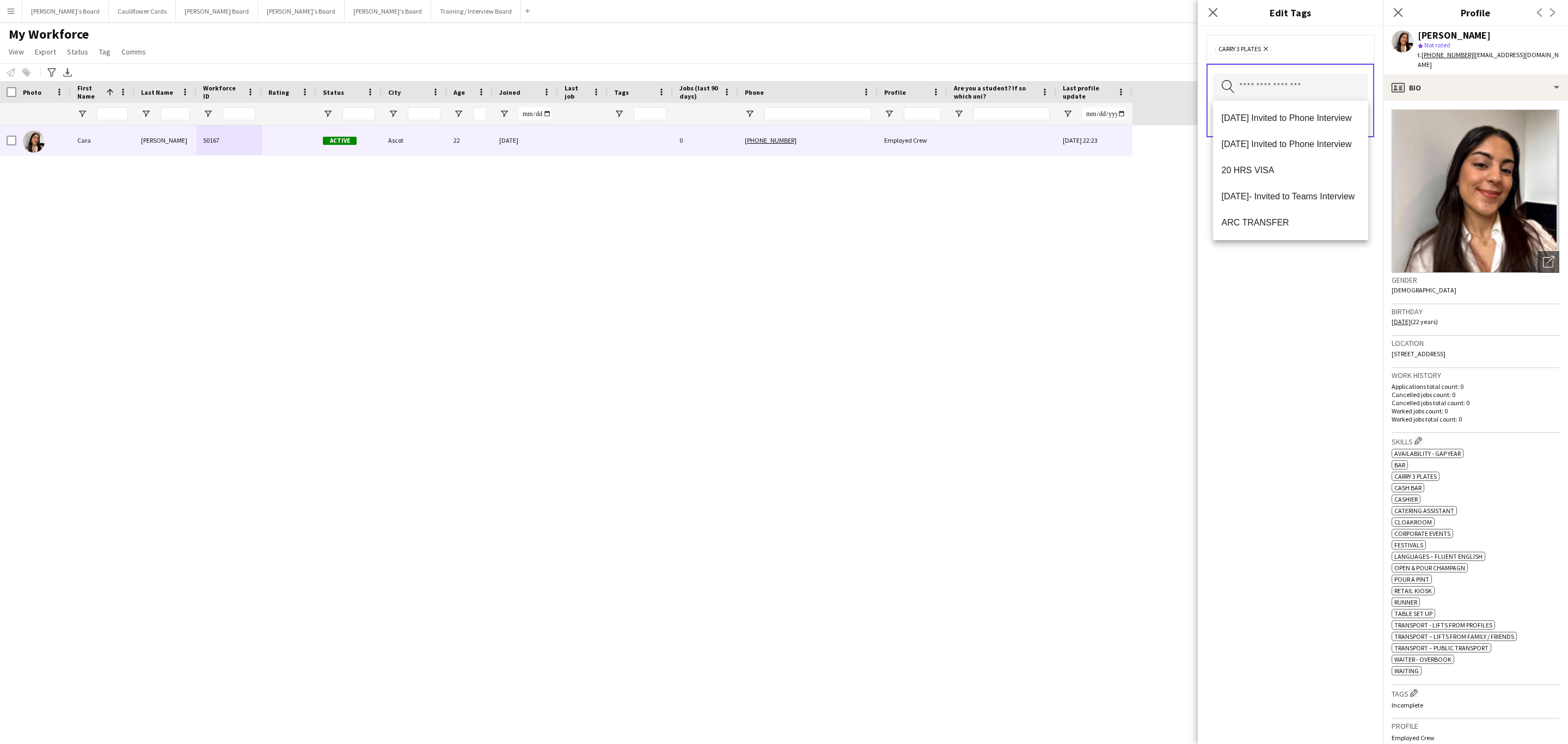
click at [1298, 373] on div "Carry 3 plates Remove Search by tag name Save" at bounding box center [1289, 384] width 185 height 717
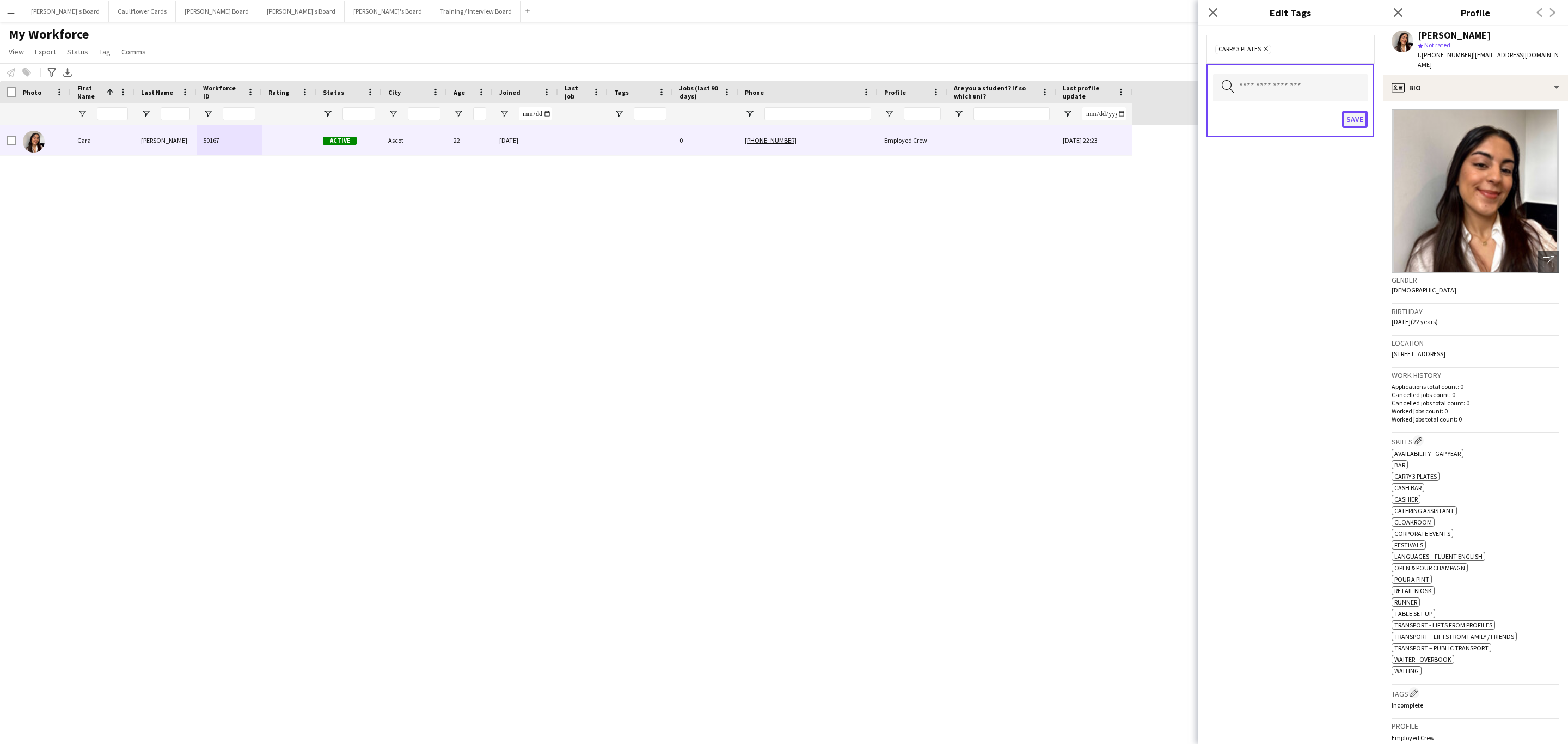
click at [1351, 122] on button "Save" at bounding box center [1354, 119] width 26 height 18
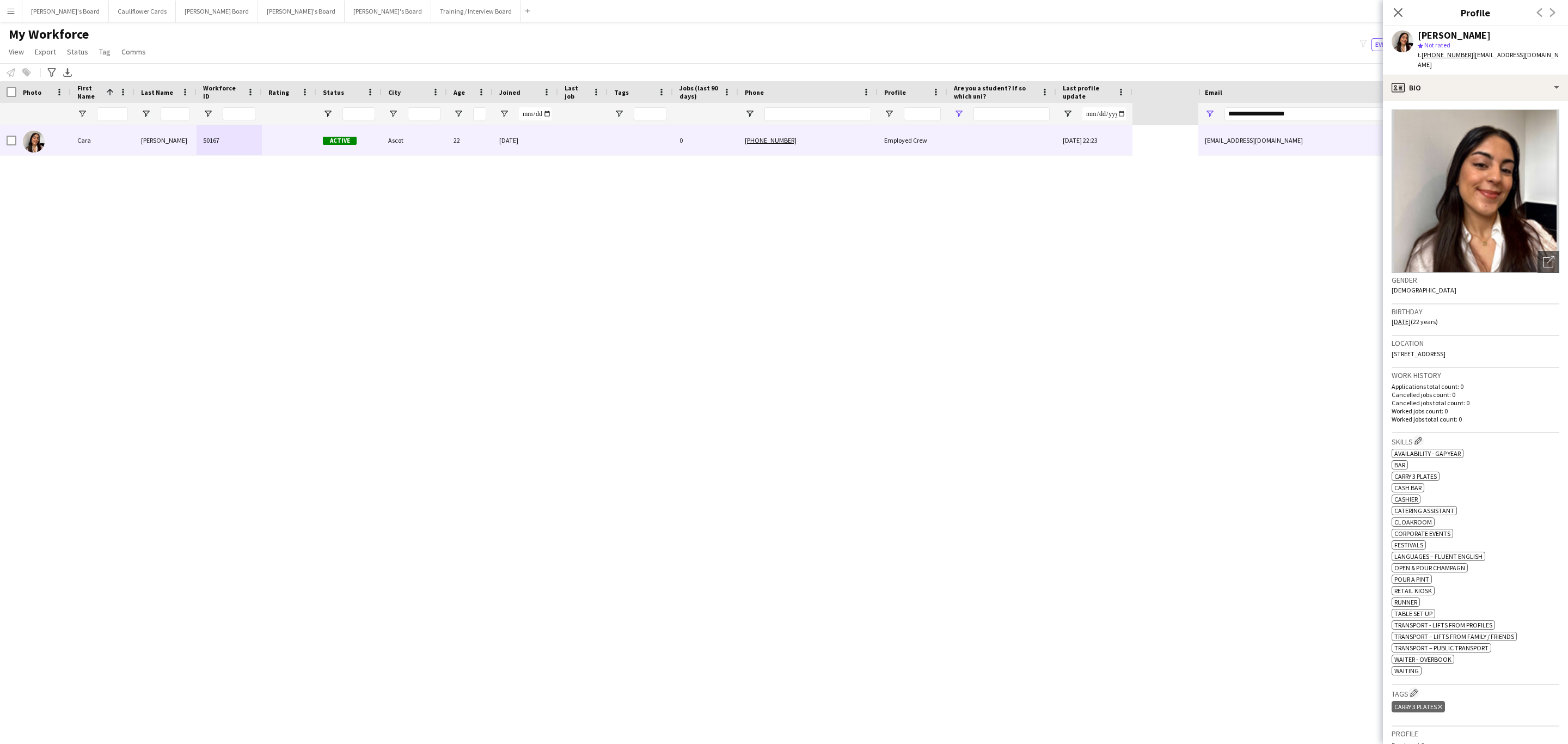
drag, startPoint x: 1400, startPoint y: 8, endPoint x: 961, endPoint y: 118, distance: 452.6
click at [1401, 8] on icon "Close pop-in" at bounding box center [1398, 13] width 9 height 9
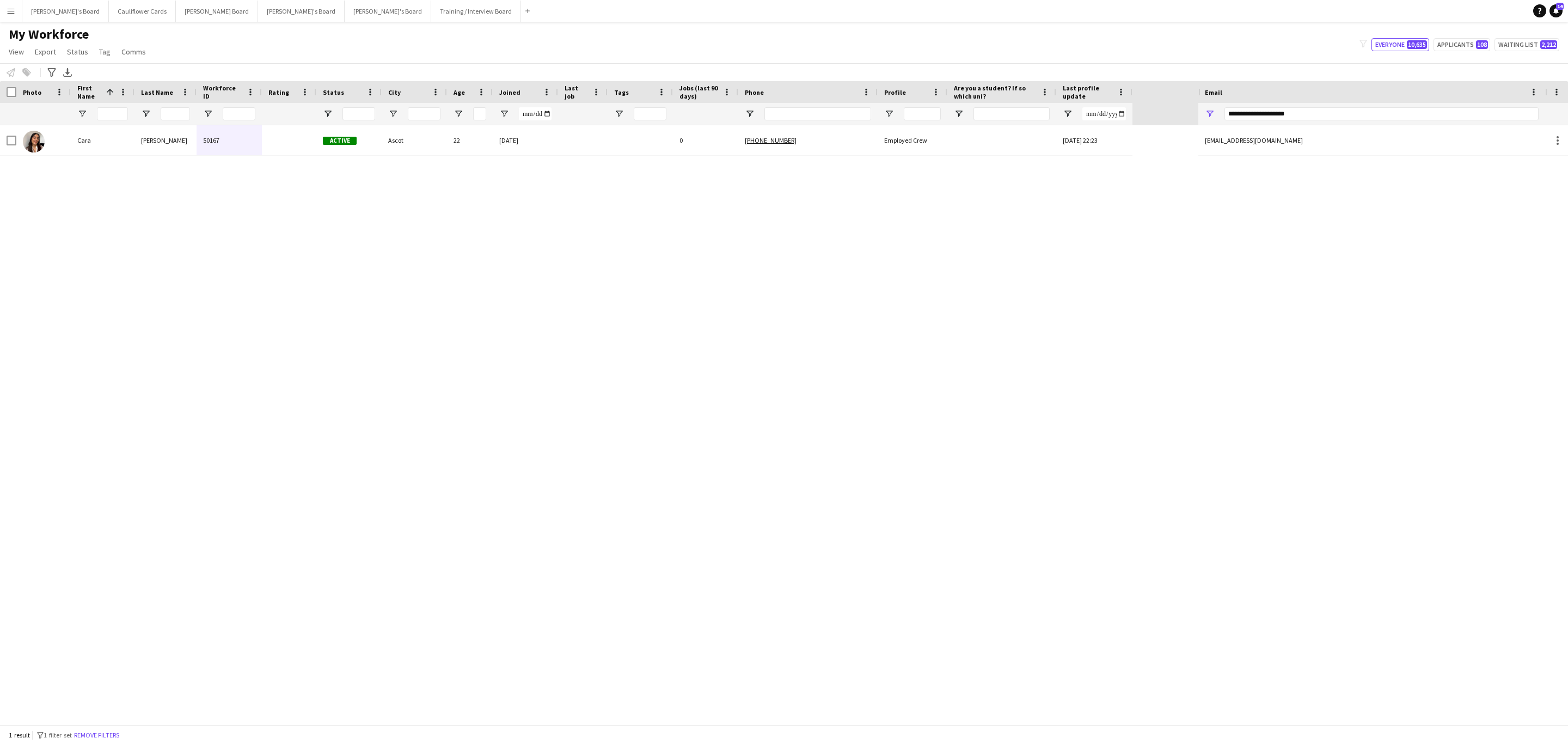
drag, startPoint x: 122, startPoint y: 734, endPoint x: 672, endPoint y: 739, distance: 550.0
click at [121, 734] on button "Remove filters" at bounding box center [96, 735] width 49 height 12
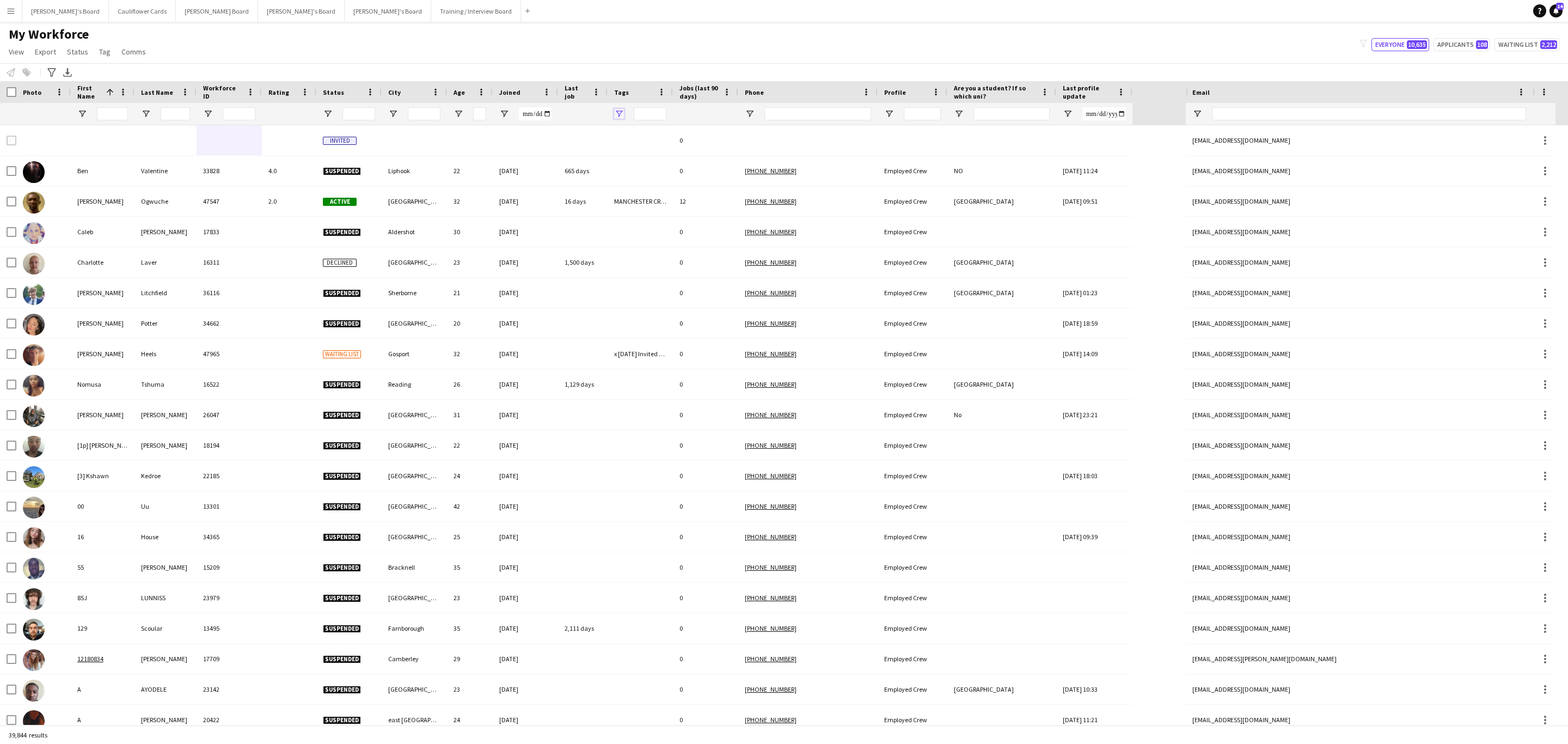
click at [621, 111] on span "Open Filter Menu" at bounding box center [619, 114] width 10 height 10
type input "***"
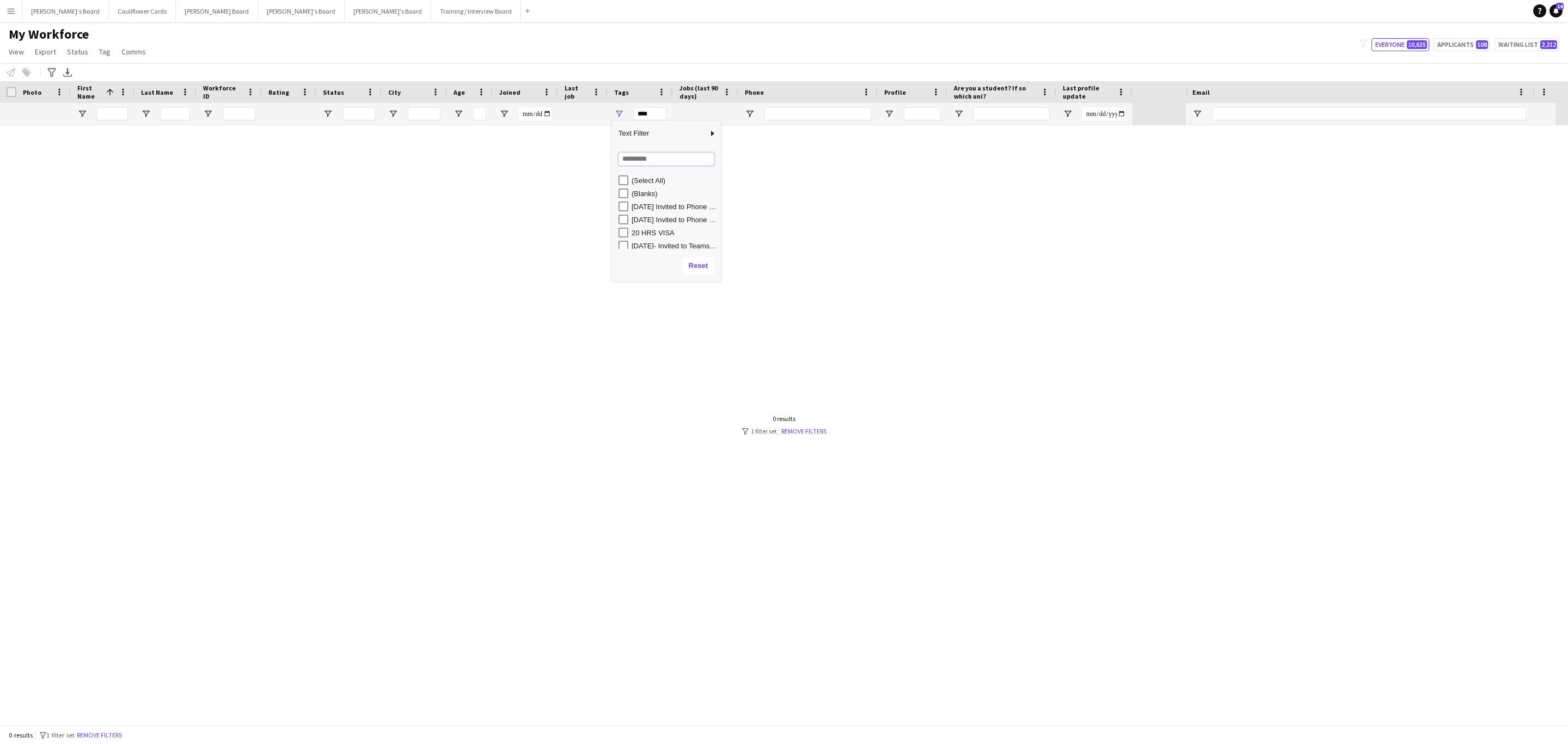
click at [639, 162] on input "Search filter values" at bounding box center [666, 159] width 96 height 13
type input "*****"
type input "**********"
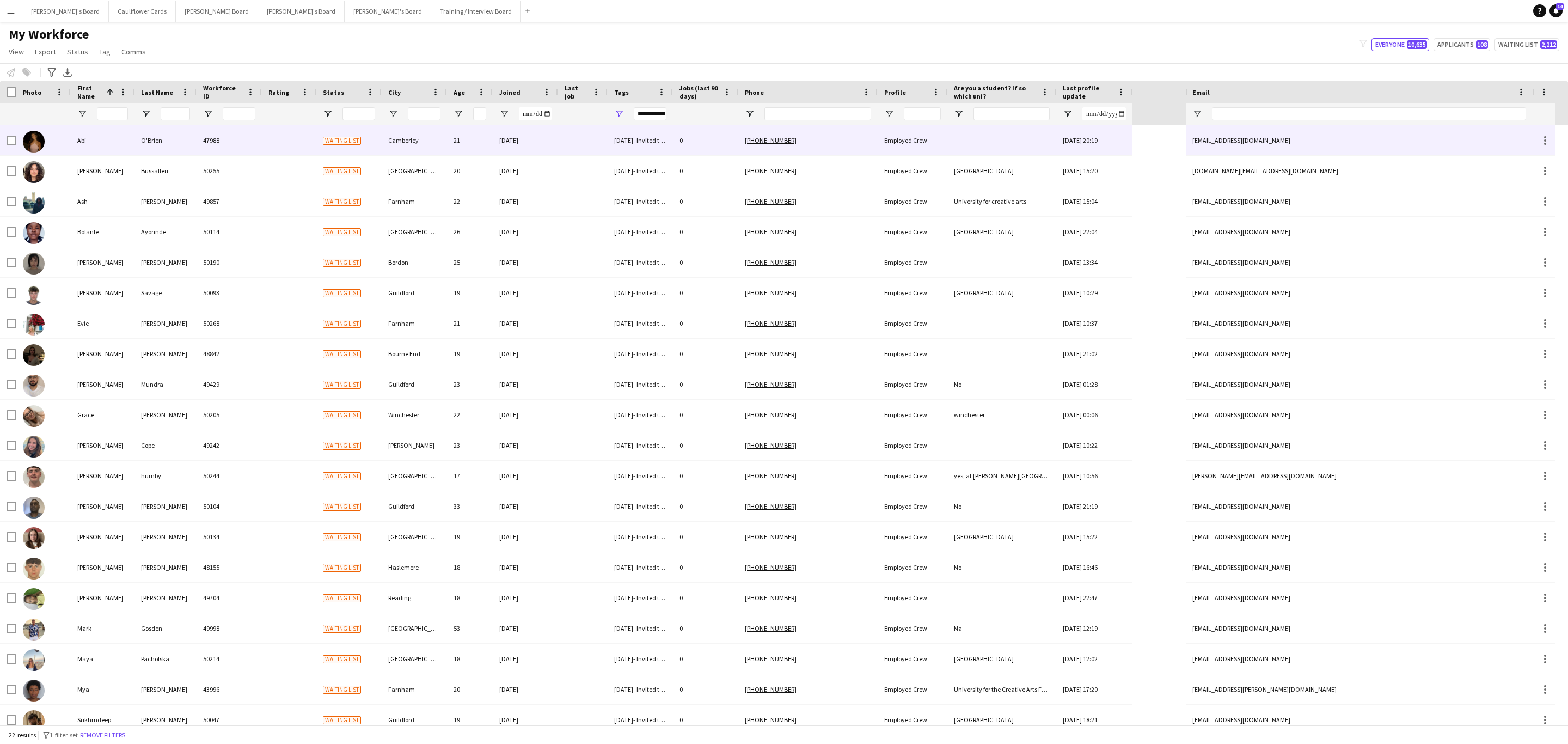
click at [84, 151] on div "Abi" at bounding box center [102, 140] width 63 height 30
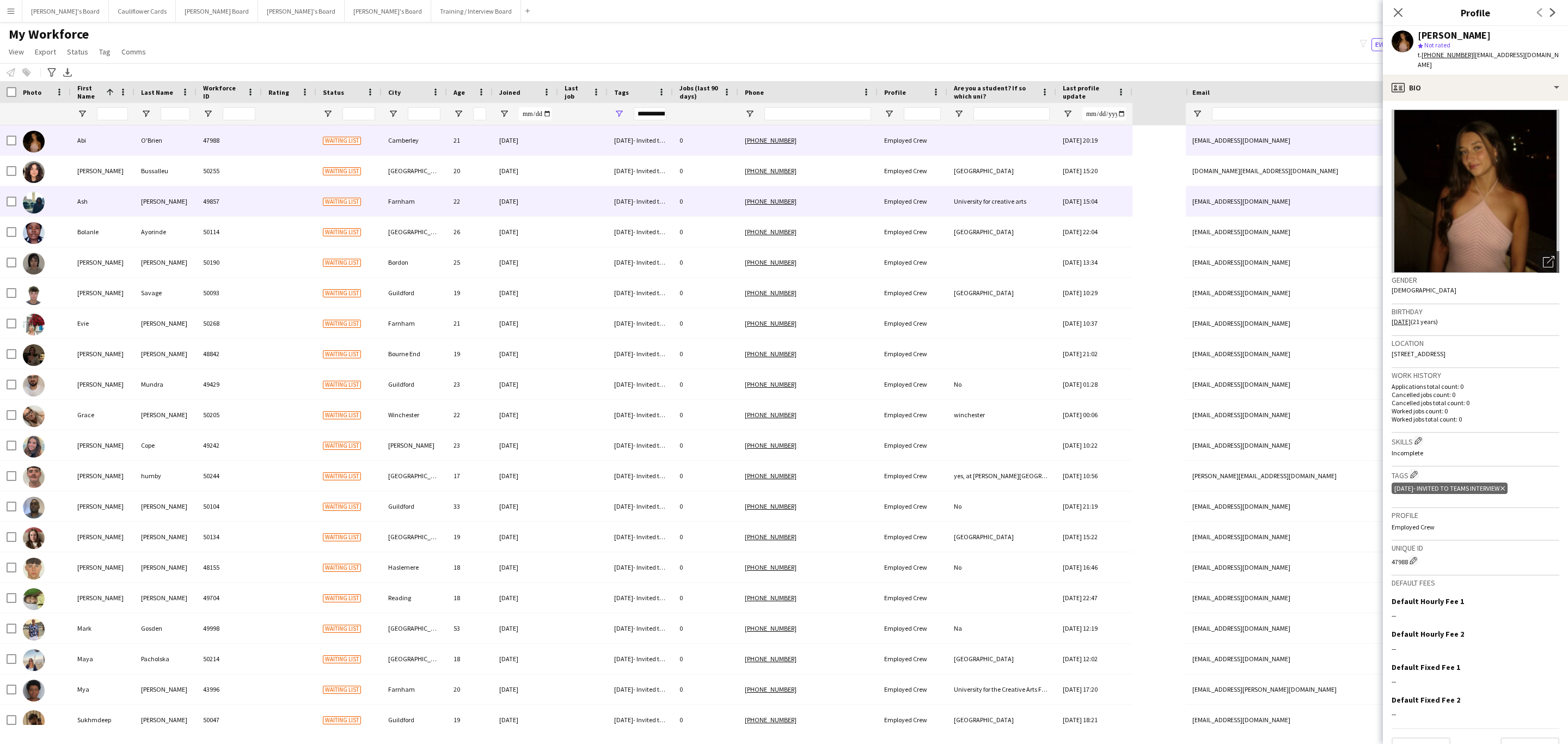
click at [262, 190] on div at bounding box center [289, 201] width 55 height 30
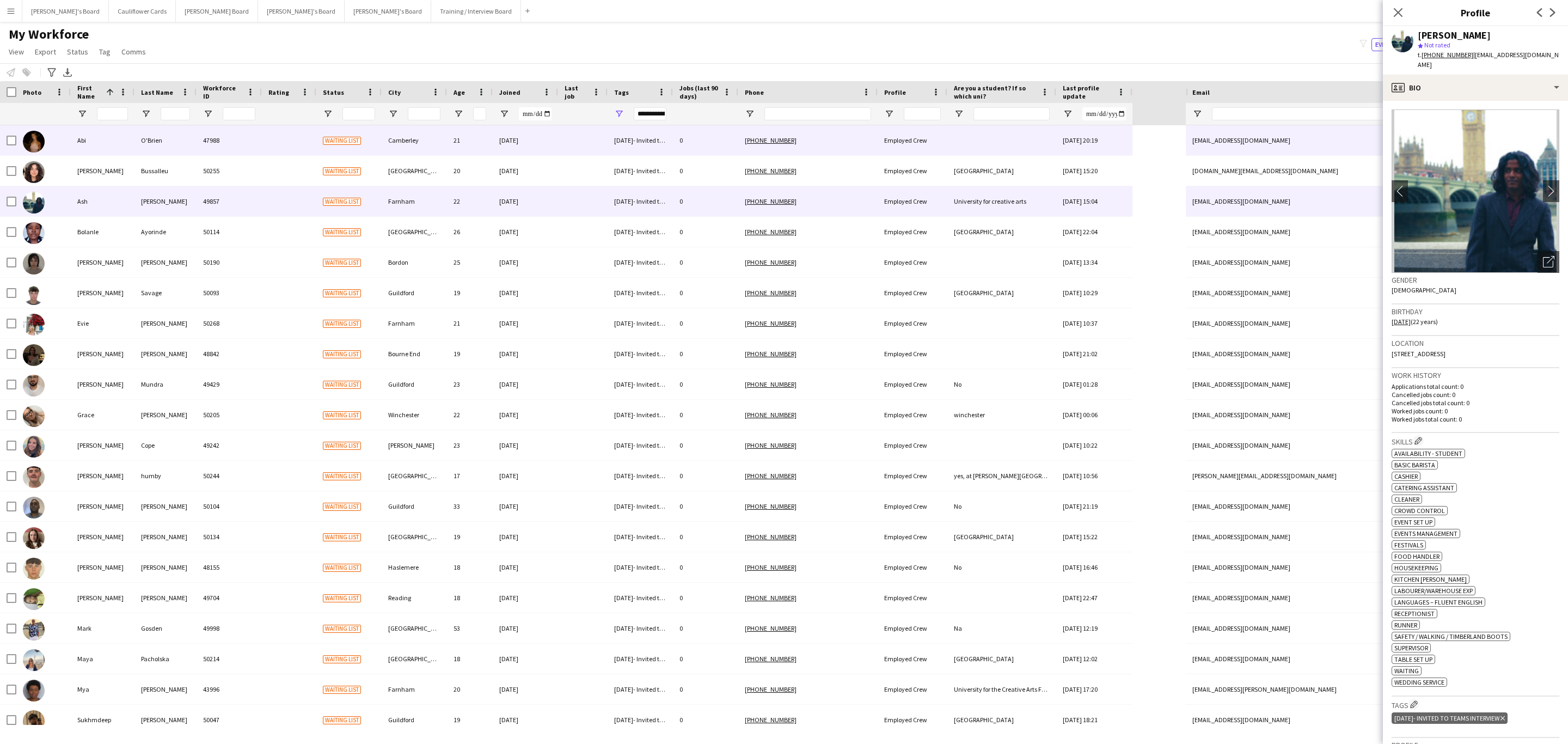
click at [729, 131] on div "0" at bounding box center [705, 140] width 66 height 30
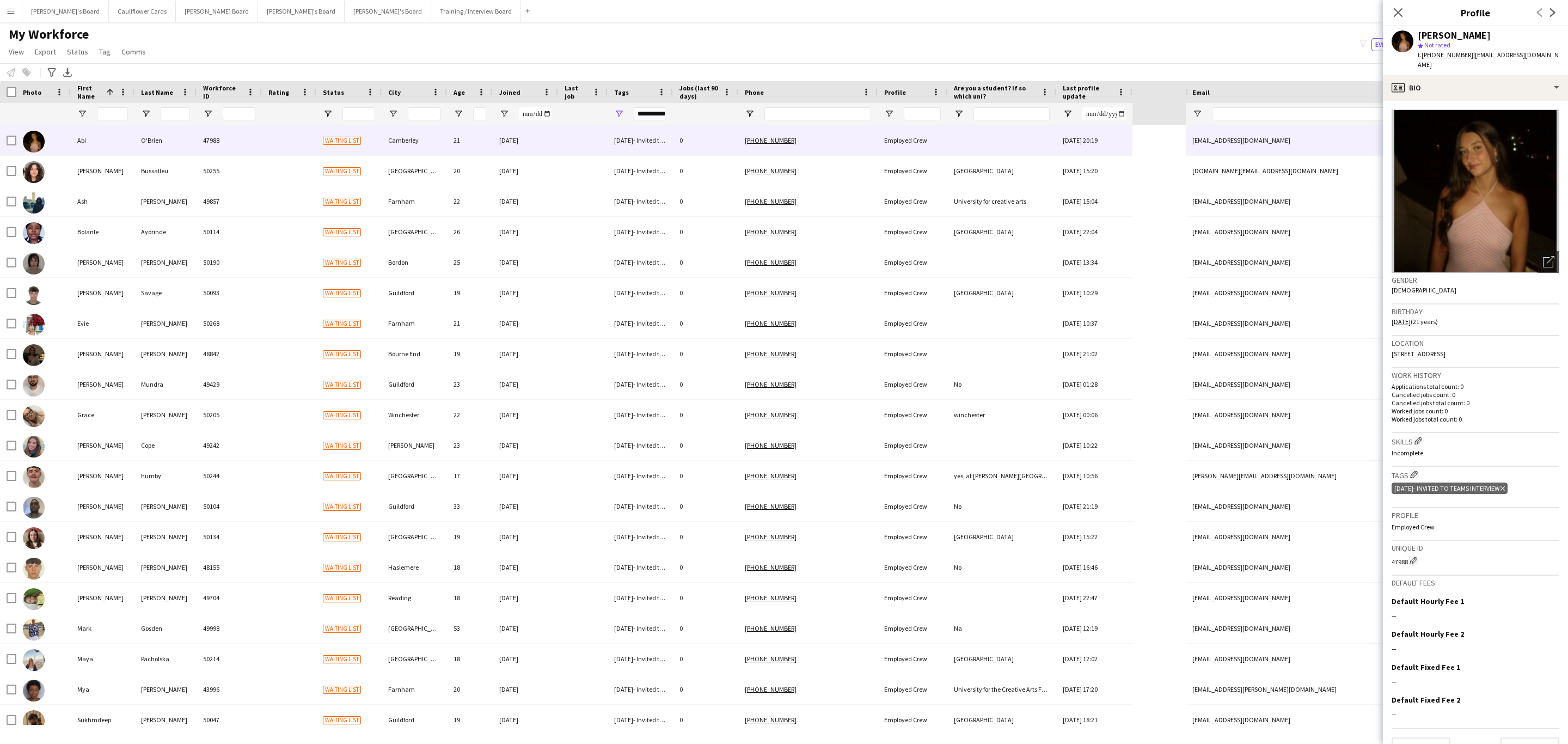
click at [1396, 13] on icon at bounding box center [1398, 13] width 9 height 9
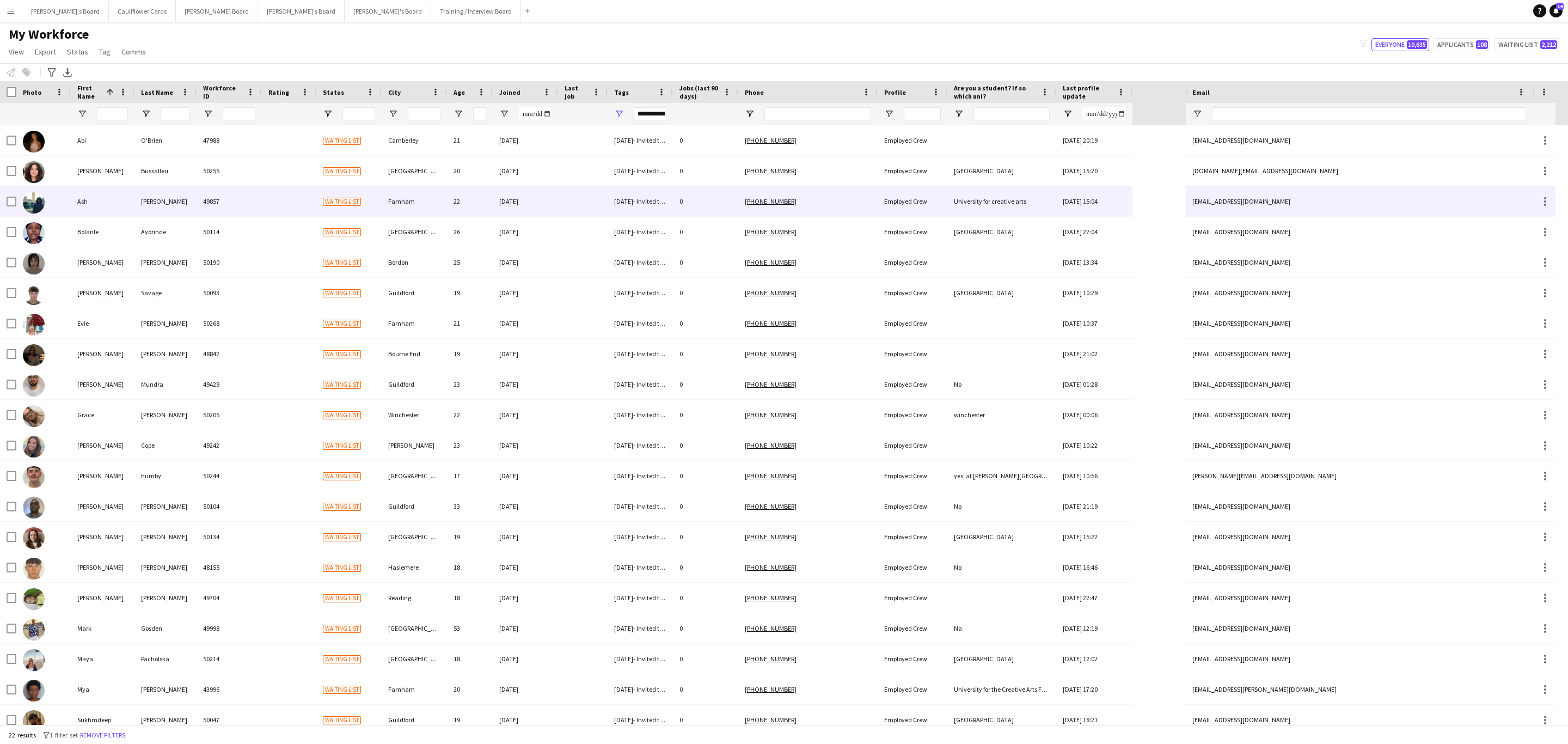
click at [156, 203] on div "Rahman" at bounding box center [165, 201] width 62 height 30
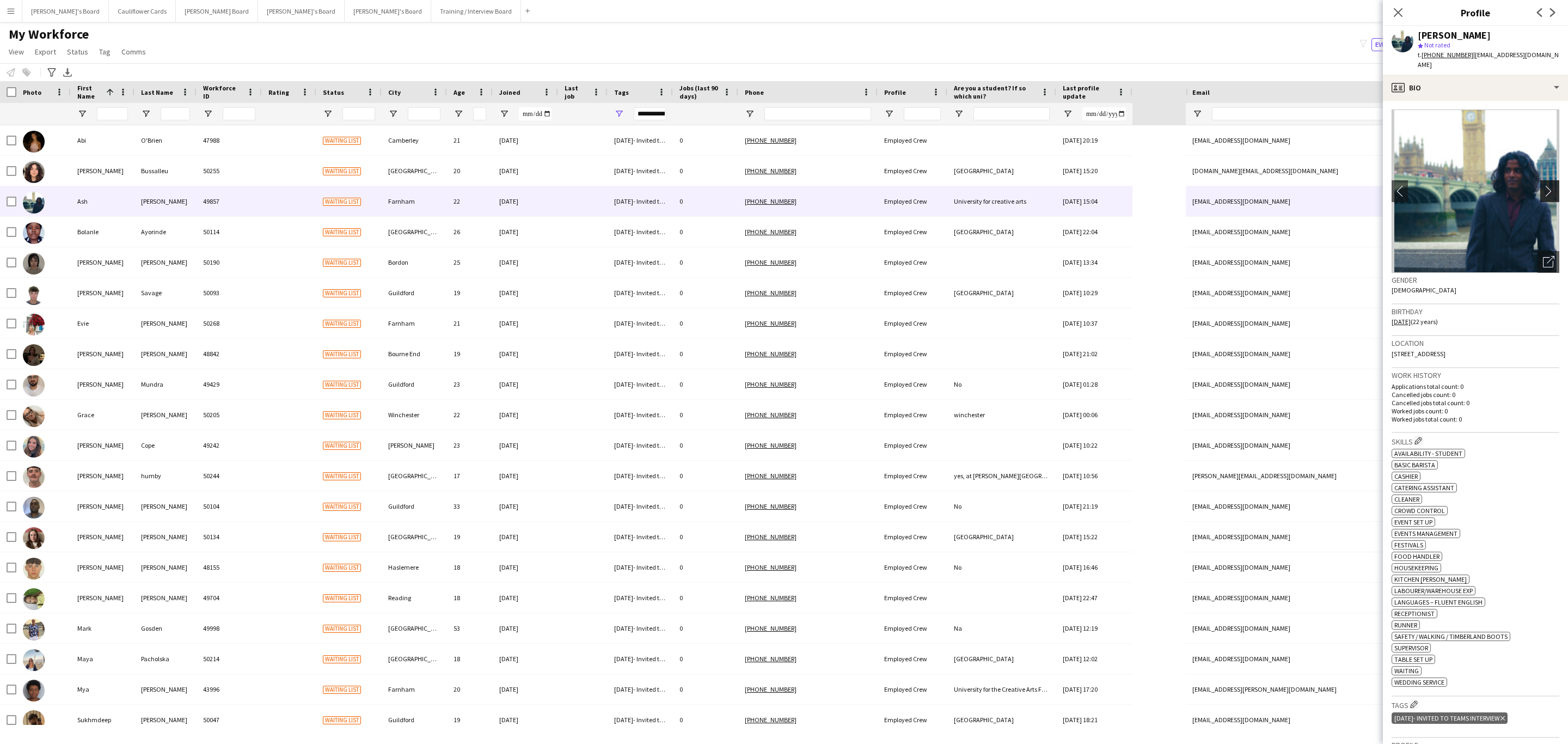
click at [1543, 185] on app-icon "chevron-right" at bounding box center [1551, 191] width 17 height 12
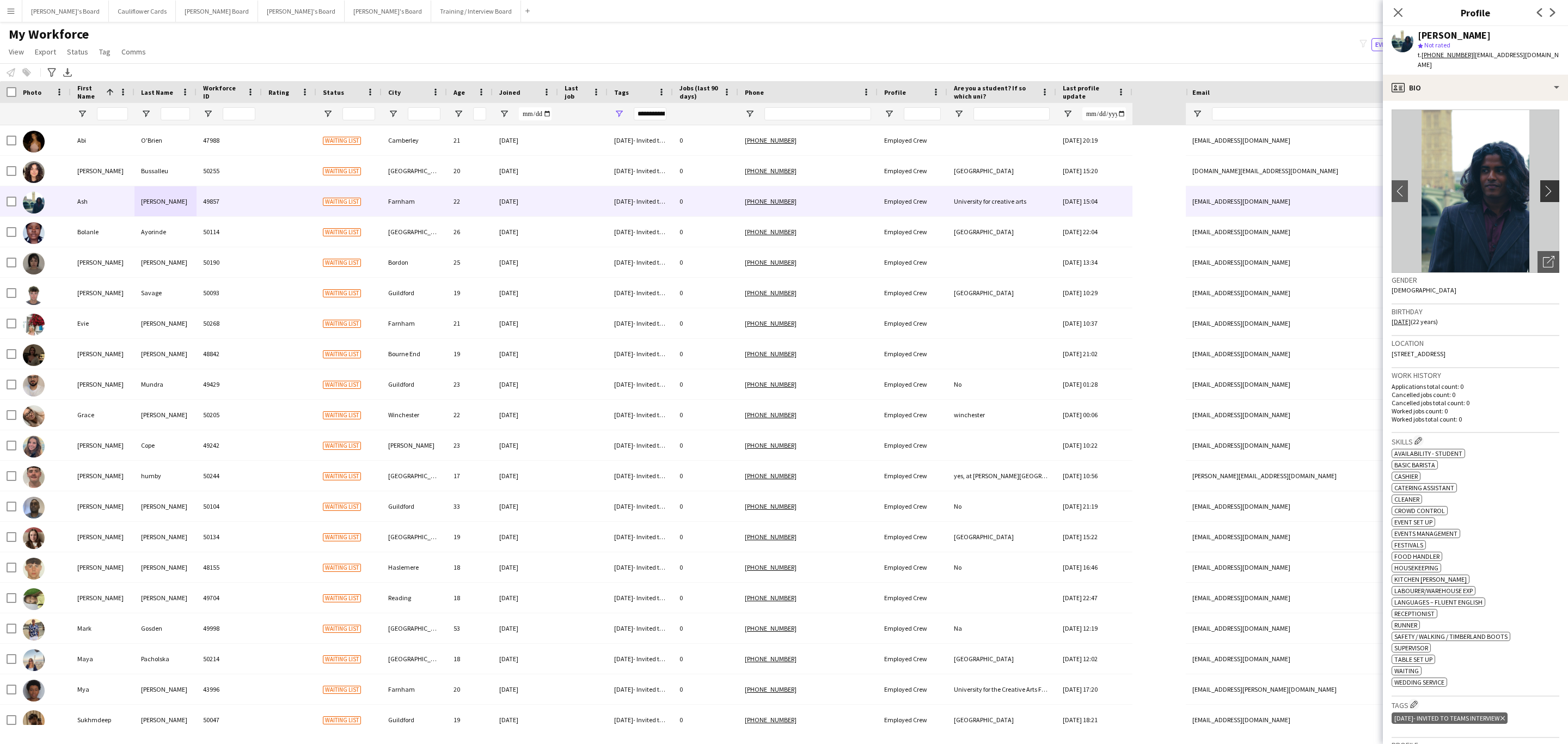
click at [1543, 185] on app-icon "chevron-right" at bounding box center [1551, 191] width 17 height 12
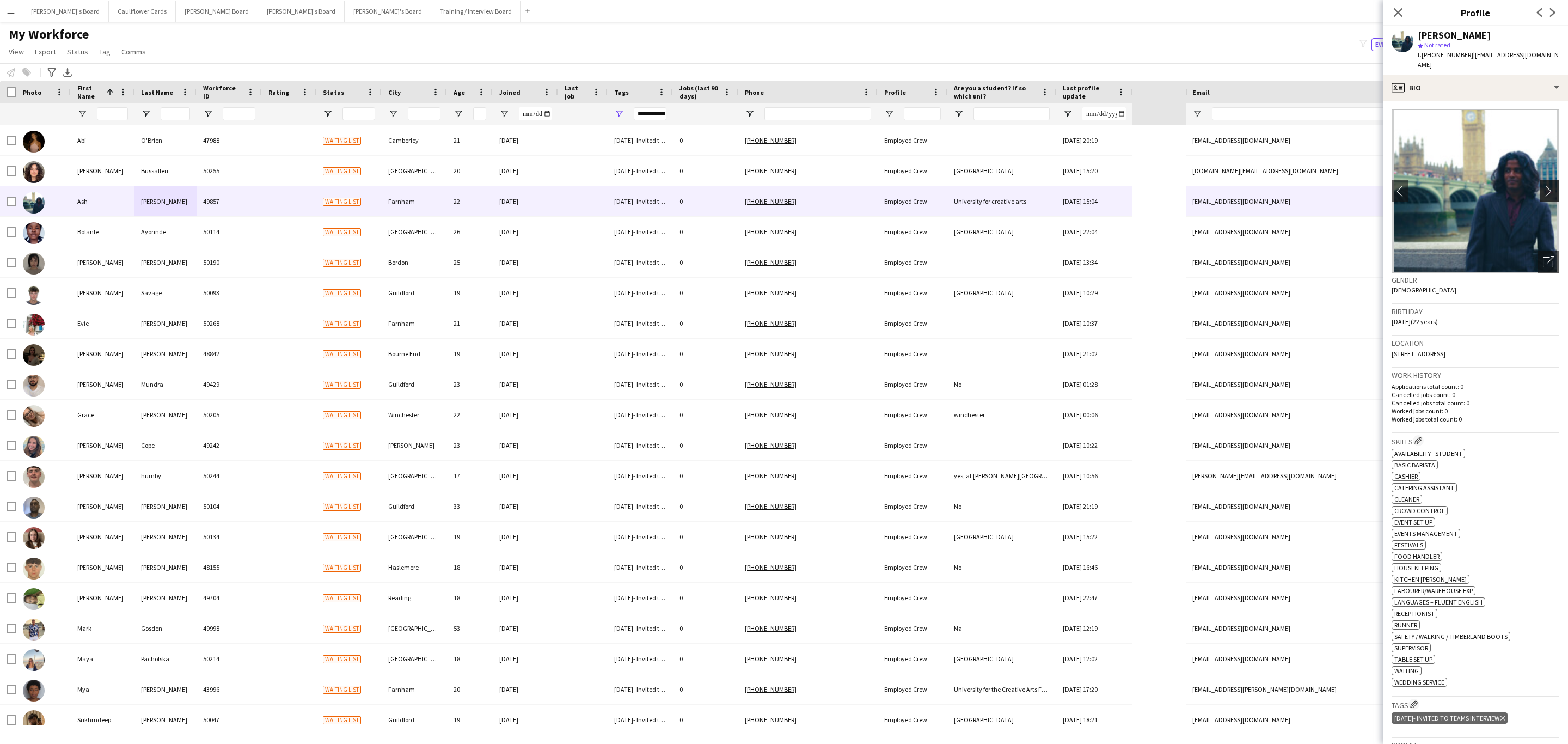
click at [1543, 185] on app-icon "chevron-right" at bounding box center [1551, 191] width 17 height 12
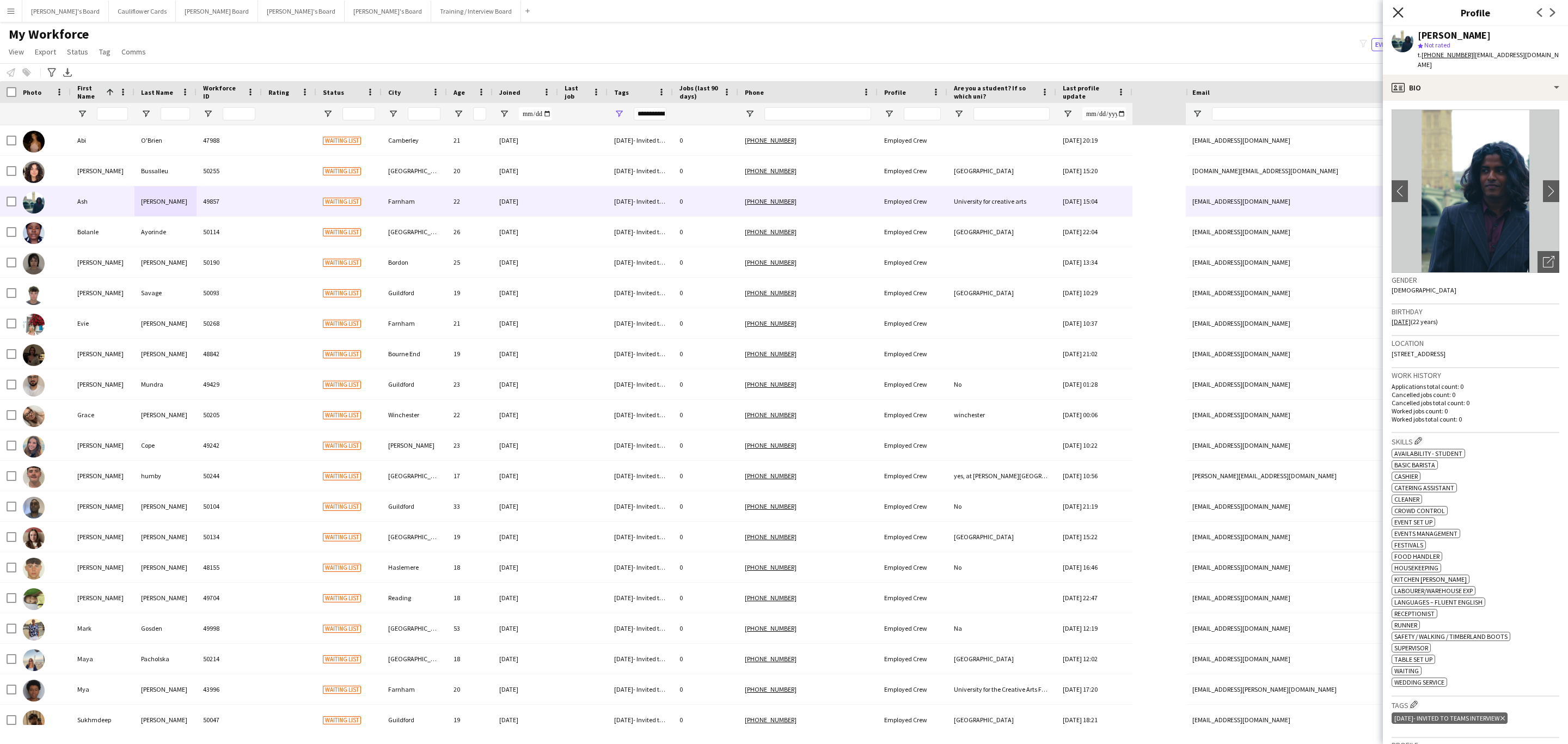
click at [1398, 9] on icon "Close pop-in" at bounding box center [1398, 13] width 10 height 10
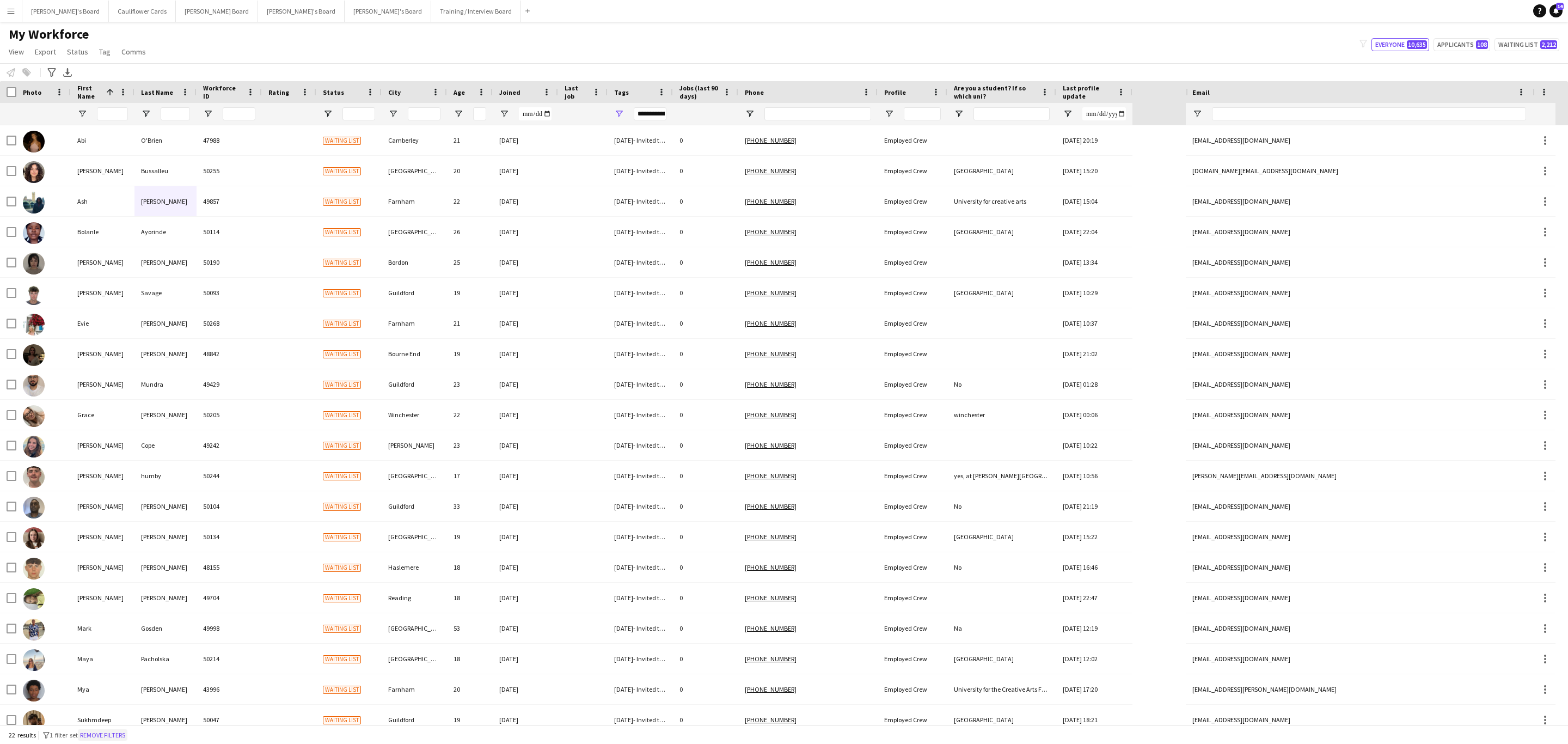
click at [111, 737] on button "Remove filters" at bounding box center [102, 735] width 49 height 12
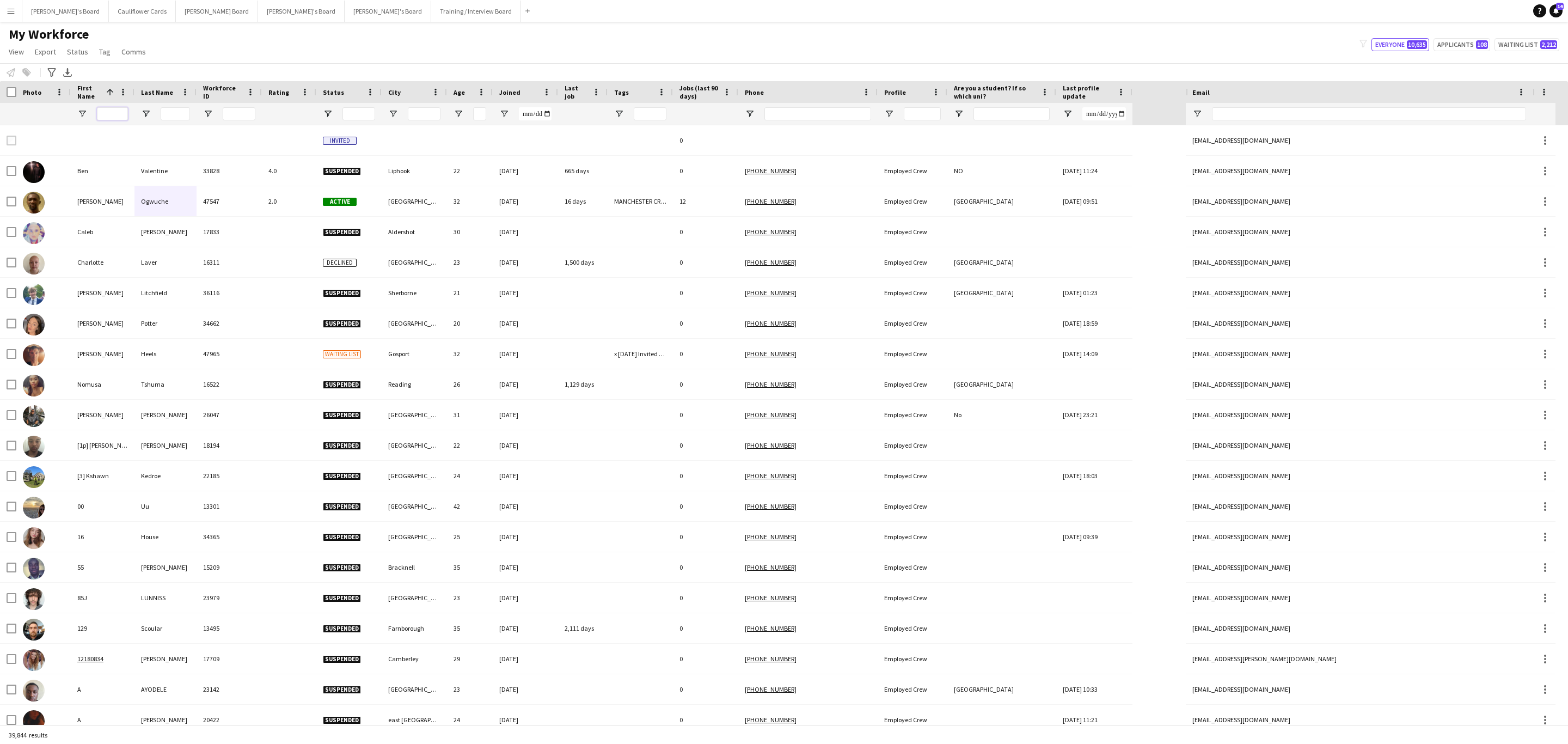
click at [122, 115] on input "First Name Filter Input" at bounding box center [112, 114] width 31 height 13
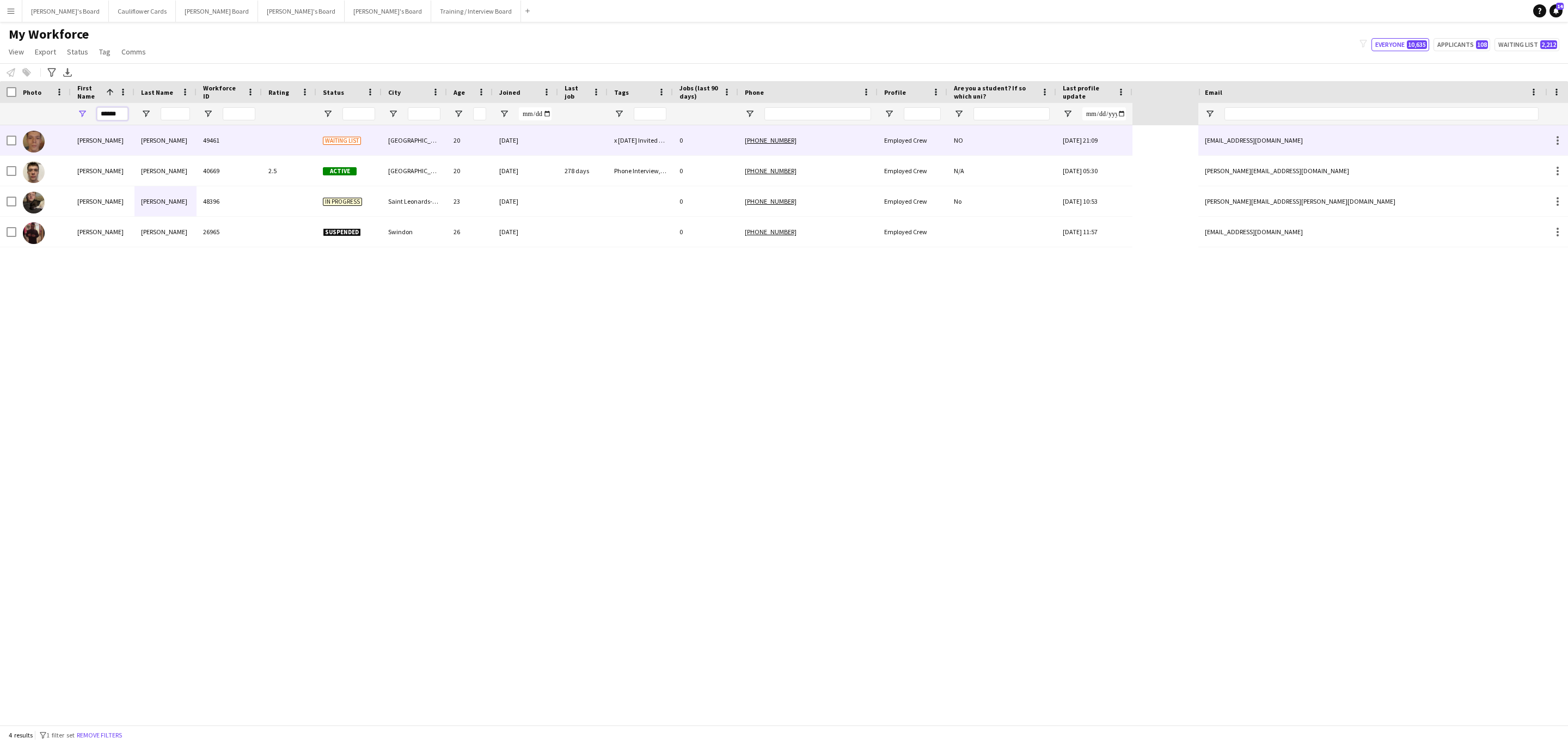
type input "******"
click at [180, 138] on div "carr" at bounding box center [165, 140] width 62 height 30
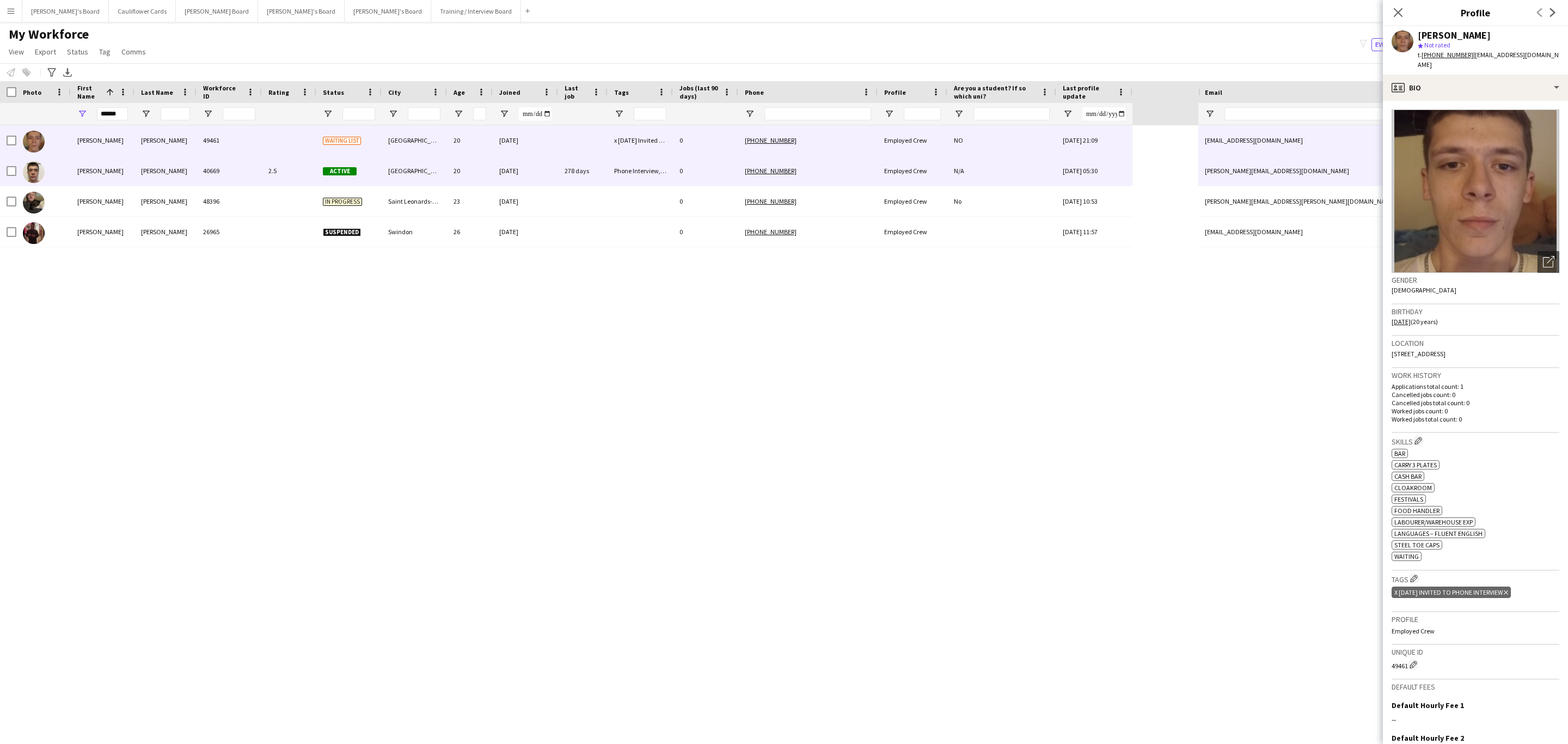
click at [234, 164] on div "40669" at bounding box center [229, 170] width 66 height 30
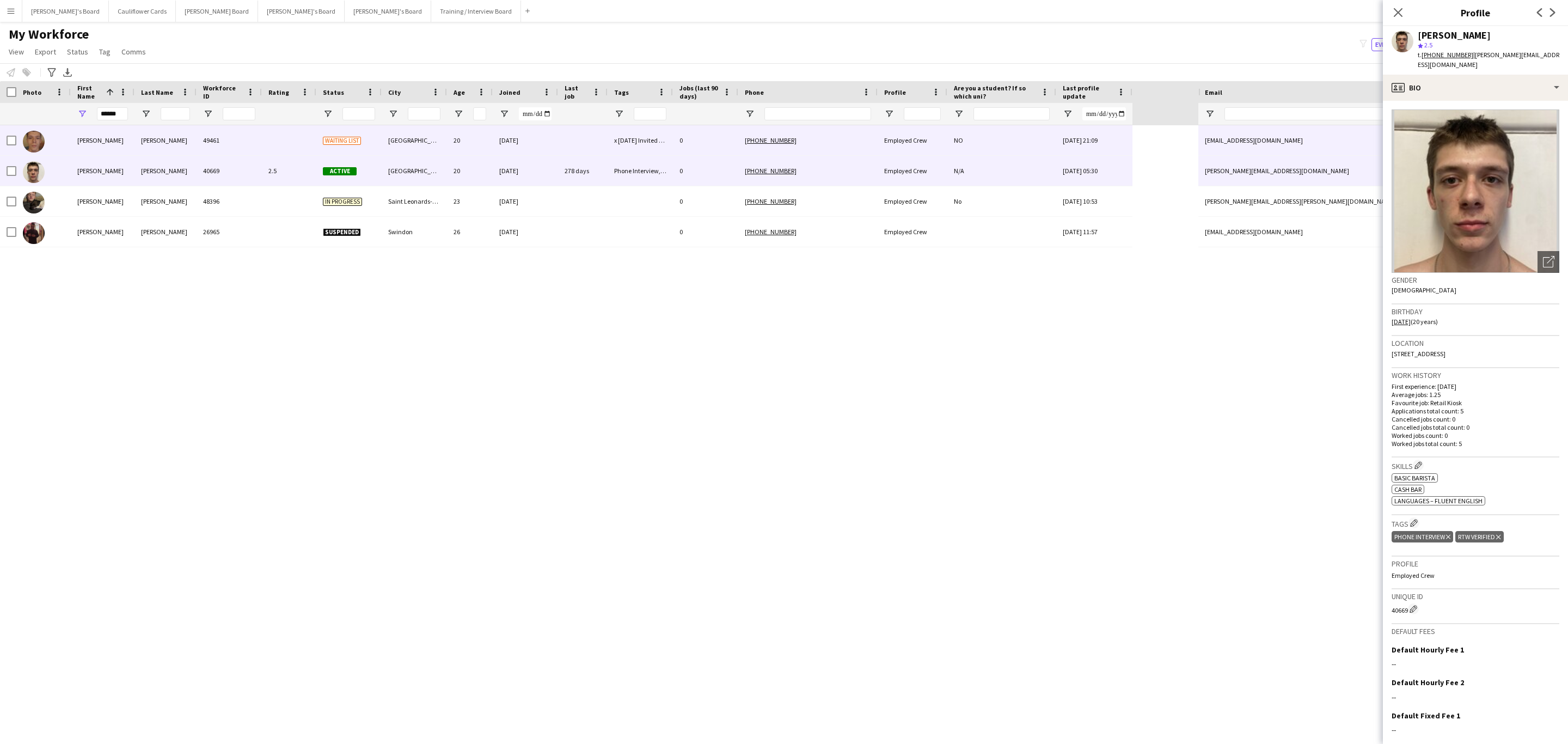
click at [230, 149] on div "49461" at bounding box center [229, 140] width 66 height 30
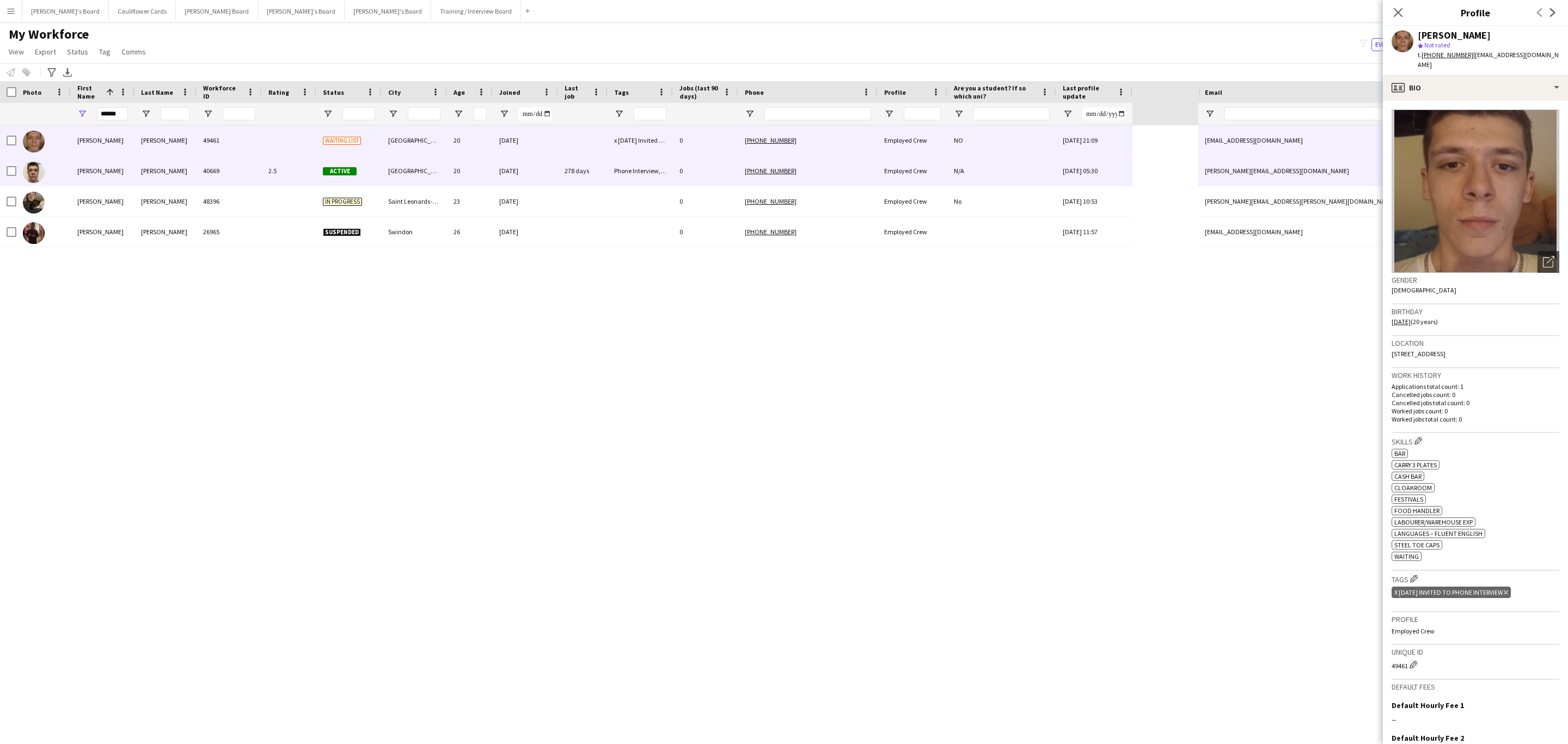
click at [203, 168] on div "40669" at bounding box center [229, 170] width 66 height 30
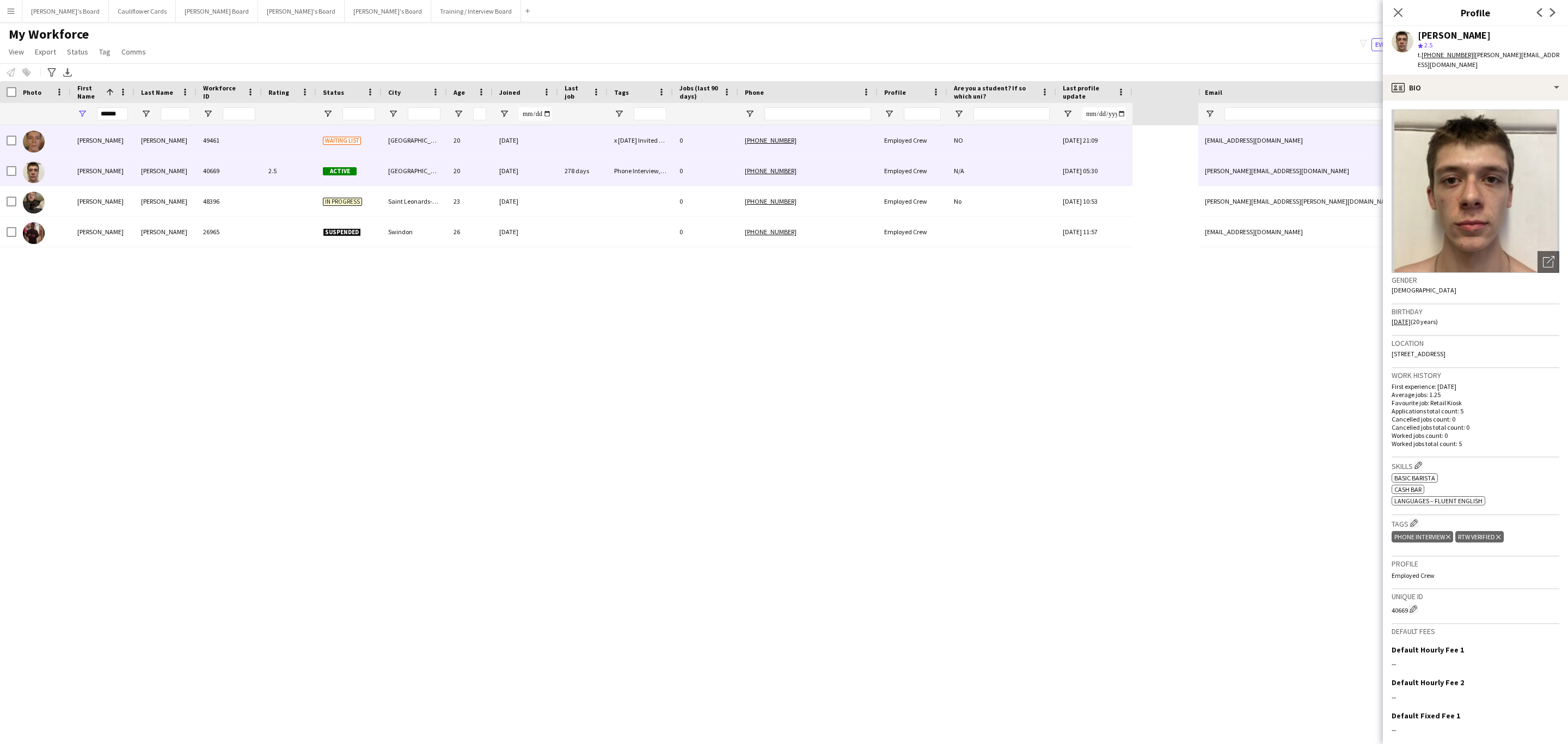
click at [251, 145] on div "49461" at bounding box center [229, 140] width 66 height 30
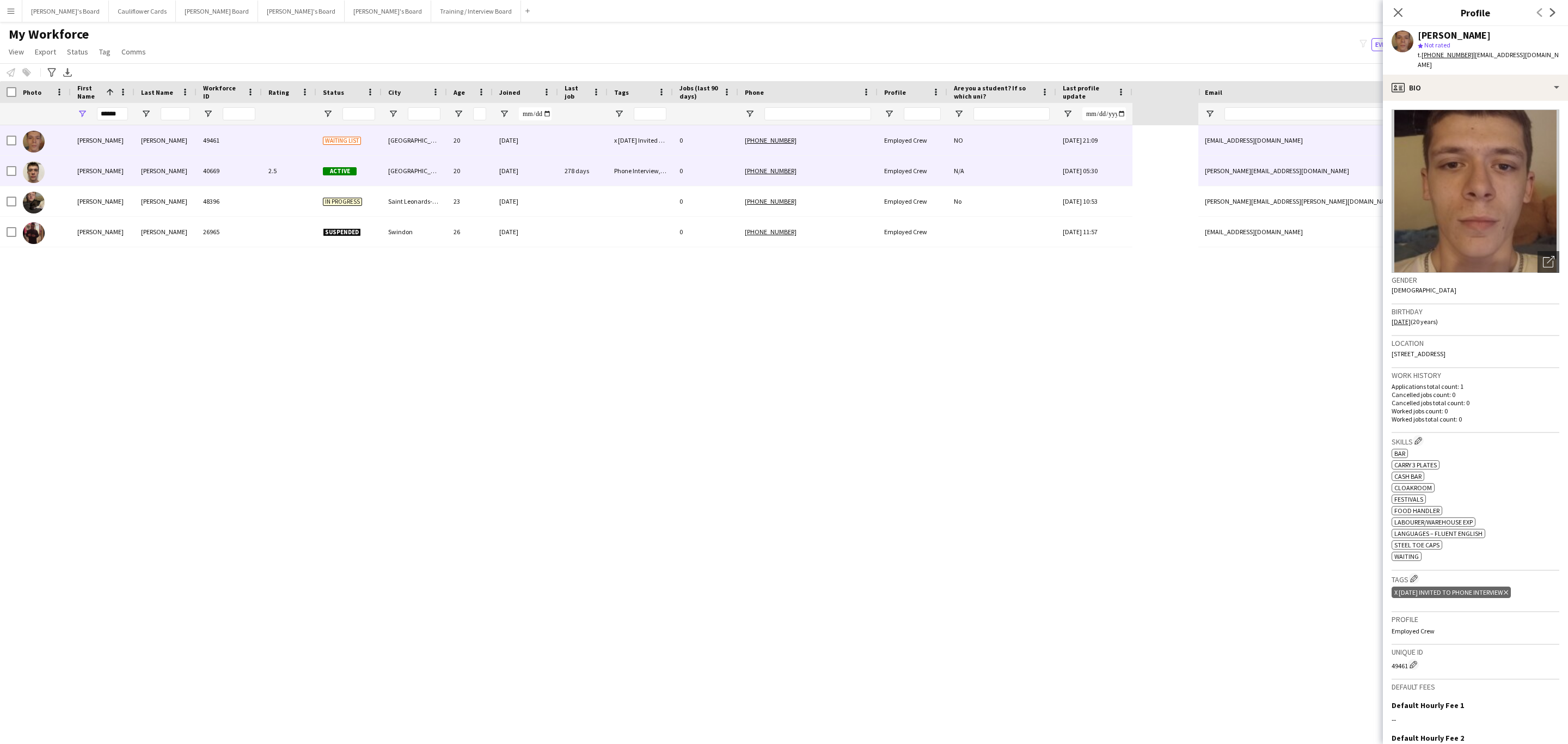
click at [443, 167] on div "Southampton" at bounding box center [414, 170] width 66 height 30
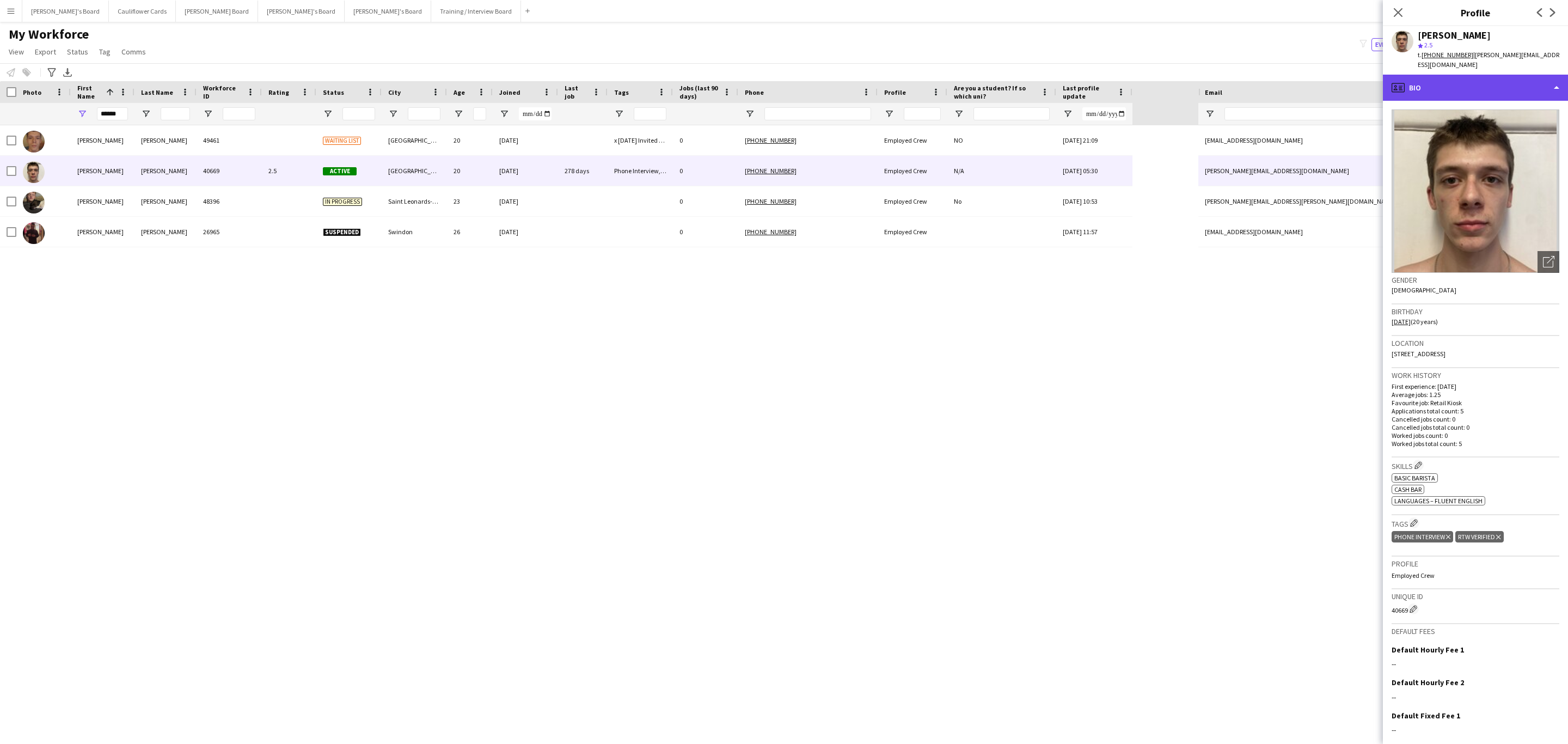
click at [1460, 79] on div "profile Bio" at bounding box center [1474, 87] width 185 height 26
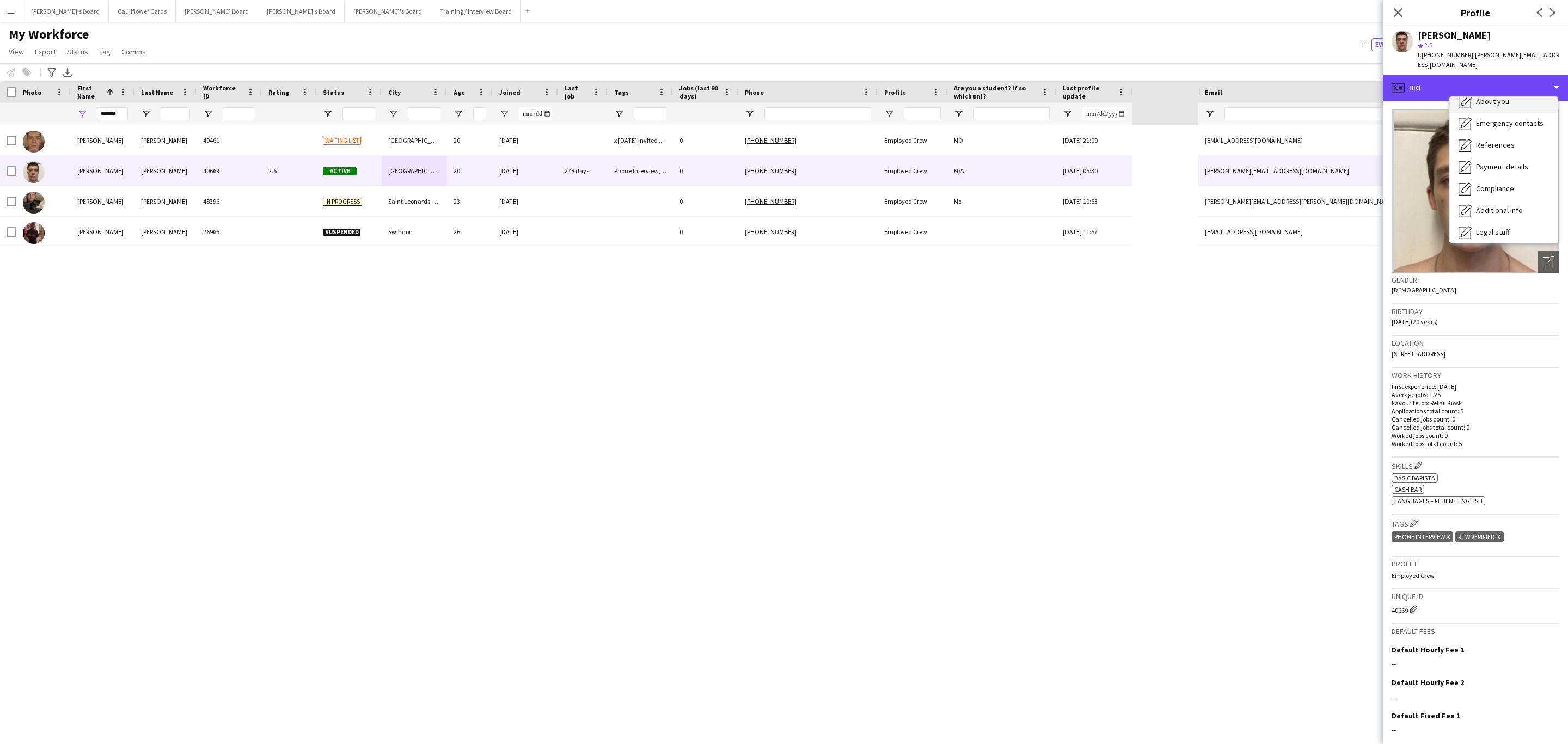
scroll to position [145, 0]
click at [1509, 139] on div "Additional info Additional info" at bounding box center [1503, 141] width 108 height 22
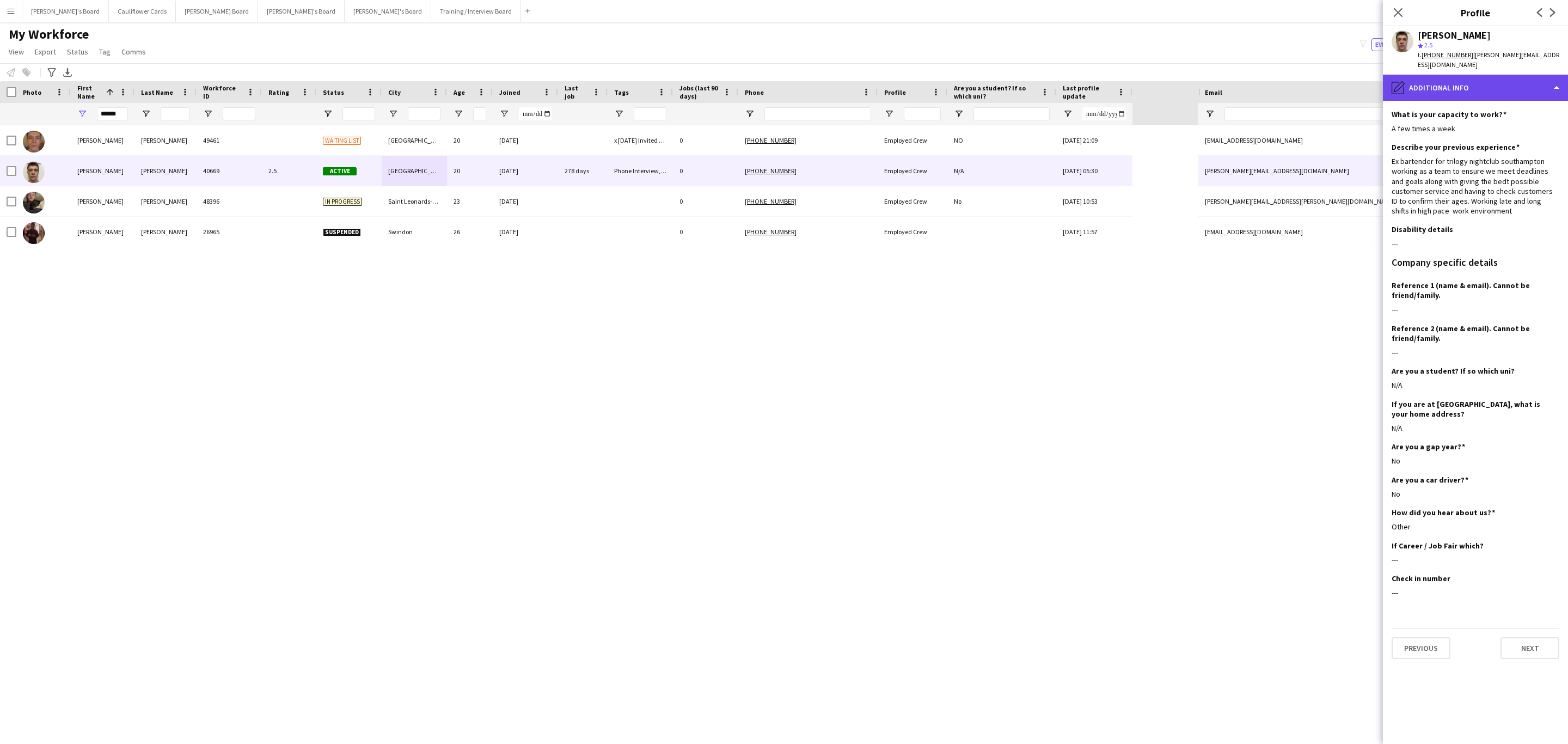
click at [1463, 88] on div "pencil4 Additional info" at bounding box center [1474, 87] width 185 height 26
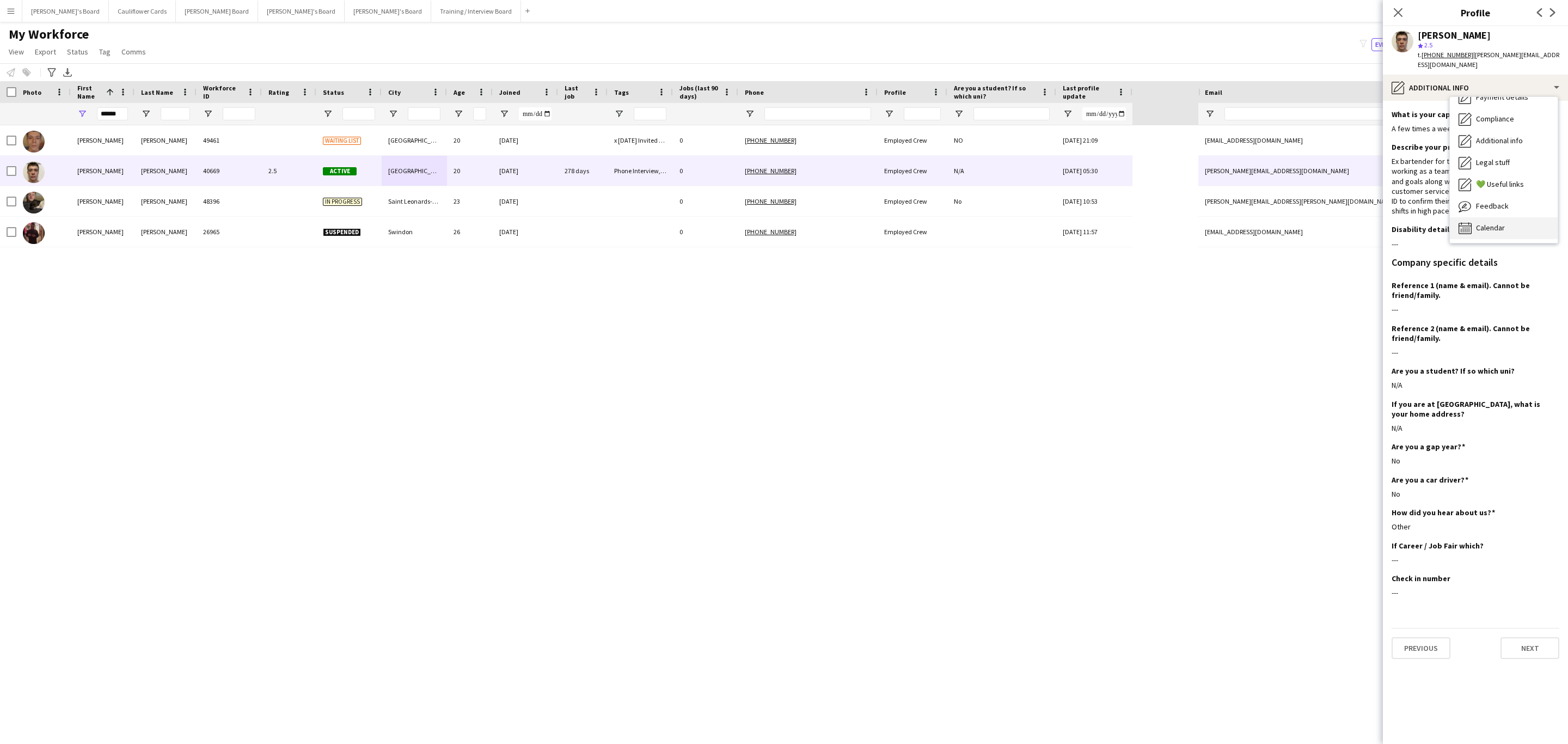
click at [1512, 218] on div "Calendar Calendar" at bounding box center [1503, 229] width 108 height 22
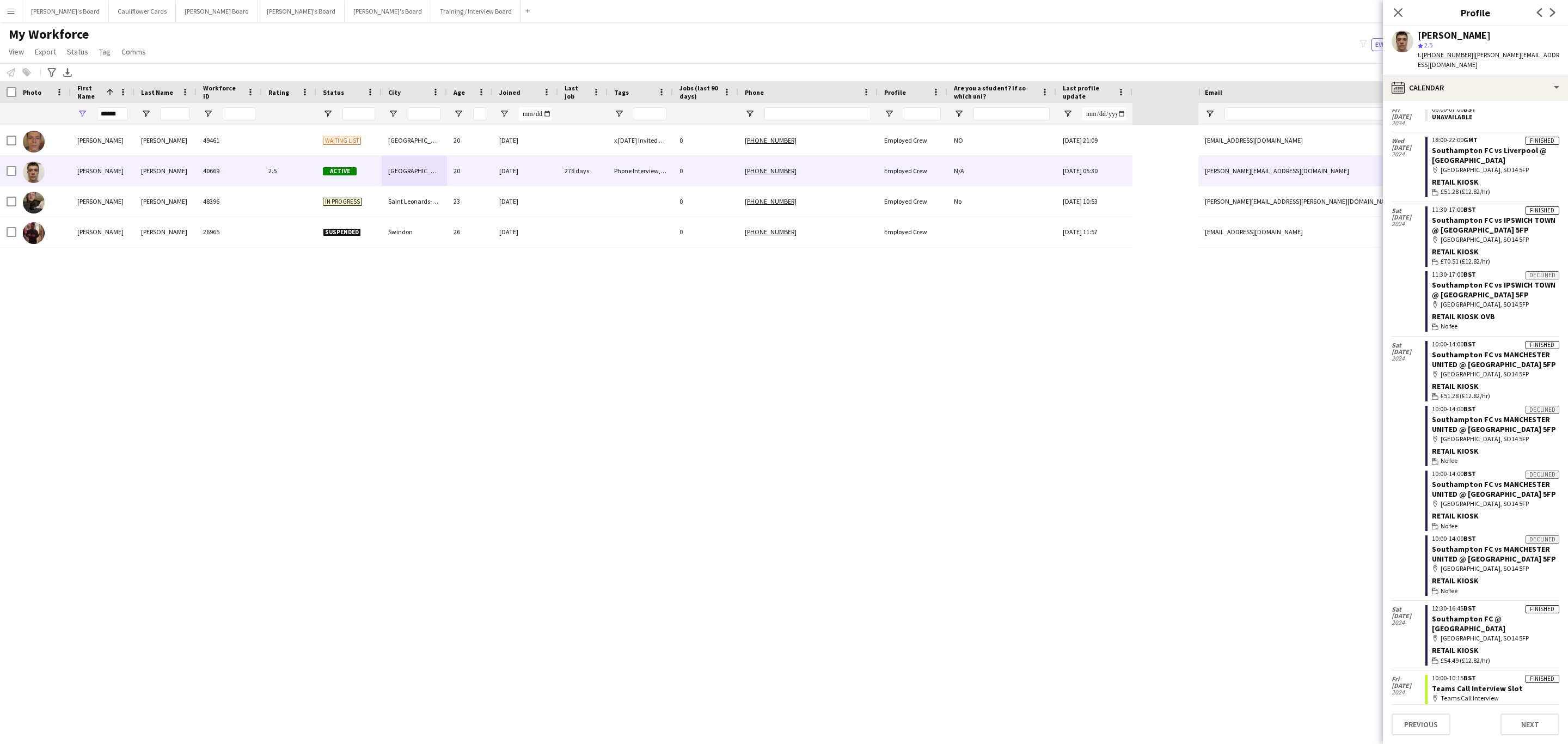
scroll to position [0, 0]
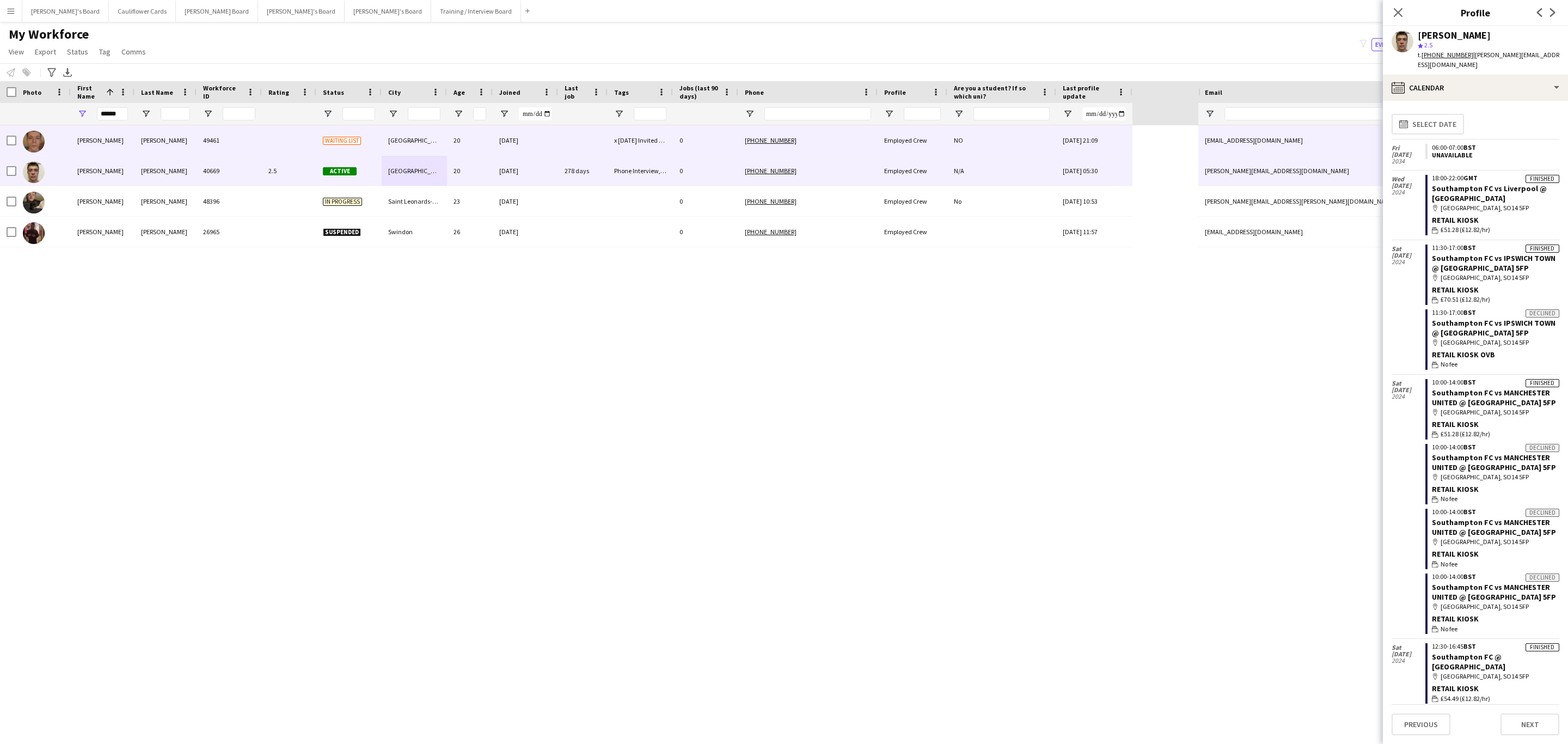
click at [247, 147] on div "49461" at bounding box center [229, 140] width 66 height 30
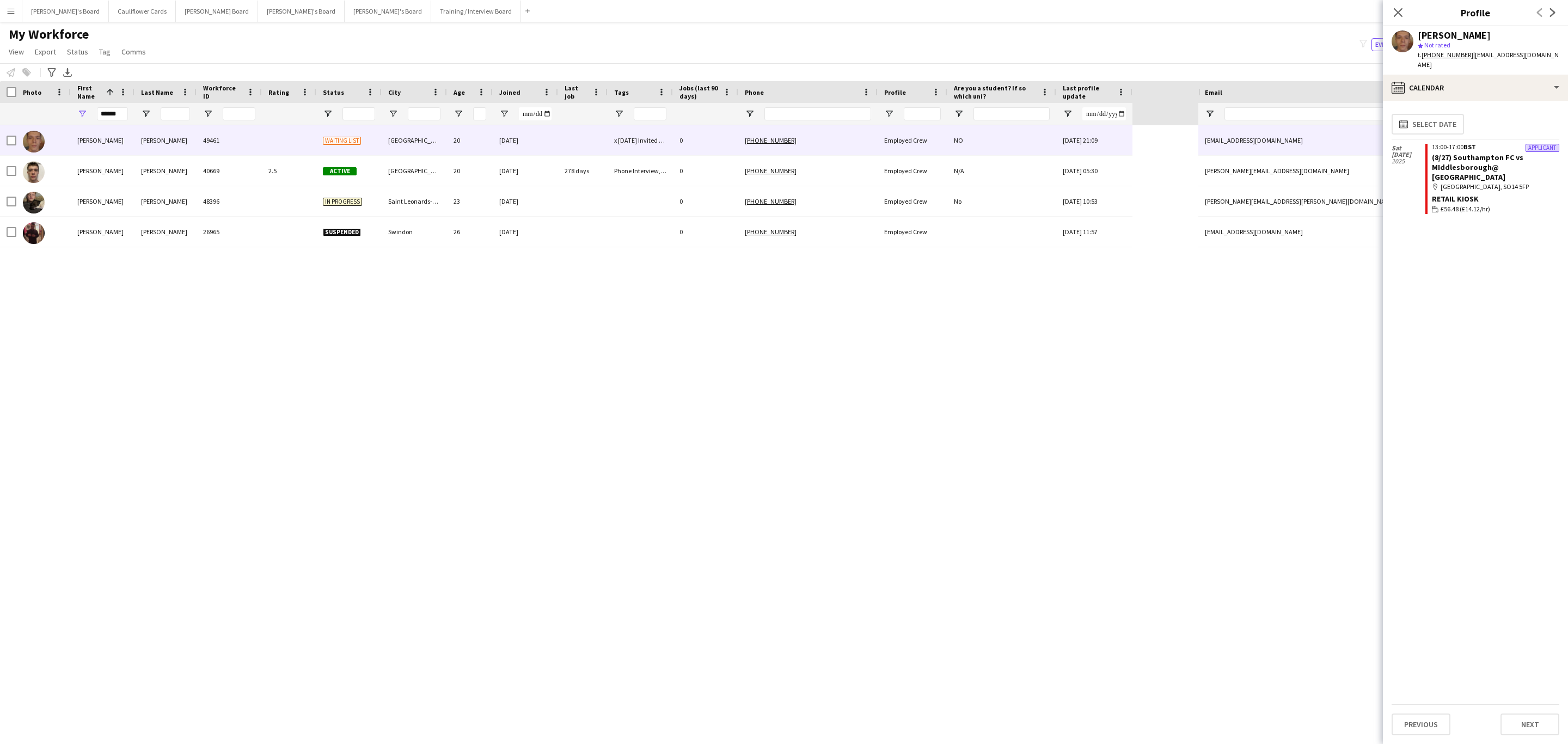
click at [1435, 59] on tcxspan "+447309847637" at bounding box center [1447, 55] width 52 height 8
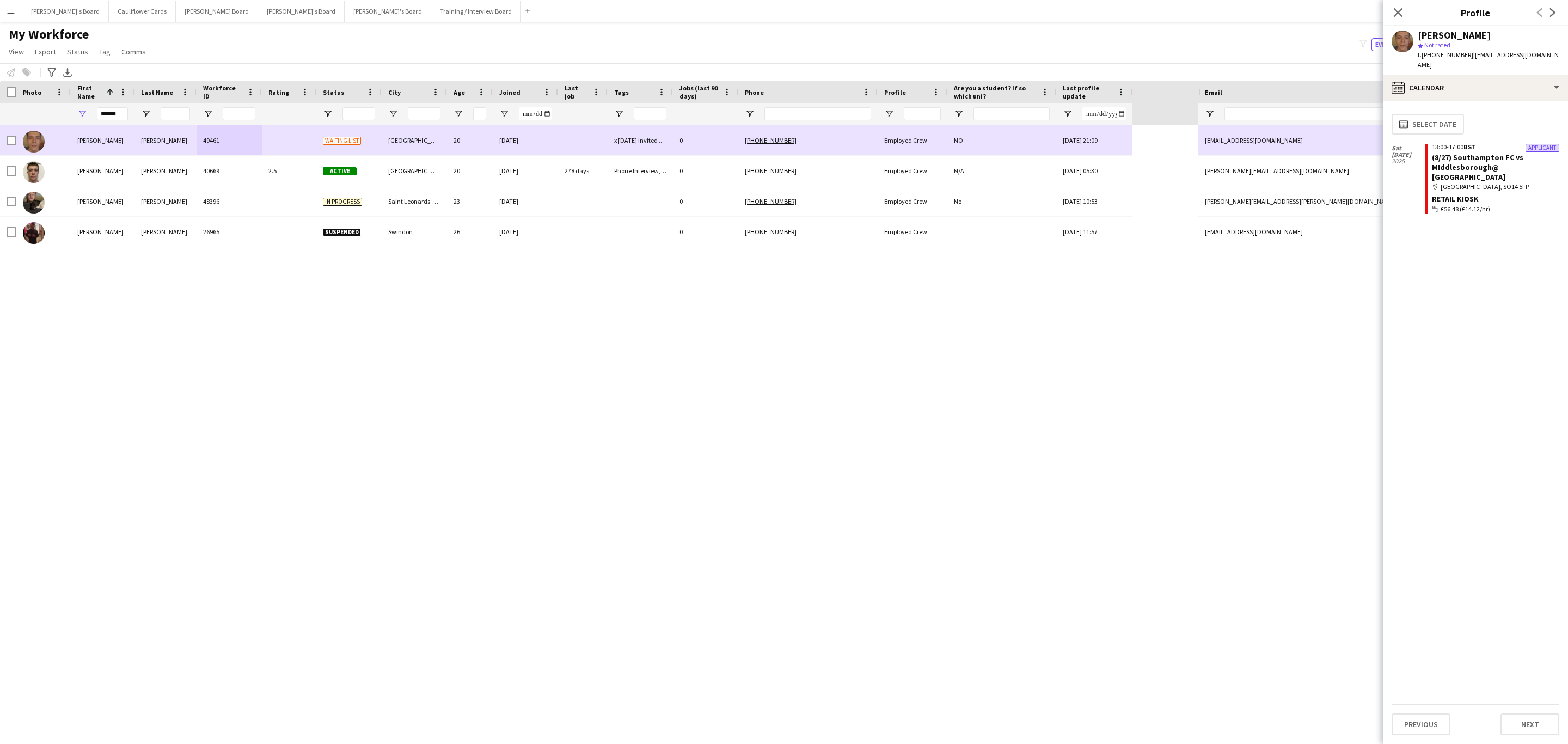
drag, startPoint x: 344, startPoint y: 142, endPoint x: 1171, endPoint y: 122, distance: 827.2
click at [344, 142] on span "Waiting list" at bounding box center [342, 140] width 38 height 8
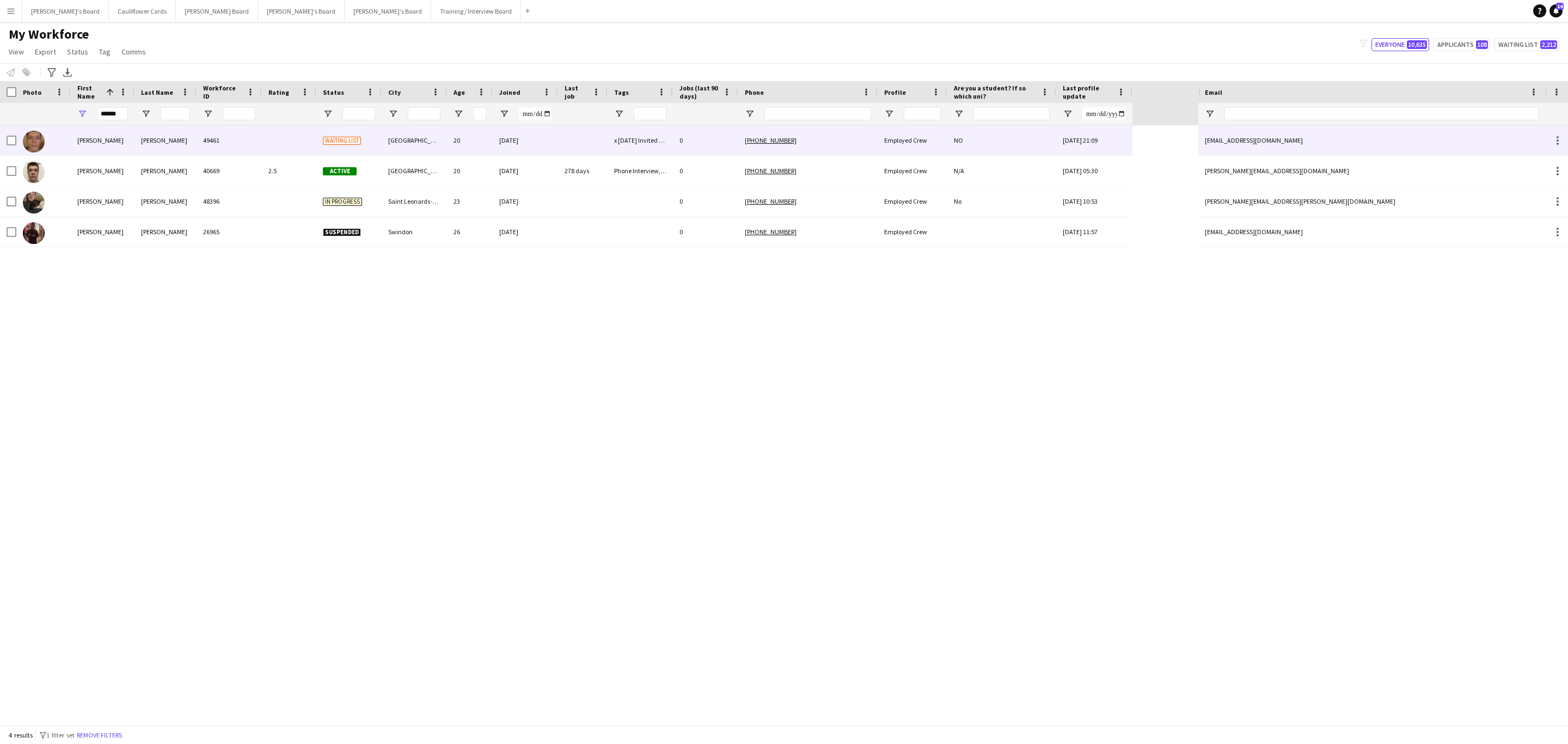
click at [559, 149] on div at bounding box center [582, 140] width 49 height 30
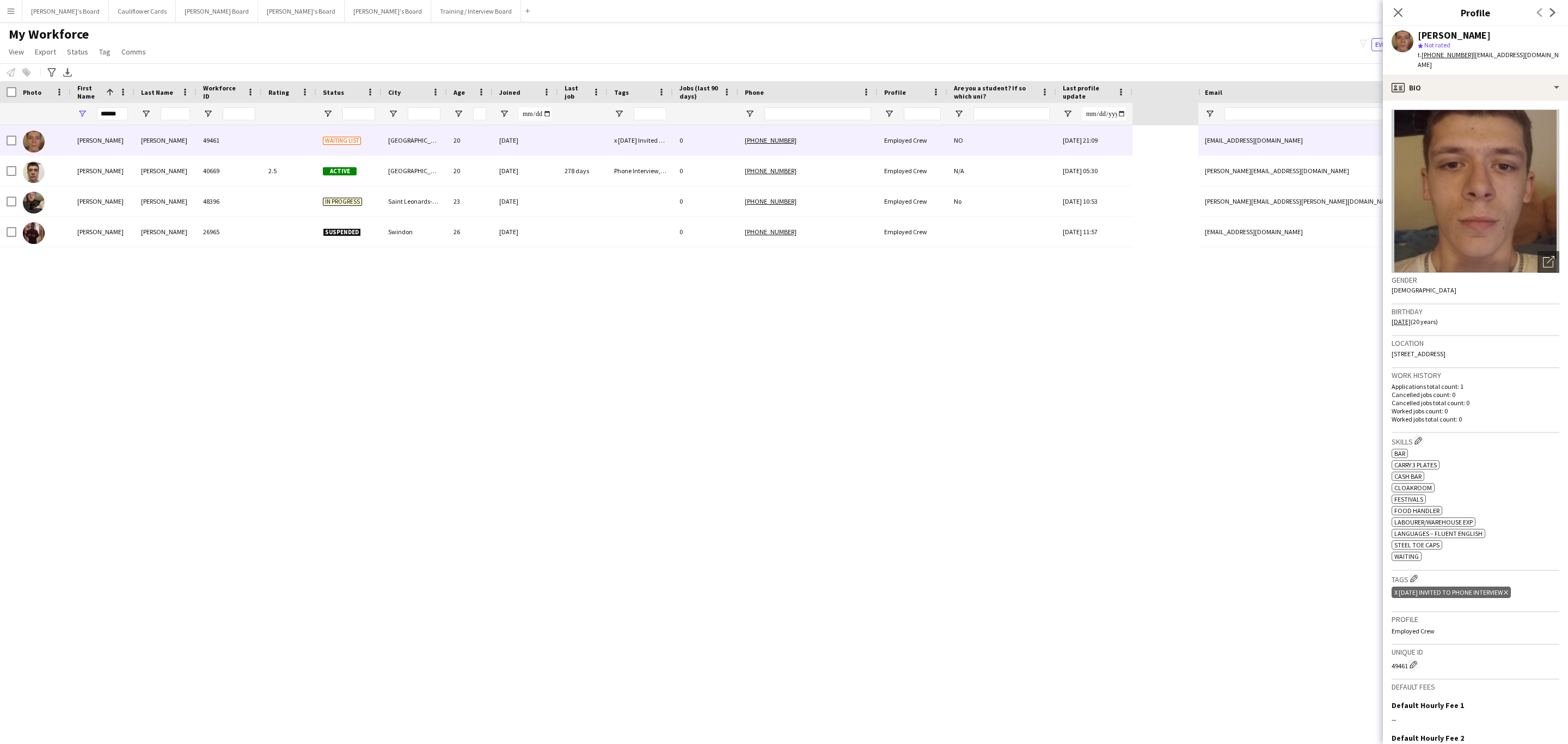
click at [1442, 58] on tcxspan "+447309847637" at bounding box center [1447, 55] width 52 height 8
click at [1446, 58] on tcxspan "+447309847637" at bounding box center [1447, 55] width 52 height 8
drag, startPoint x: 1553, startPoint y: 51, endPoint x: 1470, endPoint y: 63, distance: 83.9
click at [1470, 63] on app-profile-header "travis carr star Not rated t. +447309847637 | traviscarr2000@gmail.com" at bounding box center [1474, 50] width 185 height 49
copy span "traviscarr2000@gmail.com"
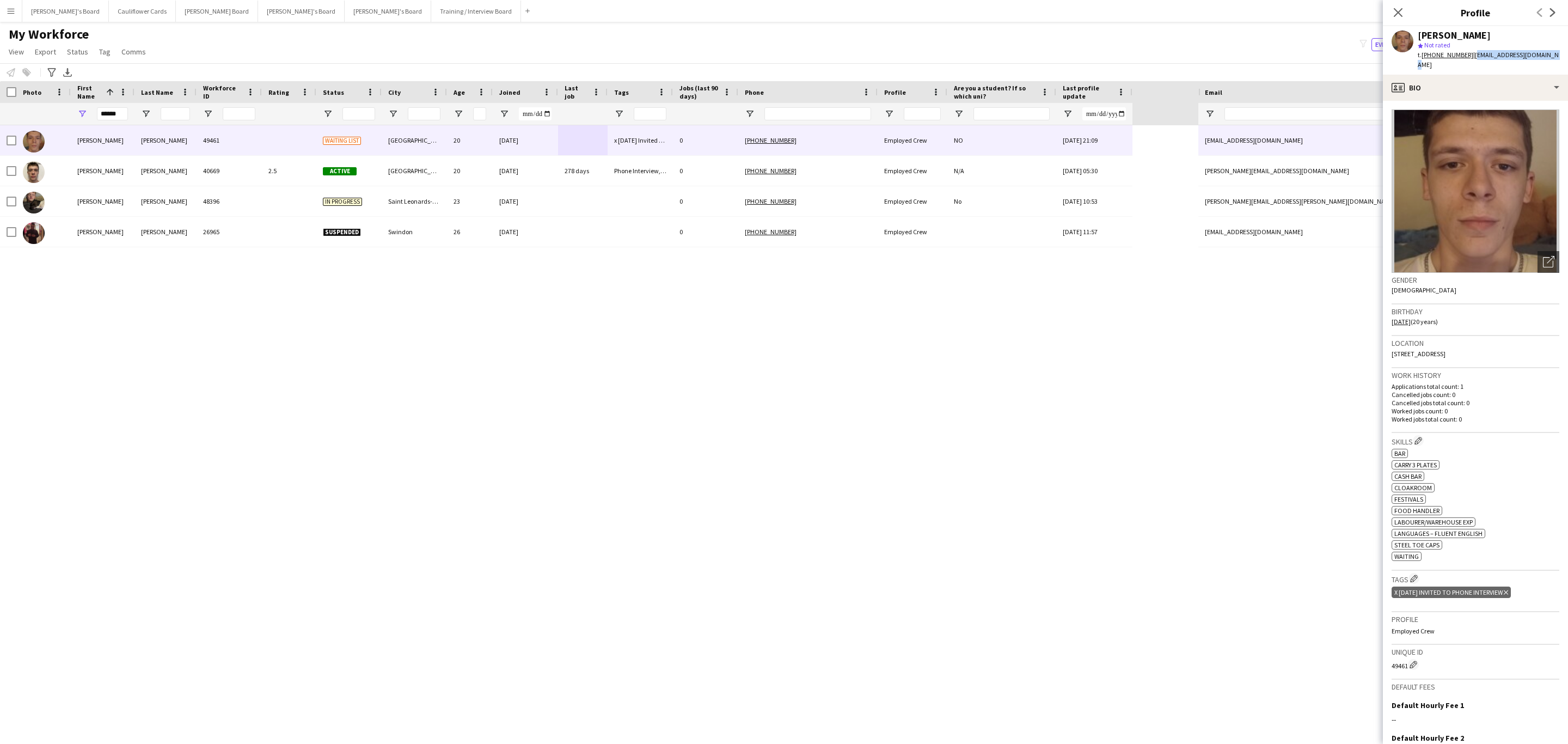
click at [1398, 10] on icon "Close pop-in" at bounding box center [1398, 13] width 9 height 9
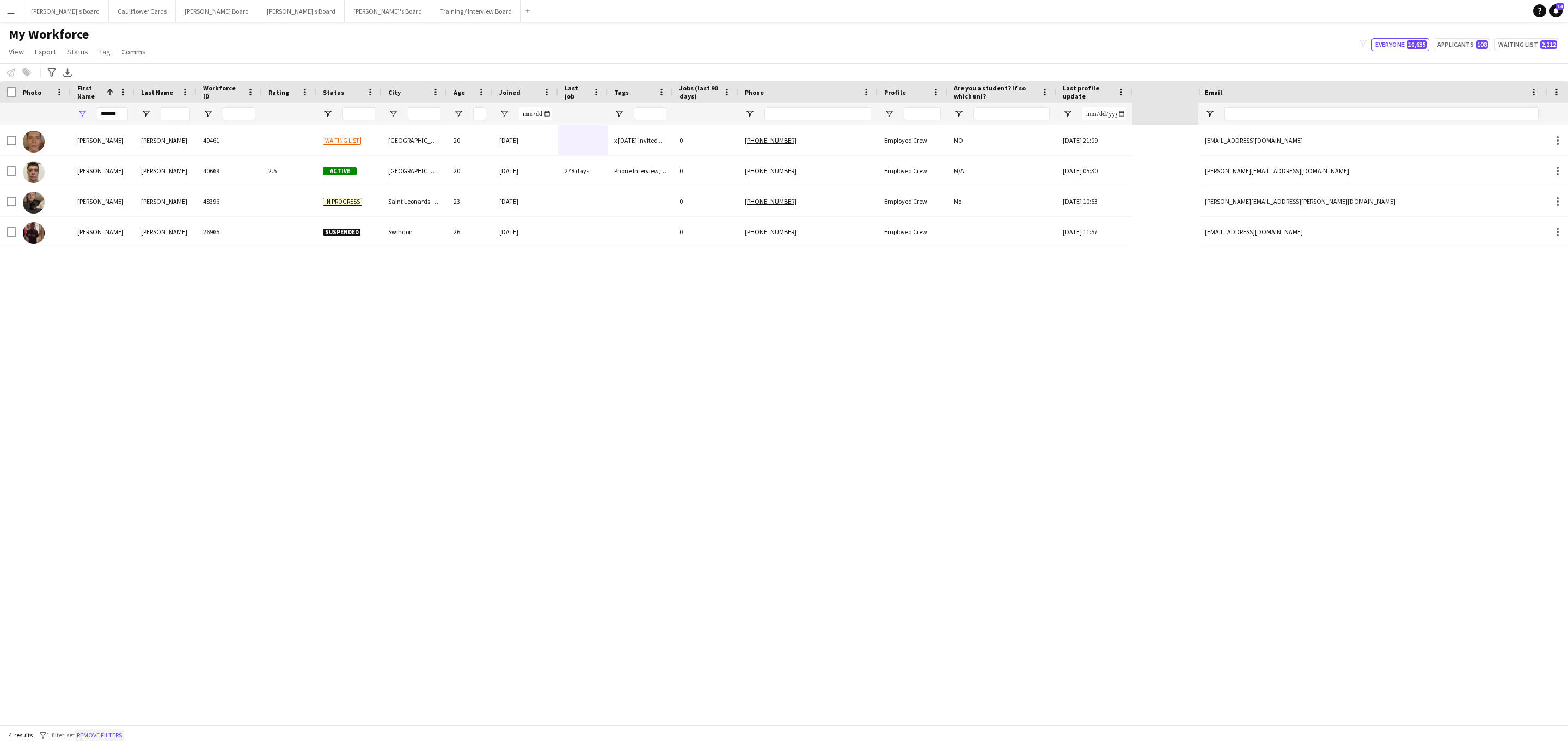
drag, startPoint x: 109, startPoint y: 734, endPoint x: 111, endPoint y: 113, distance: 621.0
click at [109, 732] on button "Remove filters" at bounding box center [99, 735] width 49 height 12
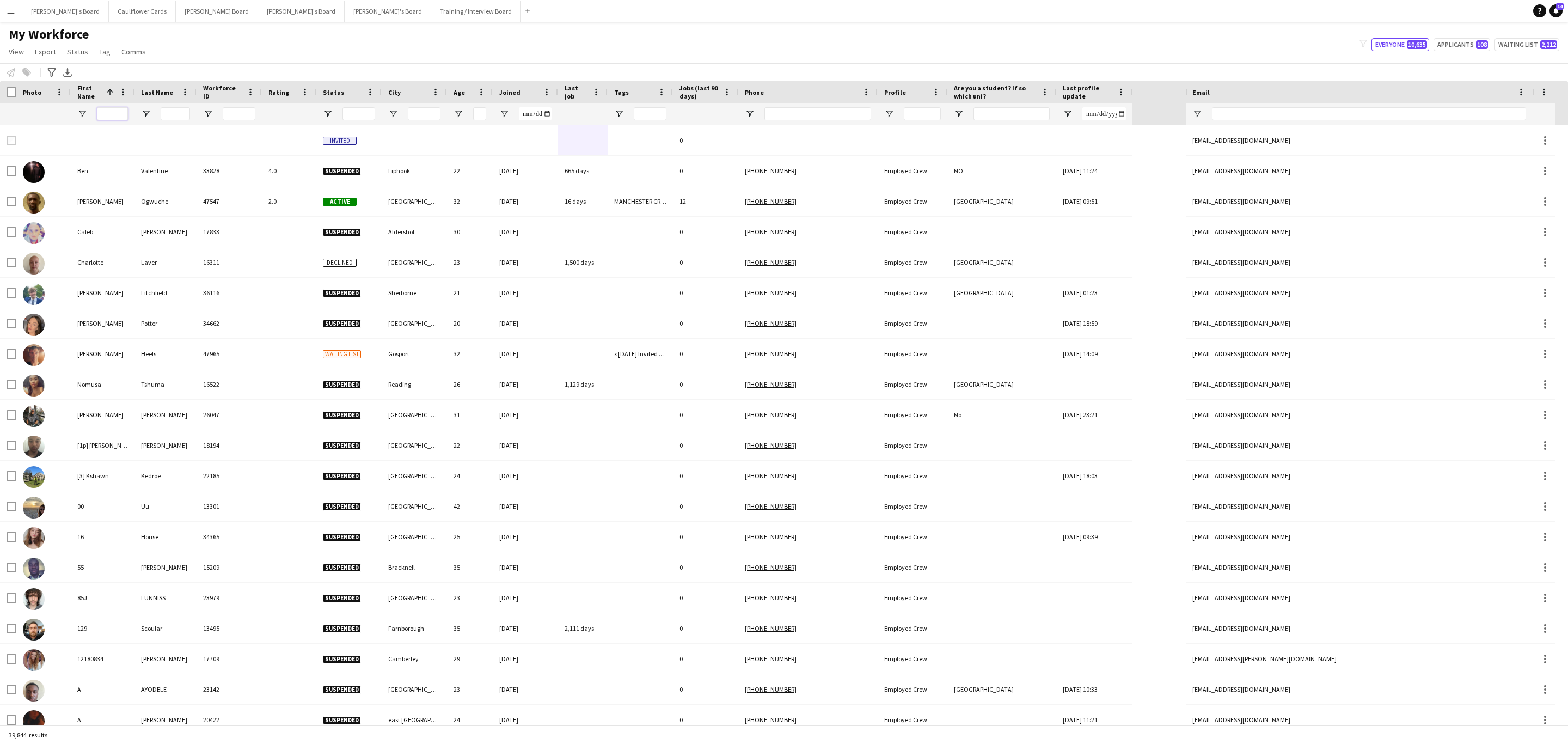
click at [115, 114] on input "First Name Filter Input" at bounding box center [112, 114] width 31 height 13
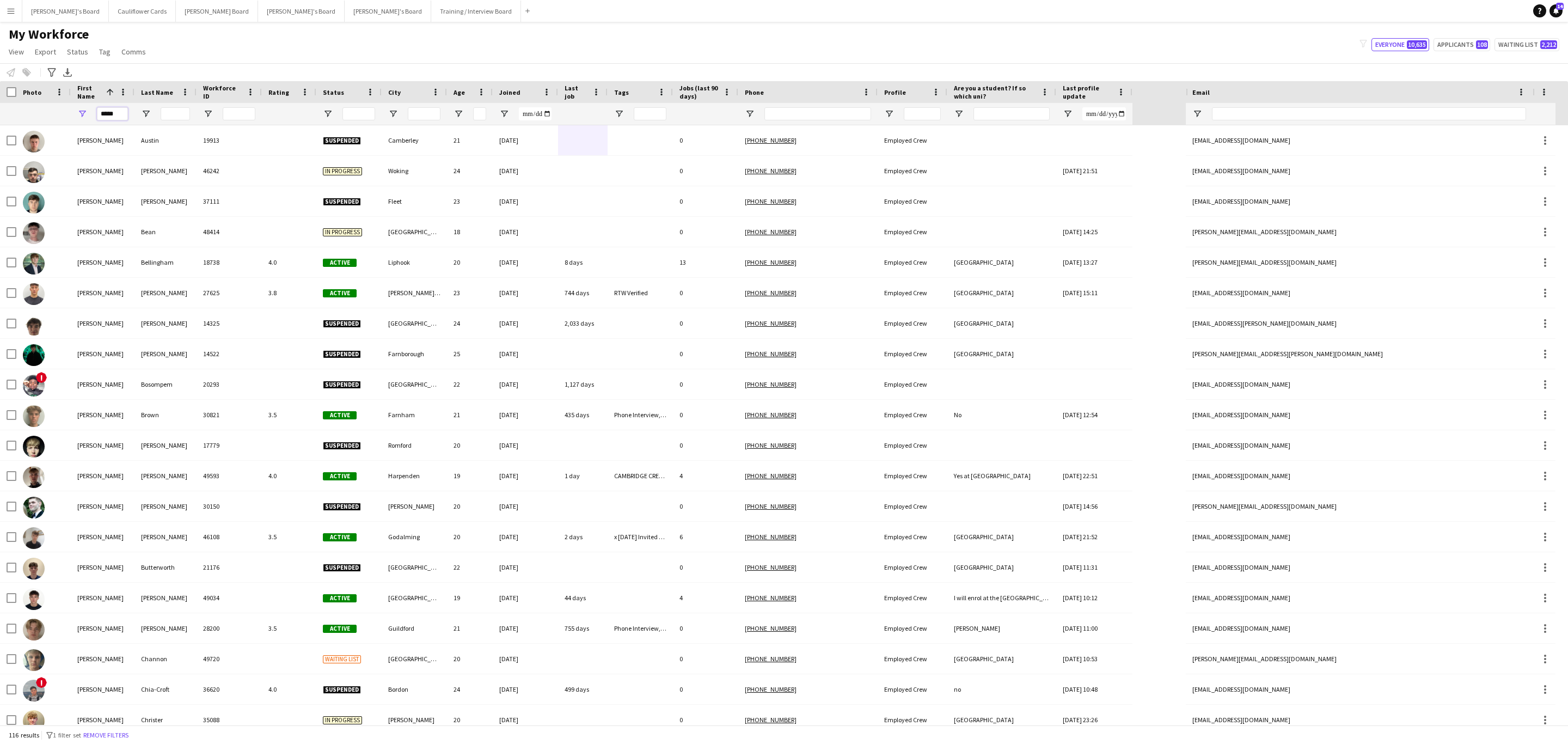
type input "*****"
click at [167, 119] on input "Last Name Filter Input" at bounding box center [175, 114] width 29 height 13
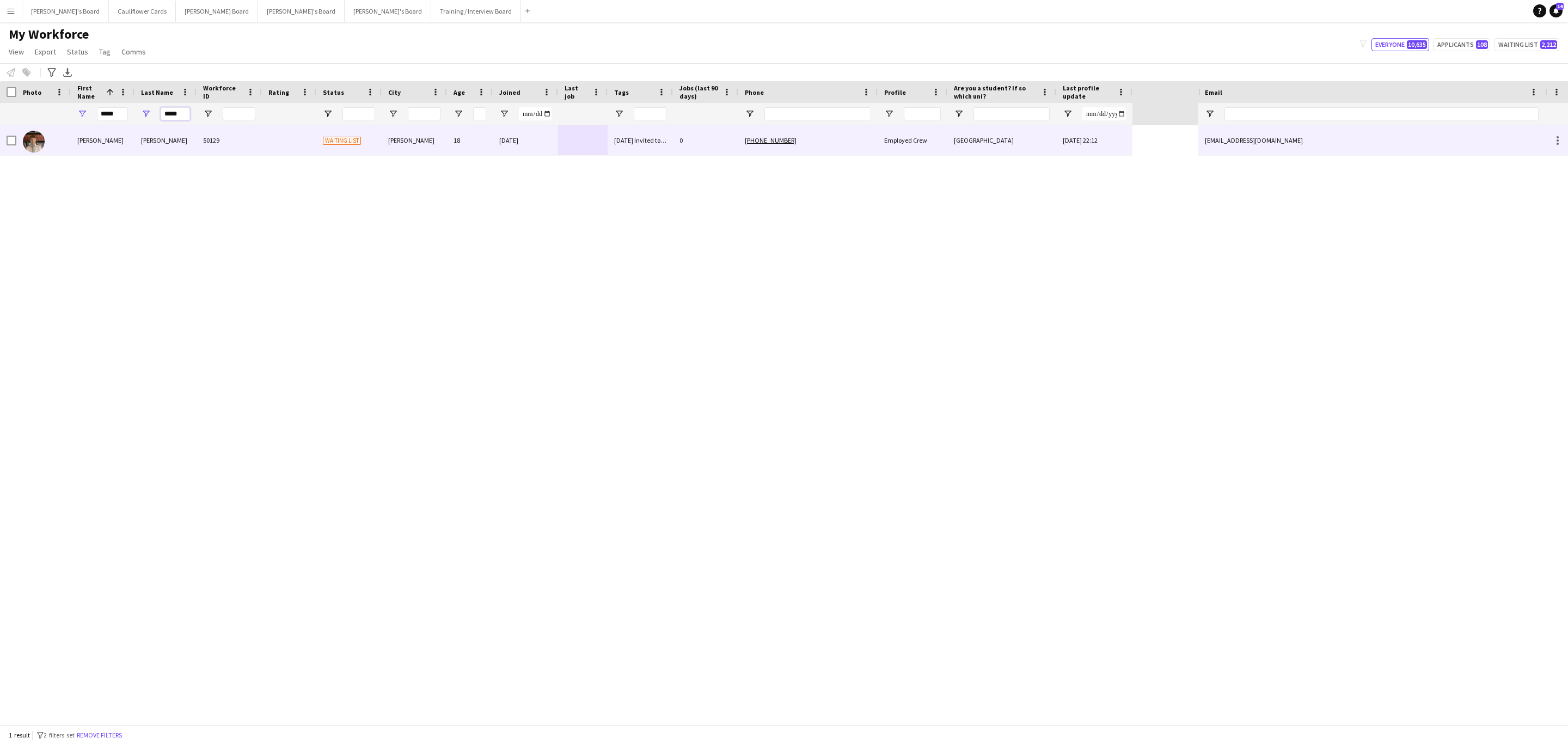
type input "*****"
click at [217, 149] on div "50129" at bounding box center [229, 140] width 66 height 30
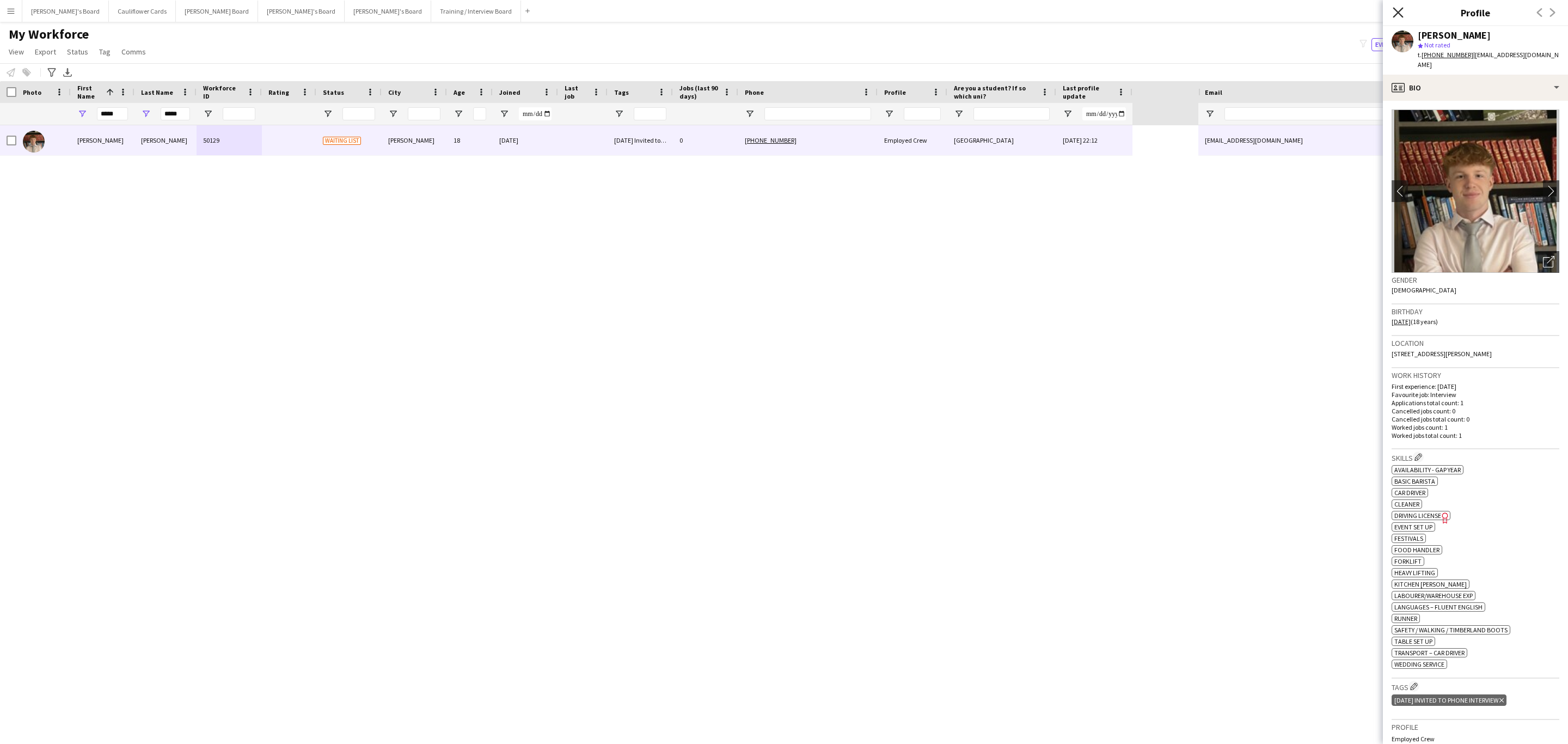
drag, startPoint x: 1398, startPoint y: 12, endPoint x: 450, endPoint y: 269, distance: 982.2
click at [1397, 13] on icon at bounding box center [1398, 13] width 9 height 9
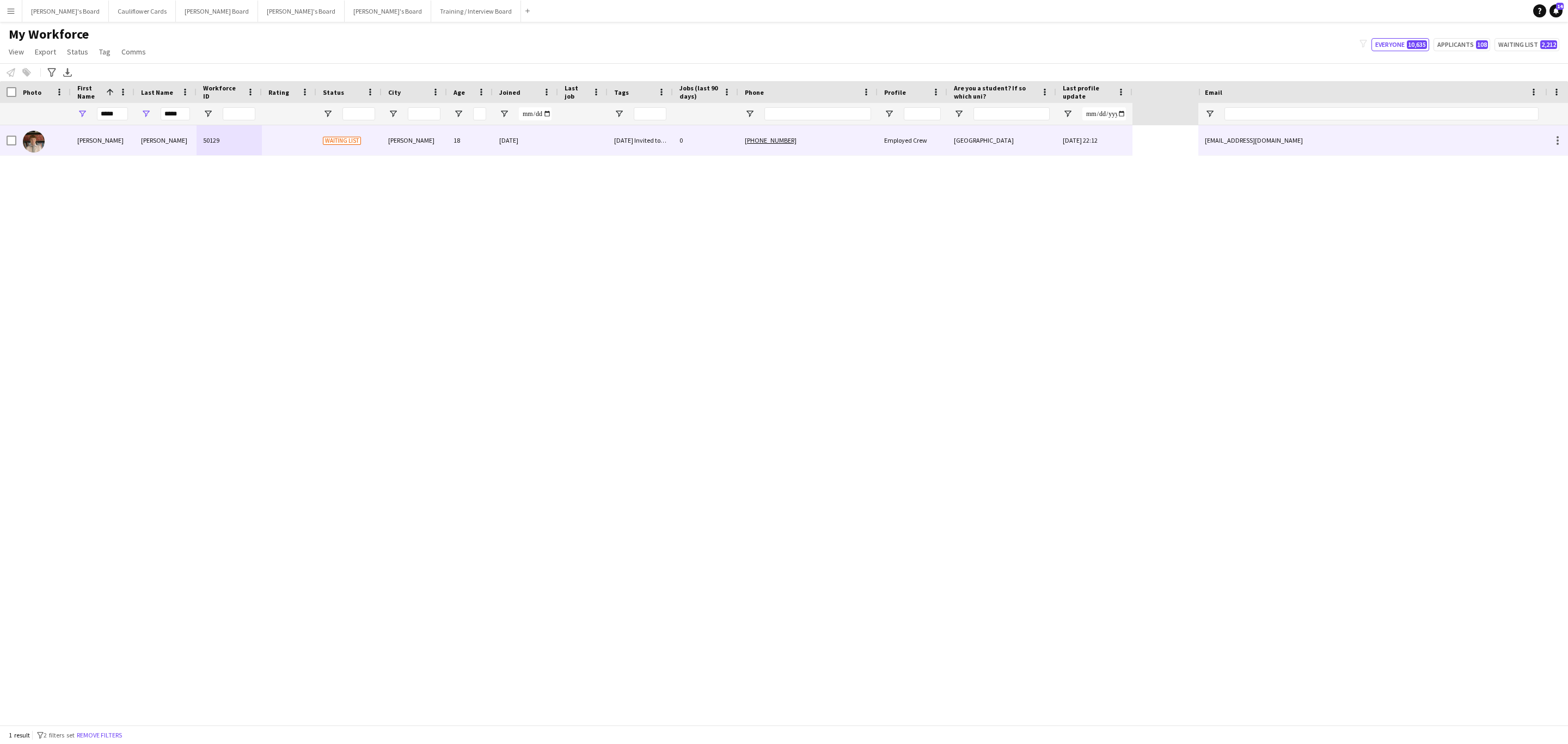
click at [731, 147] on div "0" at bounding box center [705, 140] width 66 height 30
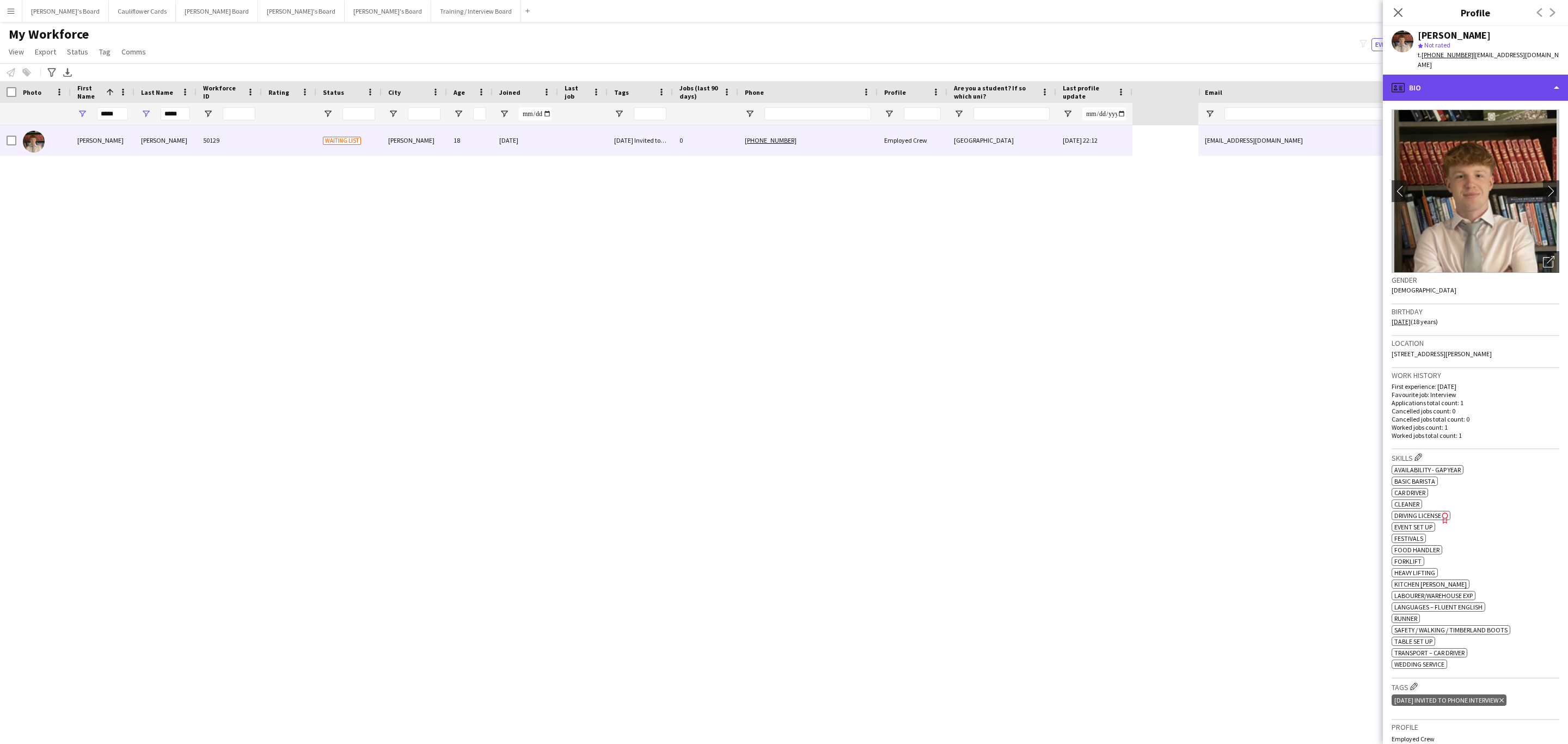
click at [1502, 74] on div "profile Bio" at bounding box center [1474, 87] width 185 height 26
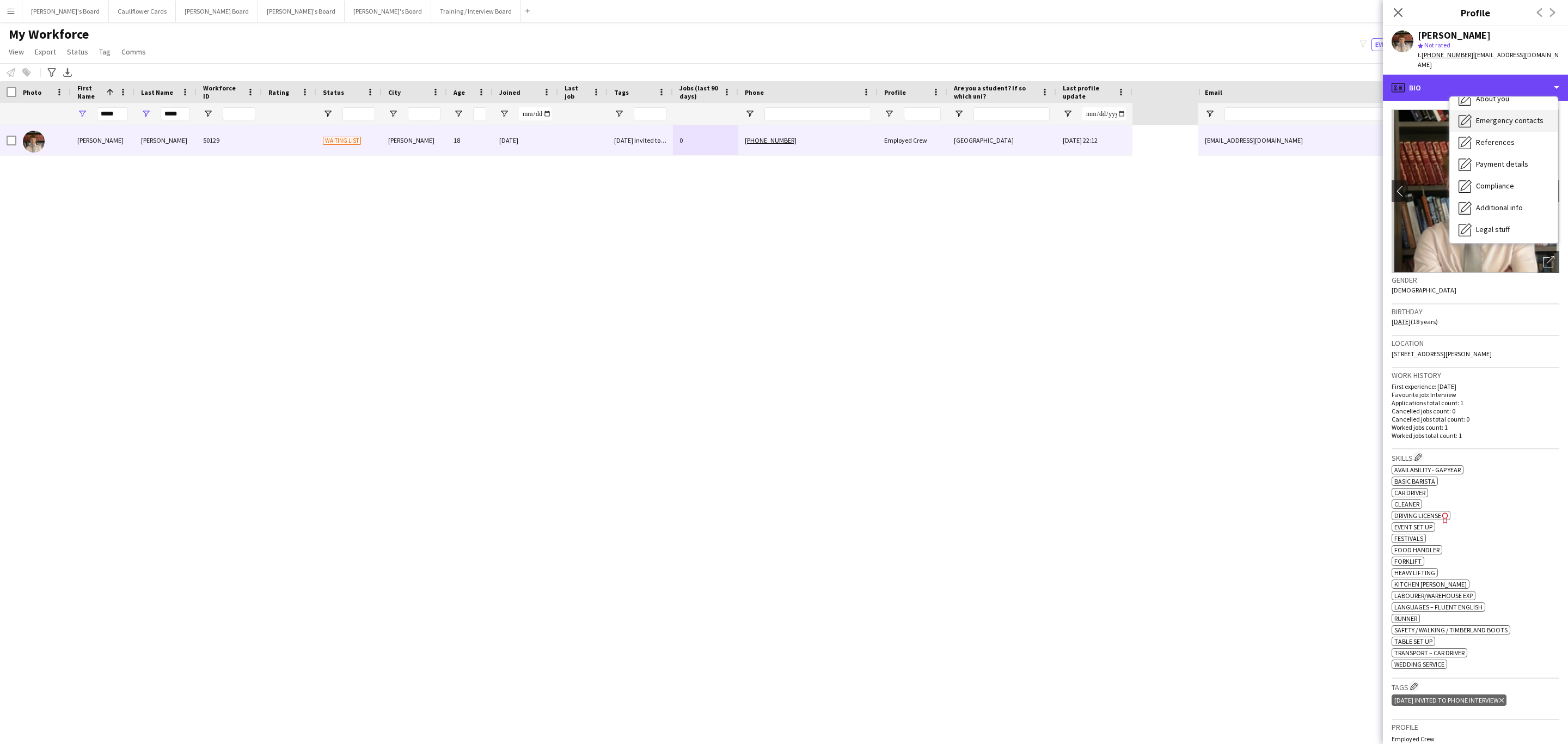
scroll to position [145, 0]
click at [1513, 130] on div "Additional info Additional info" at bounding box center [1503, 141] width 108 height 22
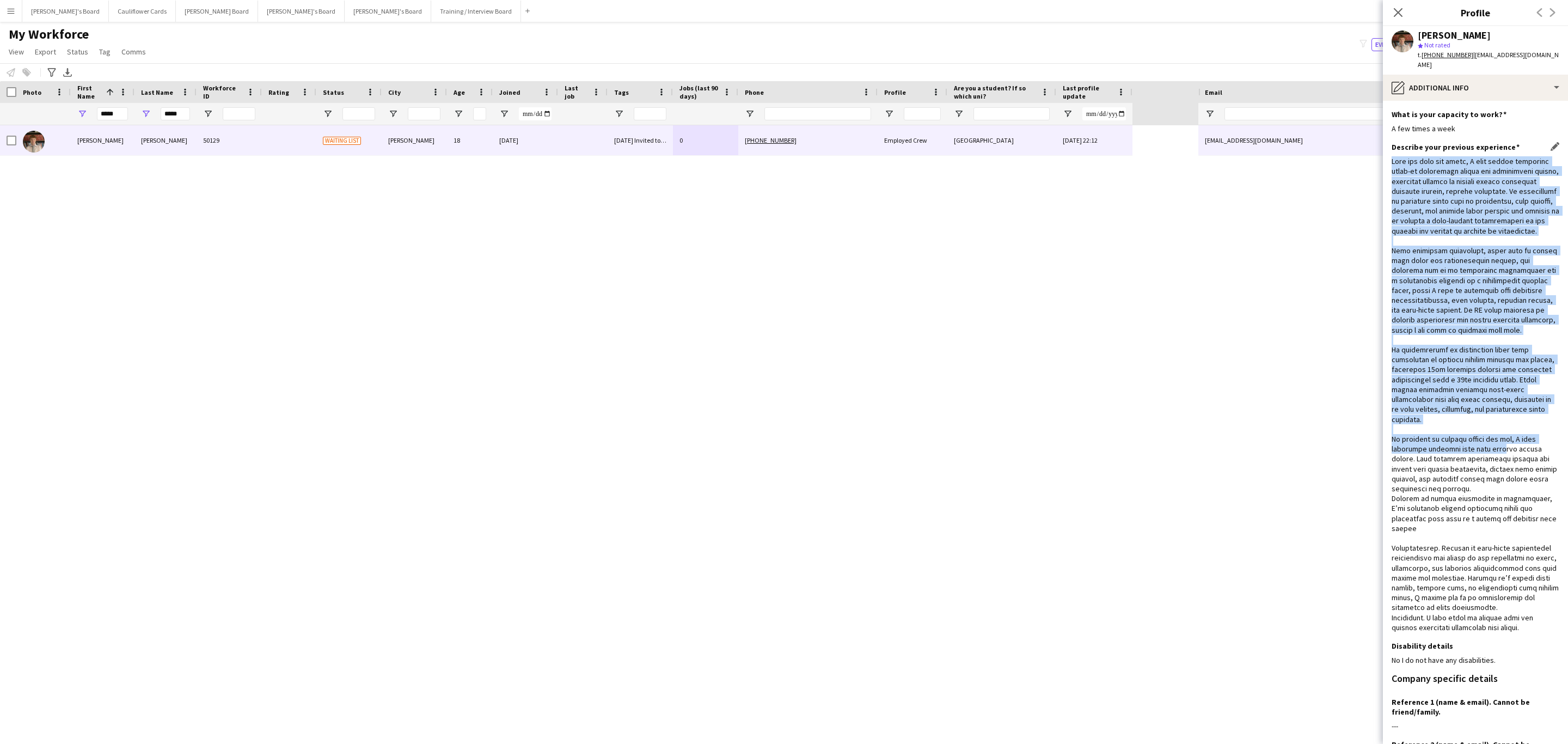
drag, startPoint x: 1390, startPoint y: 153, endPoint x: 1493, endPoint y: 454, distance: 318.1
click at [1493, 454] on app-section-data-types "What is your capacity to work? Edit this field A few times a week Describe your…" at bounding box center [1474, 423] width 185 height 643
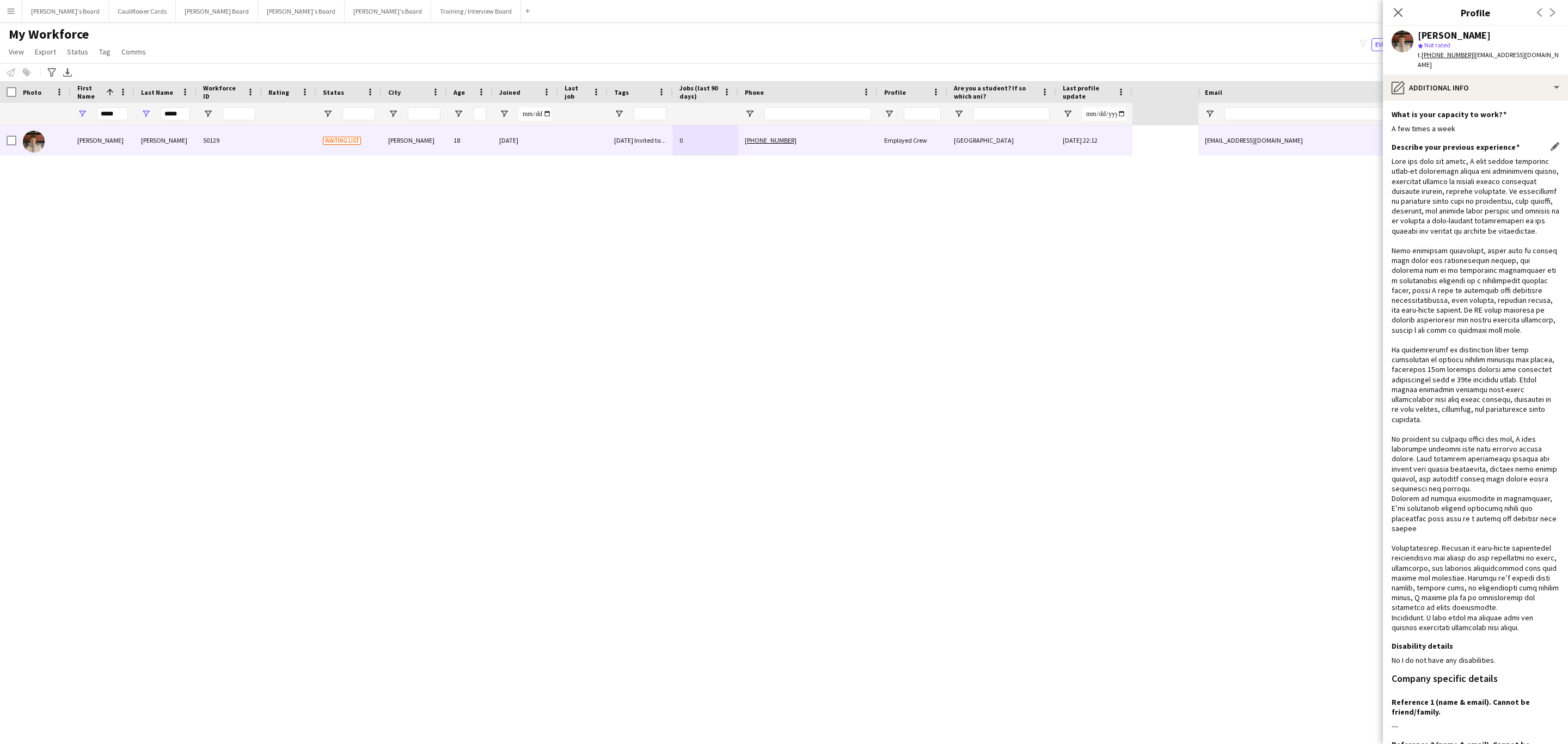
click at [1496, 449] on div at bounding box center [1474, 394] width 167 height 476
drag, startPoint x: 1397, startPoint y: 10, endPoint x: 895, endPoint y: 1, distance: 502.1
click at [1397, 10] on icon "Close pop-in" at bounding box center [1398, 13] width 9 height 9
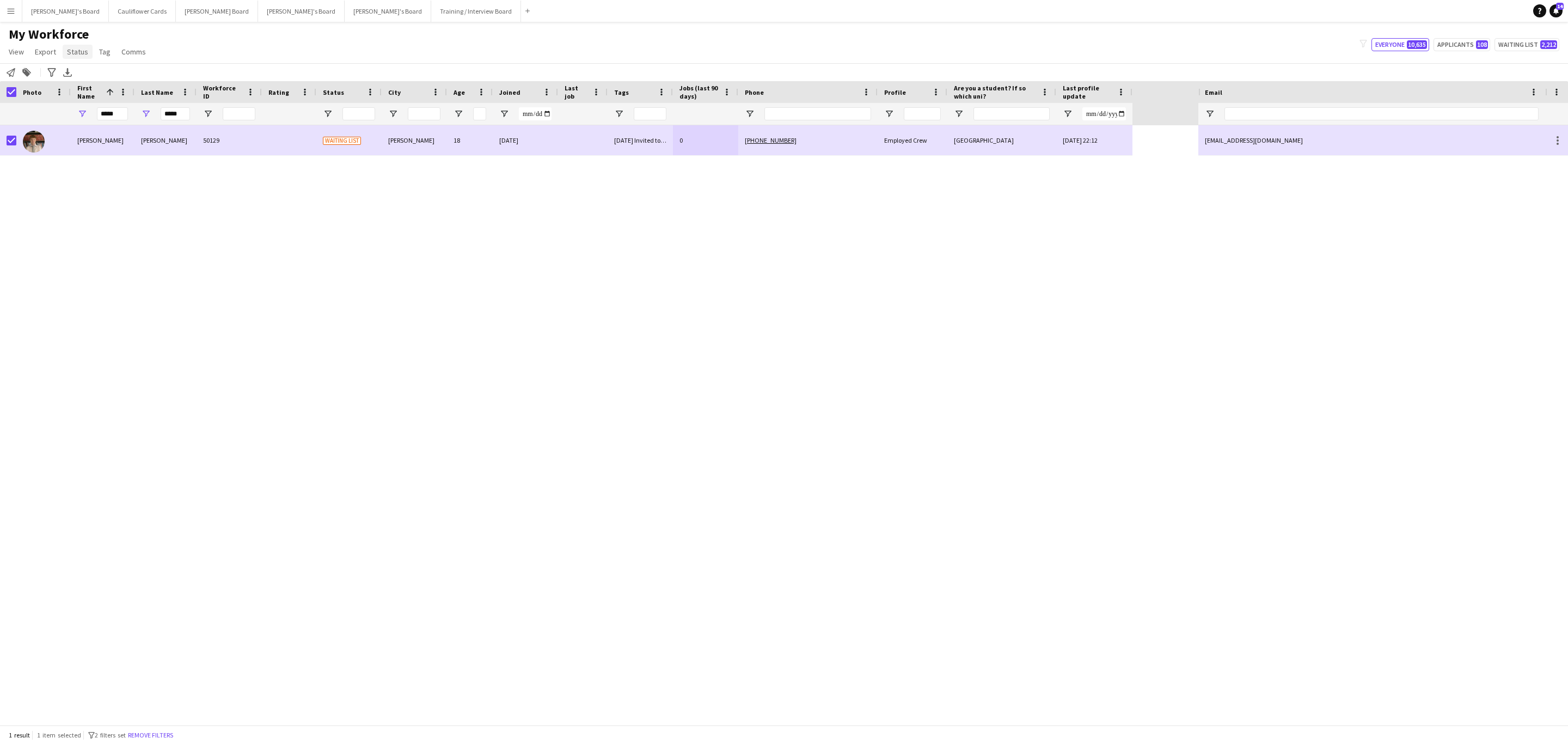
click at [77, 49] on span "Status" at bounding box center [77, 52] width 21 height 10
click at [119, 72] on link "Edit" at bounding box center [100, 74] width 76 height 23
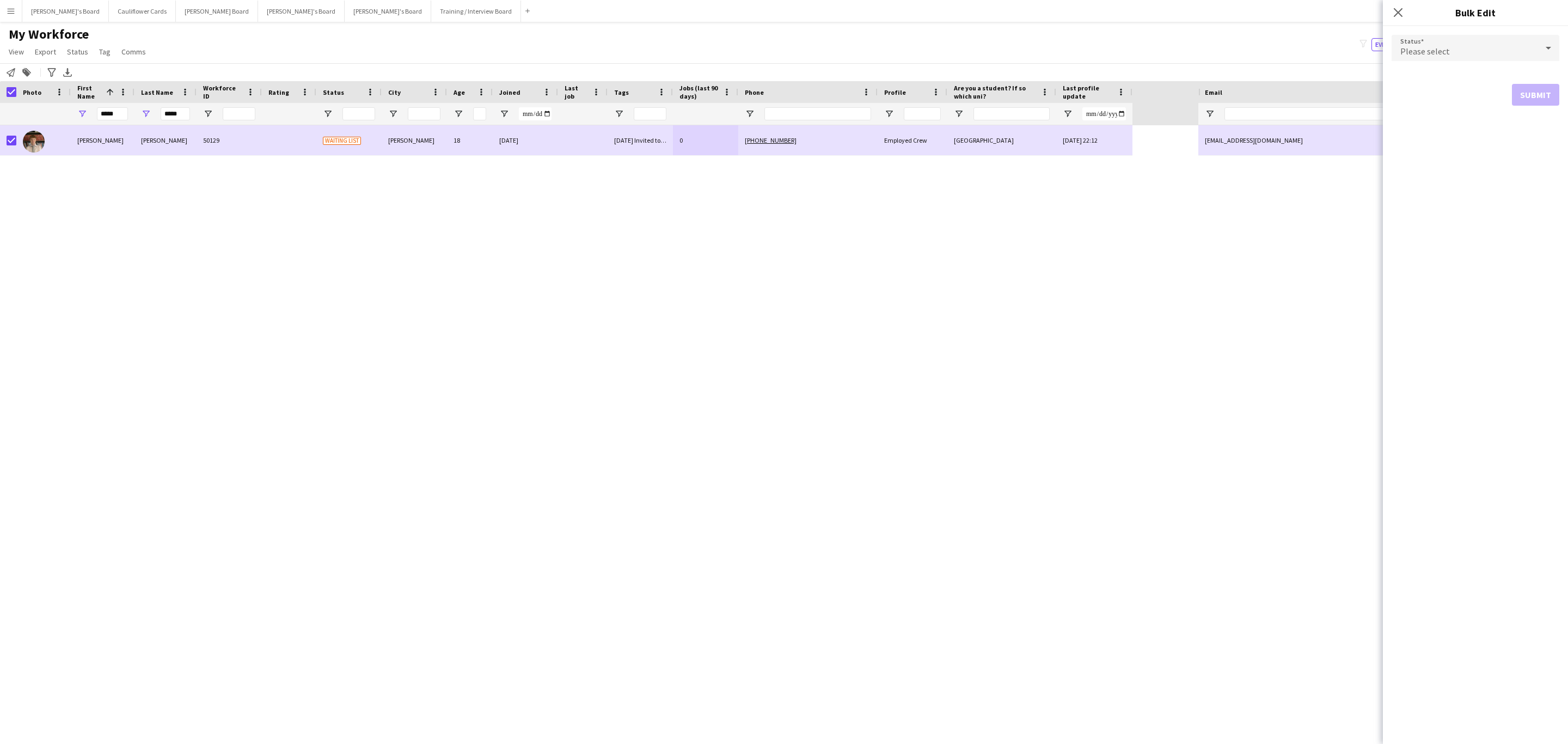
click at [1488, 53] on div "Please select" at bounding box center [1464, 47] width 146 height 26
click at [1447, 76] on span "Active" at bounding box center [1475, 79] width 150 height 10
click at [1550, 139] on button "Submit" at bounding box center [1535, 132] width 47 height 22
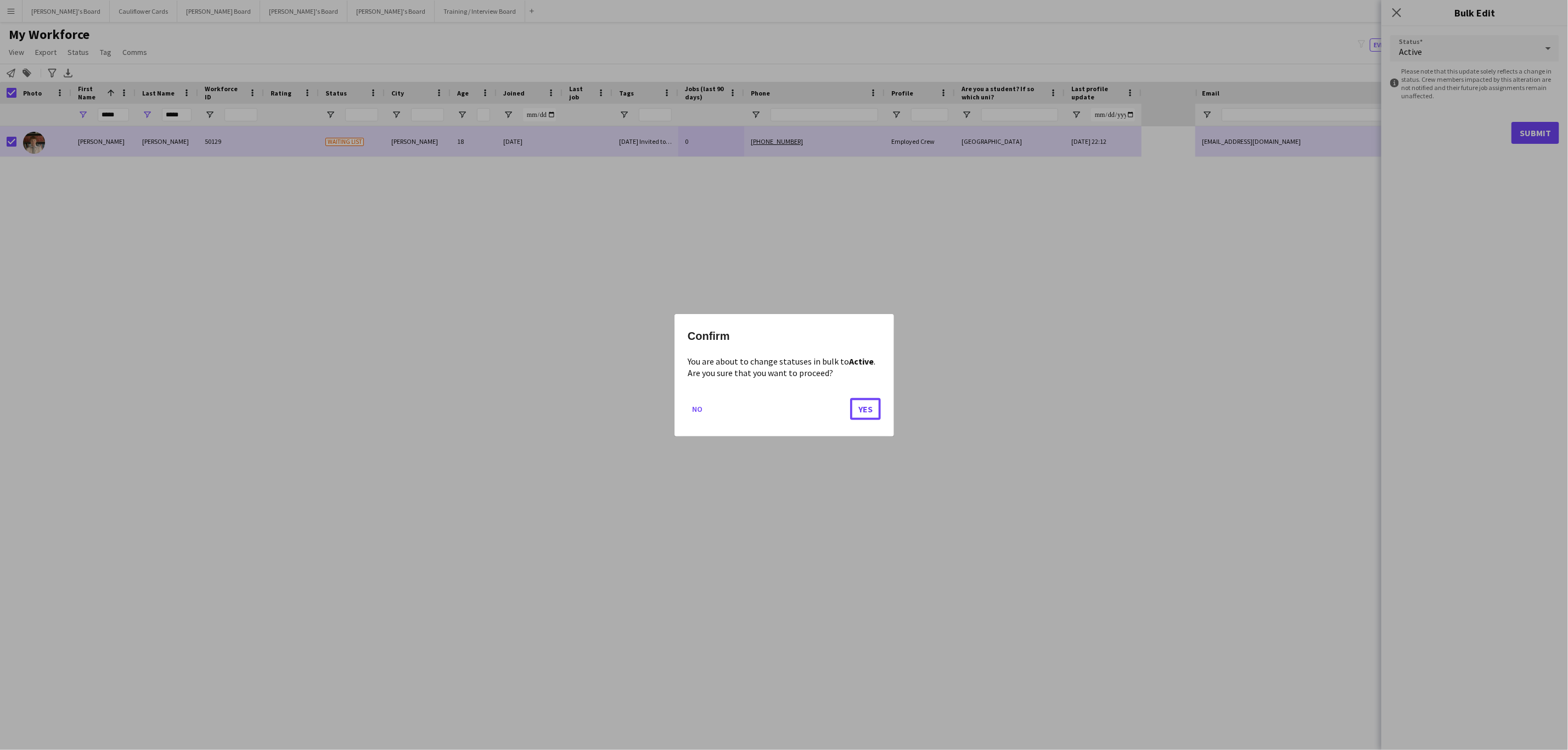
drag, startPoint x: 860, startPoint y: 416, endPoint x: 522, endPoint y: 353, distance: 343.8
click at [846, 416] on mat-dialog-actions "No Yes" at bounding box center [784, 413] width 193 height 47
click at [878, 416] on button "Yes" at bounding box center [865, 409] width 30 height 22
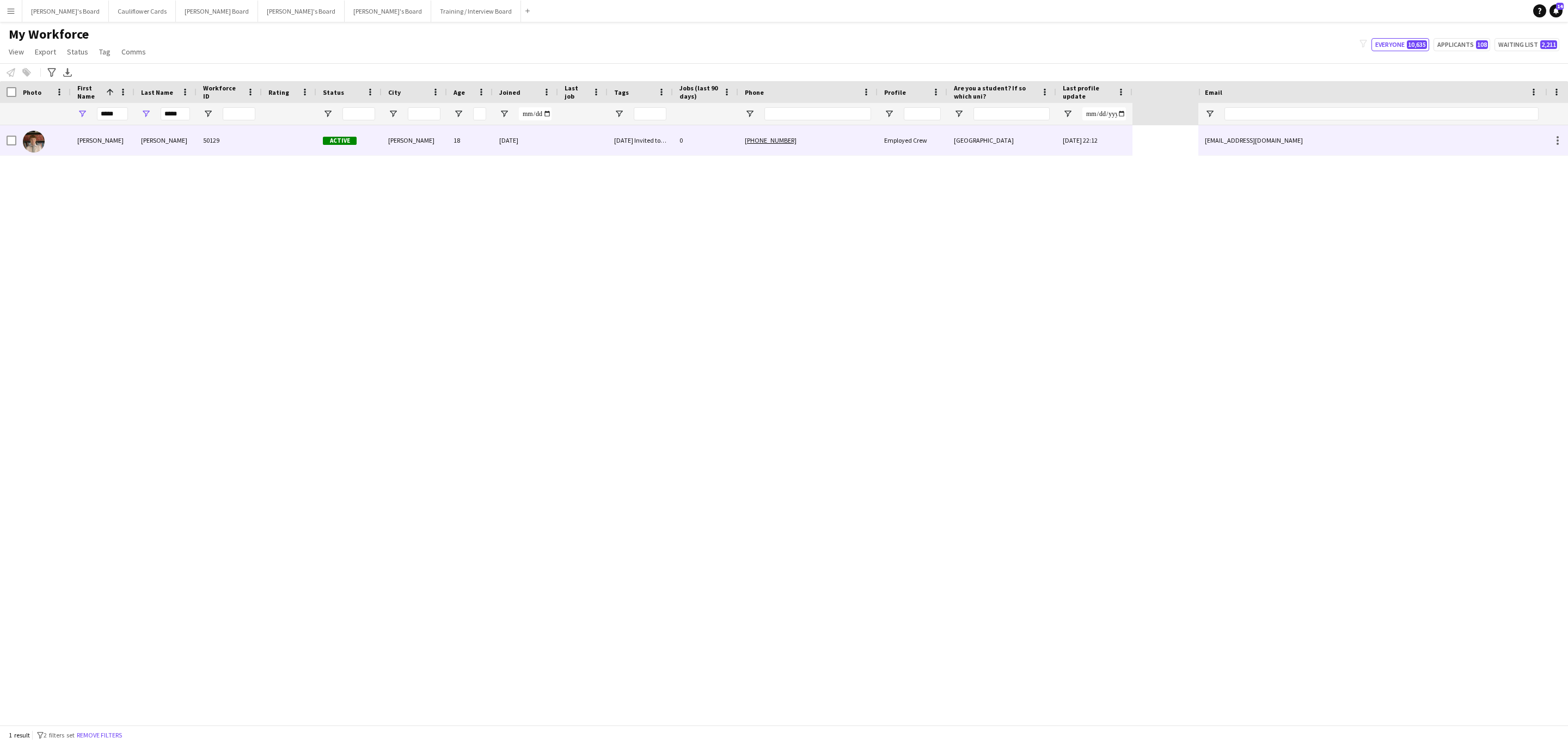
click at [240, 146] on div "50129" at bounding box center [229, 140] width 66 height 30
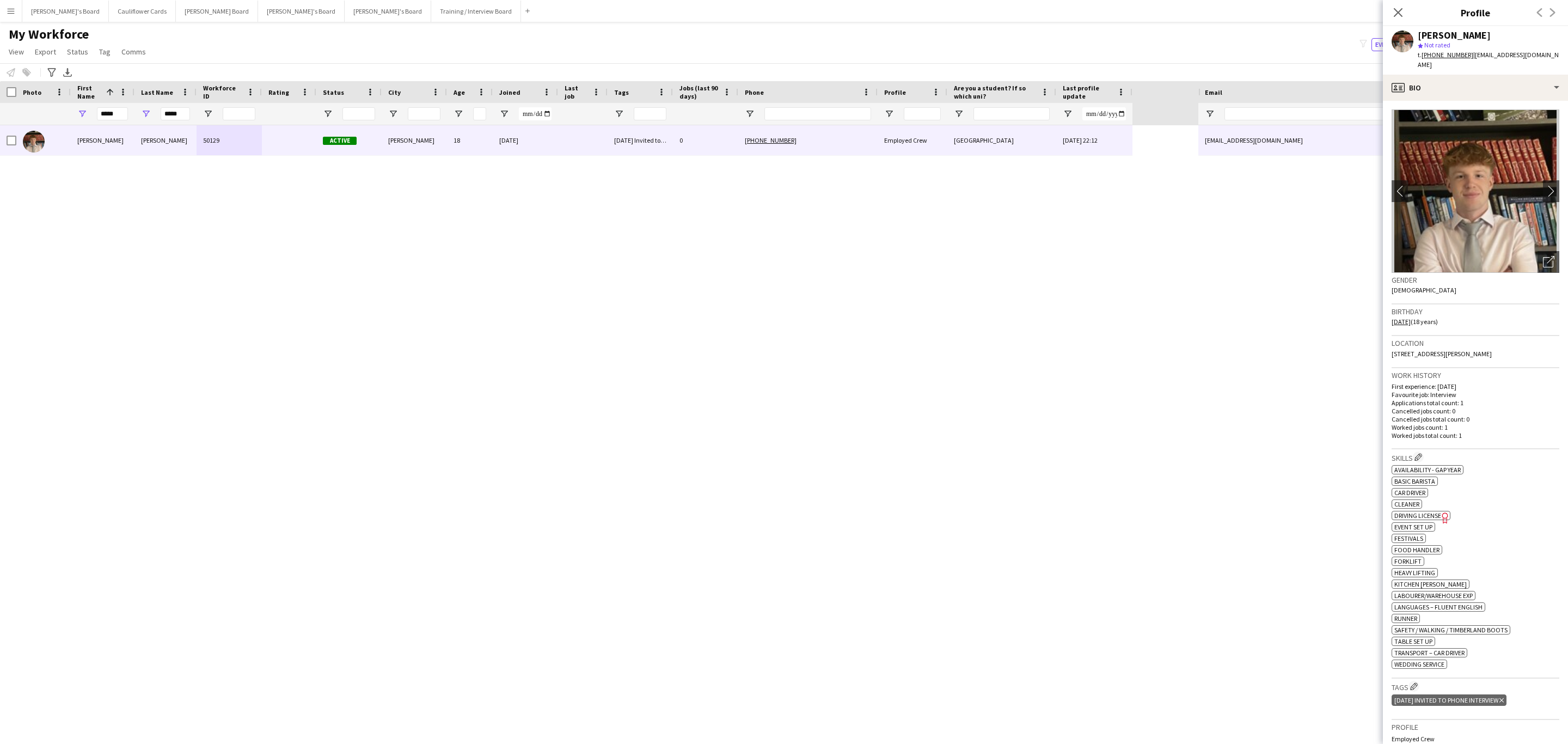
drag, startPoint x: 1393, startPoint y: 7, endPoint x: 335, endPoint y: 590, distance: 1208.0
click at [1393, 8] on icon "Close pop-in" at bounding box center [1398, 13] width 9 height 9
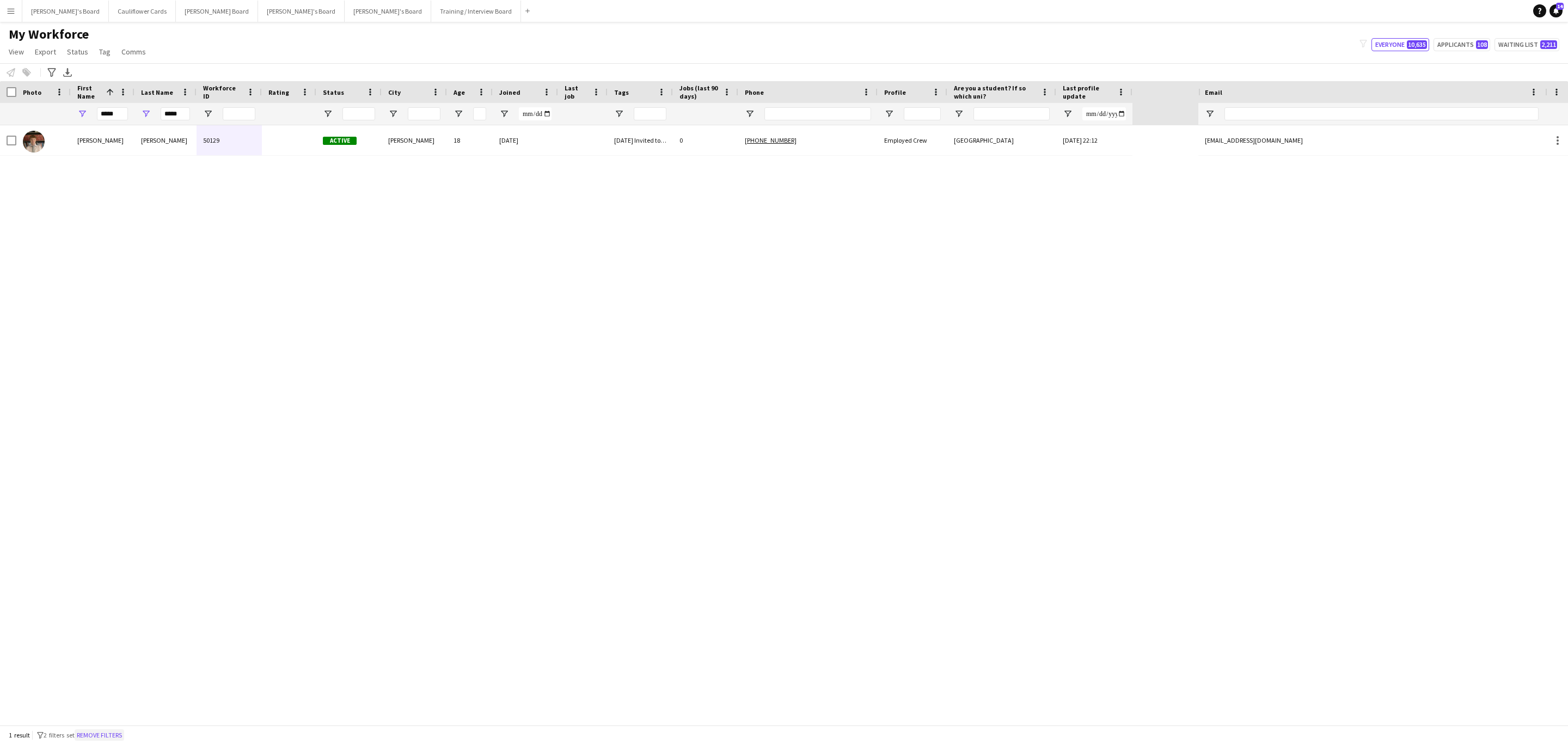
click at [121, 737] on button "Remove filters" at bounding box center [99, 735] width 49 height 12
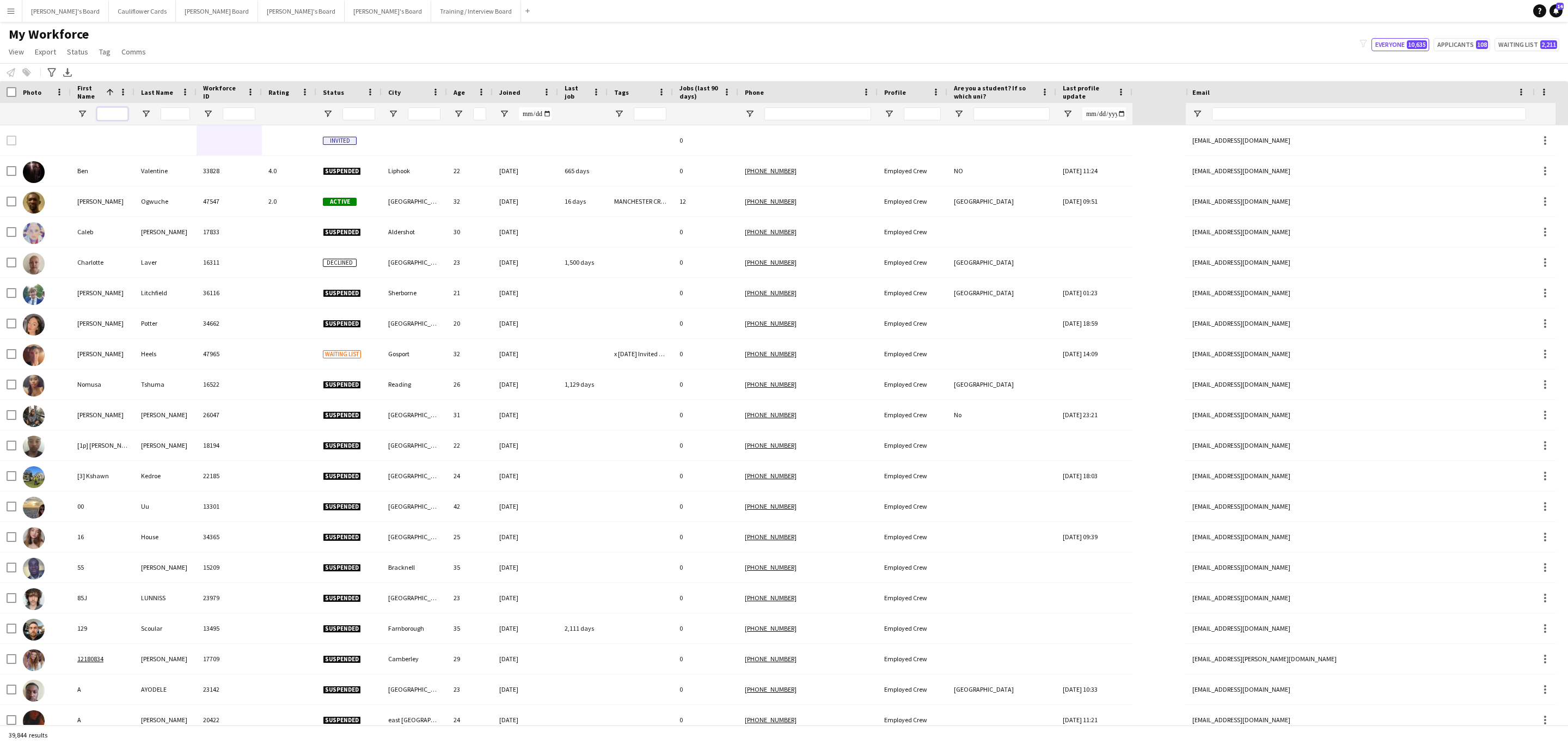
click at [108, 109] on input "First Name Filter Input" at bounding box center [112, 114] width 31 height 13
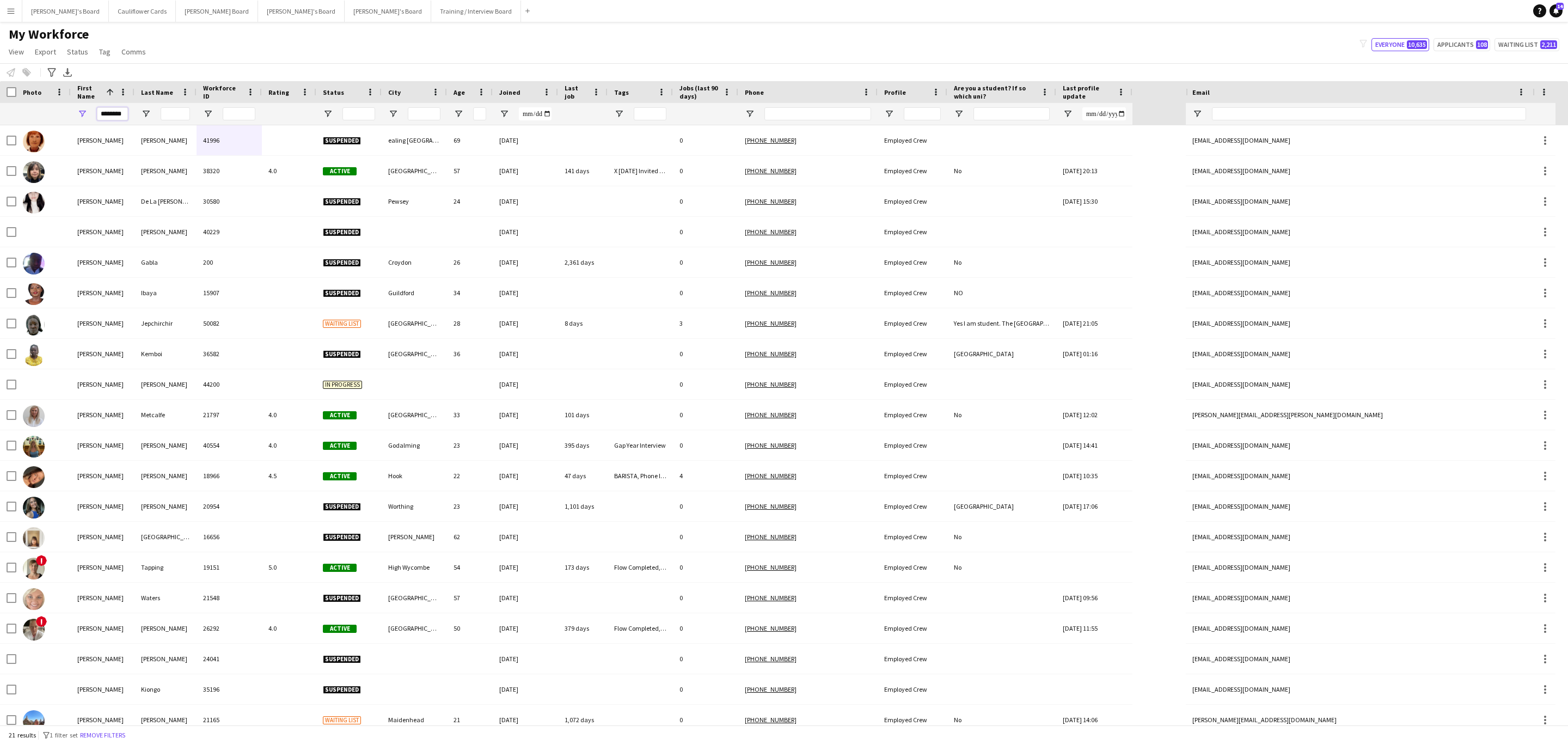
type input "********"
click at [178, 115] on input "Last Name Filter Input" at bounding box center [175, 114] width 29 height 13
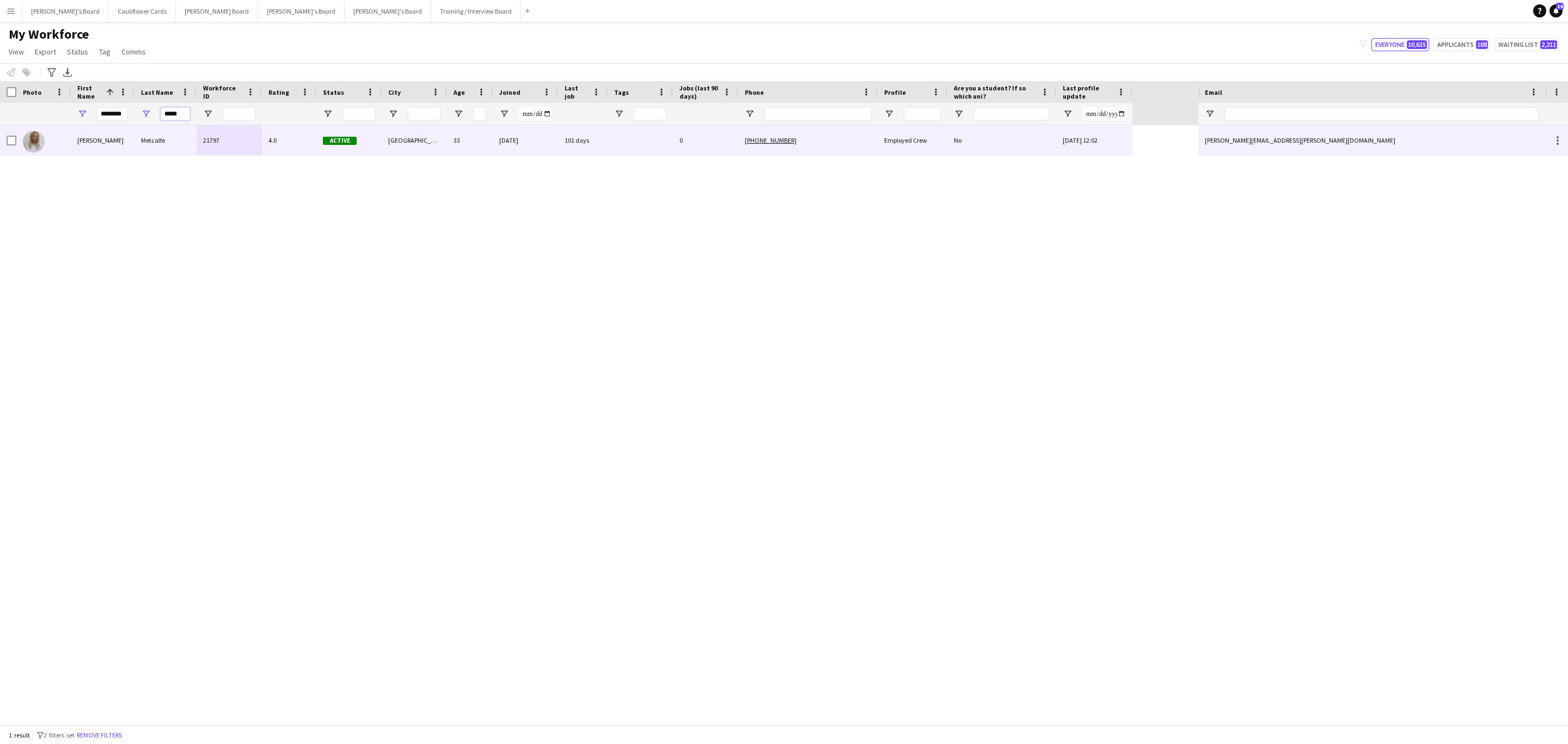
type input "*****"
click at [206, 136] on div "21797" at bounding box center [229, 140] width 66 height 30
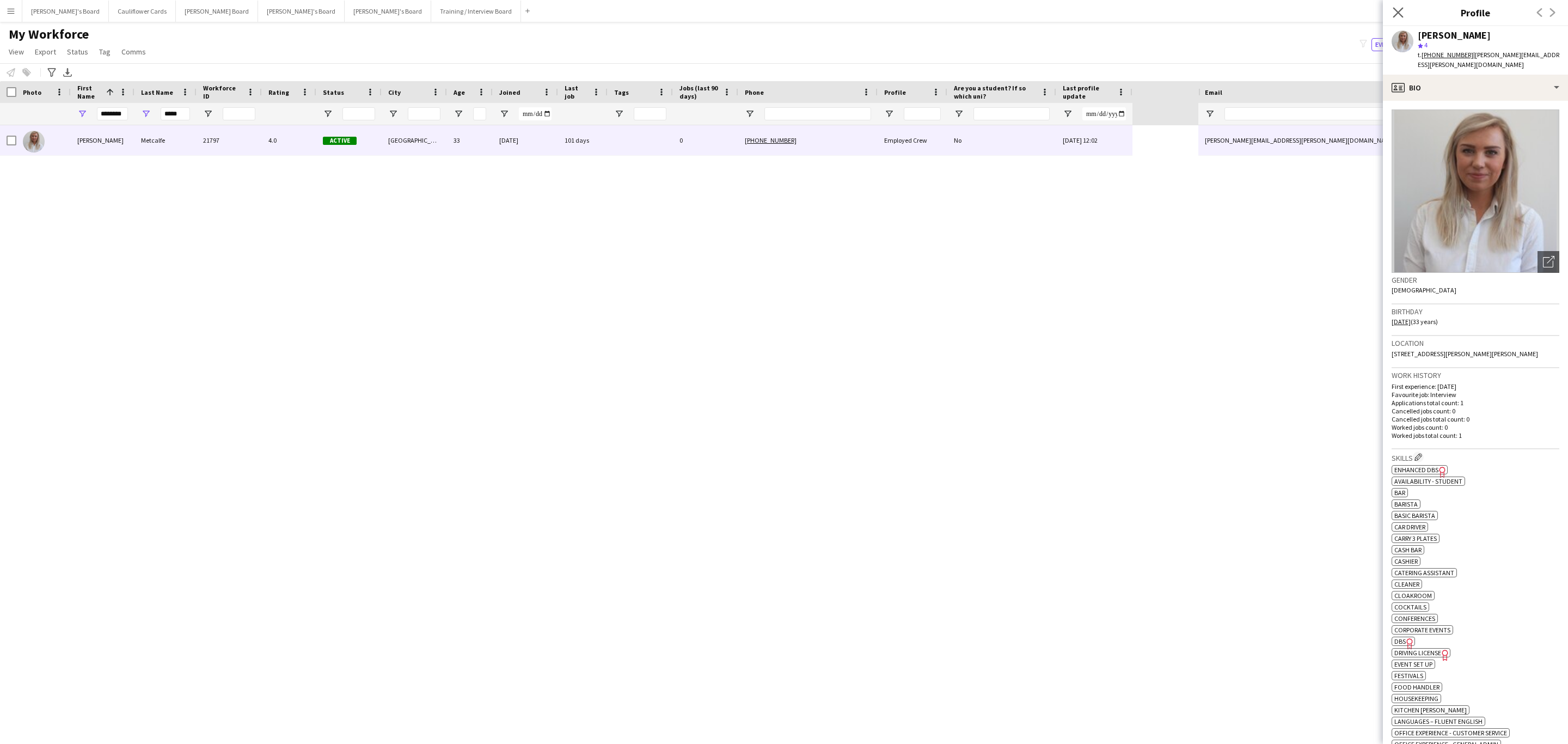
click at [1404, 13] on app-icon "Close pop-in" at bounding box center [1398, 13] width 15 height 15
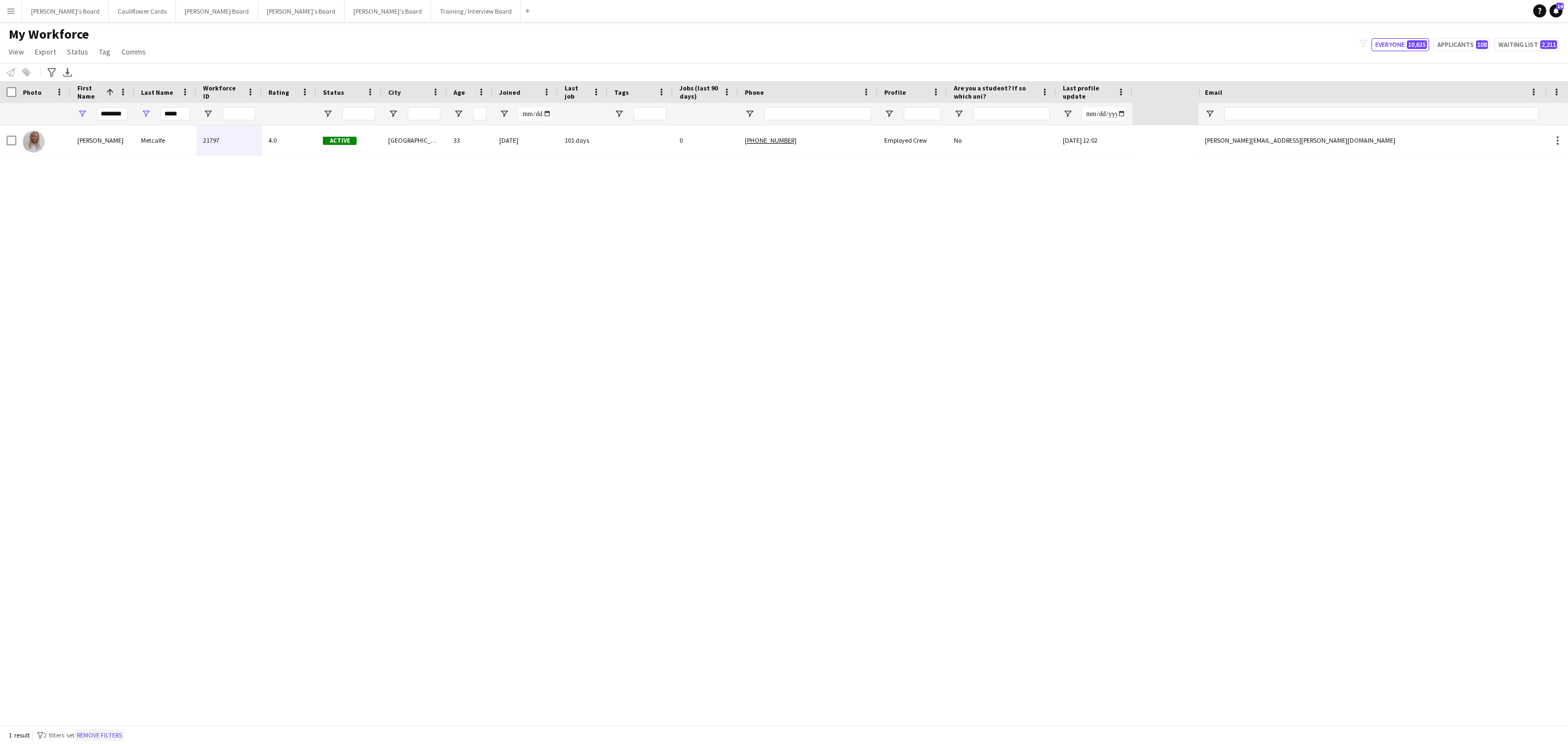
click at [116, 732] on button "Remove filters" at bounding box center [99, 735] width 49 height 12
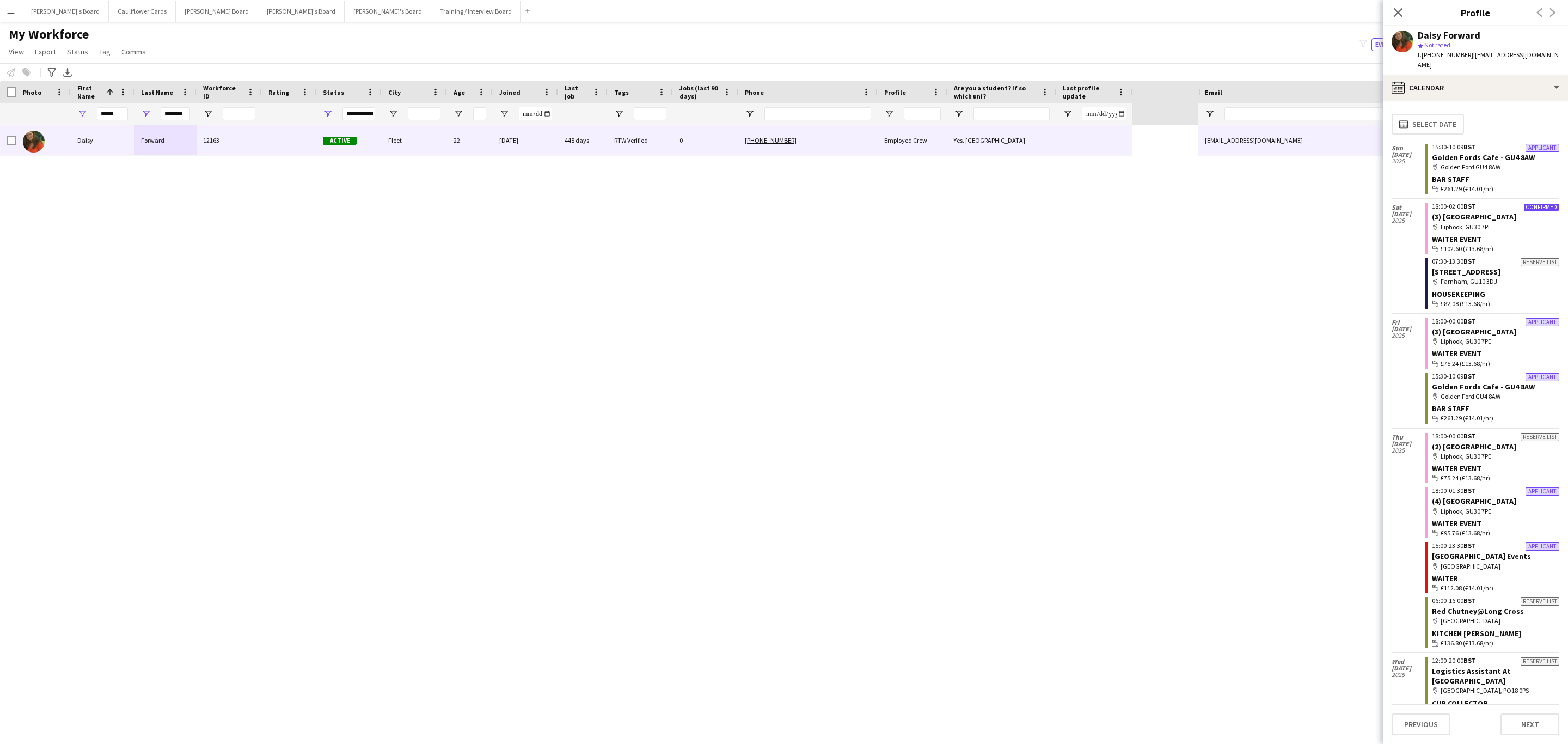
drag, startPoint x: 1395, startPoint y: 10, endPoint x: 771, endPoint y: 303, distance: 689.4
click at [1393, 9] on icon "Close pop-in" at bounding box center [1398, 13] width 9 height 9
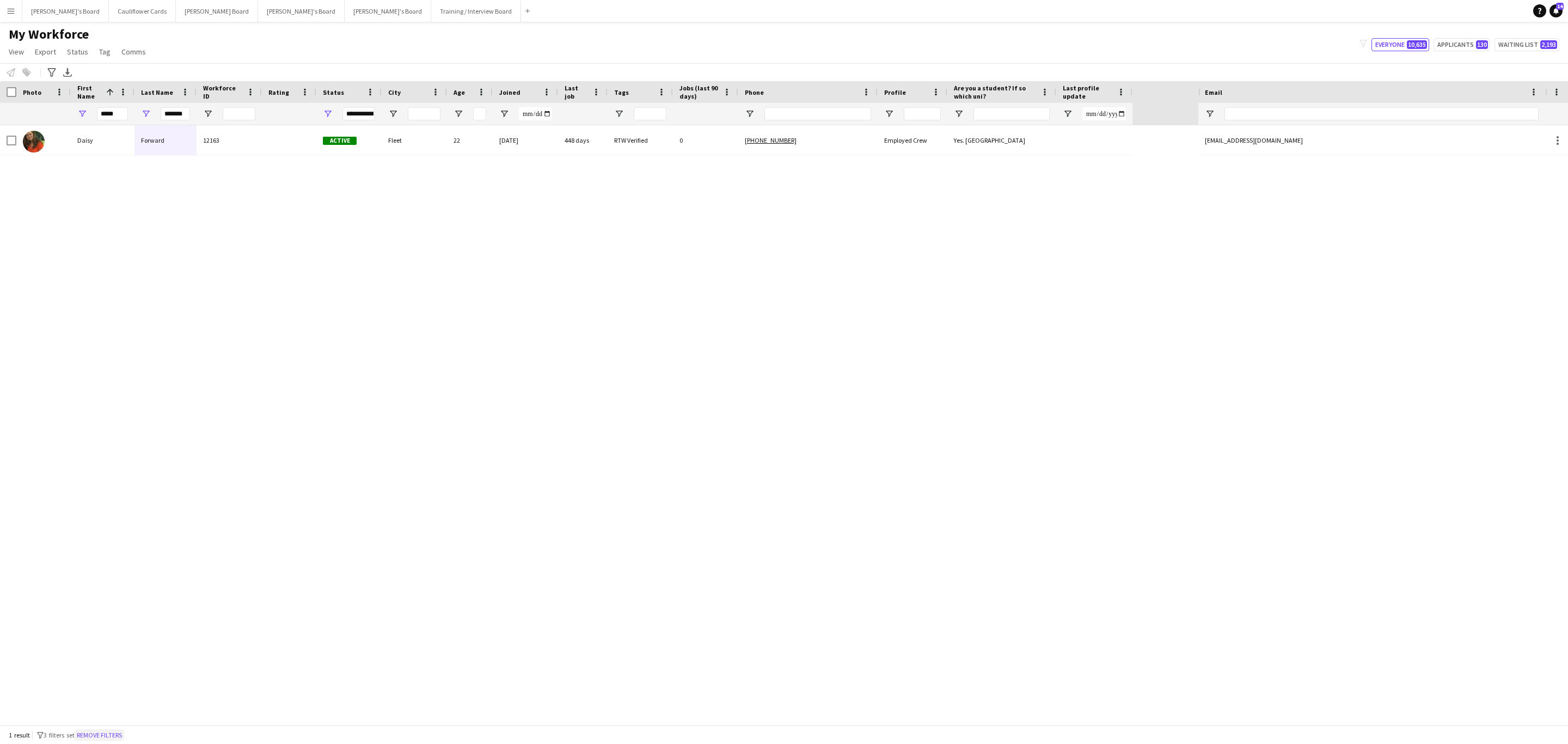
click at [109, 730] on button "Remove filters" at bounding box center [99, 735] width 49 height 12
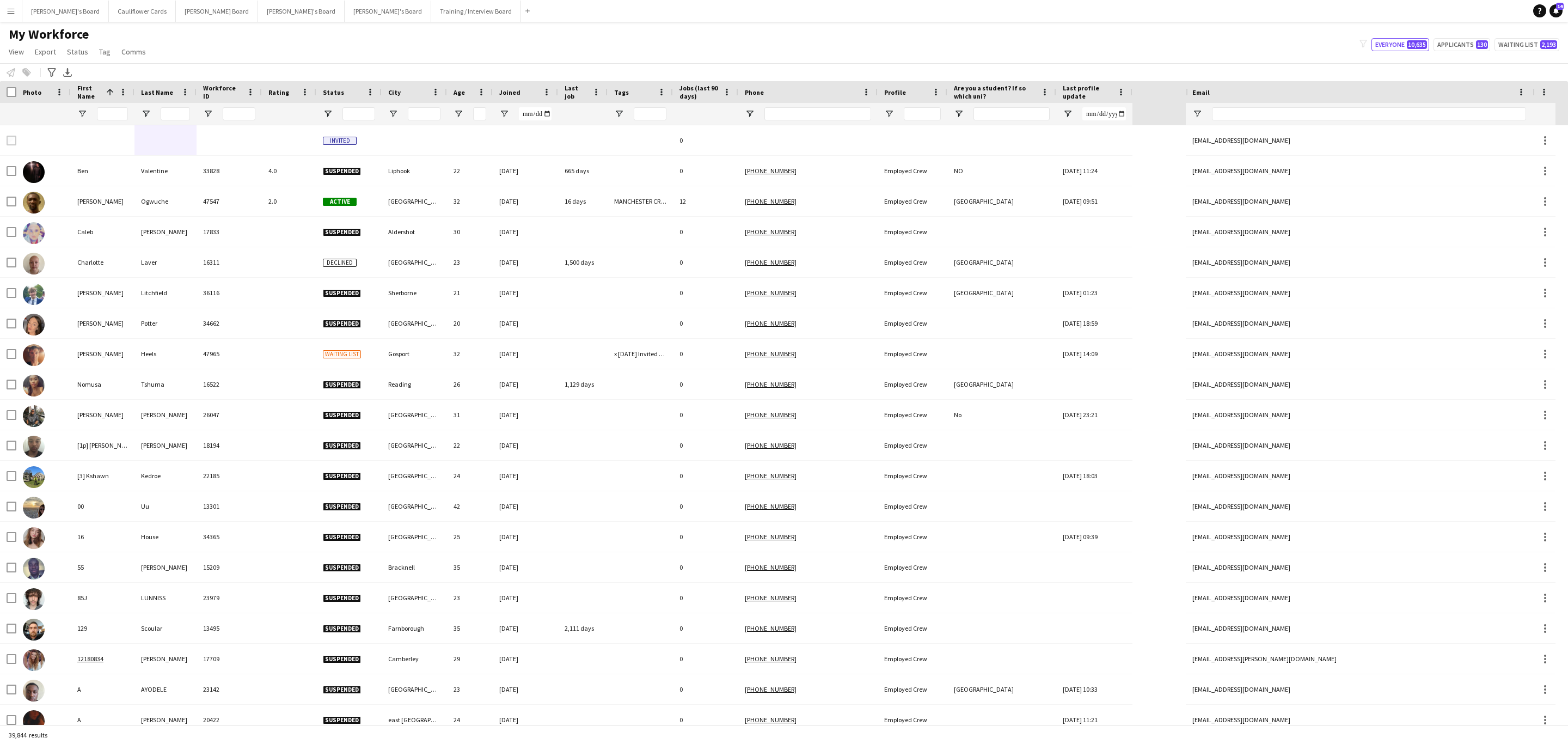
click at [12, 13] on app-icon "Menu" at bounding box center [11, 11] width 9 height 9
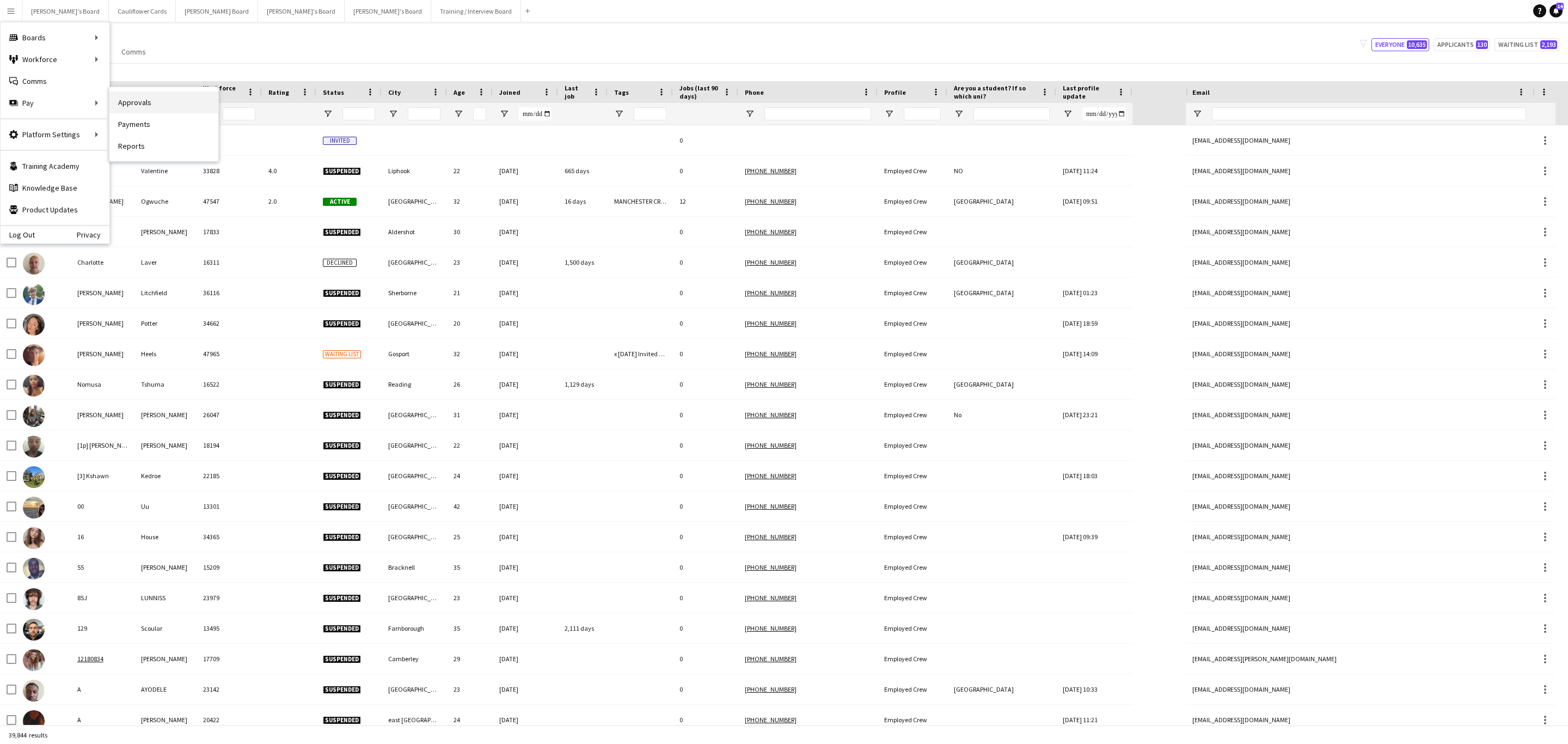
click at [121, 103] on link "Approvals" at bounding box center [164, 102] width 109 height 22
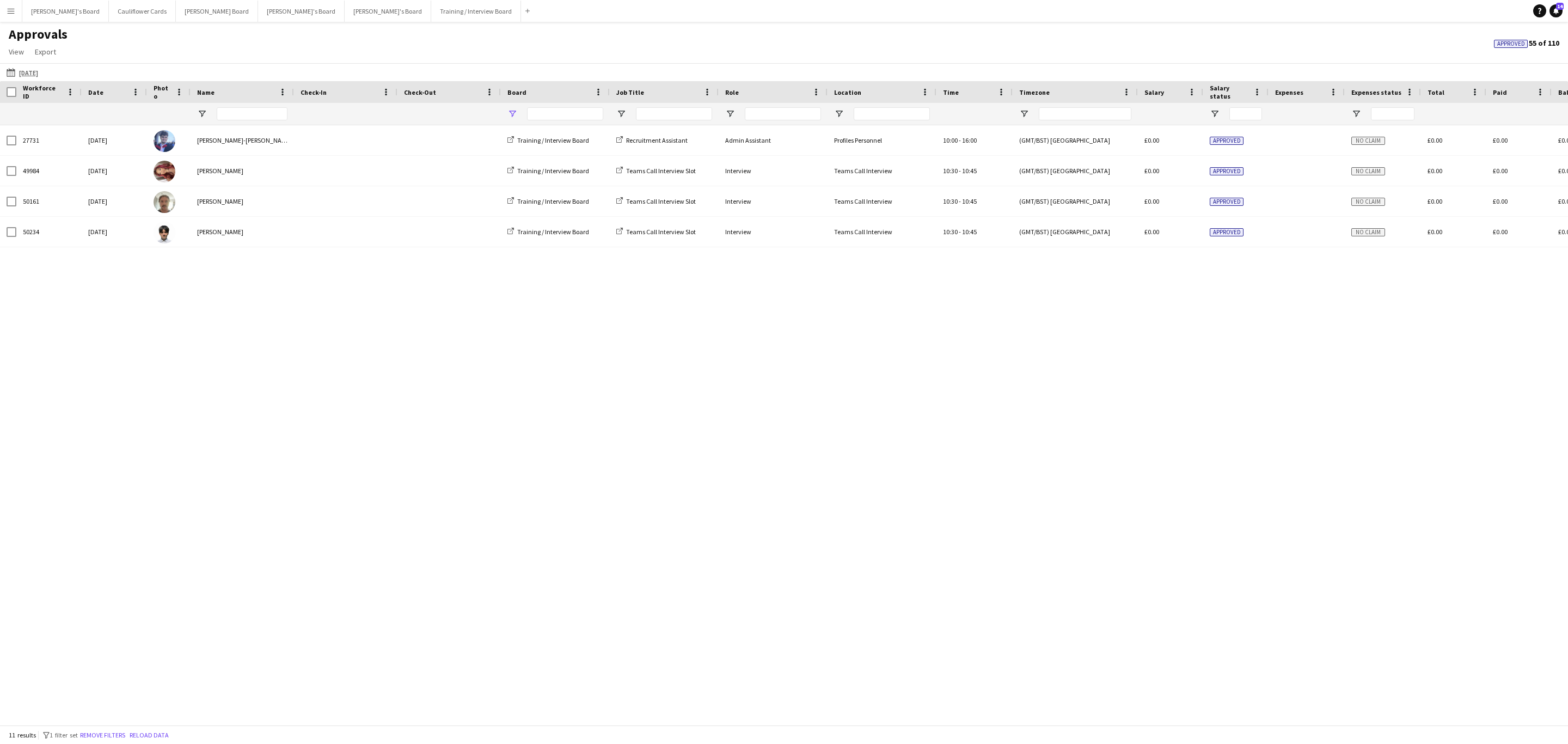
type input "**********"
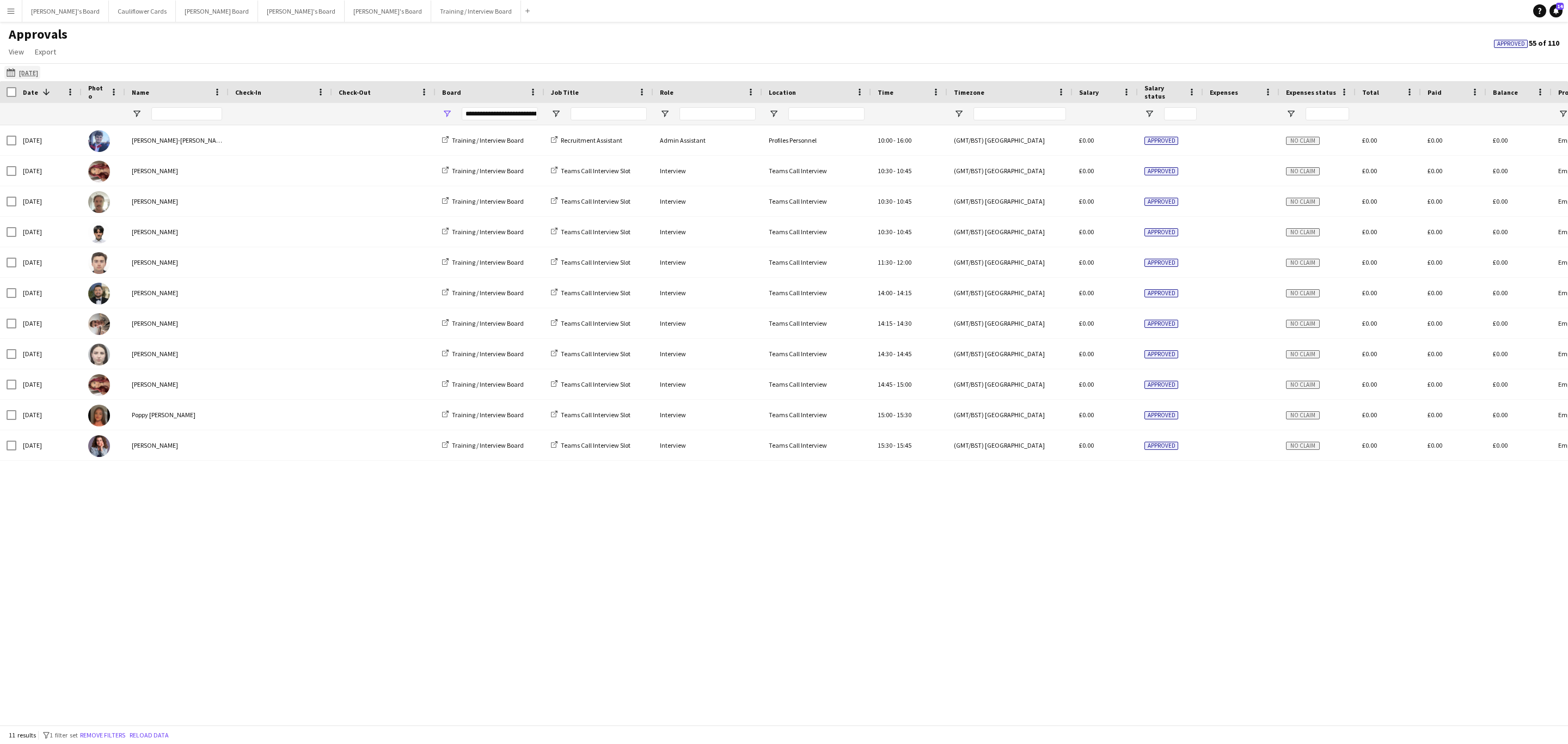
click at [10, 74] on app-icon "[DATE]" at bounding box center [13, 72] width 13 height 9
drag, startPoint x: 27, startPoint y: 103, endPoint x: 32, endPoint y: 109, distance: 7.8
click at [28, 103] on li "Today" at bounding box center [35, 104] width 49 height 18
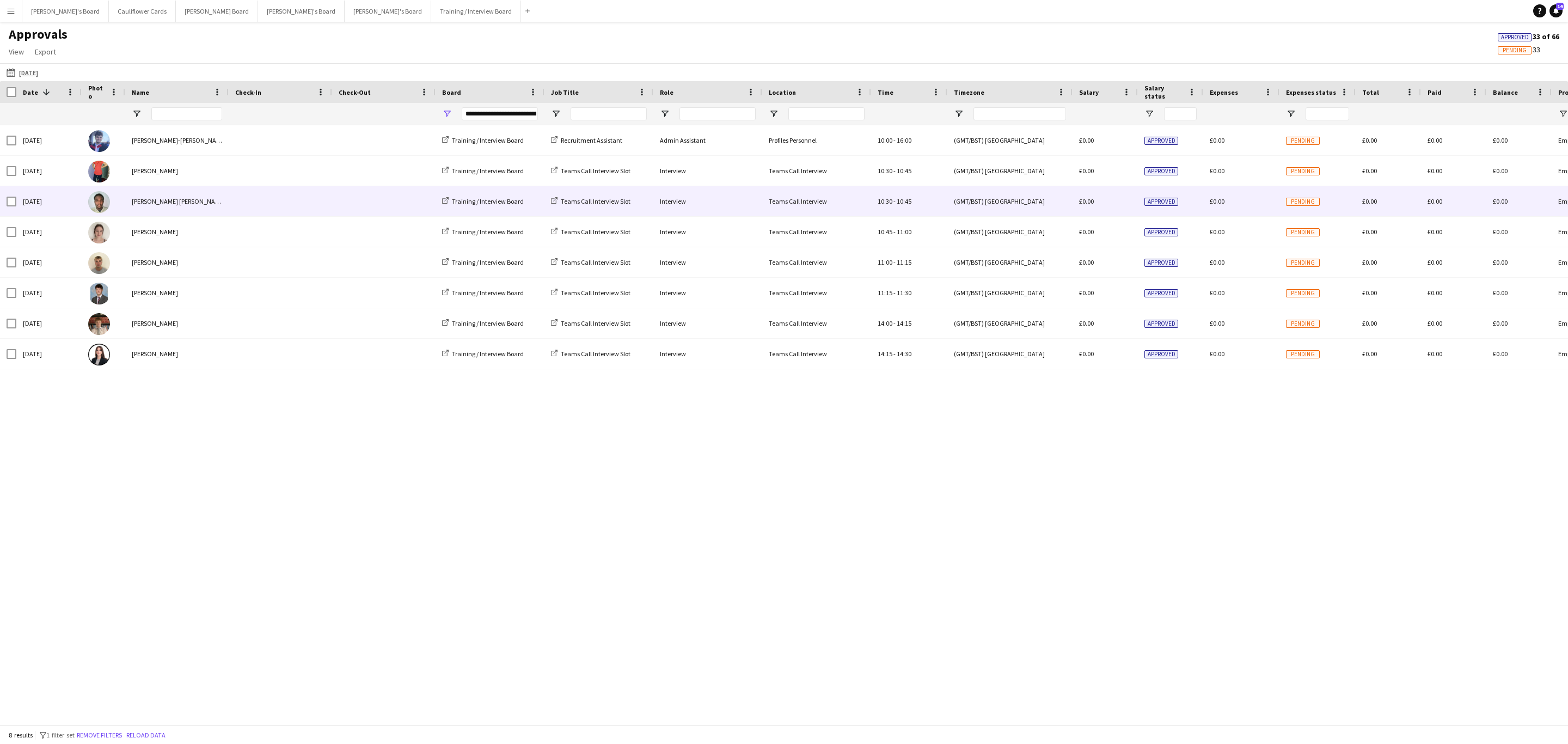
click at [172, 197] on div "[PERSON_NAME] [PERSON_NAME]" at bounding box center [177, 201] width 103 height 30
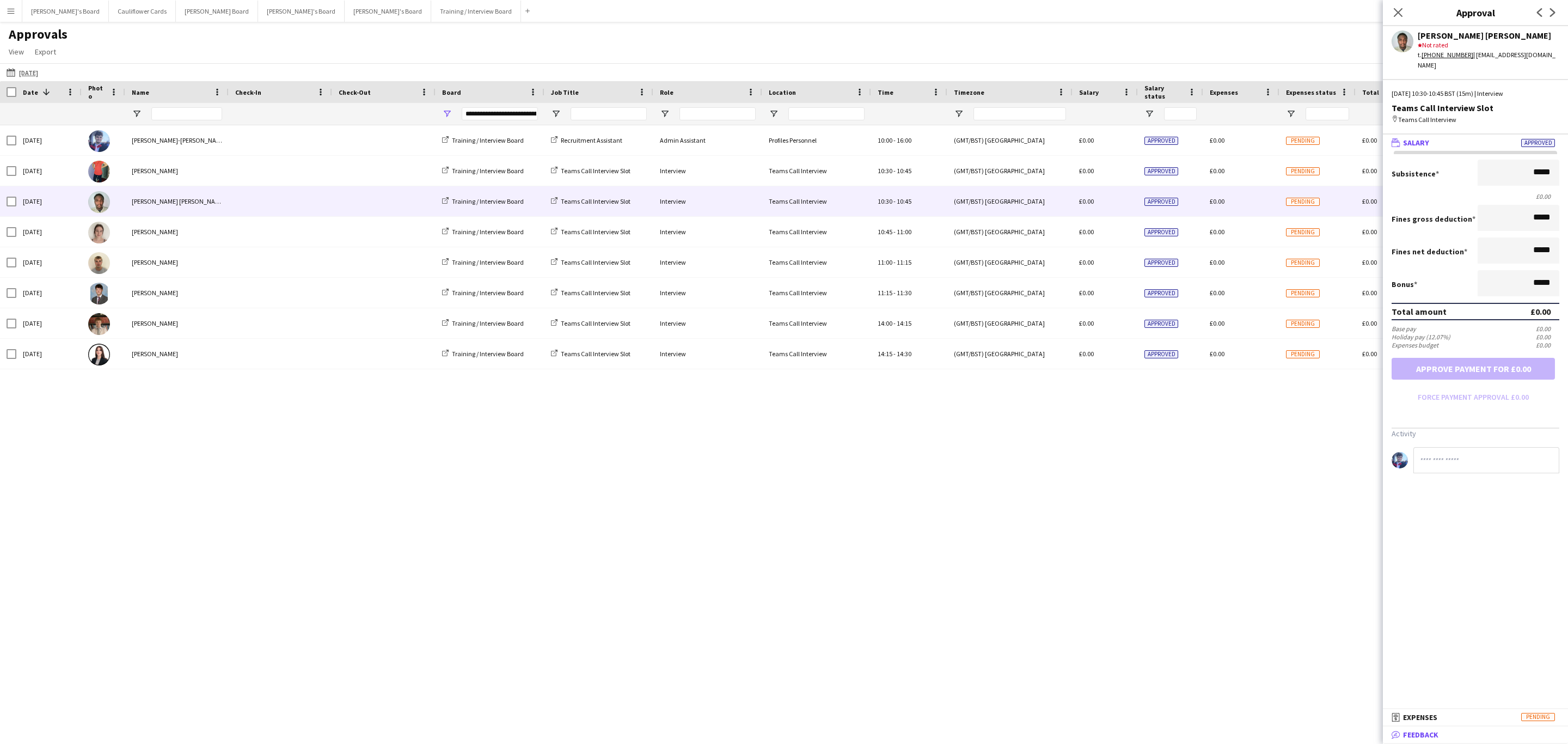
click at [1447, 734] on mat-panel-title "bubble-pencil Feedback" at bounding box center [1472, 734] width 181 height 10
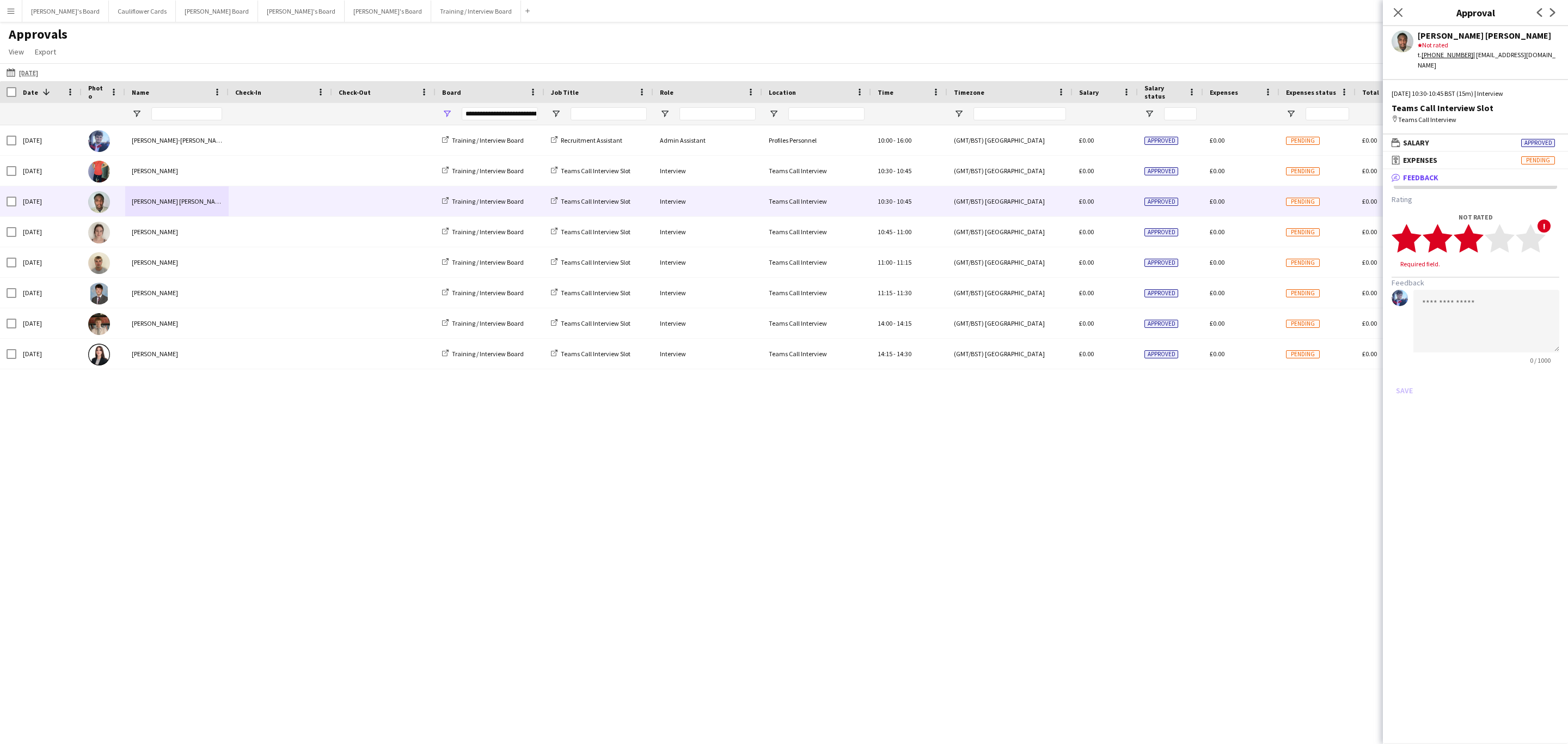
drag, startPoint x: 1476, startPoint y: 232, endPoint x: 1475, endPoint y: 293, distance: 61.0
click at [1475, 232] on icon "star" at bounding box center [1468, 238] width 30 height 30
click at [1478, 311] on textarea at bounding box center [1486, 310] width 146 height 63
paste textarea "**********"
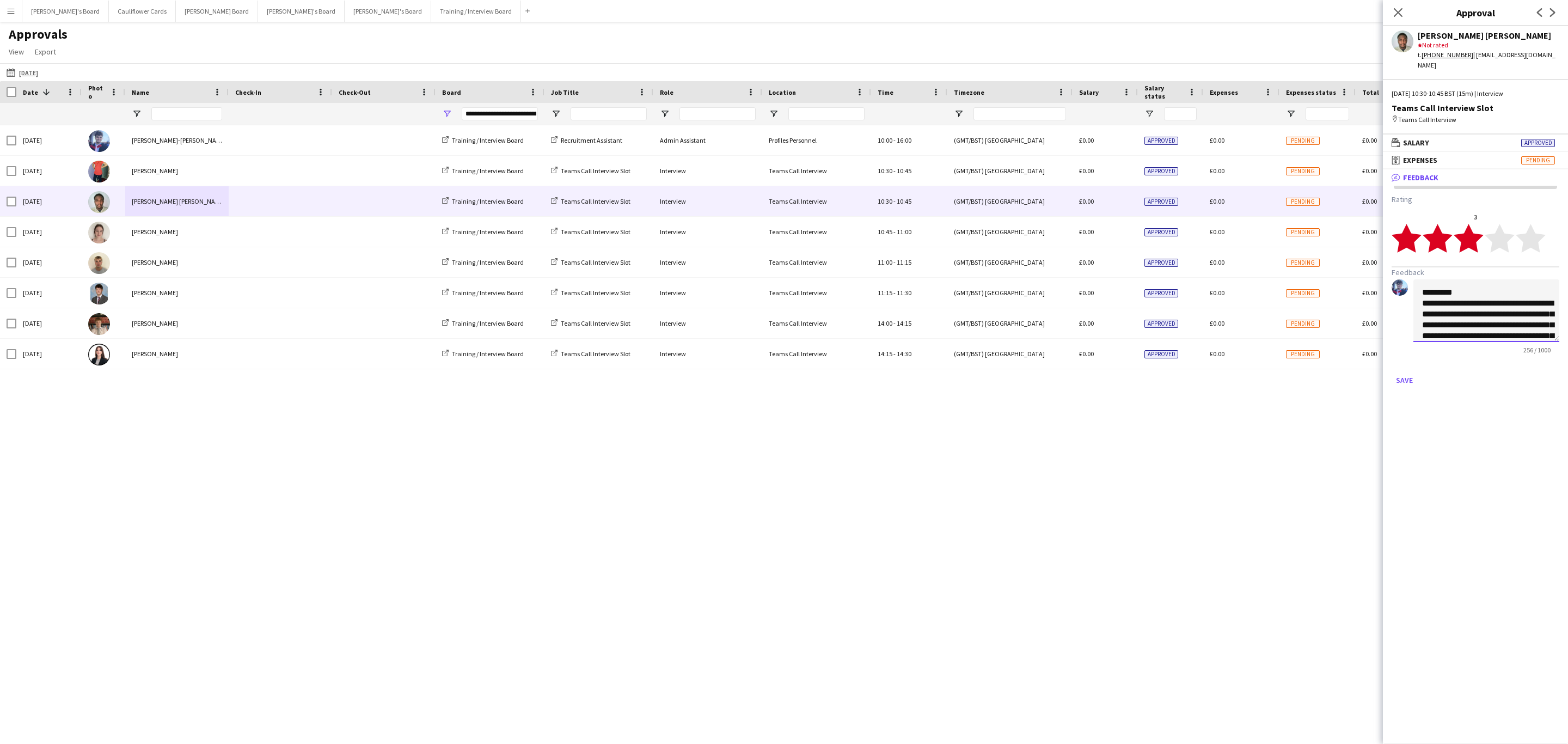
scroll to position [51, 0]
type textarea "**********"
click at [1406, 372] on button "Save" at bounding box center [1404, 380] width 26 height 18
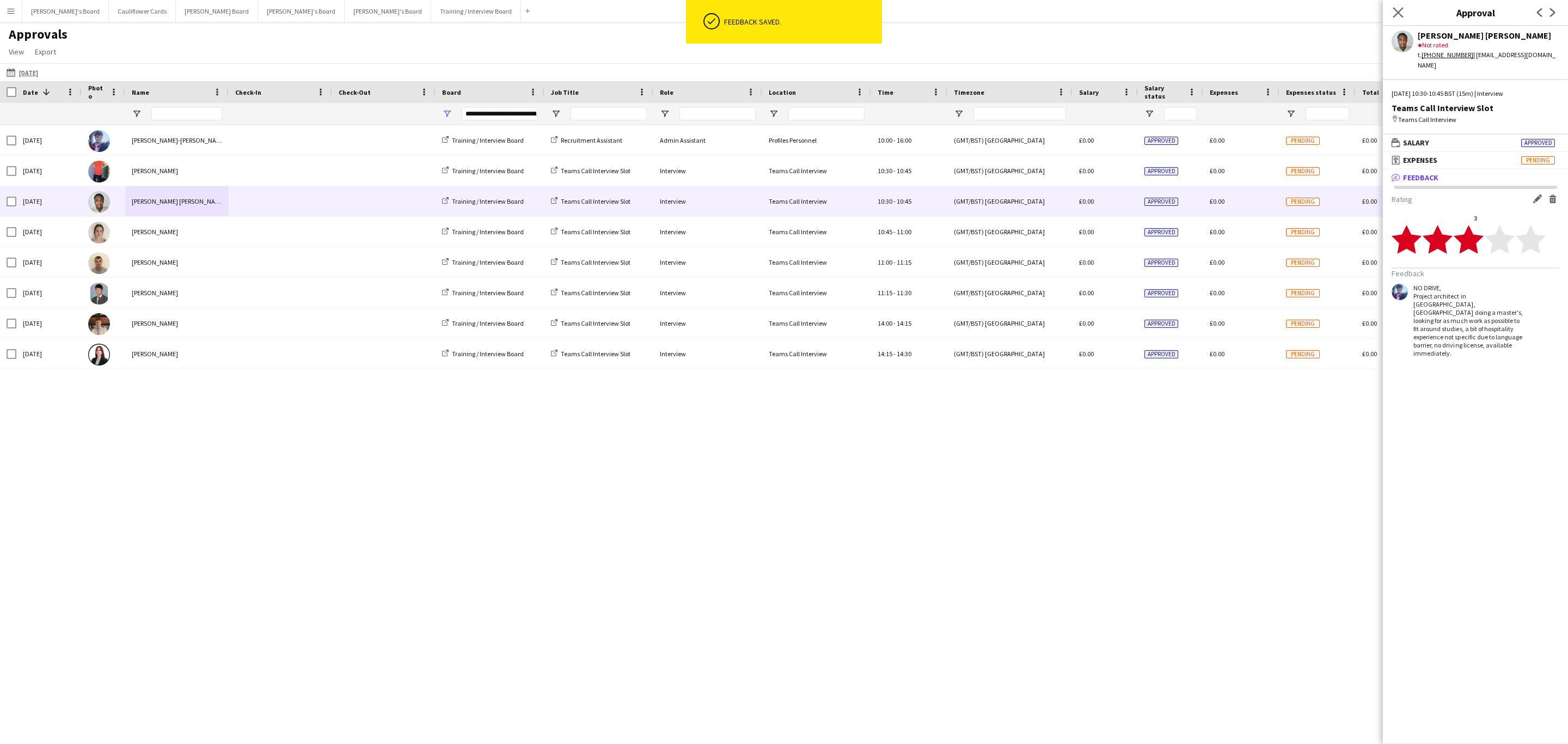
click at [1395, 7] on app-icon "Close pop-in" at bounding box center [1398, 13] width 15 height 15
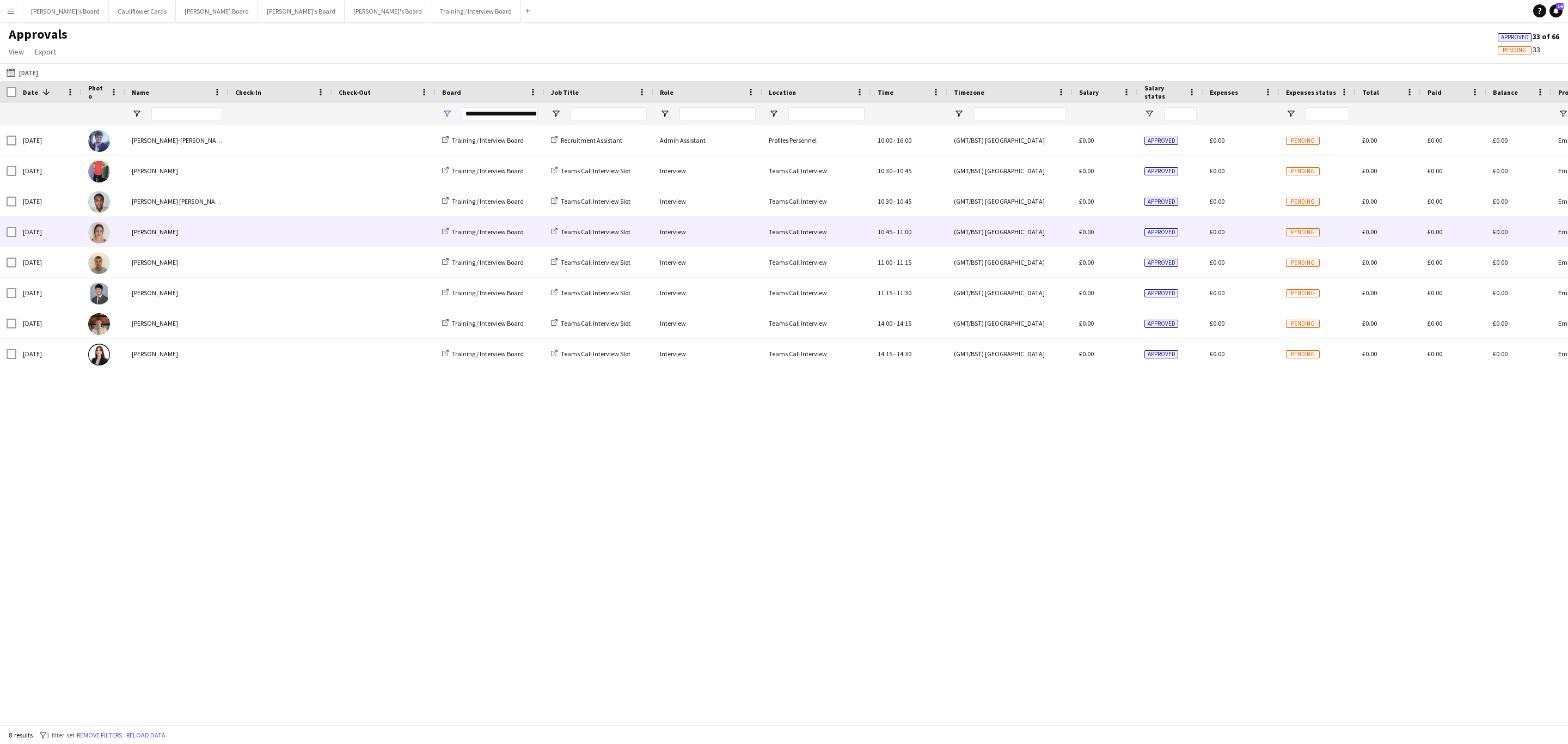
click at [195, 229] on div "[PERSON_NAME]" at bounding box center [177, 232] width 103 height 30
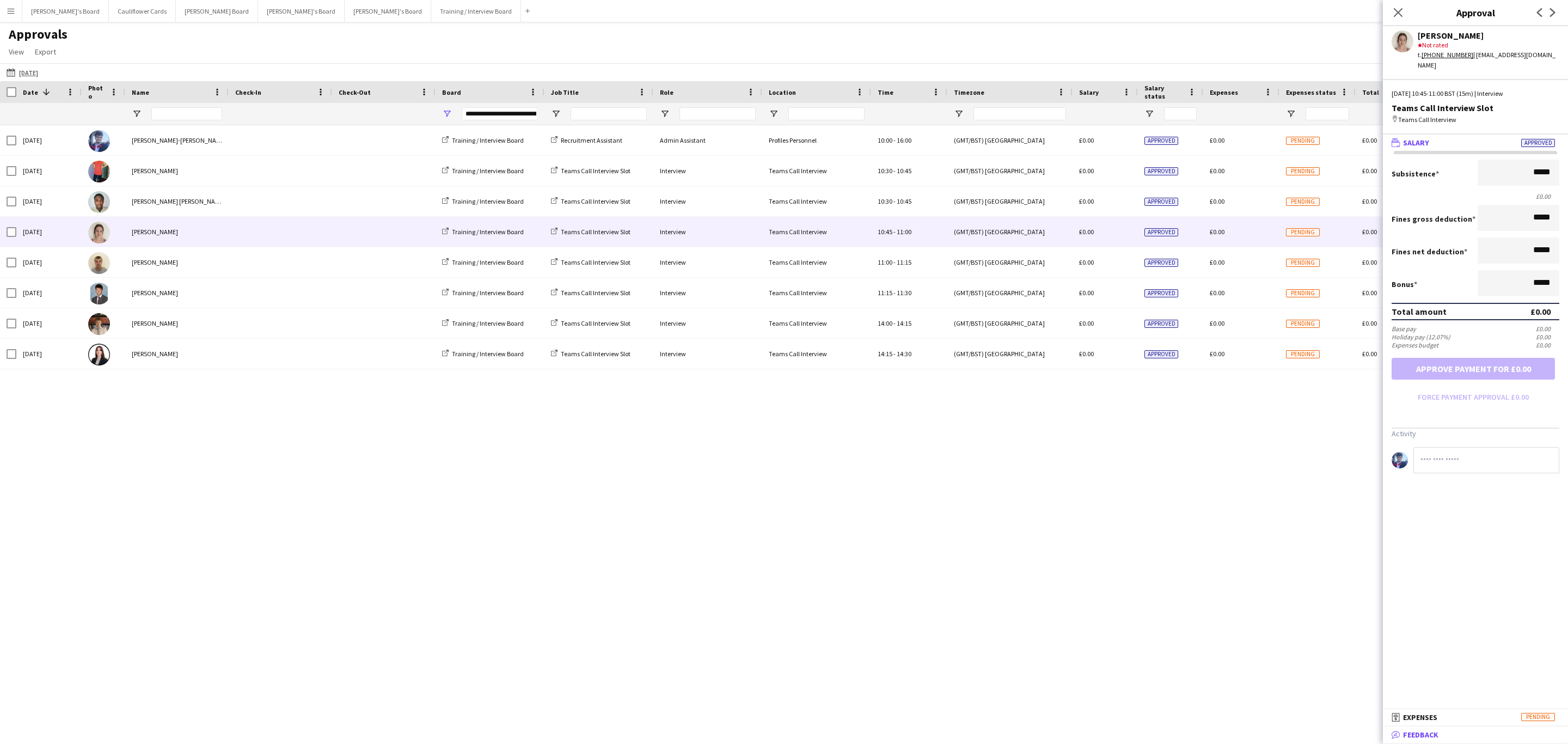
drag, startPoint x: 1429, startPoint y: 734, endPoint x: 1429, endPoint y: 726, distance: 8.0
click at [1429, 732] on span "Feedback" at bounding box center [1421, 734] width 35 height 10
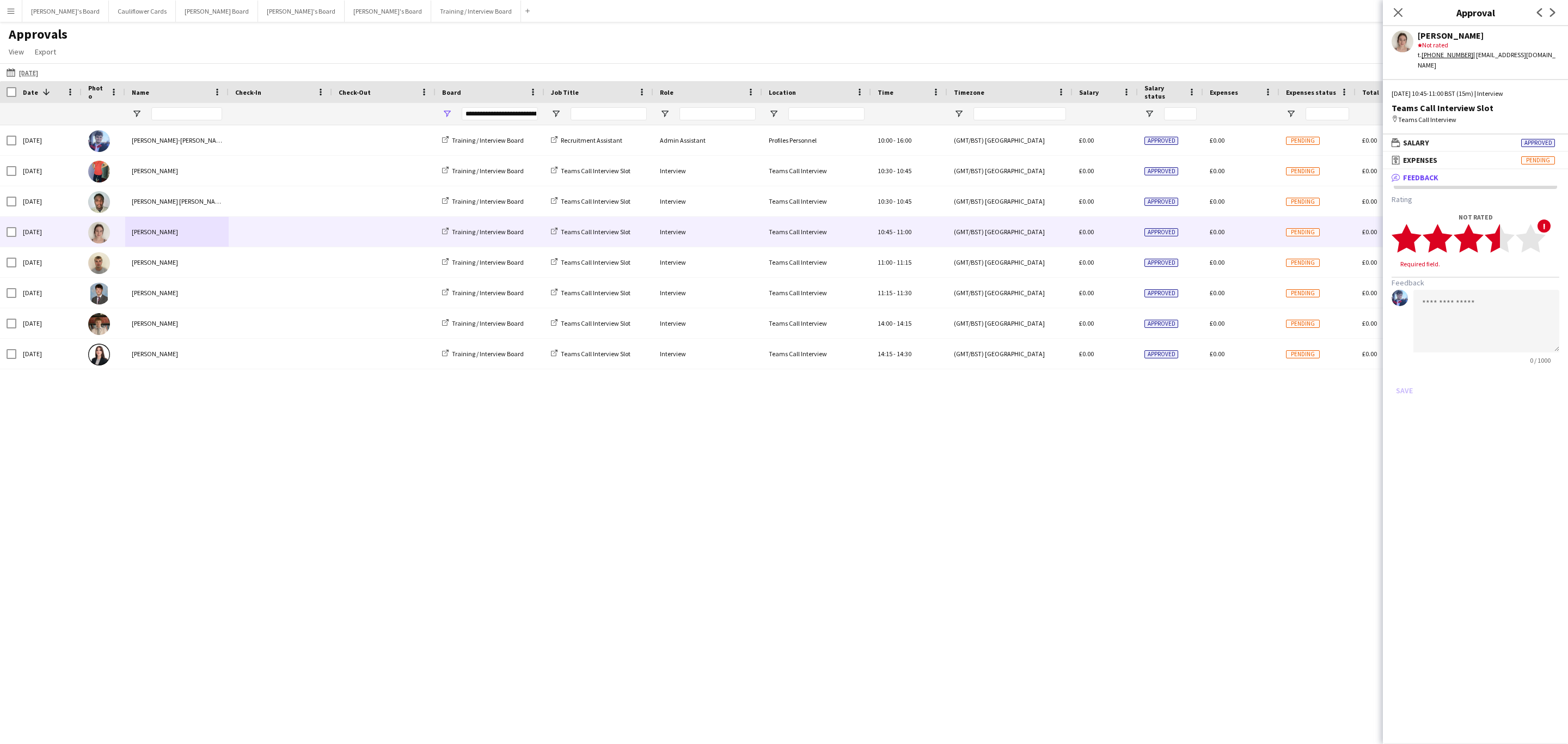
click at [1491, 232] on polygon at bounding box center [1499, 238] width 30 height 28
click at [1485, 279] on textarea at bounding box center [1486, 310] width 146 height 63
paste textarea "**********"
type textarea "**********"
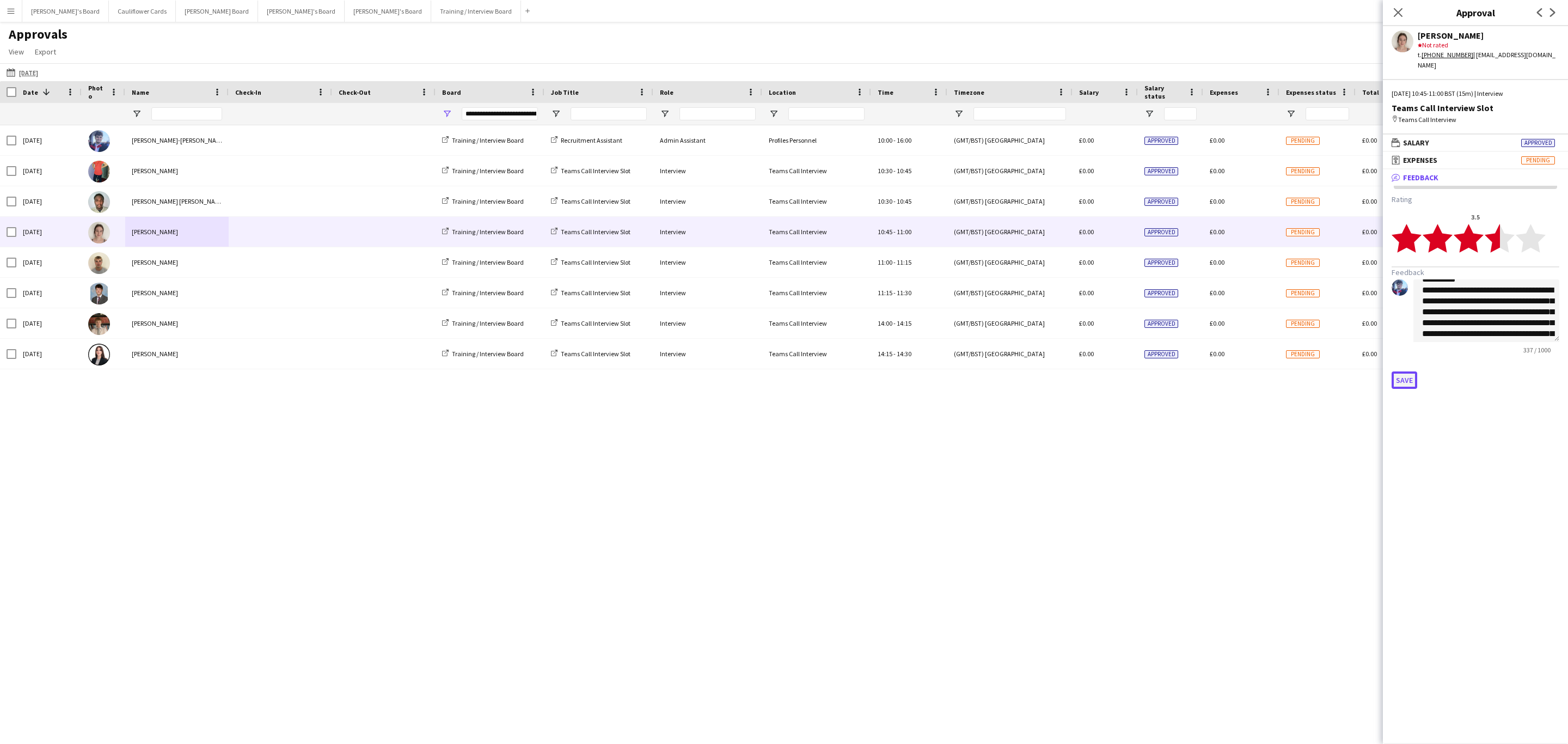
click at [1407, 372] on button "Save" at bounding box center [1404, 380] width 26 height 18
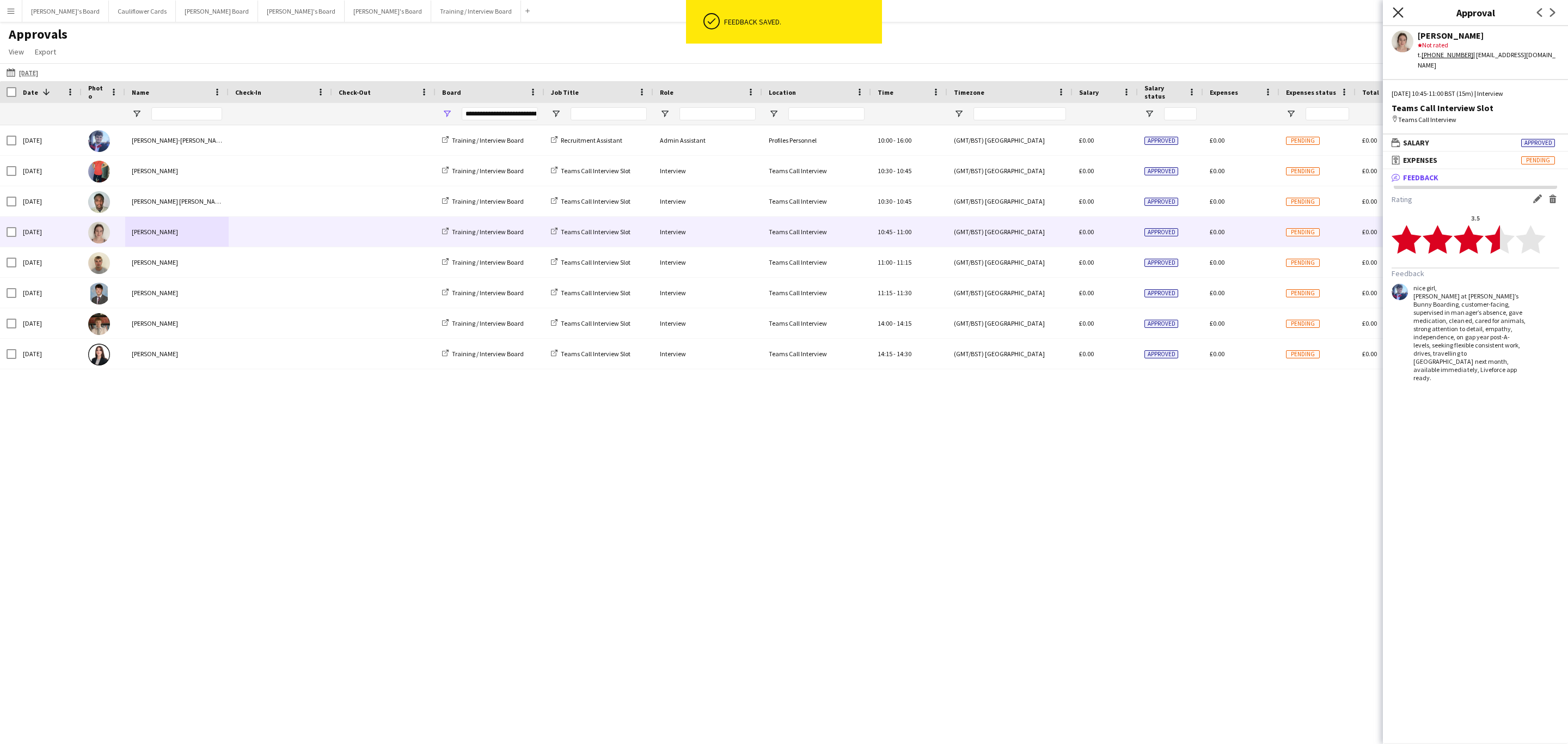
click at [1398, 10] on icon "Close pop-in" at bounding box center [1398, 13] width 10 height 10
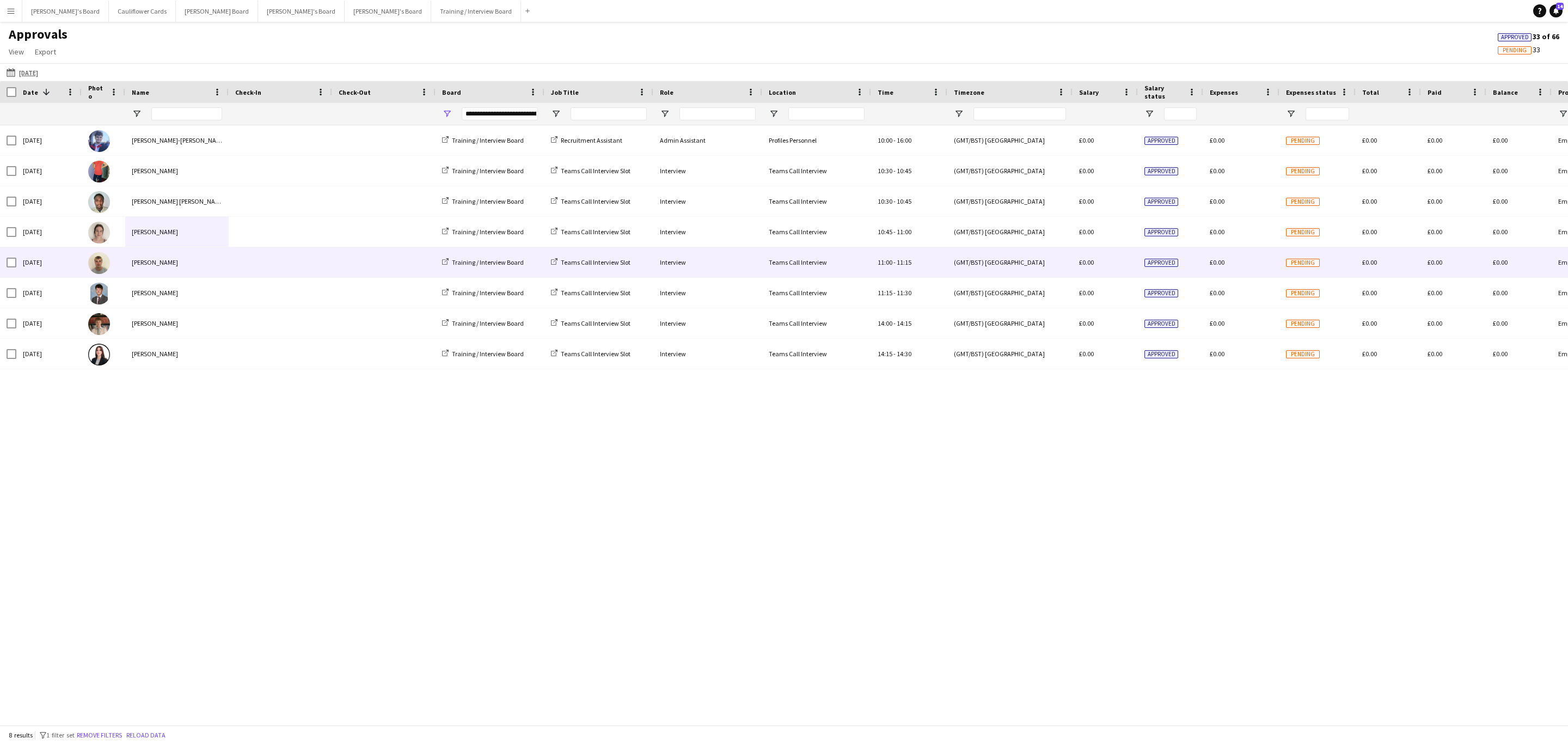
click at [160, 274] on div "[PERSON_NAME]" at bounding box center [177, 262] width 103 height 30
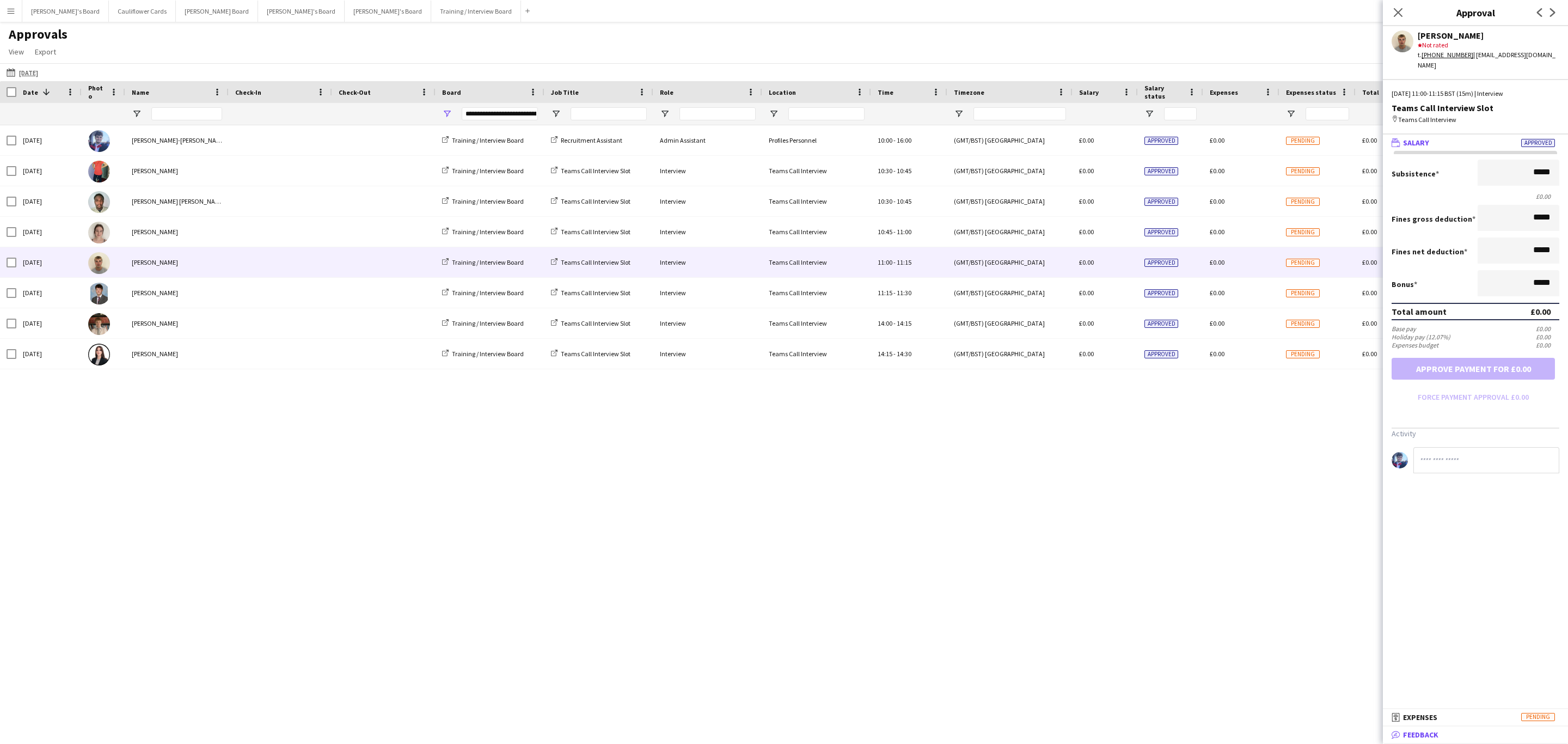
click at [1416, 740] on mat-expansion-panel-header "bubble-pencil Feedback" at bounding box center [1474, 734] width 185 height 16
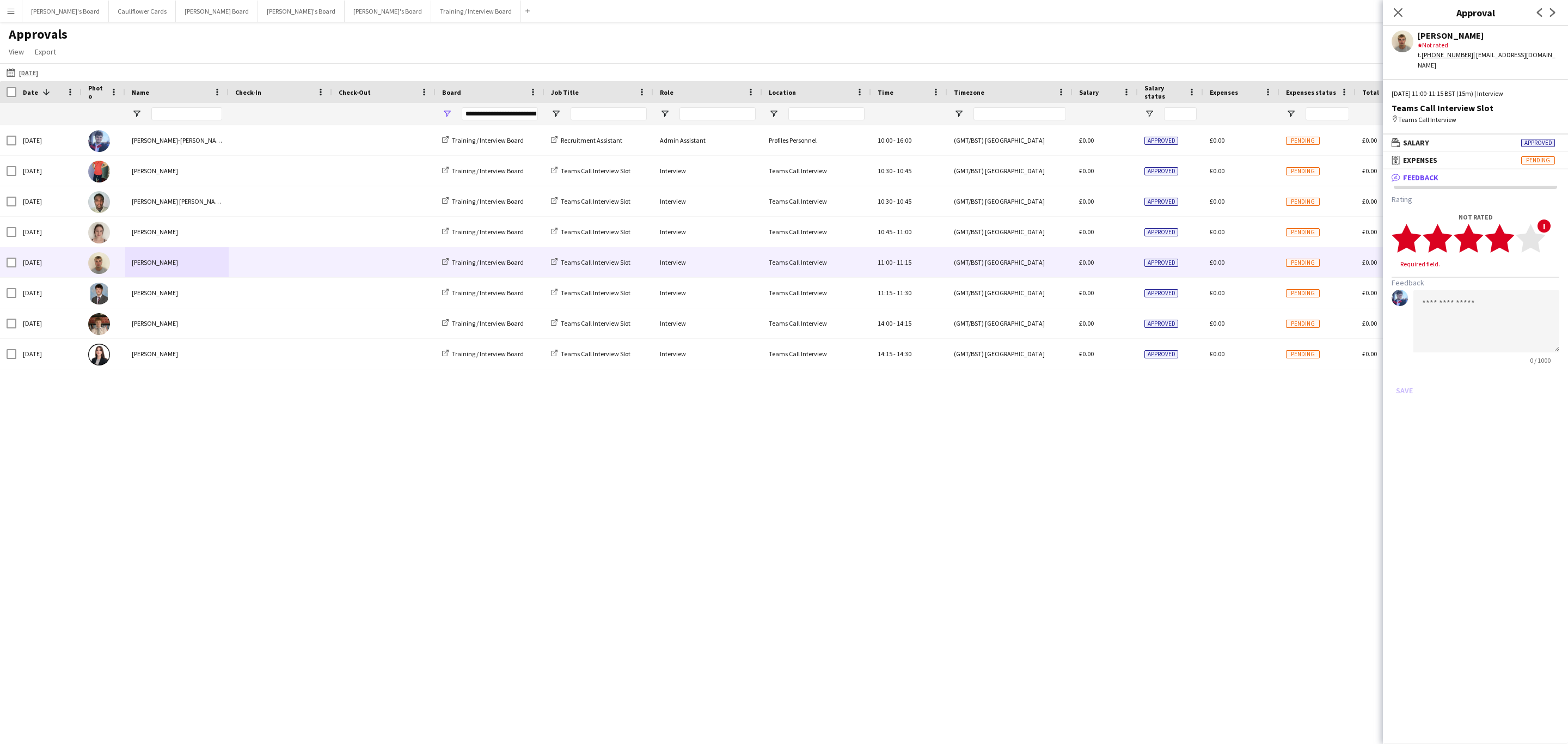
click at [1508, 230] on polygon at bounding box center [1499, 238] width 30 height 28
click at [1491, 279] on textarea at bounding box center [1486, 310] width 146 height 63
paste textarea "**********"
drag, startPoint x: 1457, startPoint y: 320, endPoint x: 1419, endPoint y: 291, distance: 47.8
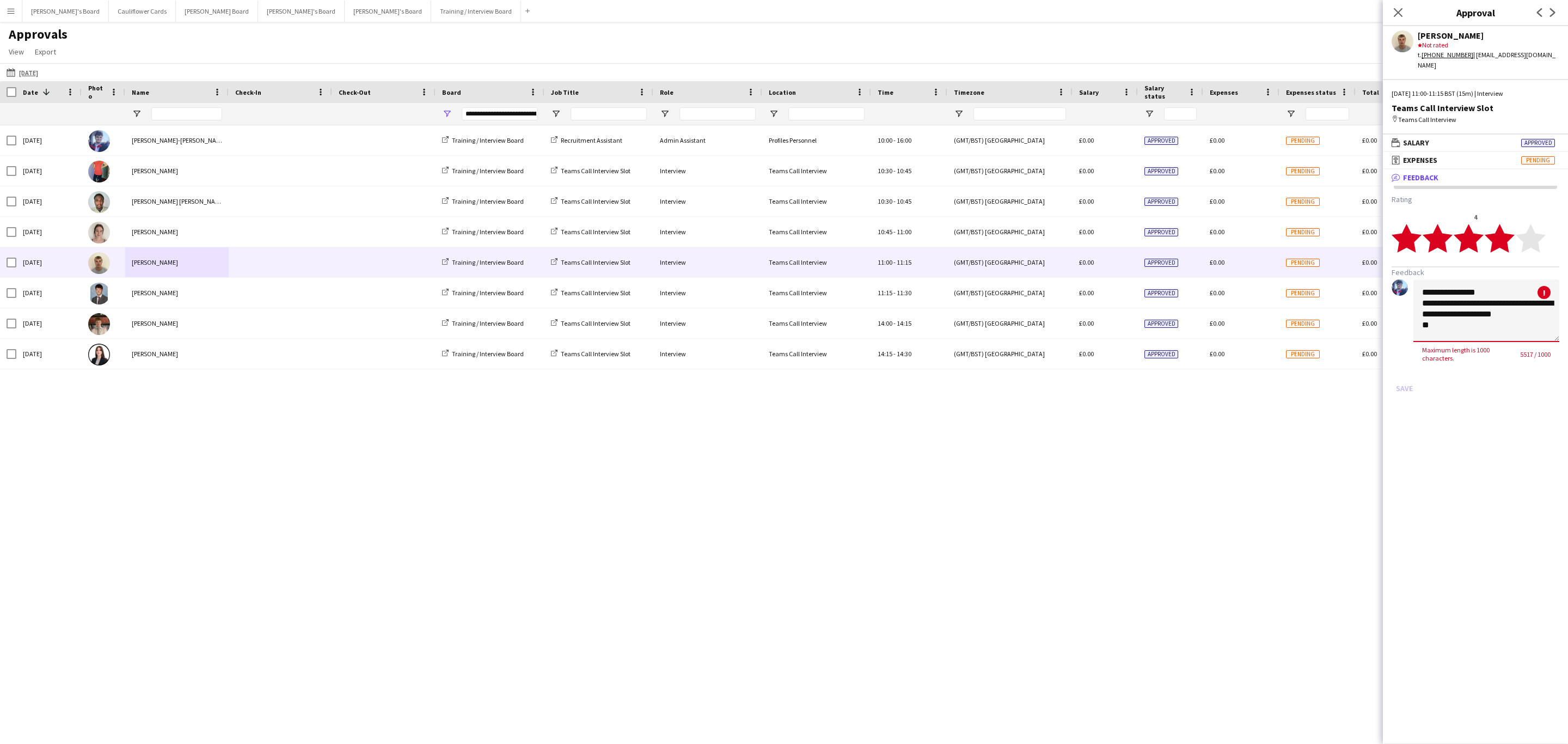
click at [1420, 291] on textarea at bounding box center [1486, 310] width 146 height 63
paste textarea "**********"
type textarea "**********"
click at [1395, 372] on button "Save" at bounding box center [1404, 380] width 26 height 18
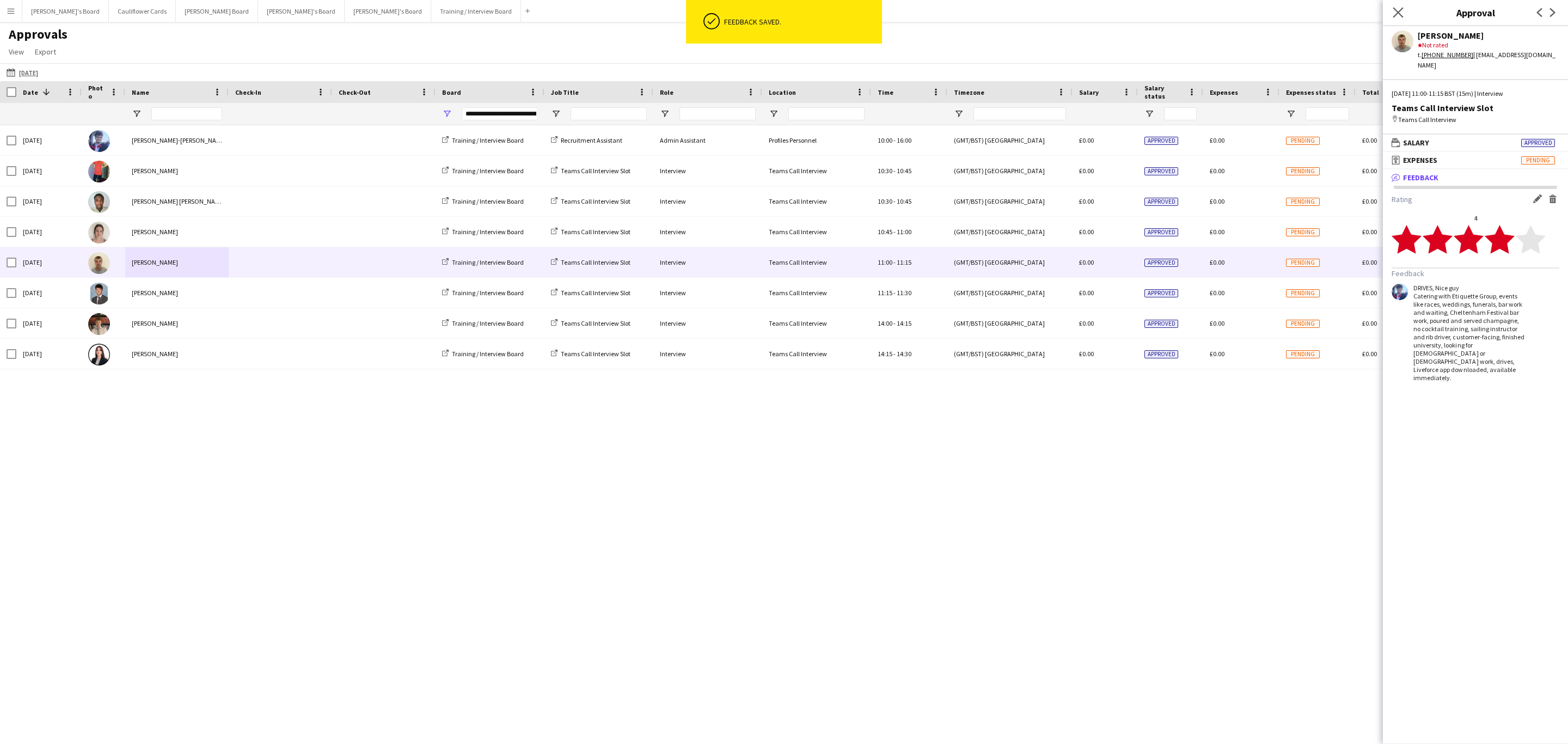
click at [1398, 13] on icon at bounding box center [1398, 13] width 10 height 10
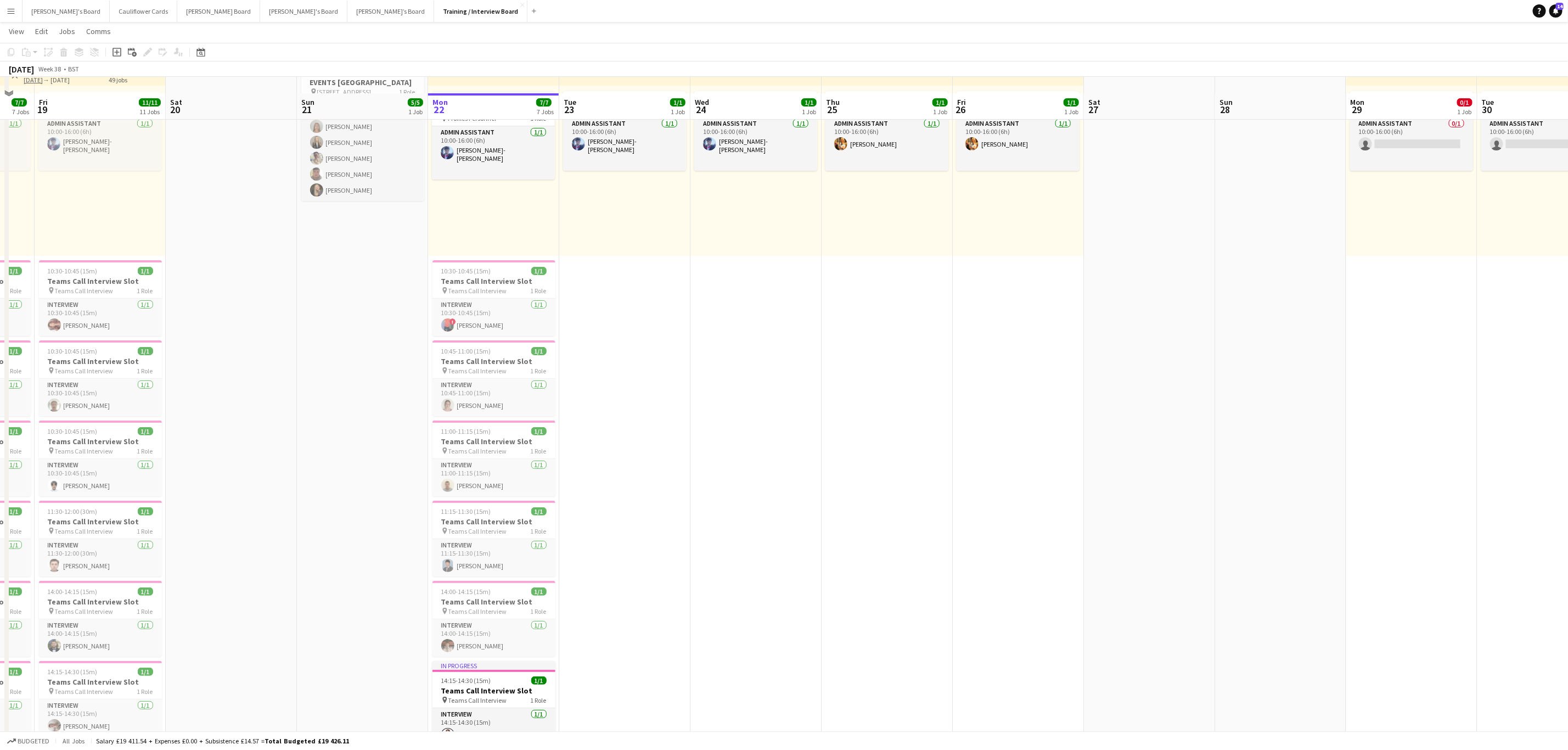
scroll to position [83, 0]
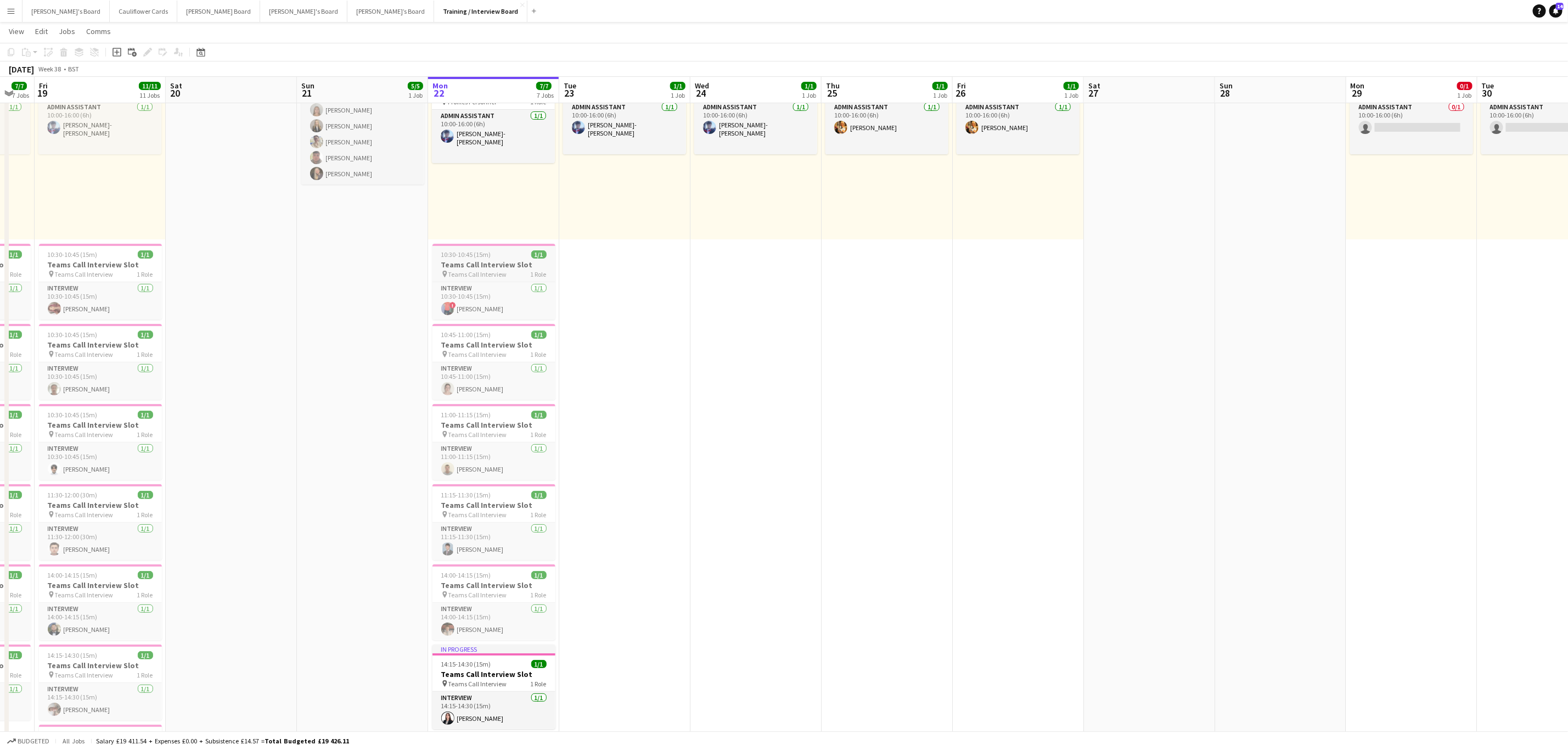
click at [514, 261] on h3 "Teams Call Interview Slot" at bounding box center [493, 264] width 123 height 10
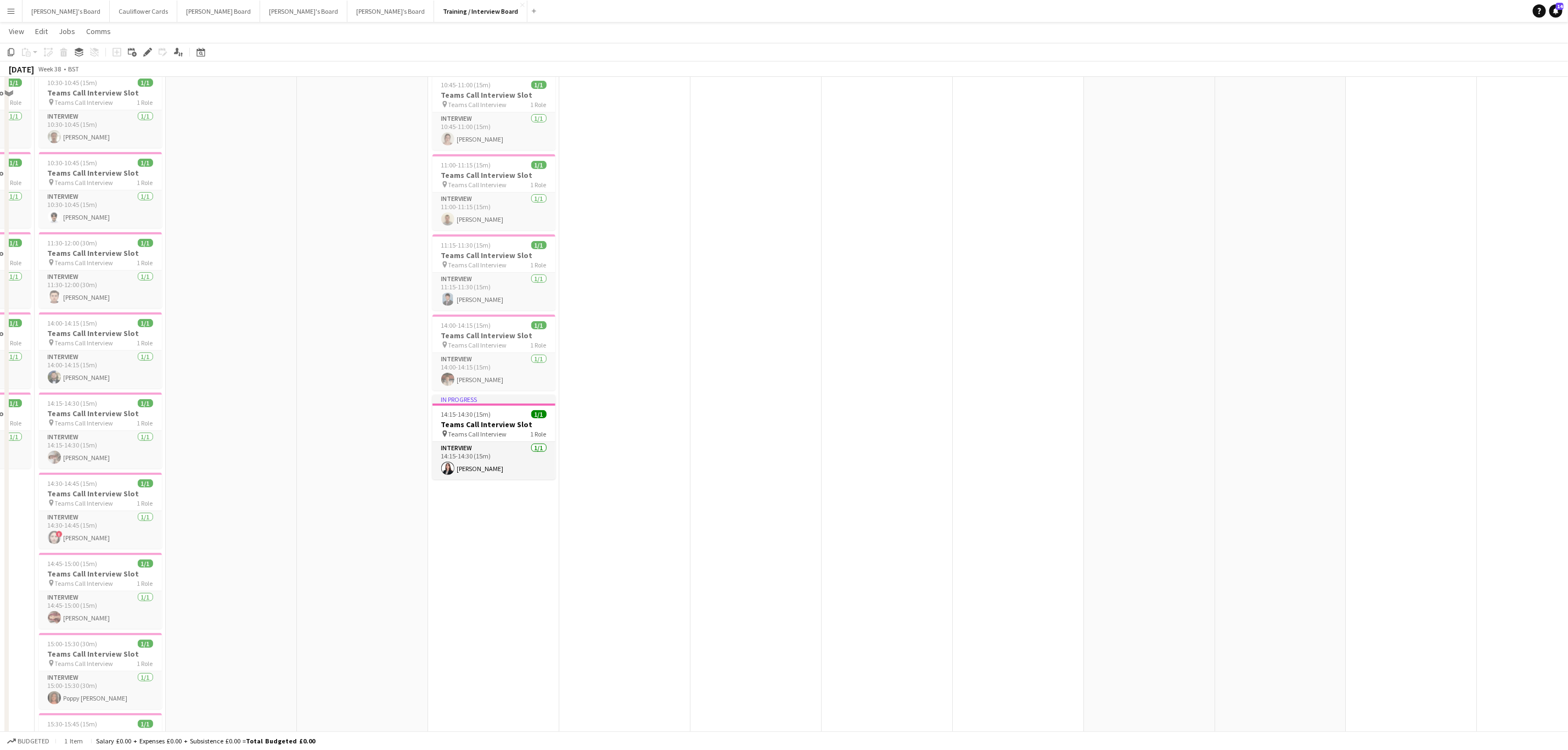
scroll to position [494, 0]
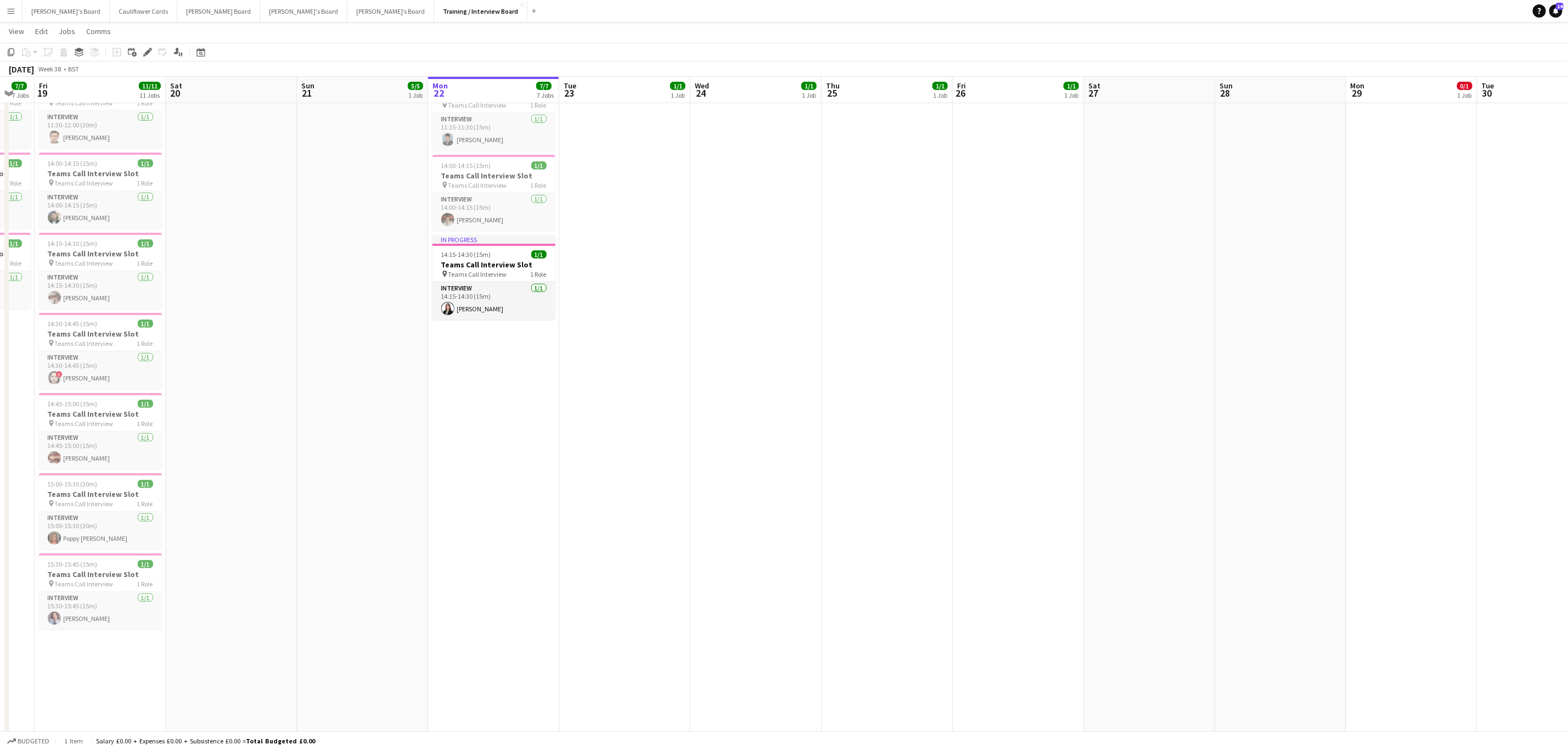
click at [551, 592] on app-date-cell "In progress 10:00-16:00 (6h) 1/1 pin Profiles Personnel 1 Role Admin Assistant …" at bounding box center [493, 421] width 131 height 1583
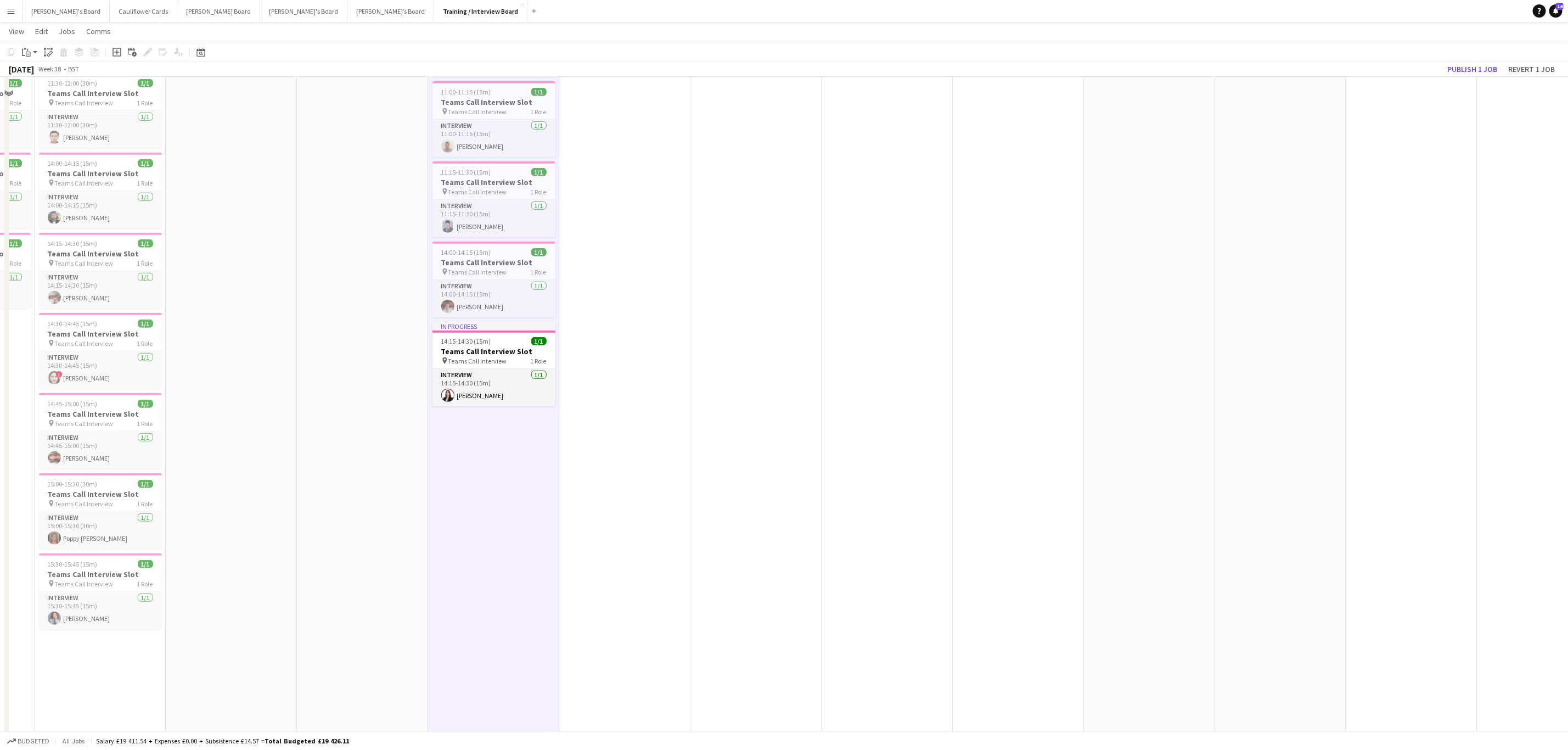
scroll to position [165, 0]
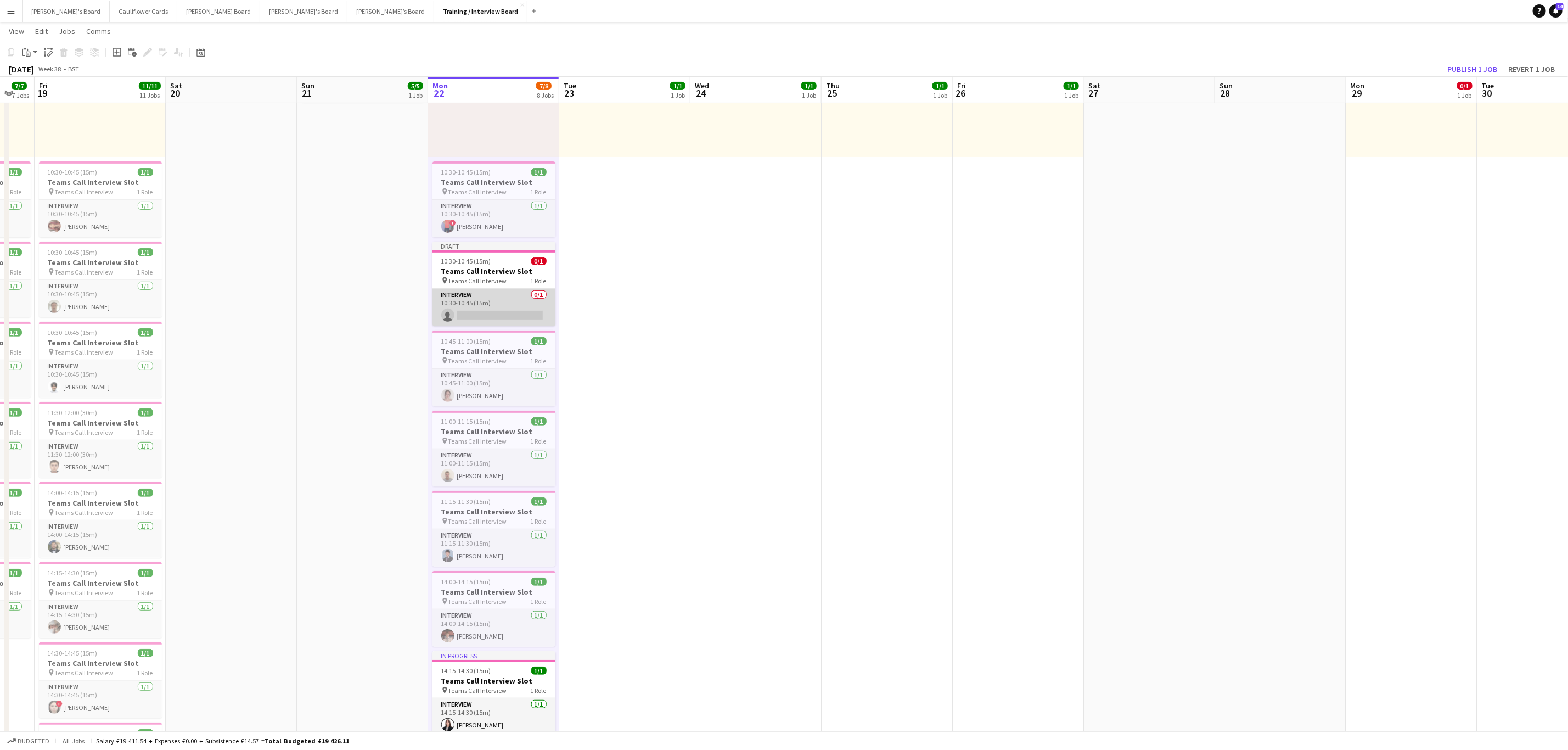
click at [499, 311] on app-card-role "Interview 0/1 10:30-10:45 (15m) single-neutral-actions" at bounding box center [493, 307] width 123 height 37
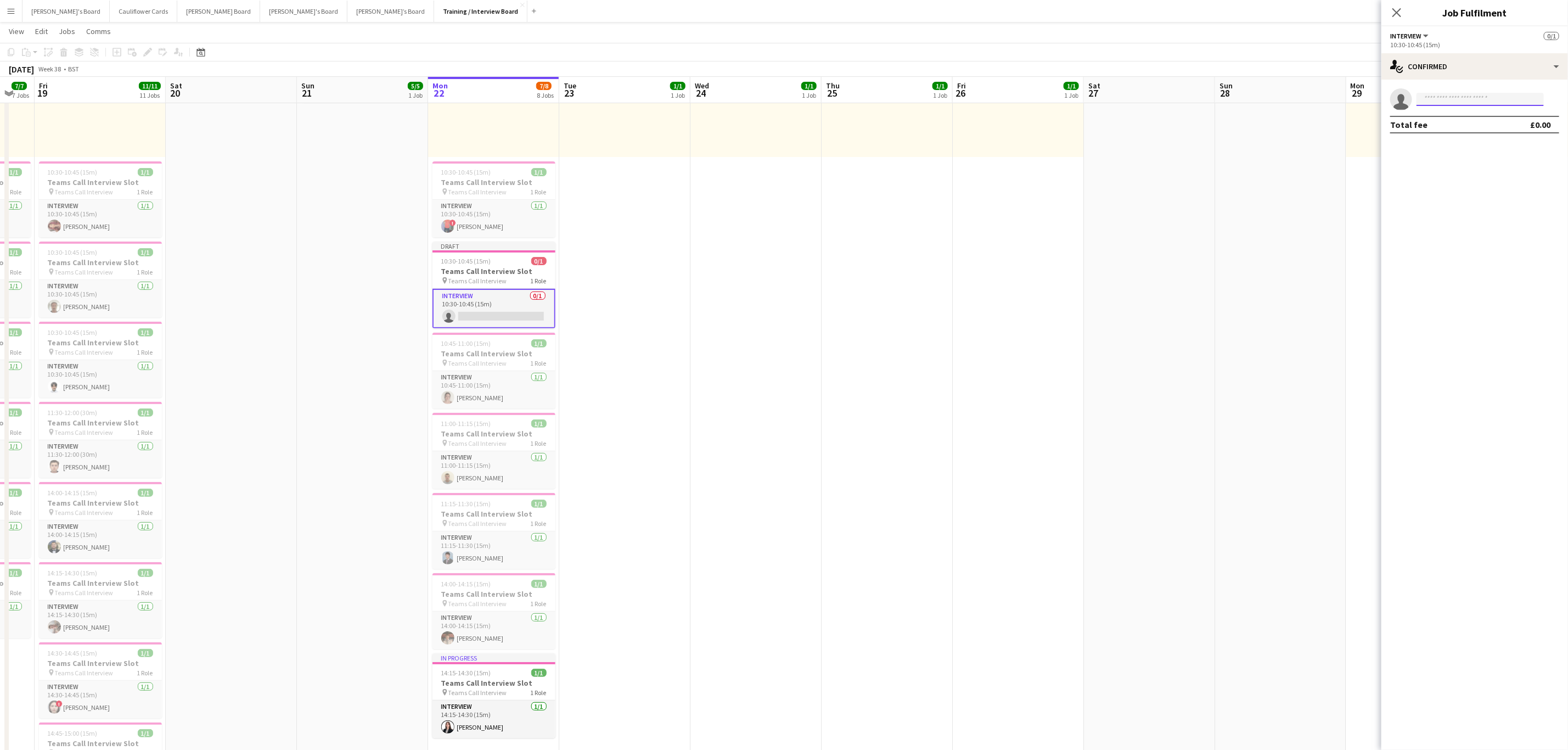
click at [1485, 99] on input at bounding box center [1480, 100] width 127 height 13
paste input "**********"
type input "**********"
click at [1512, 129] on span "[PHONE_NUMBER]" at bounding box center [1480, 133] width 110 height 9
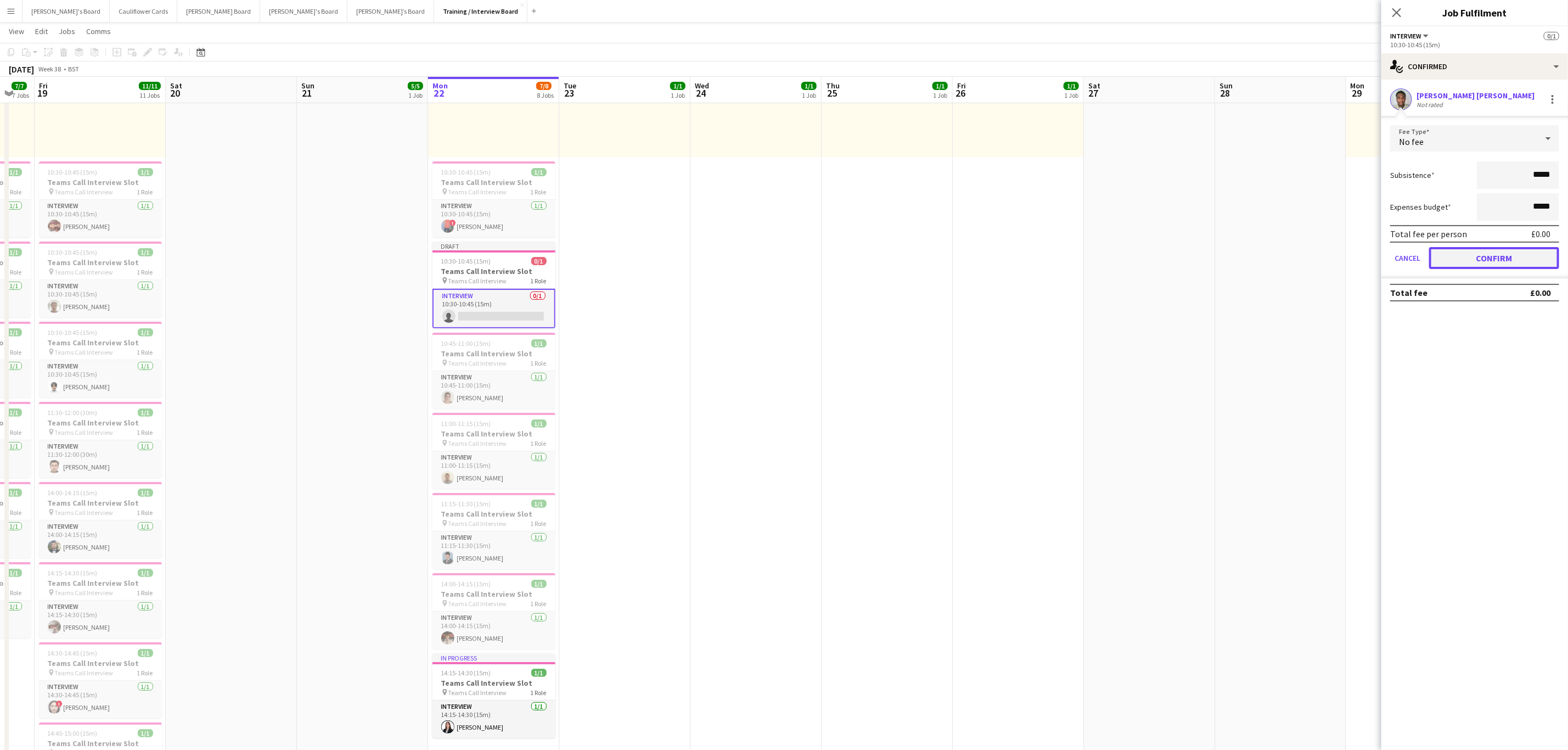
click at [1503, 253] on button "Confirm" at bounding box center [1494, 258] width 130 height 22
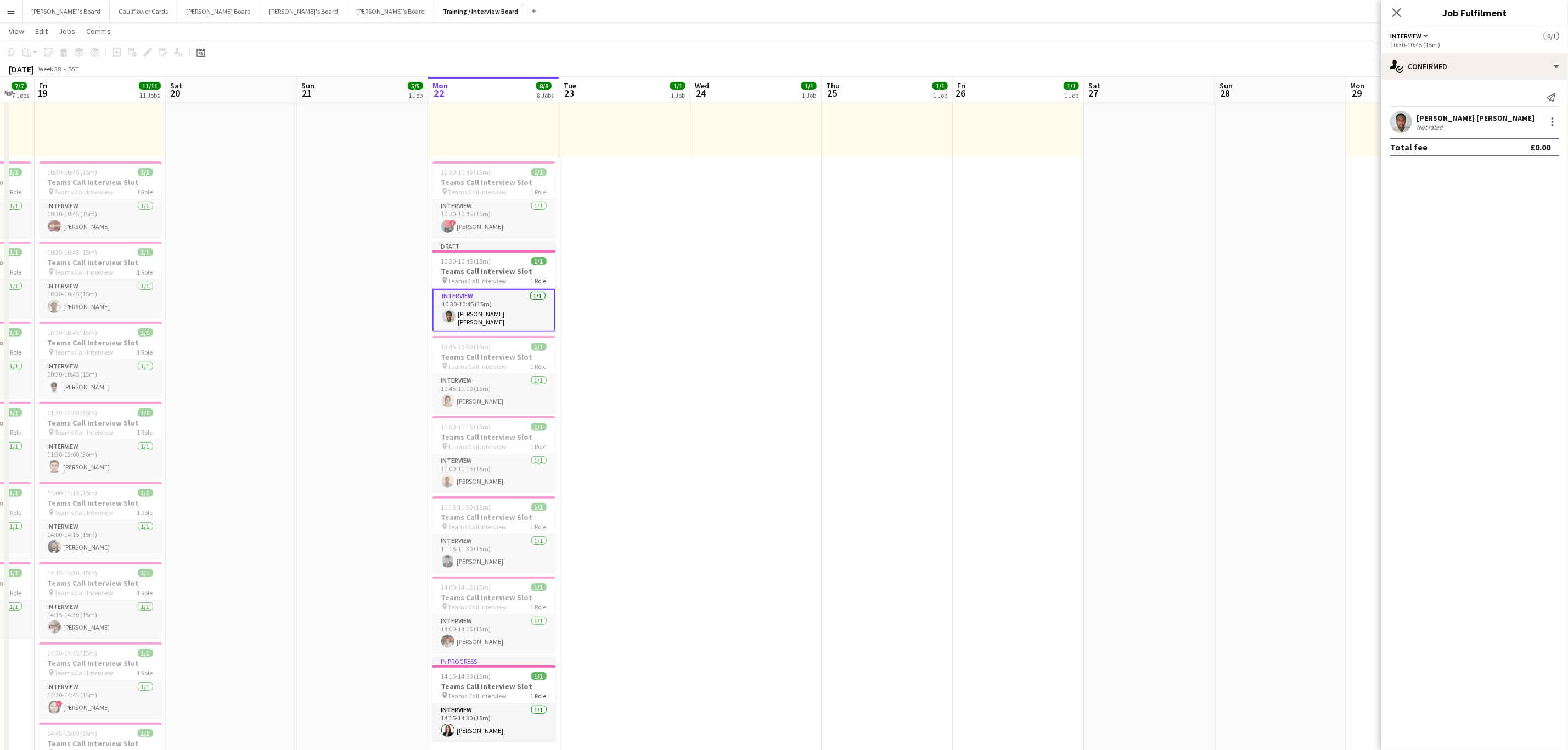
click at [582, 481] on app-date-cell "10:00-16:00 (6h) 1/1 pin Profiles Personnel 1 Role Admin Assistant 1/1 10:00-16…" at bounding box center [624, 750] width 131 height 1583
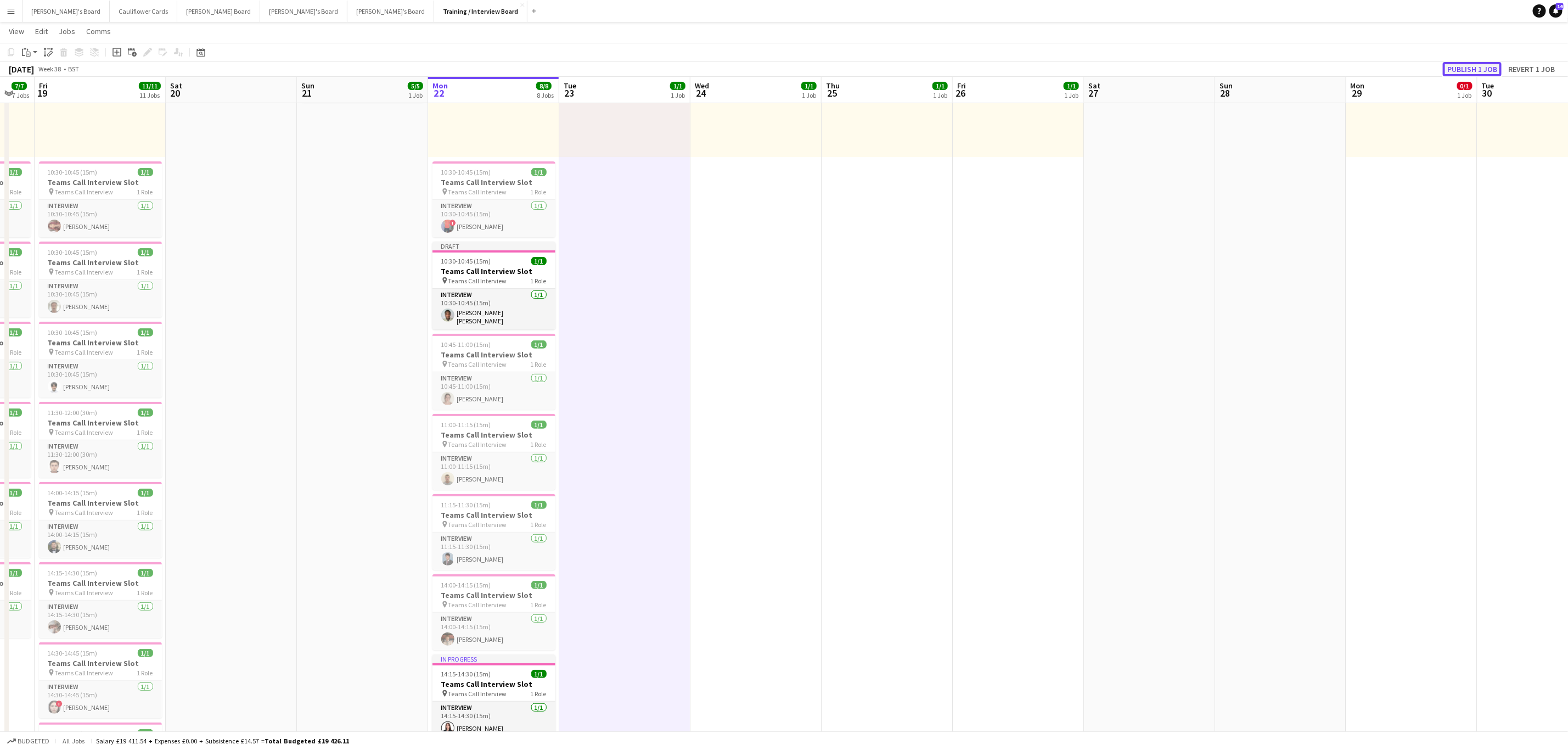
click at [1488, 66] on button "Publish 1 job" at bounding box center [1471, 68] width 59 height 14
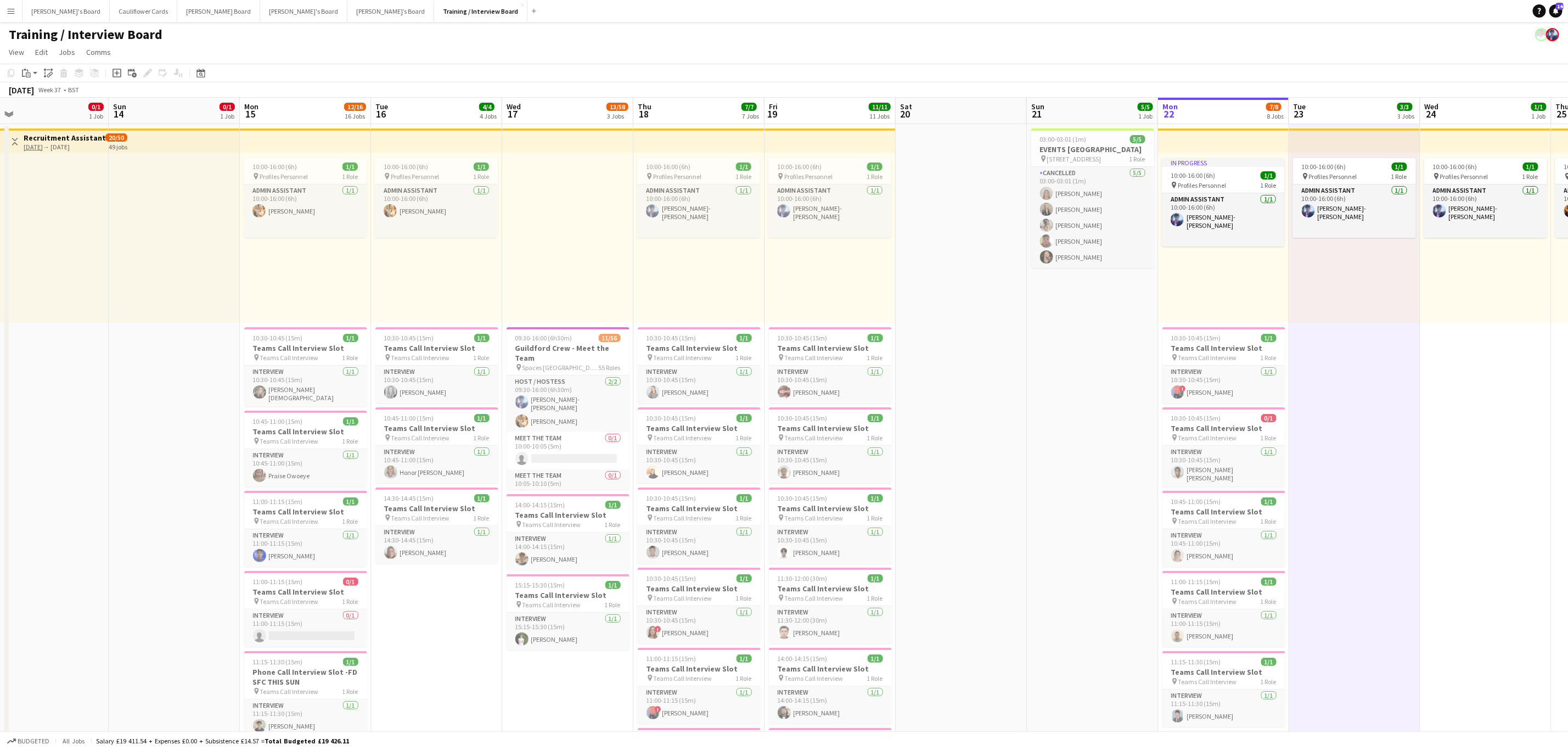
scroll to position [0, 280]
drag, startPoint x: 324, startPoint y: 431, endPoint x: 1019, endPoint y: 331, distance: 702.2
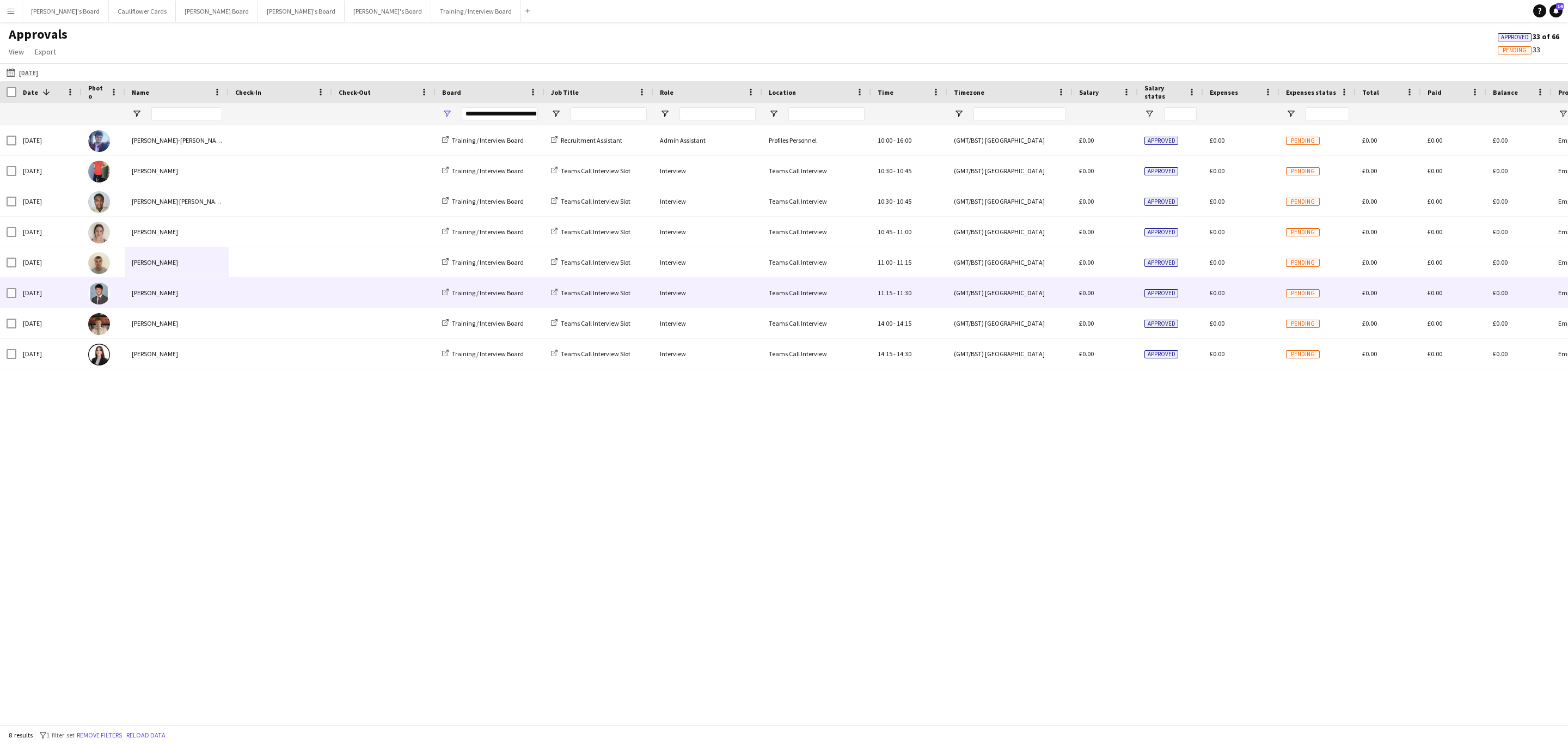
click at [223, 288] on div "arthur haskew" at bounding box center [177, 293] width 103 height 30
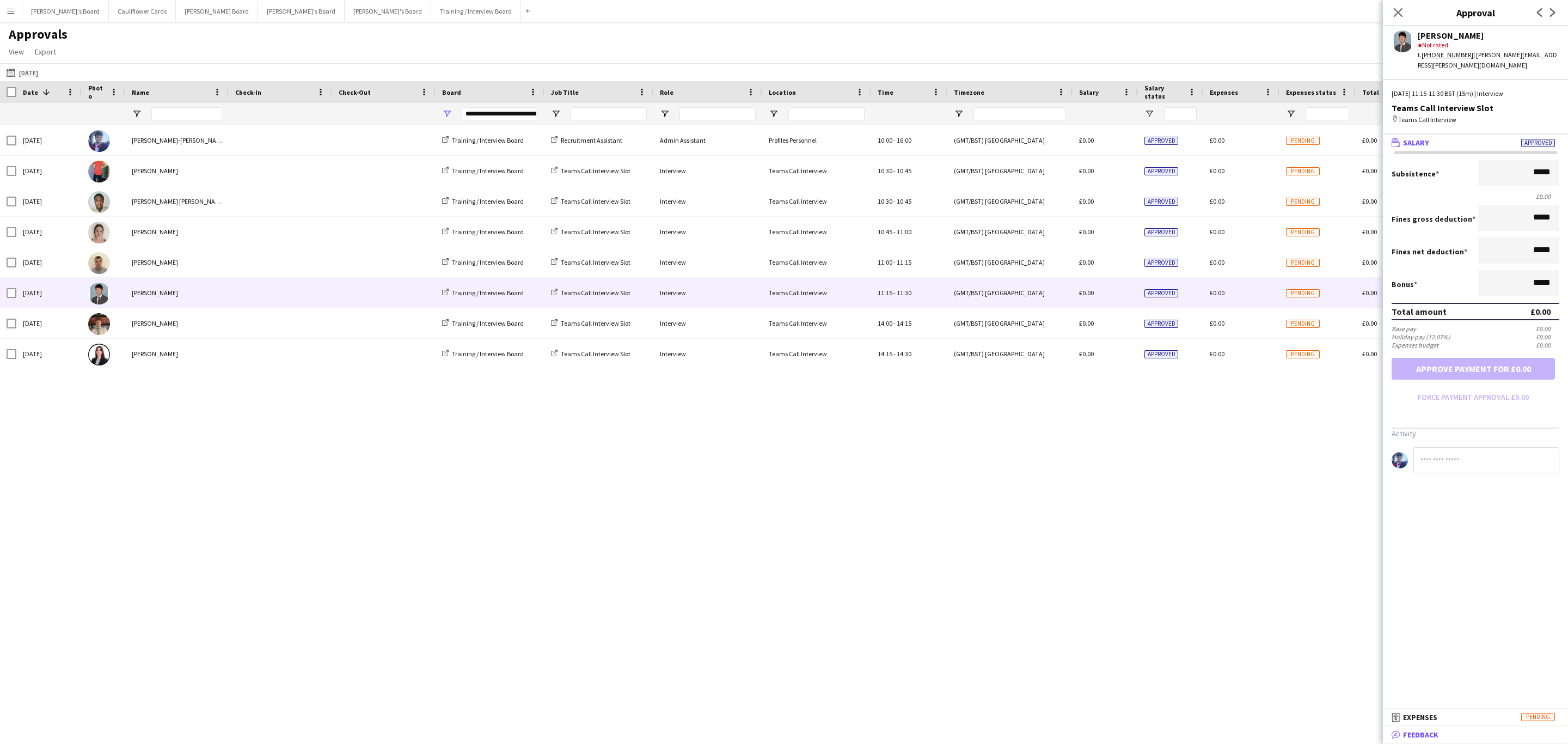
click at [1427, 734] on span "Feedback" at bounding box center [1421, 734] width 35 height 10
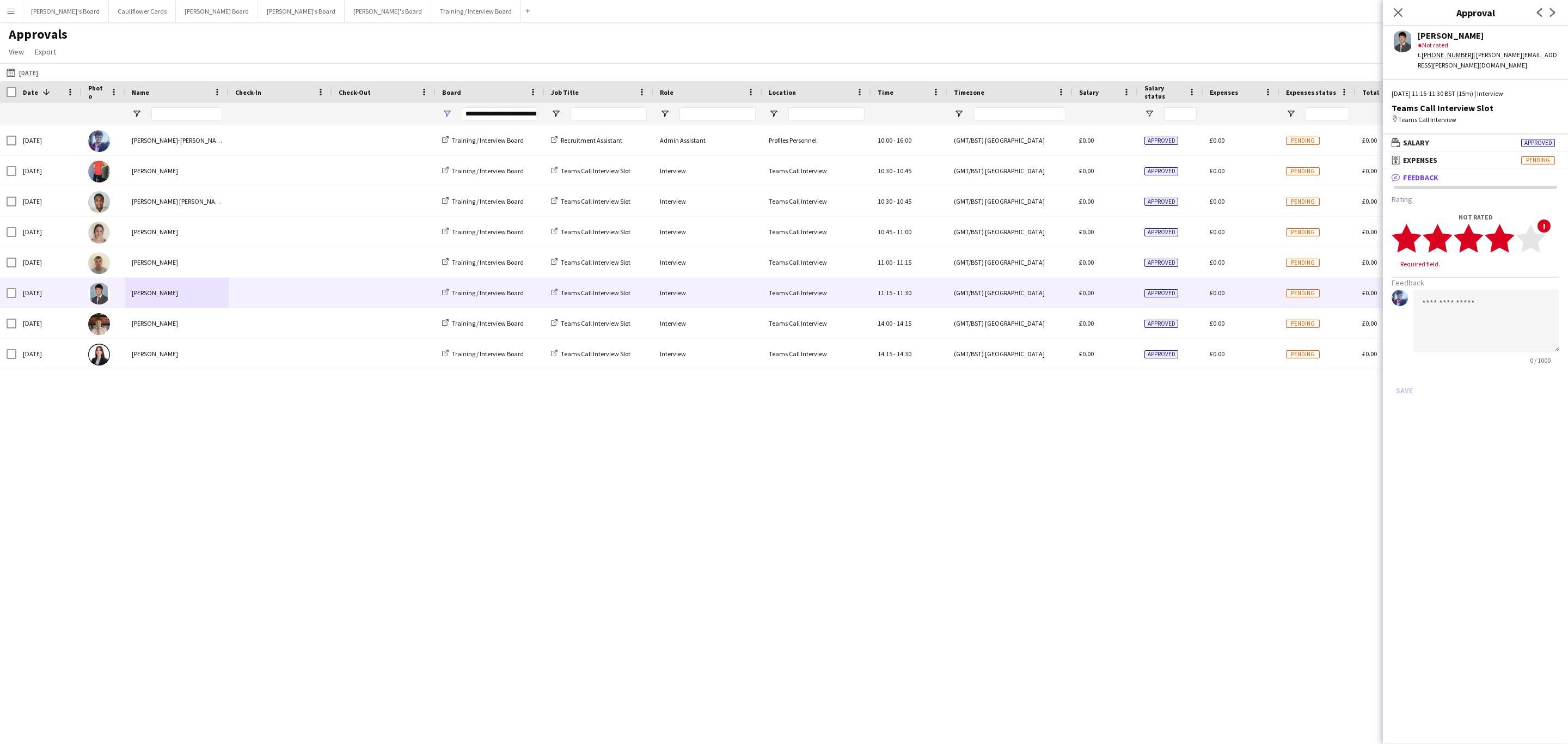
click at [1506, 232] on polygon at bounding box center [1499, 238] width 30 height 28
click at [1463, 294] on textarea at bounding box center [1486, 310] width 146 height 63
paste textarea "**********"
drag, startPoint x: 1522, startPoint y: 321, endPoint x: 1462, endPoint y: 307, distance: 61.6
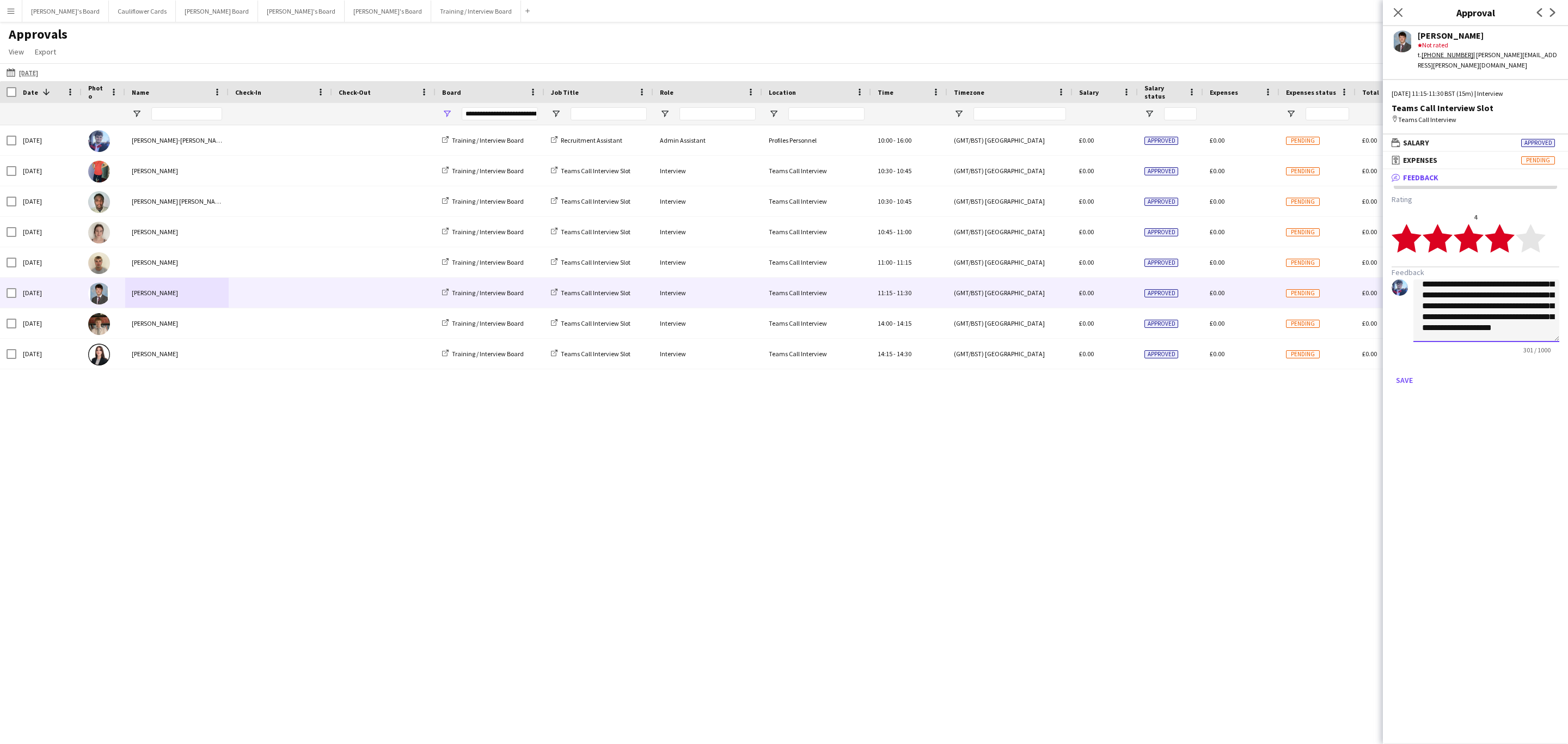
click at [1462, 307] on textarea "**********" at bounding box center [1486, 310] width 146 height 63
type textarea "**********"
click at [1407, 372] on button "Save" at bounding box center [1404, 380] width 26 height 18
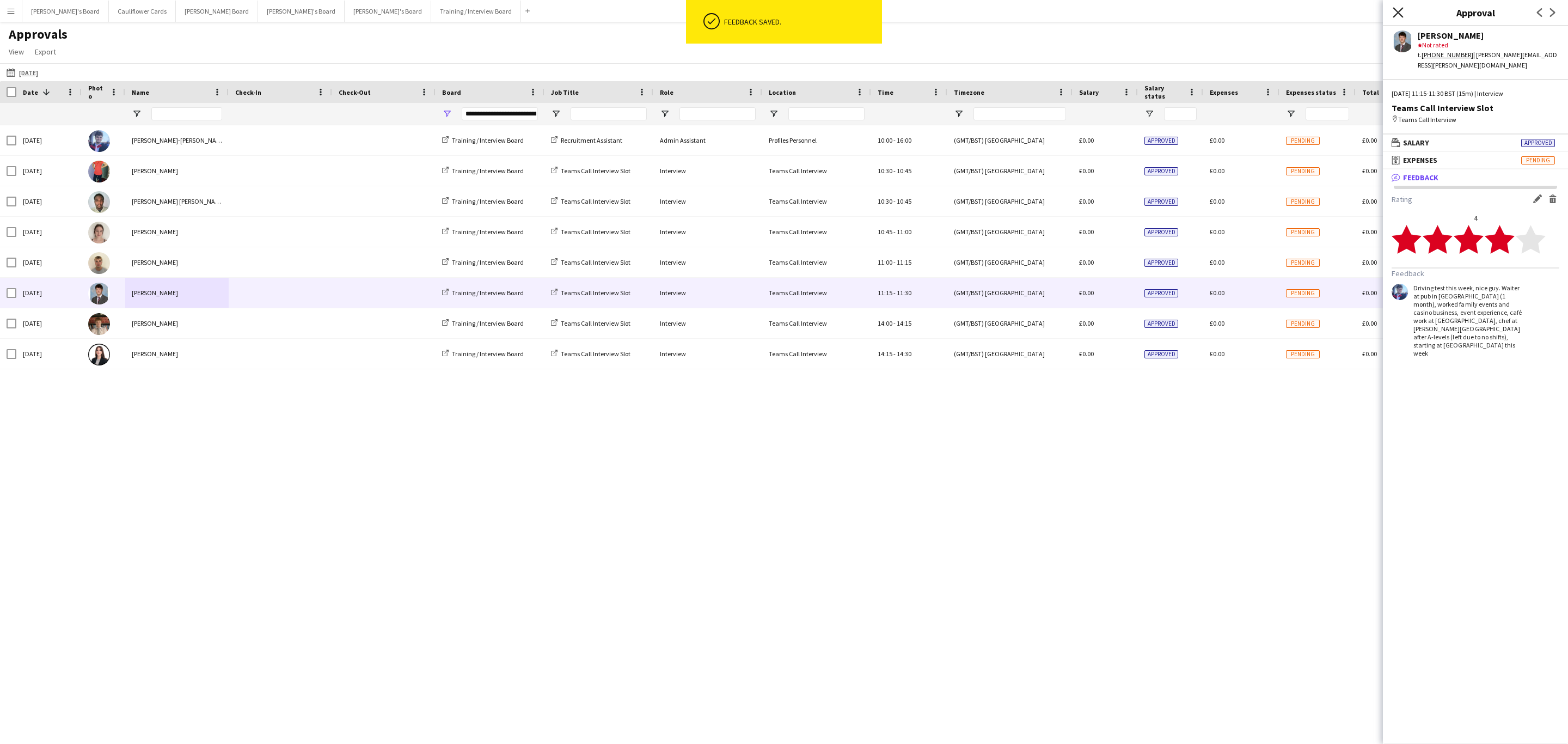
click at [1397, 10] on icon "Close pop-in" at bounding box center [1398, 13] width 10 height 10
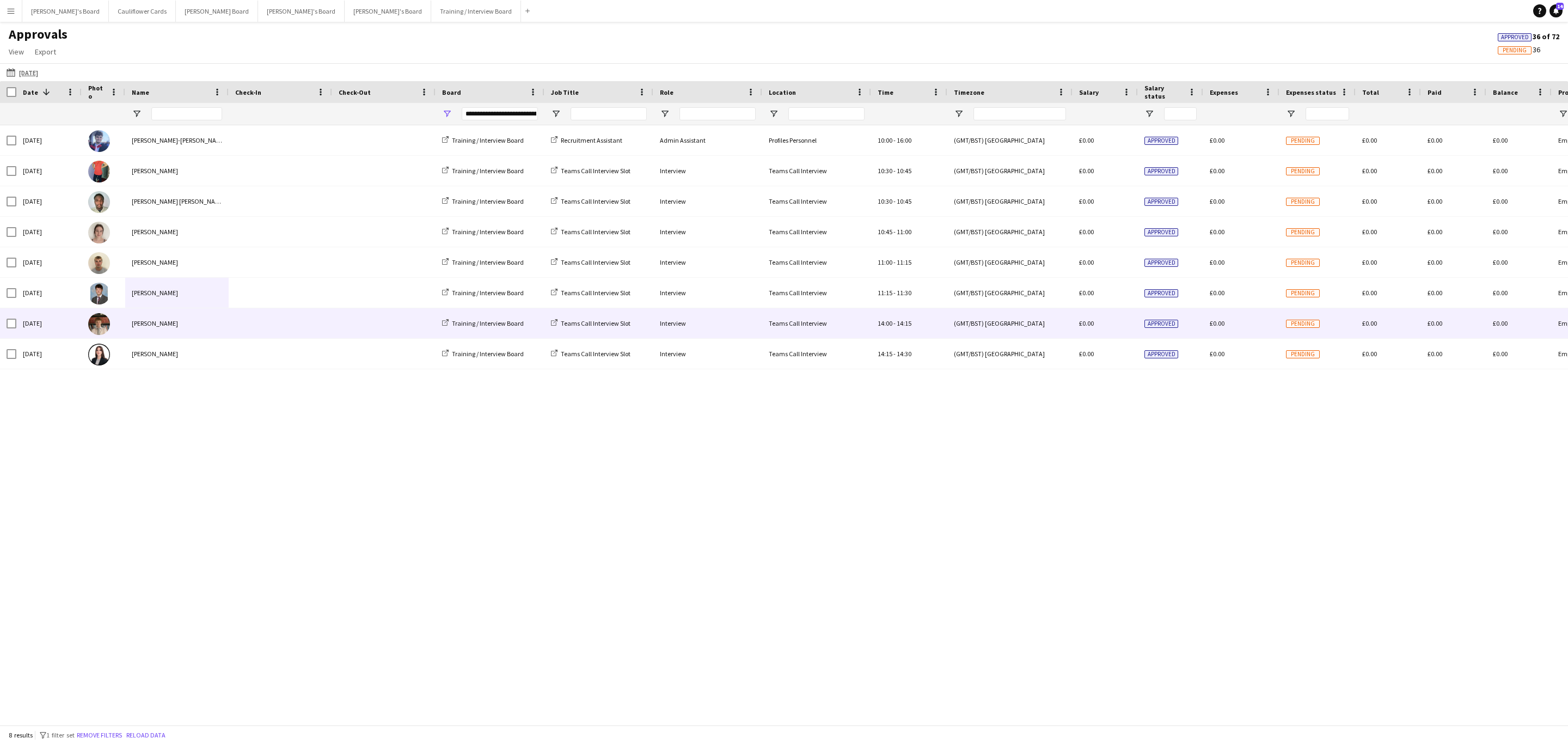
click at [167, 329] on div "[PERSON_NAME]" at bounding box center [177, 323] width 103 height 30
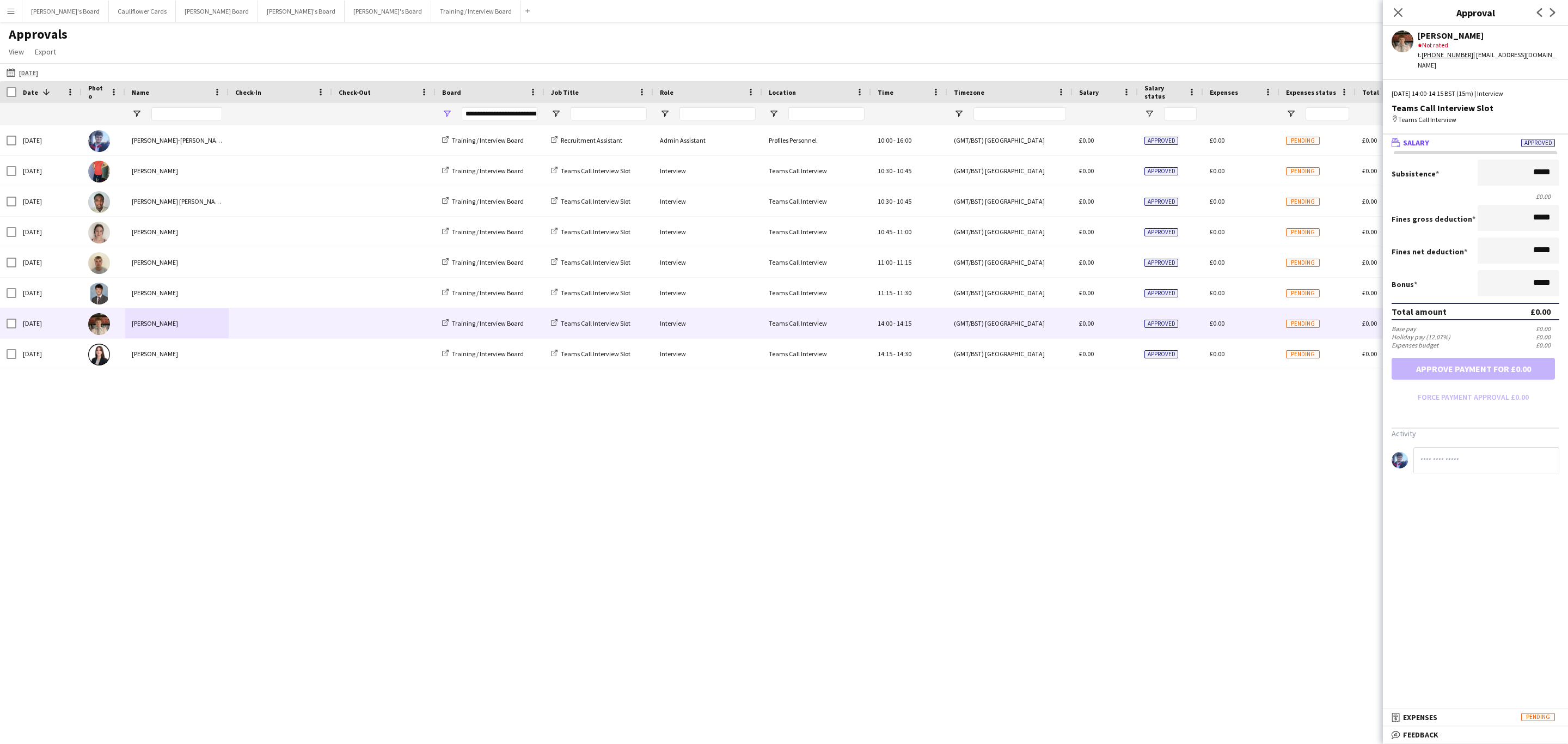
click at [1508, 743] on mat-expansion-panel "bubble-pencil Feedback Rating Not rated star star star star star star star star…" at bounding box center [1474, 735] width 185 height 18
click at [1493, 737] on mat-panel-title "bubble-pencil Feedback" at bounding box center [1472, 734] width 181 height 10
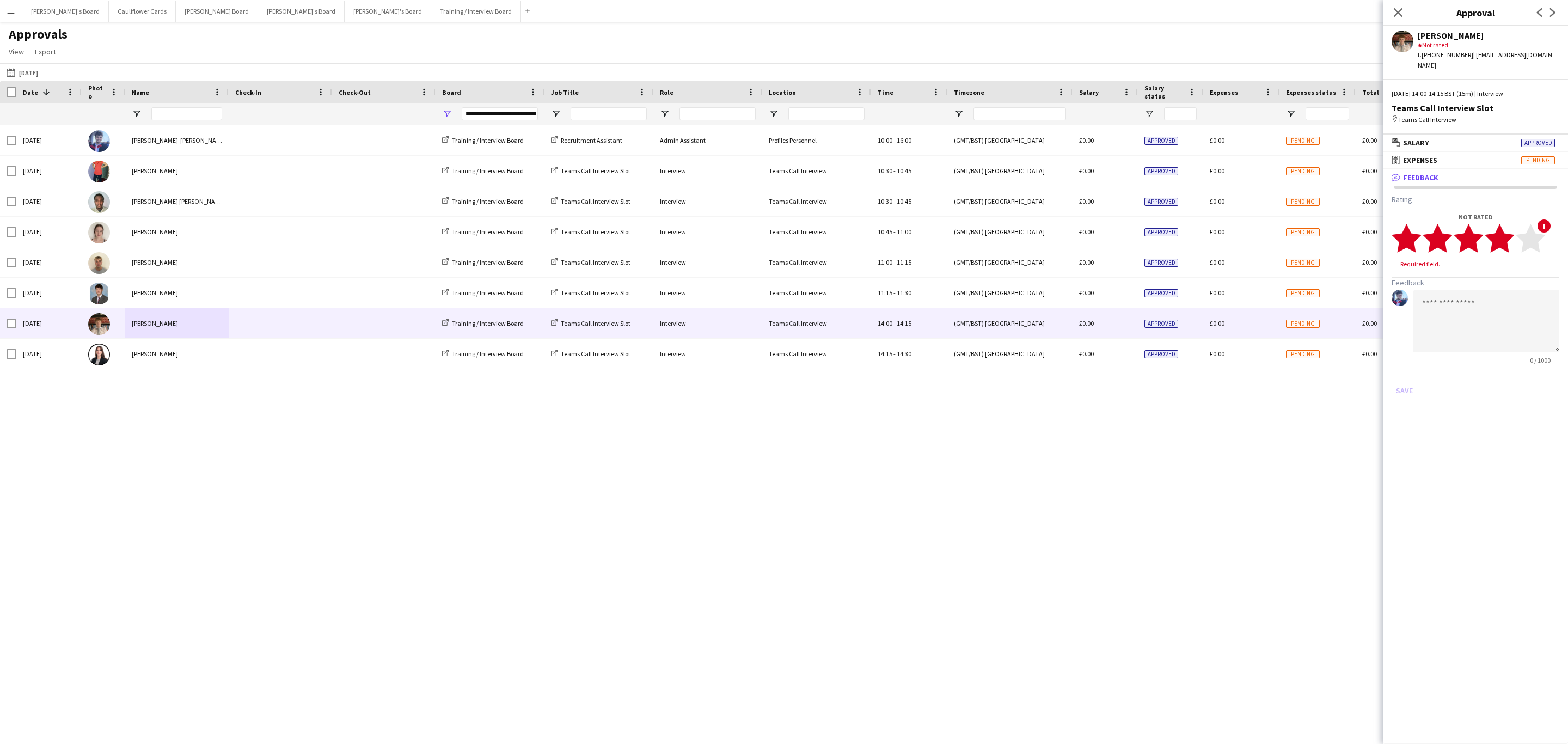
click at [1509, 231] on icon "star" at bounding box center [1499, 238] width 30 height 30
click at [1519, 238] on icon "star" at bounding box center [1530, 238] width 30 height 30
click at [1517, 279] on textarea at bounding box center [1486, 310] width 146 height 63
paste textarea "**********"
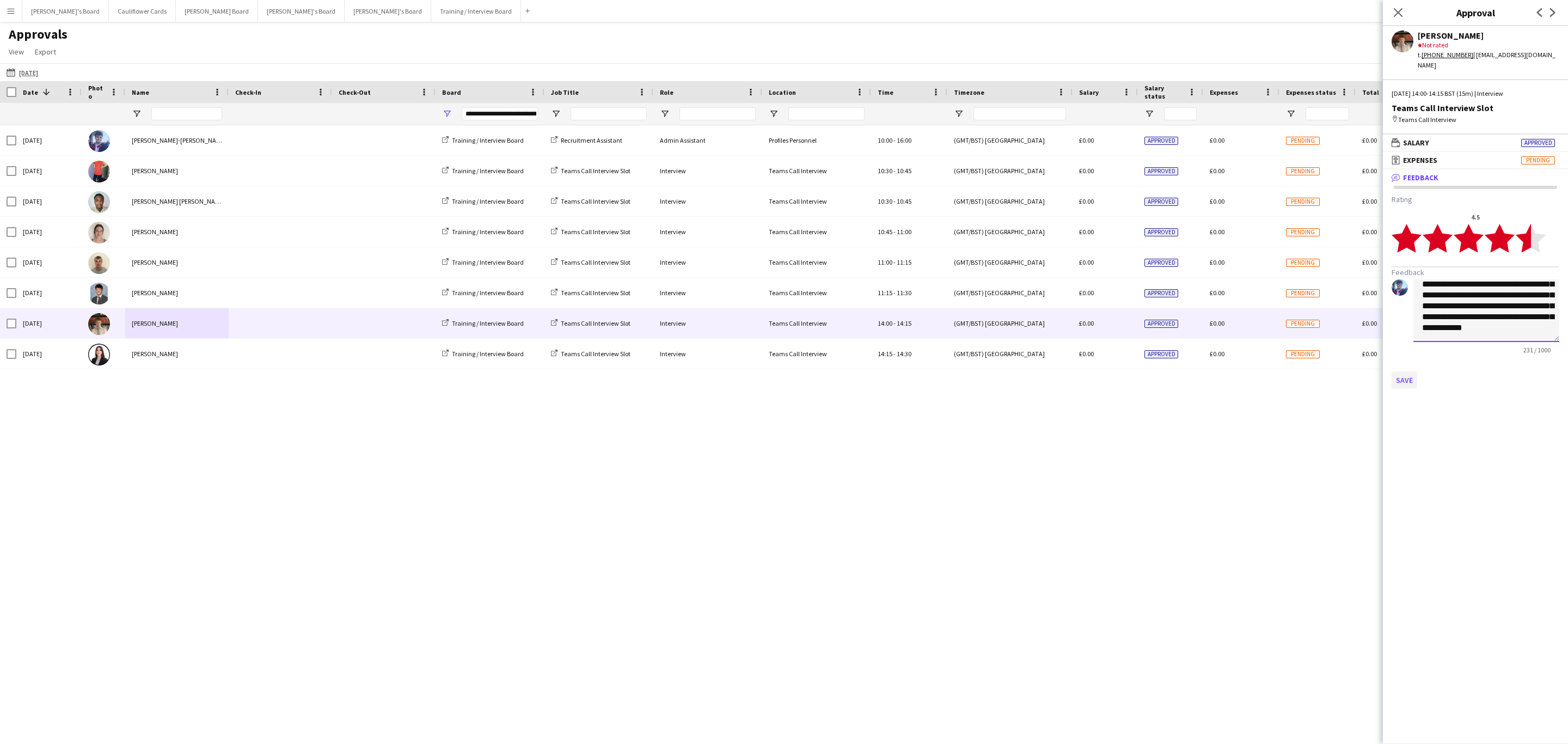
type textarea "**********"
click at [1396, 372] on button "Save" at bounding box center [1404, 380] width 26 height 18
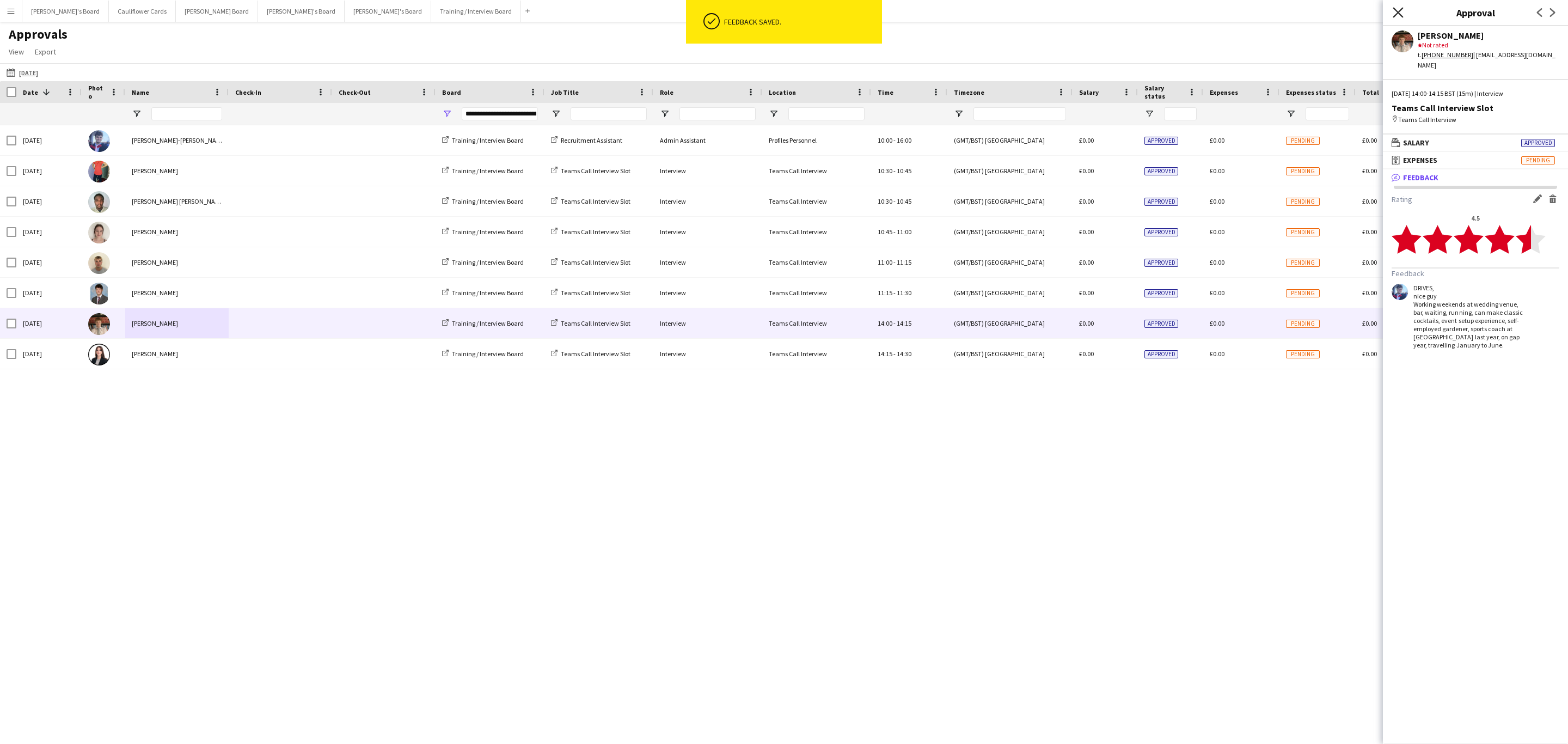
click at [1395, 10] on icon at bounding box center [1398, 13] width 10 height 10
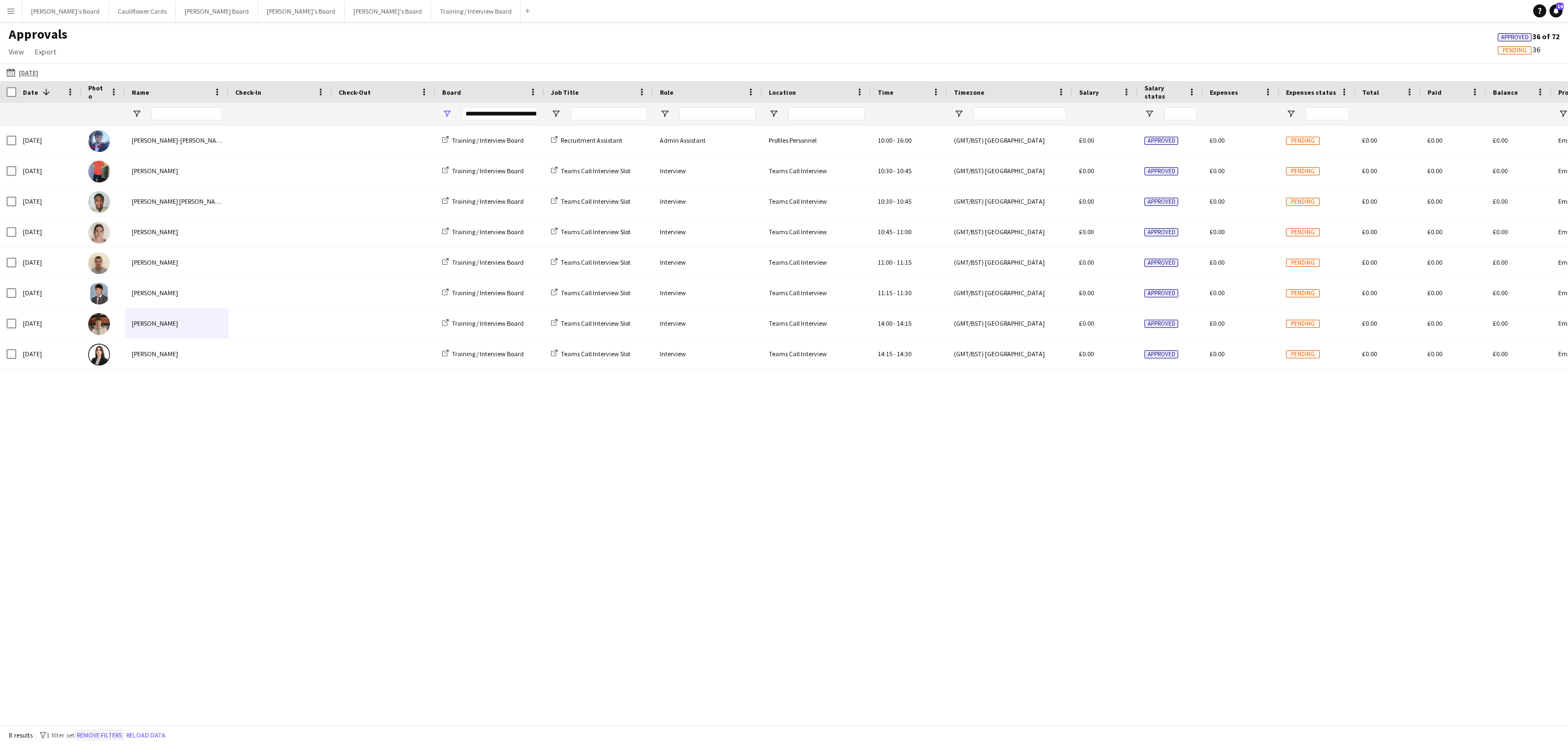
click at [124, 736] on button "Remove filters" at bounding box center [99, 735] width 49 height 12
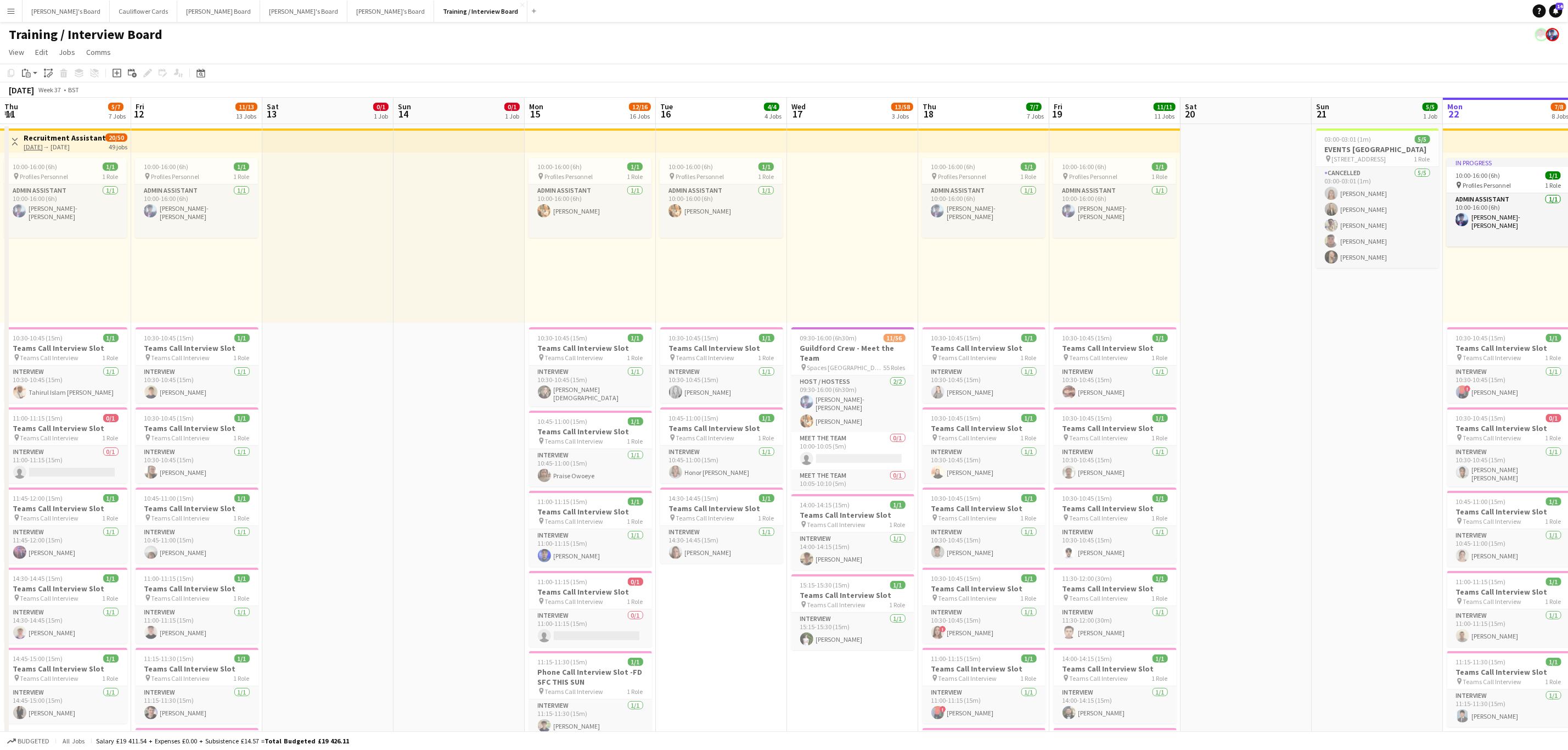
scroll to position [0, 280]
